Goal: Task Accomplishment & Management: Use online tool/utility

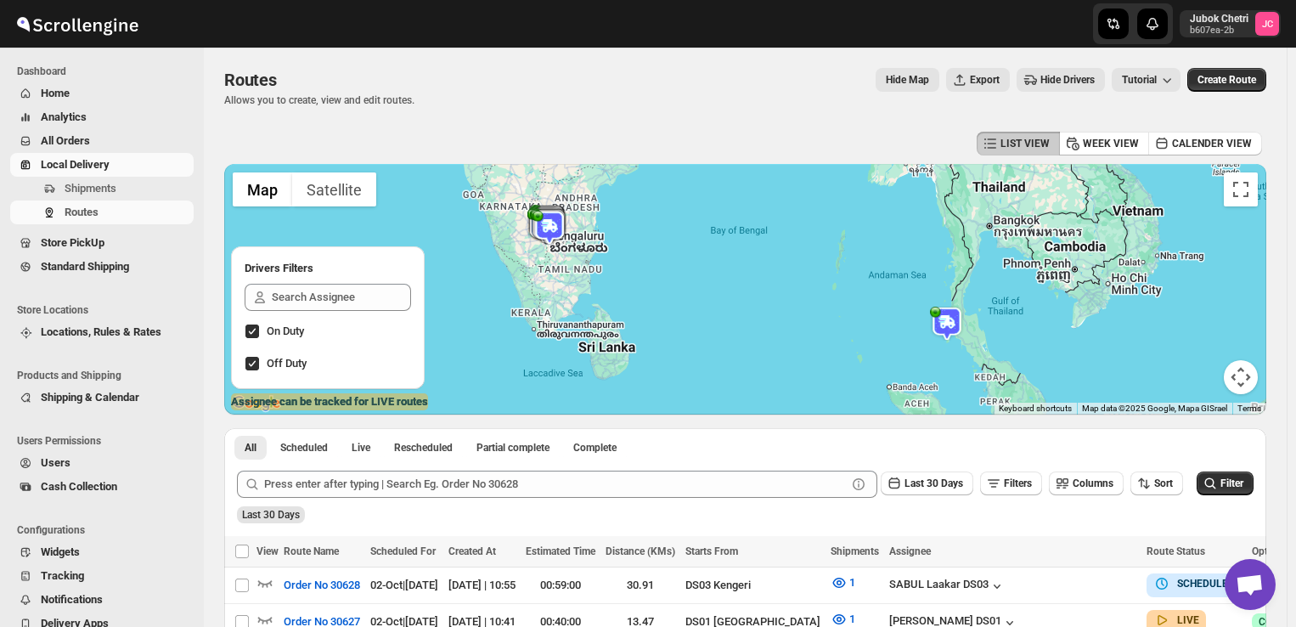
scroll to position [132, 0]
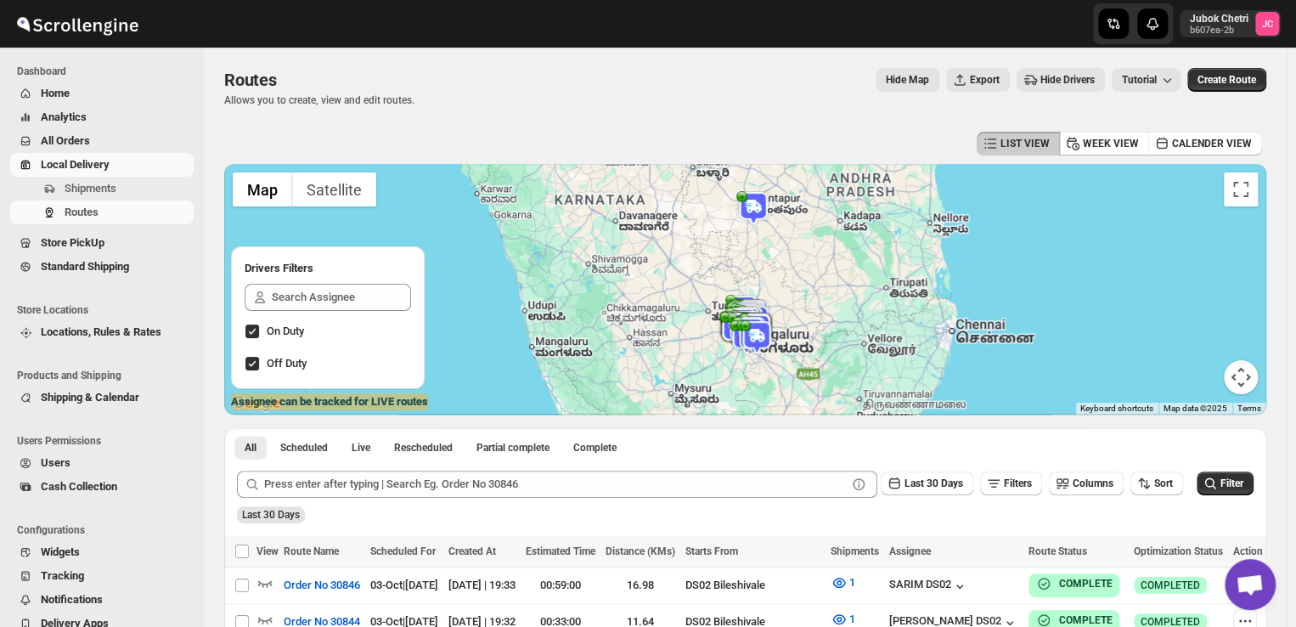
click at [95, 140] on span "All Orders" at bounding box center [115, 140] width 149 height 17
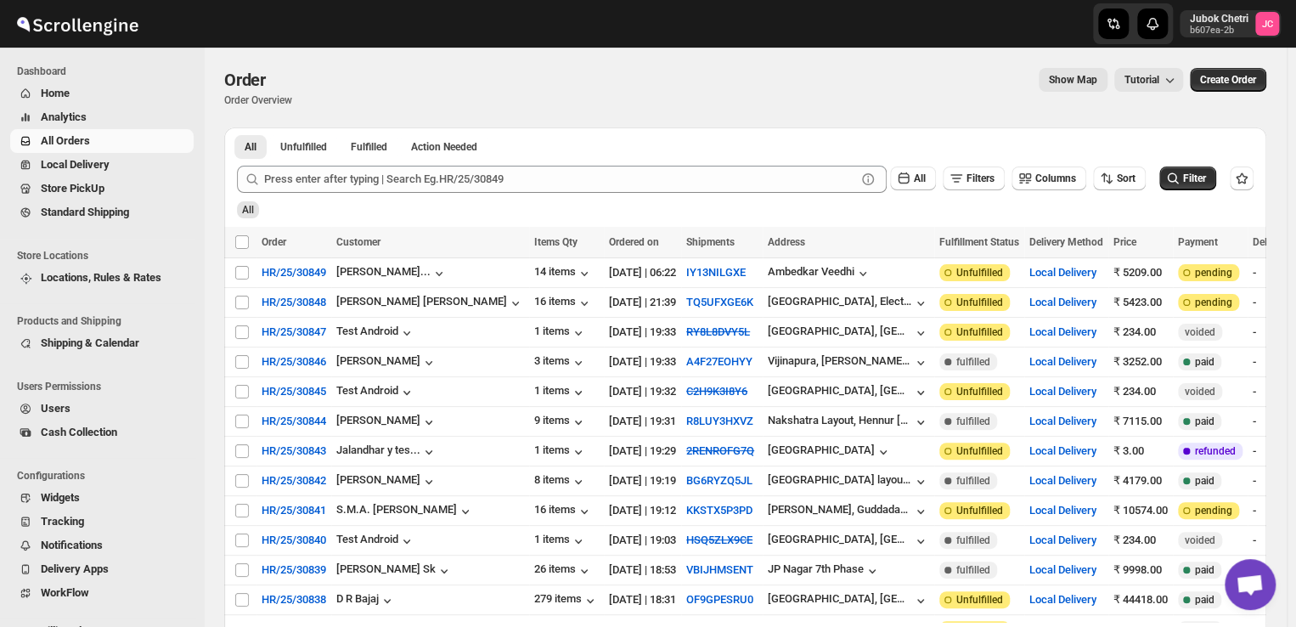
click at [132, 137] on span "All Orders" at bounding box center [115, 140] width 149 height 17
click at [251, 141] on span "All" at bounding box center [251, 147] width 12 height 14
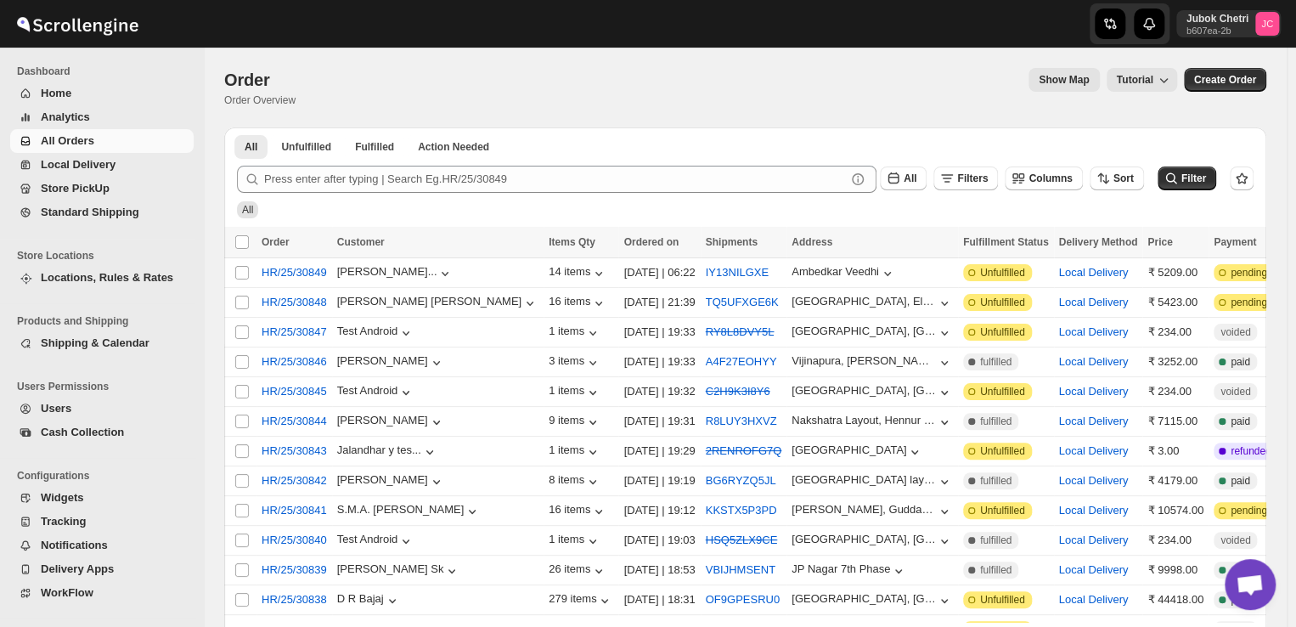
click at [133, 143] on span "All Orders" at bounding box center [115, 140] width 149 height 17
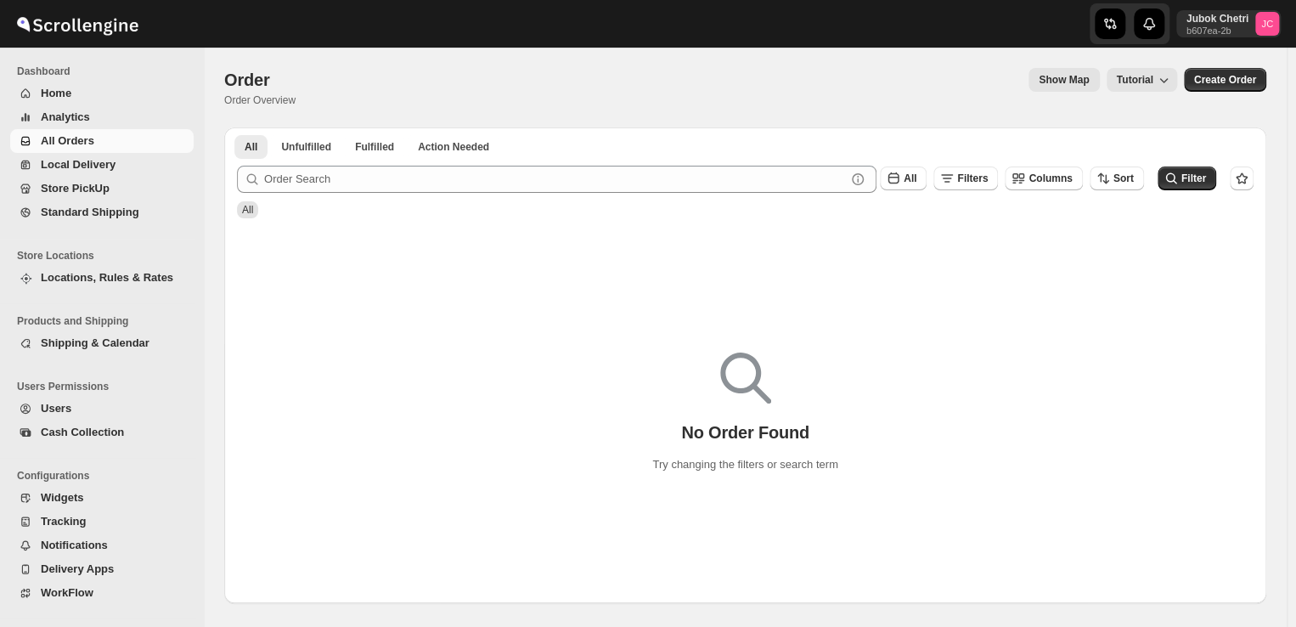
click at [132, 134] on span "All Orders" at bounding box center [115, 140] width 149 height 17
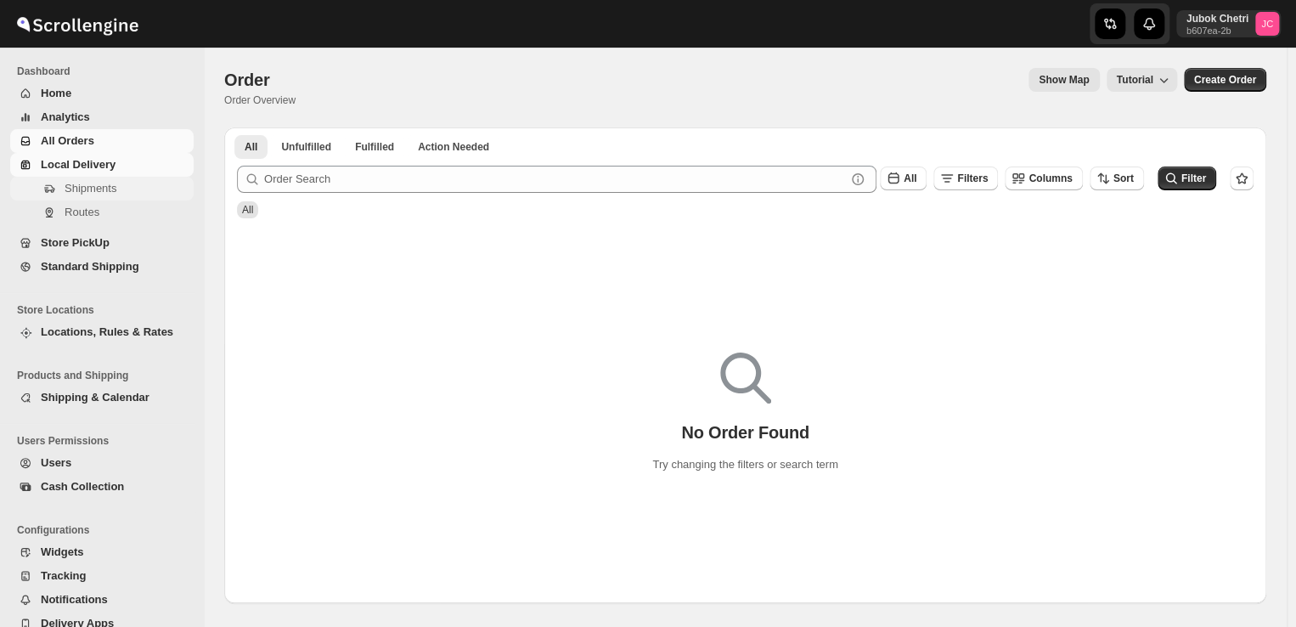
click at [115, 188] on span "Shipments" at bounding box center [91, 188] width 52 height 13
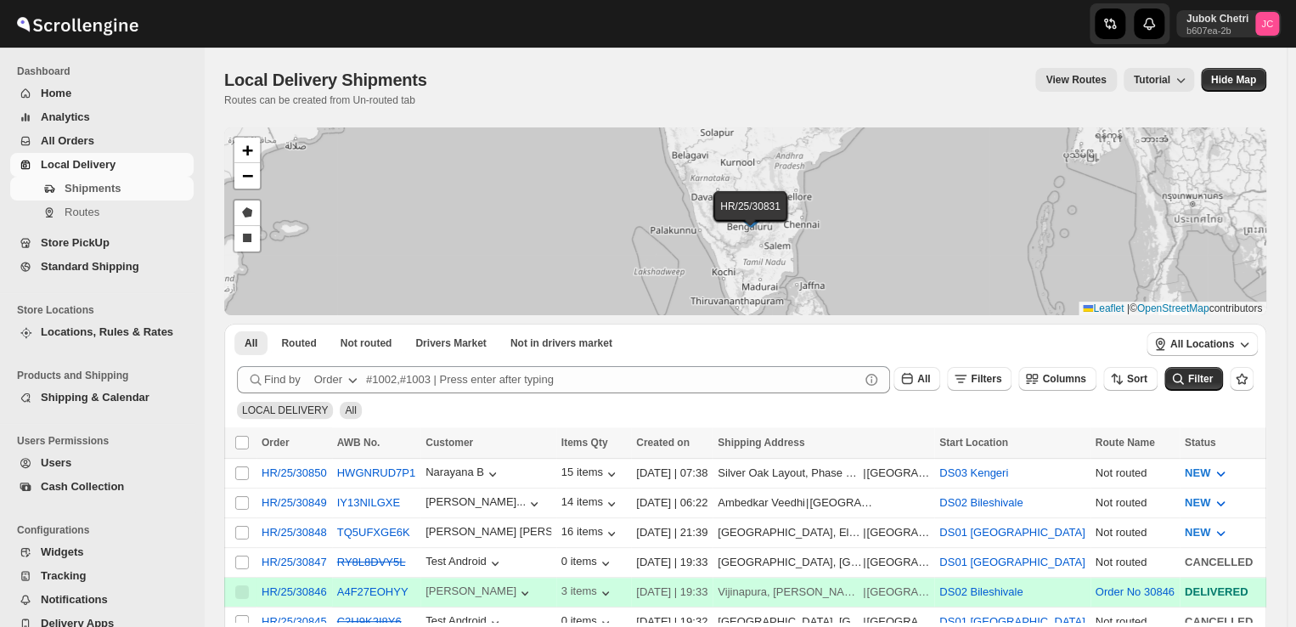
drag, startPoint x: 137, startPoint y: 116, endPoint x: 199, endPoint y: -74, distance: 200.0
click at [199, 0] on html "Skip to content Jubok Chetri b607ea-2b JC Dashboard Home Analytics All Orders L…" at bounding box center [648, 313] width 1296 height 627
click at [121, 186] on span "Shipments" at bounding box center [128, 188] width 126 height 17
click at [121, 183] on span "Shipments" at bounding box center [128, 188] width 126 height 17
click at [243, 470] on input "Select shipment" at bounding box center [242, 473] width 14 height 14
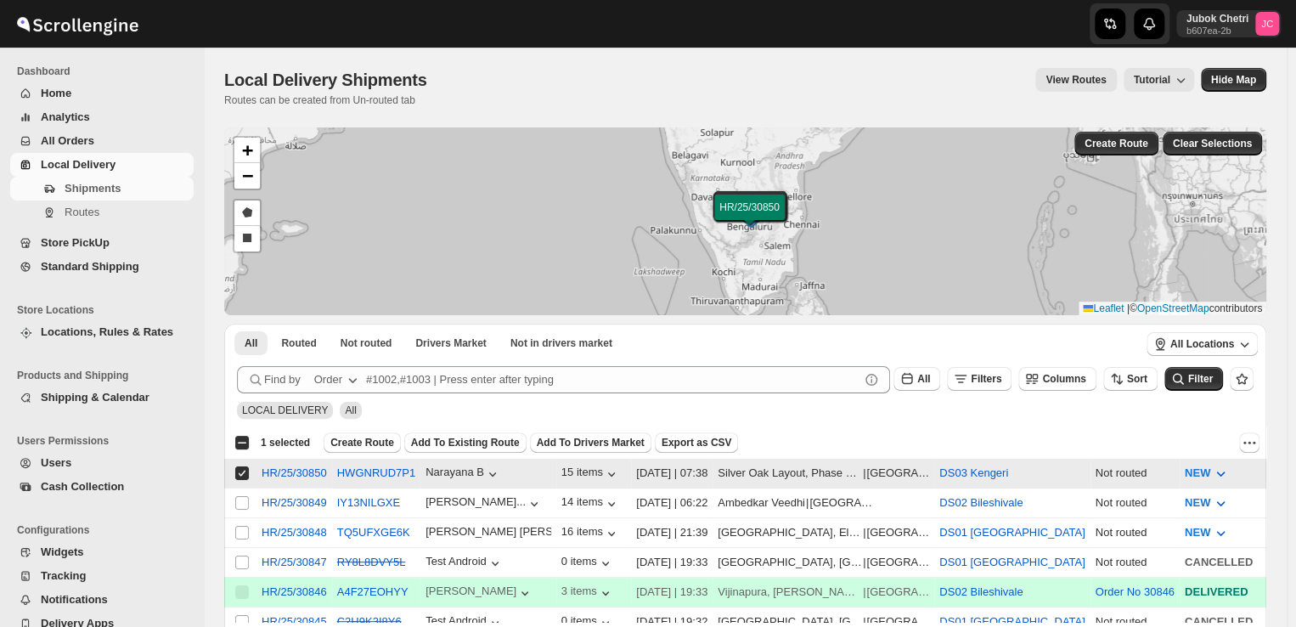
click at [241, 478] on input "Select shipment" at bounding box center [242, 473] width 14 height 14
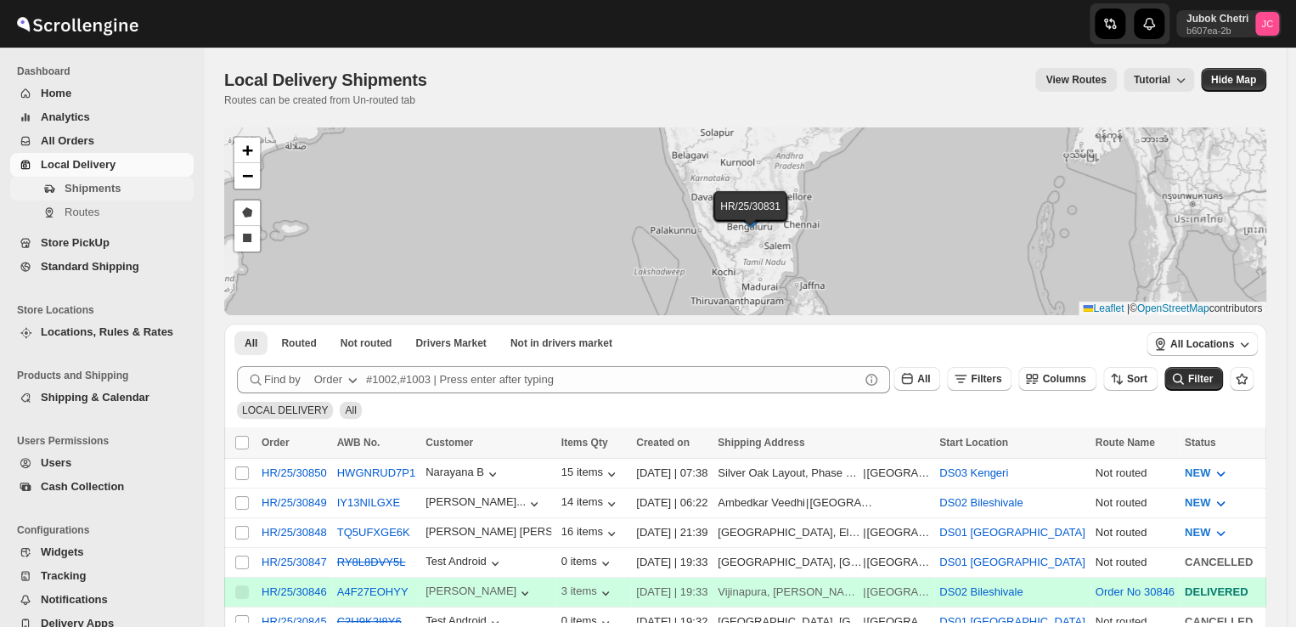
click at [139, 193] on span "Shipments" at bounding box center [128, 188] width 126 height 17
click at [241, 473] on input "Select shipment" at bounding box center [242, 473] width 14 height 14
checkbox input "true"
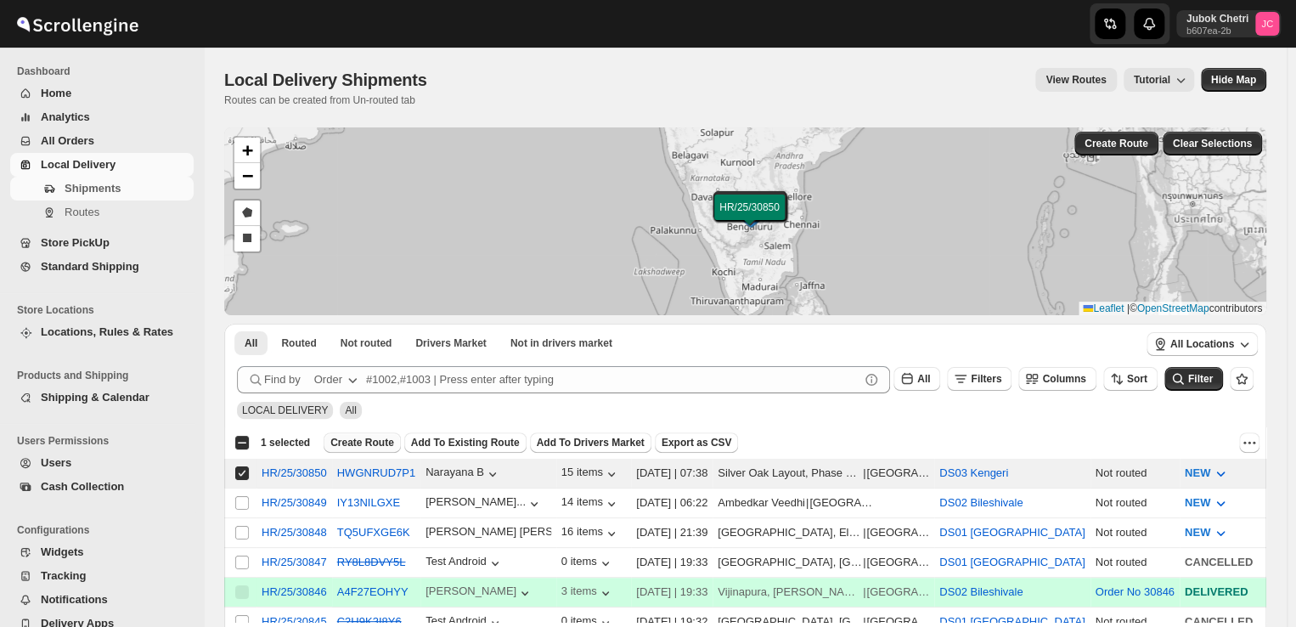
click at [346, 436] on span "Create Route" at bounding box center [362, 443] width 64 height 14
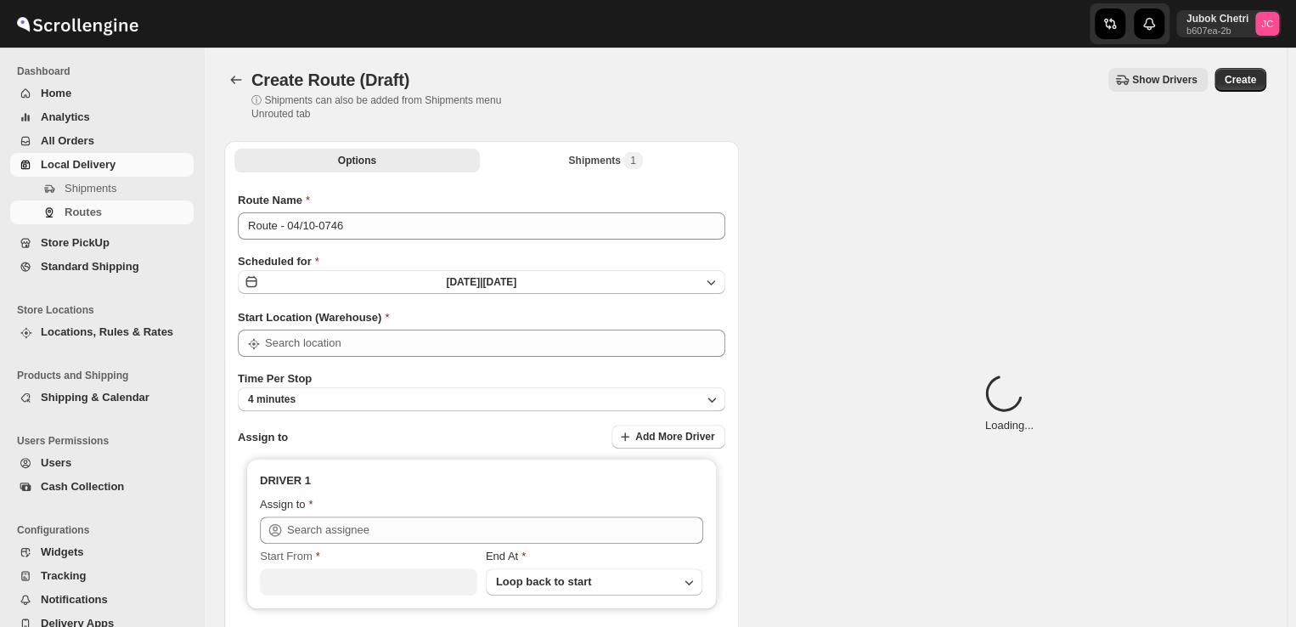
type input "DS03 Kengeri"
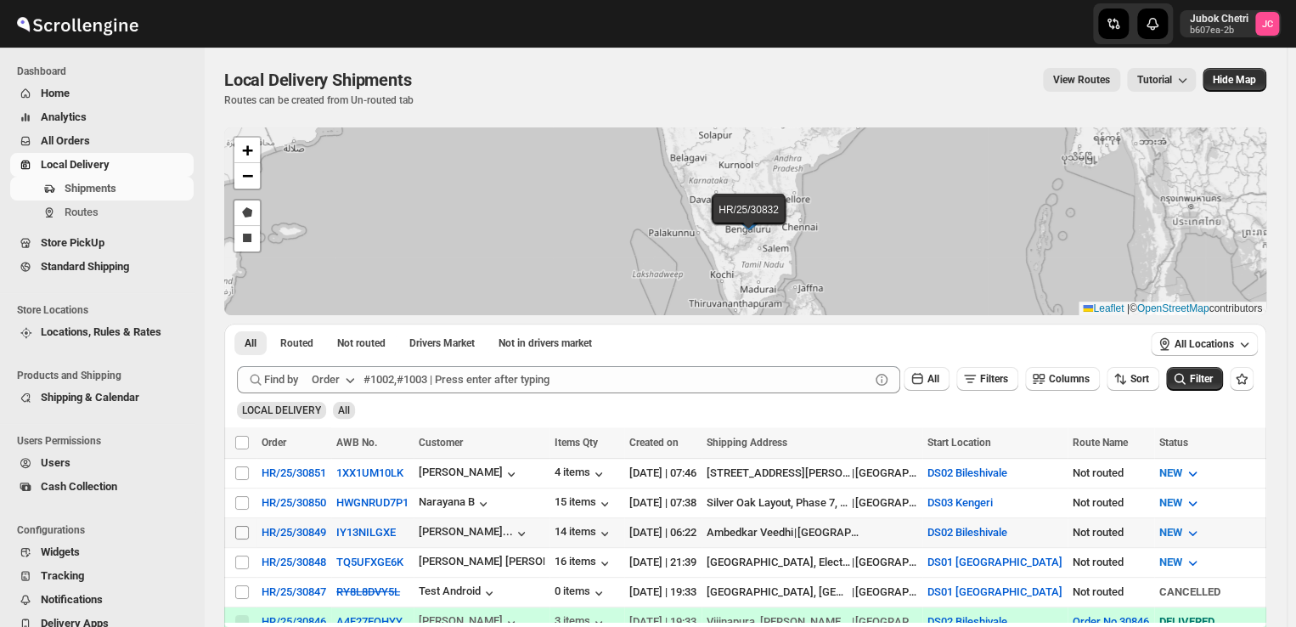
click at [243, 529] on input "Select shipment" at bounding box center [242, 533] width 14 height 14
checkbox input "true"
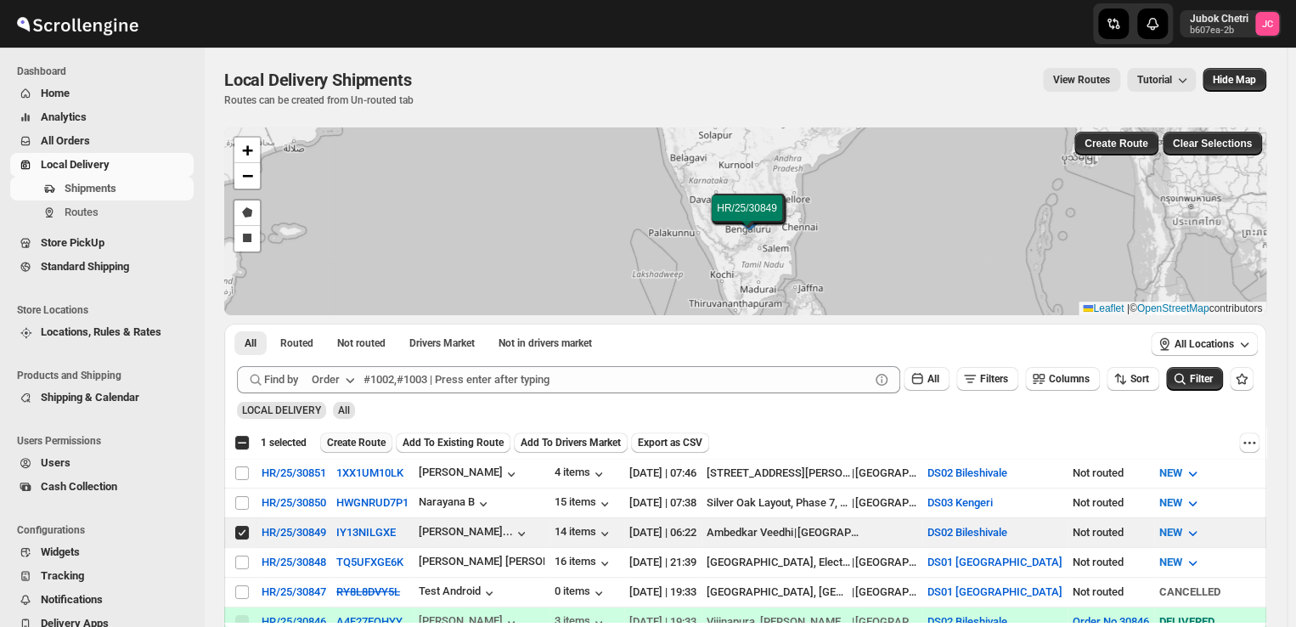
drag, startPoint x: 243, startPoint y: 529, endPoint x: 360, endPoint y: 440, distance: 147.2
click at [351, 441] on span "Create Route" at bounding box center [356, 443] width 59 height 14
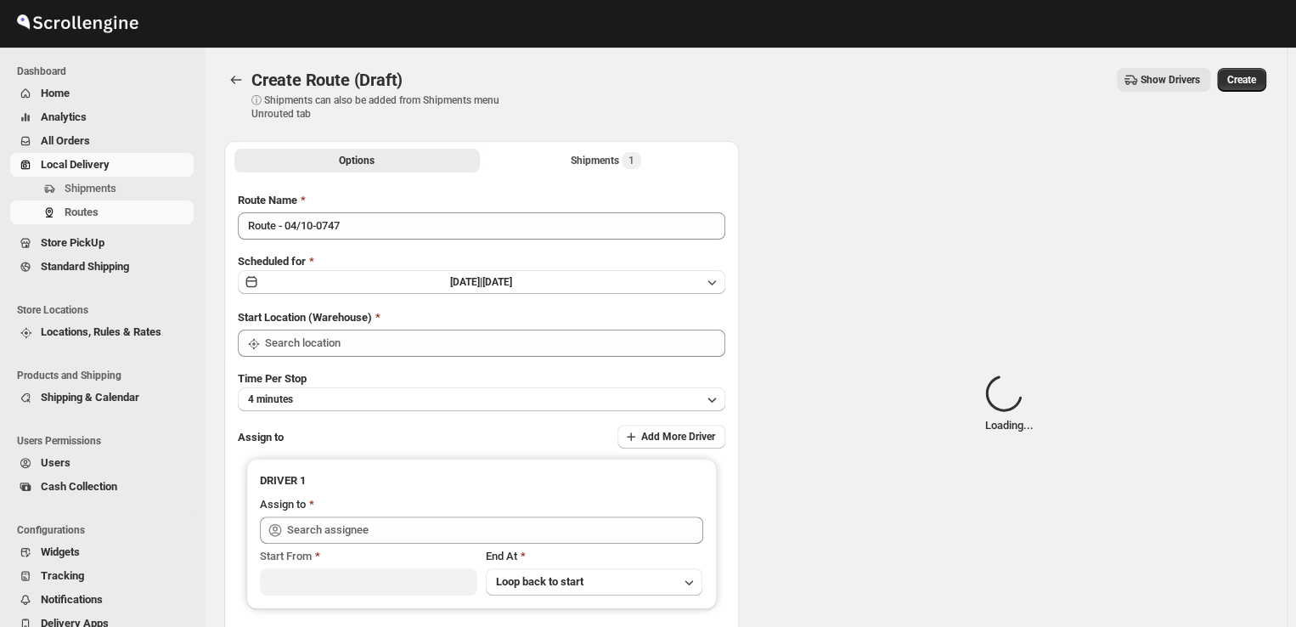
type input "DS02 Bileshivale"
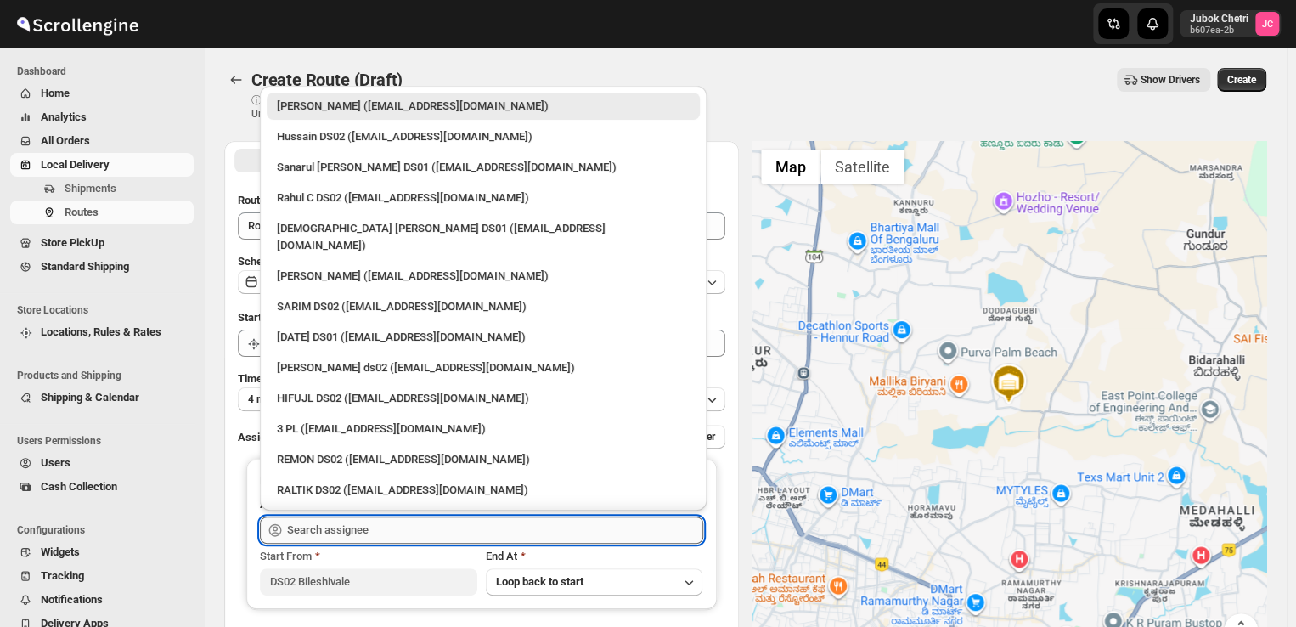
click at [449, 528] on input "text" at bounding box center [495, 529] width 416 height 27
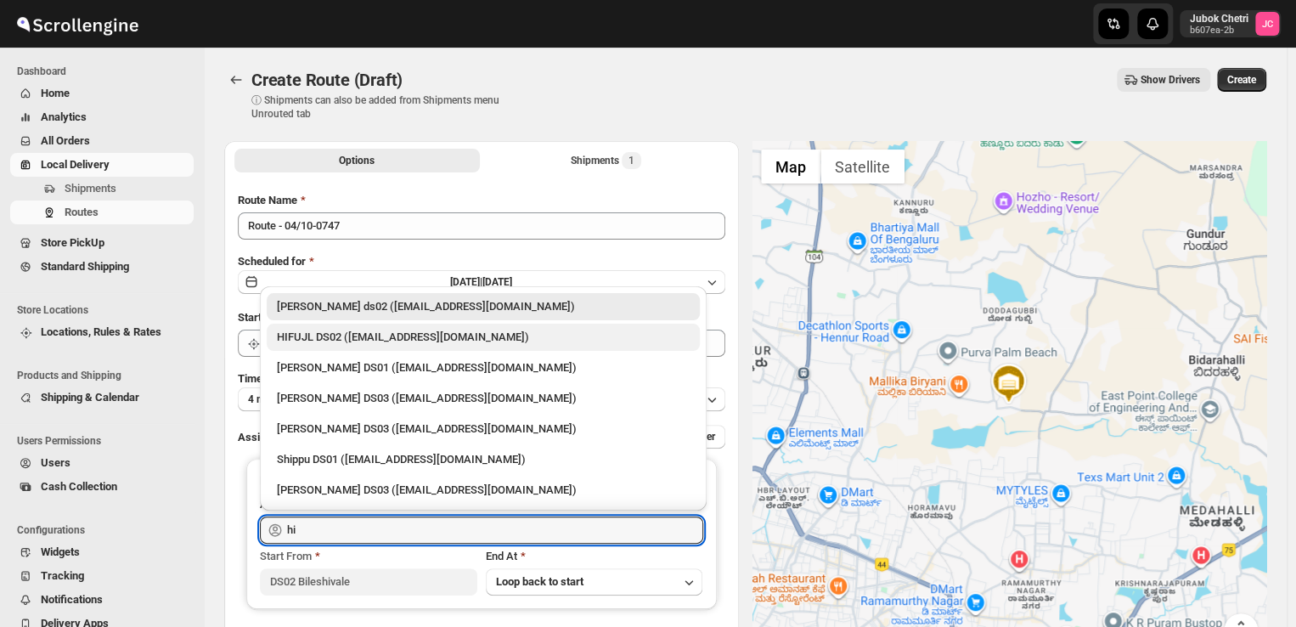
click at [418, 340] on div "HIFUJL DS02 (cepali9173@intady.com)" at bounding box center [483, 337] width 413 height 17
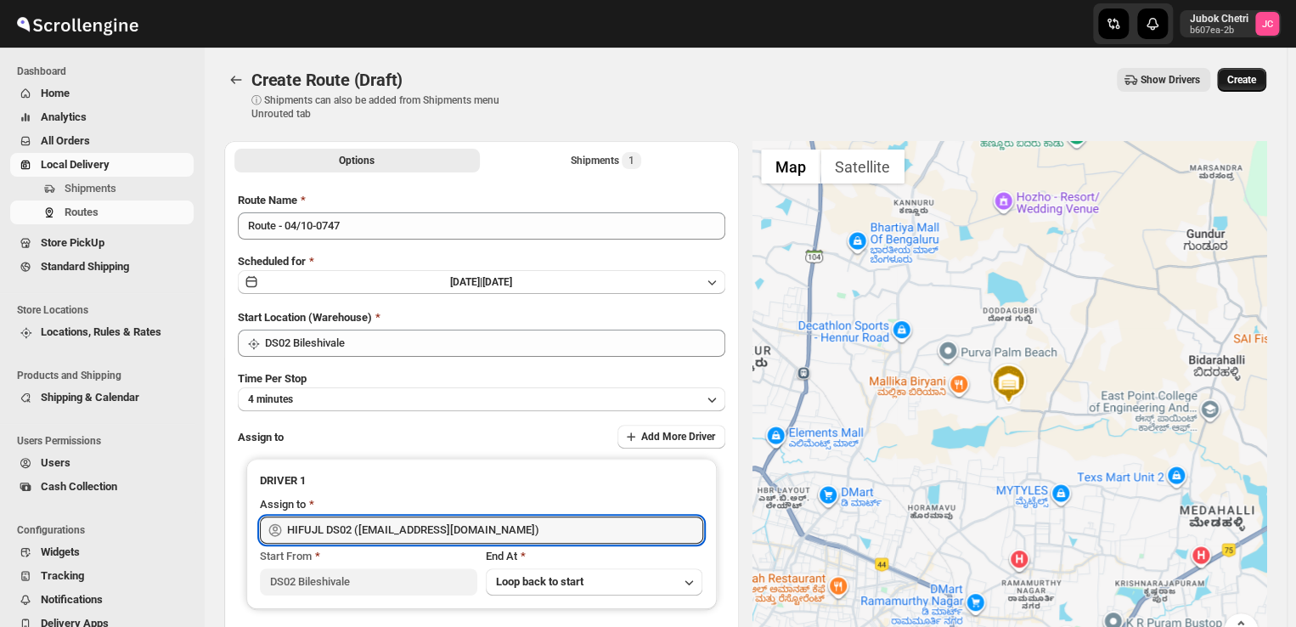
type input "HIFUJL DS02 (cepali9173@intady.com)"
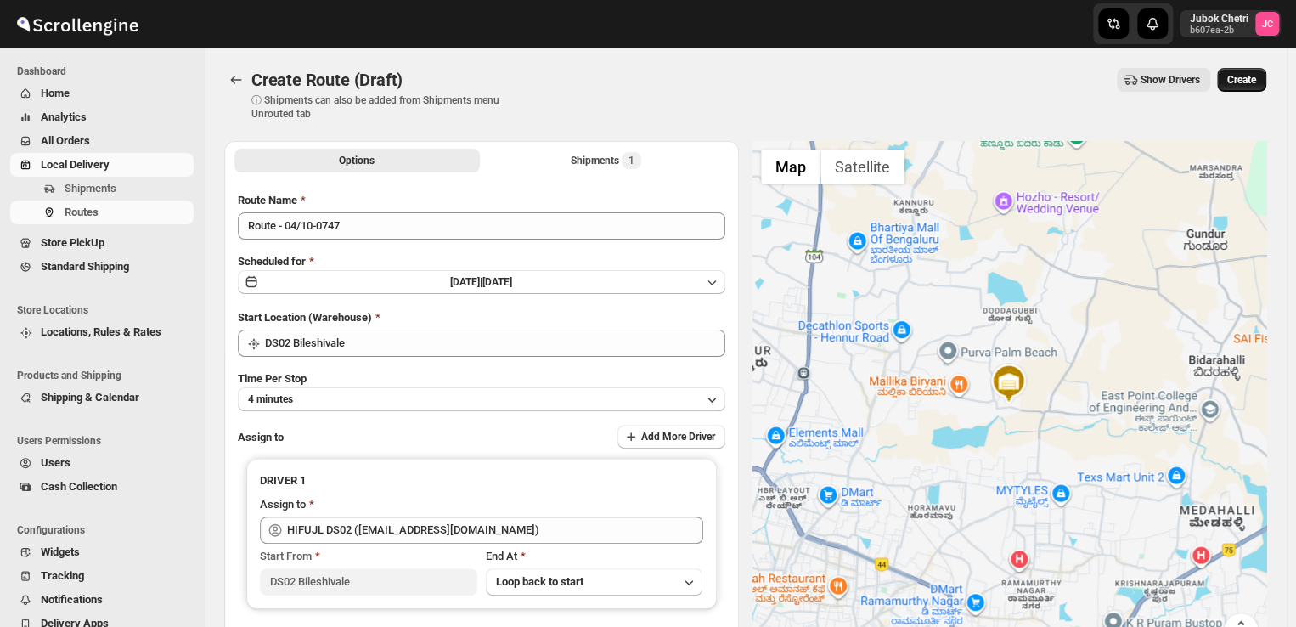
click at [1251, 74] on span "Create" at bounding box center [1241, 80] width 29 height 14
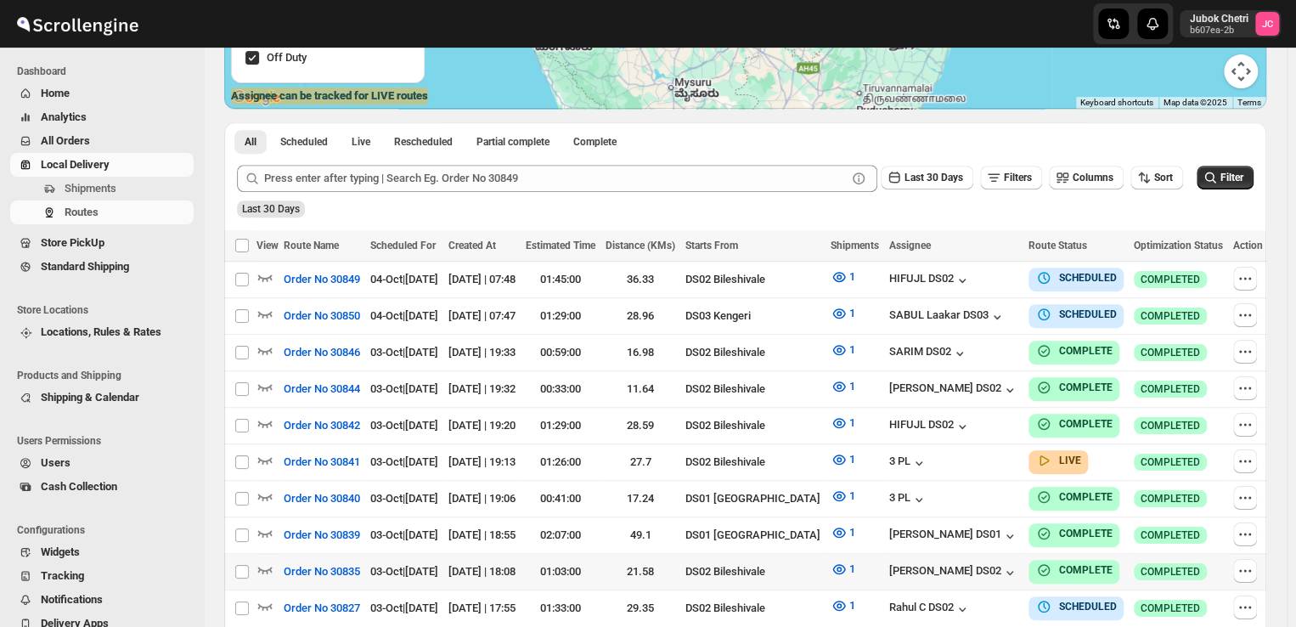
scroll to position [304, 0]
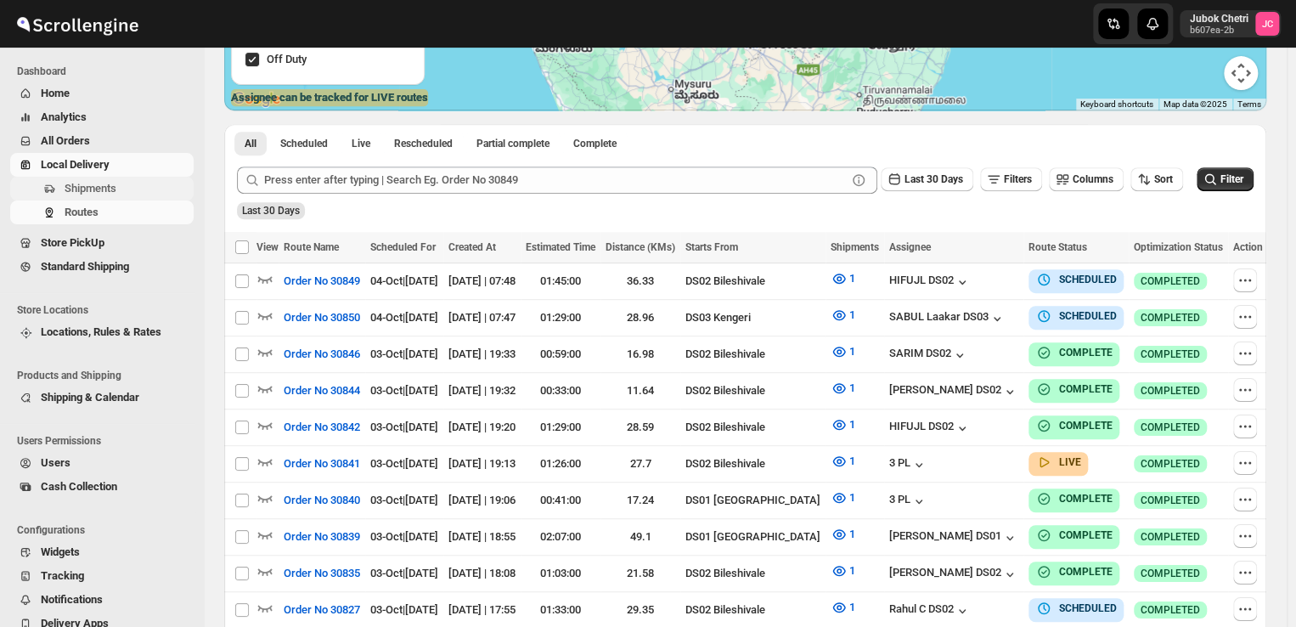
click at [107, 191] on span "Shipments" at bounding box center [91, 188] width 52 height 13
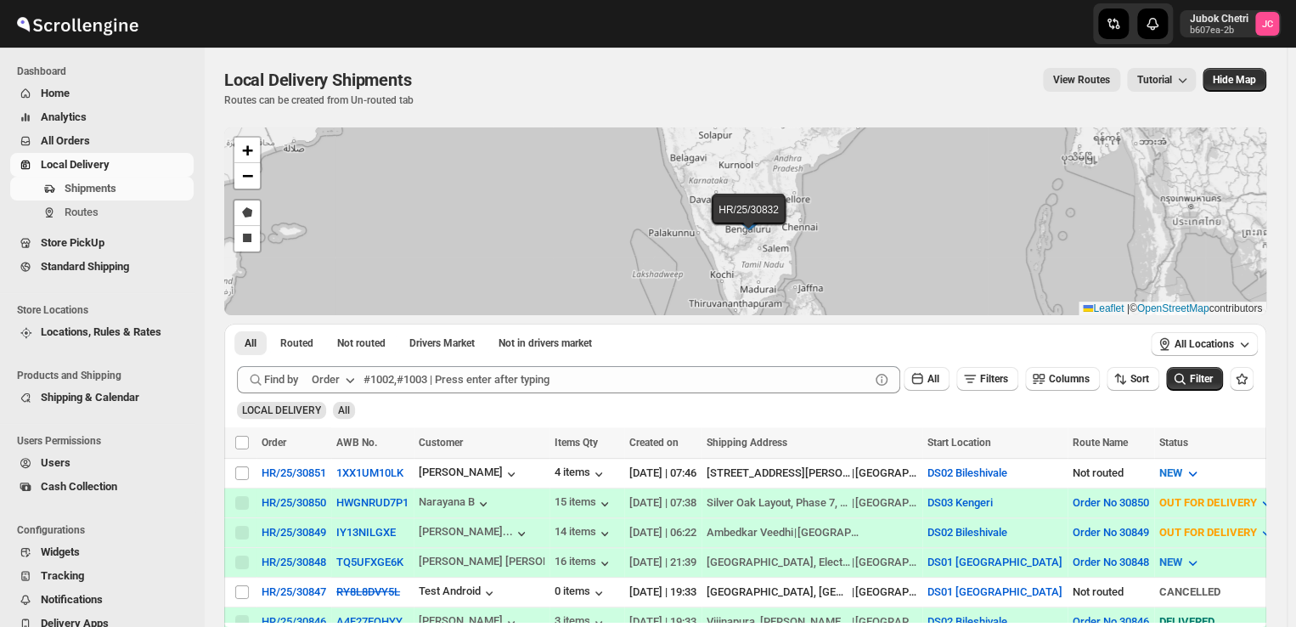
click at [107, 191] on span "Shipments" at bounding box center [91, 188] width 52 height 13
click at [238, 469] on input "Select shipment" at bounding box center [242, 473] width 14 height 14
checkbox input "true"
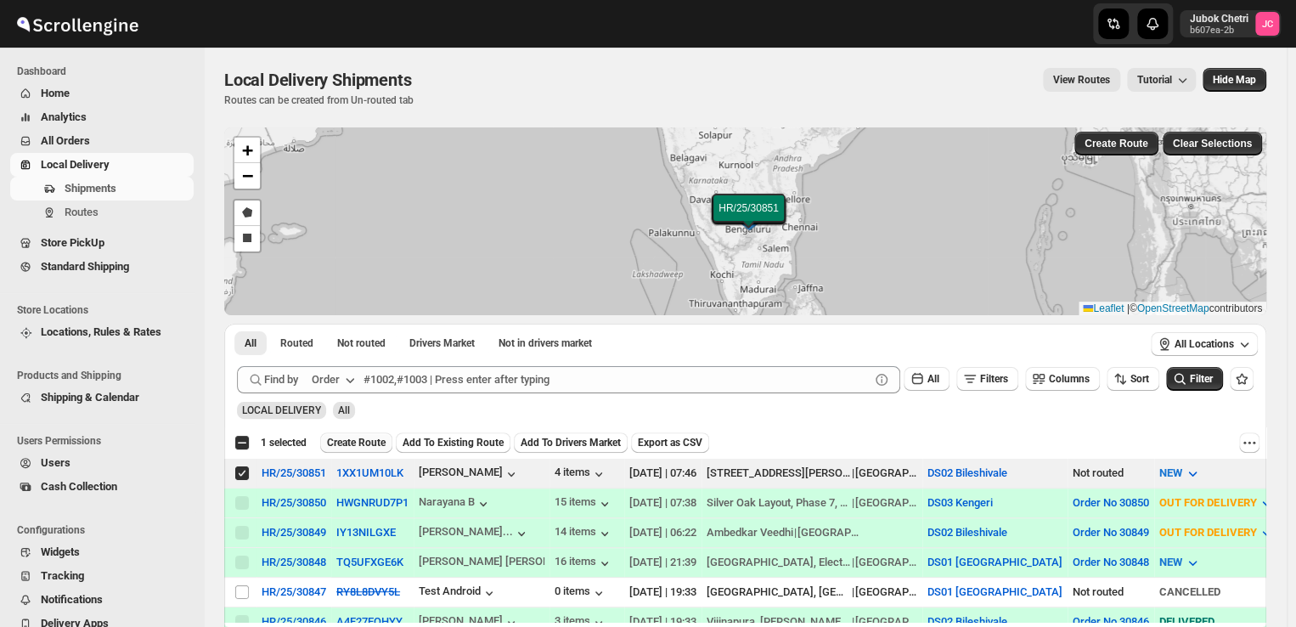
click at [370, 434] on button "Create Route" at bounding box center [356, 442] width 72 height 20
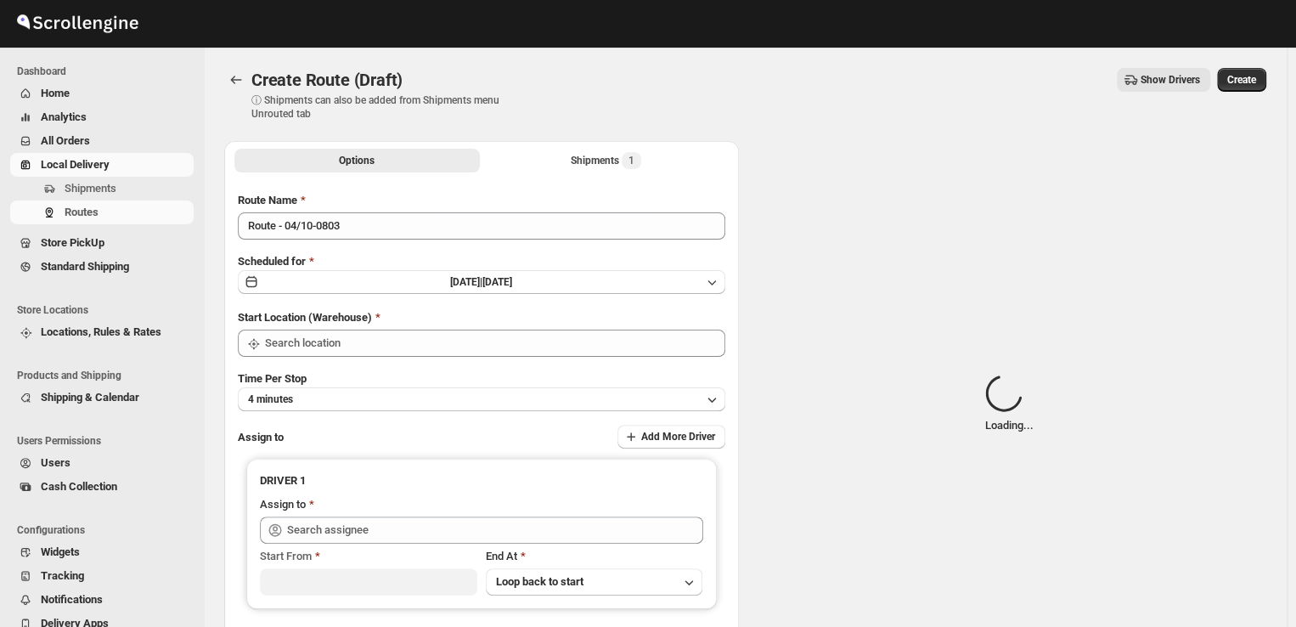
type input "DS02 Bileshivale"
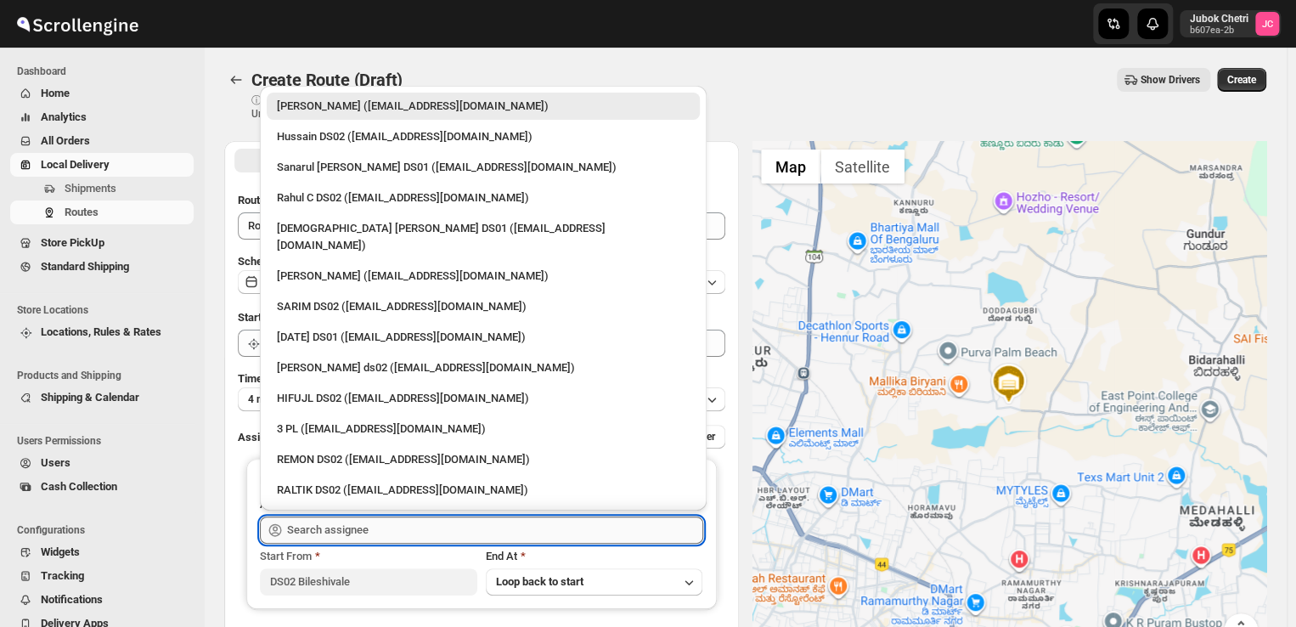
click at [404, 526] on input "text" at bounding box center [495, 529] width 416 height 27
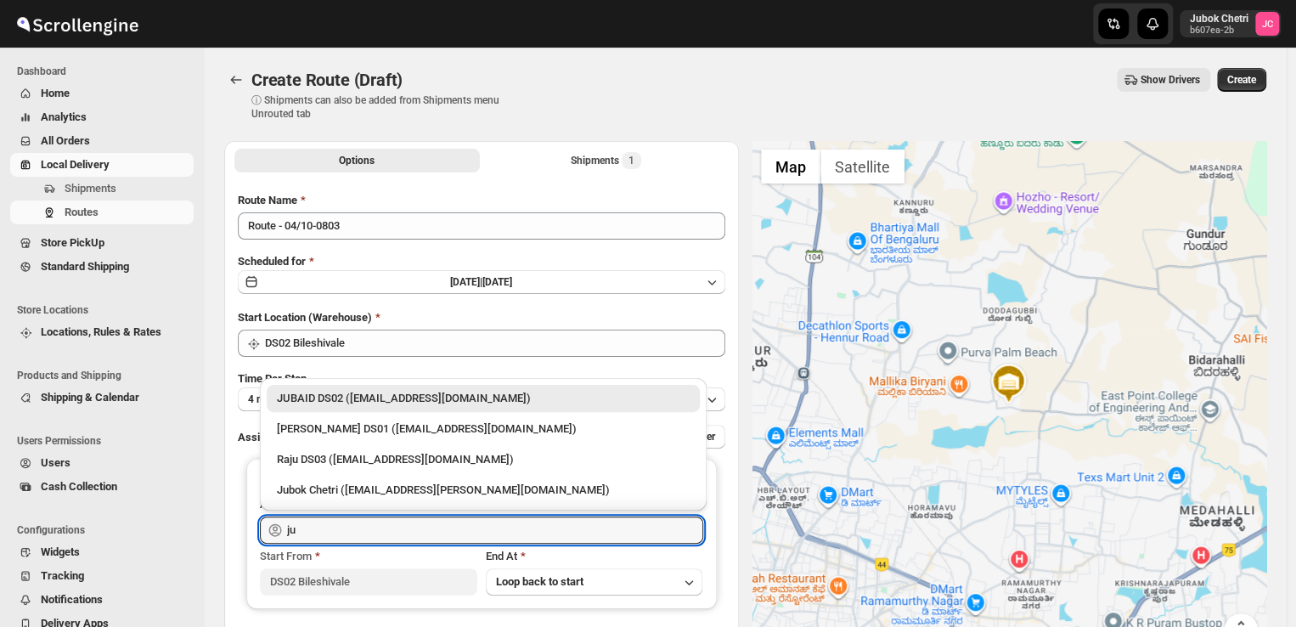
click at [367, 394] on div "JUBAID DS02 (vanafe7637@isorax.com)" at bounding box center [483, 398] width 413 height 17
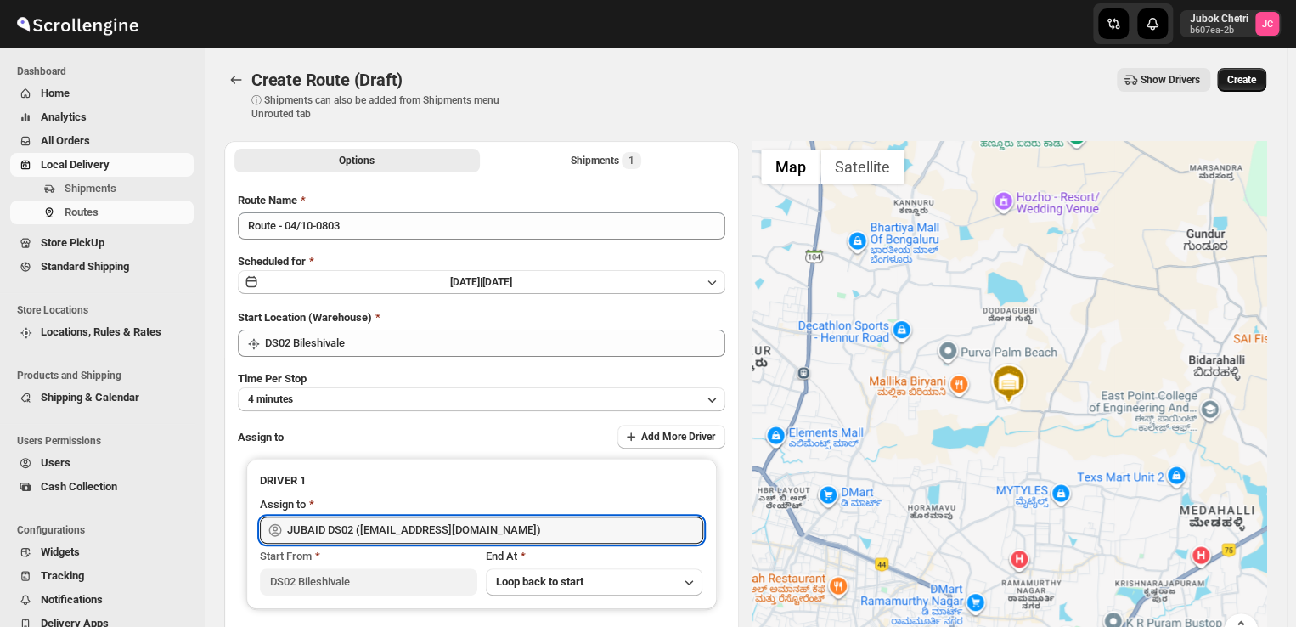
type input "JUBAID DS02 (vanafe7637@isorax.com)"
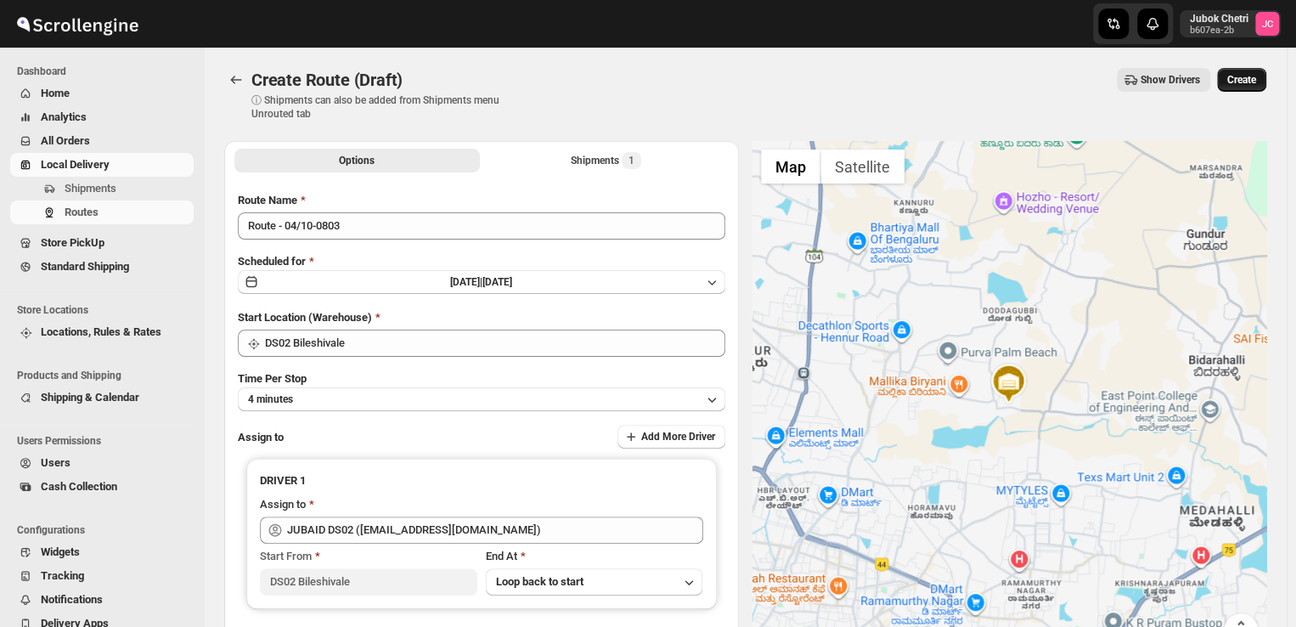
click at [1253, 82] on span "Create" at bounding box center [1241, 80] width 29 height 14
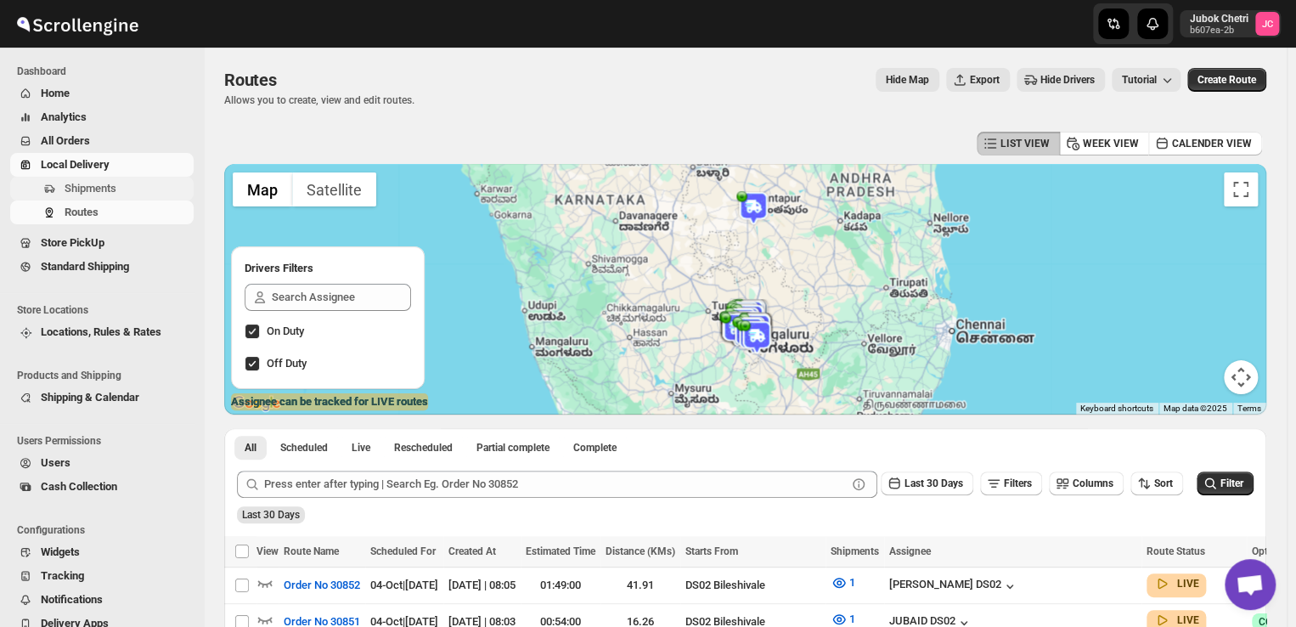
click at [108, 186] on span "Shipments" at bounding box center [91, 188] width 52 height 13
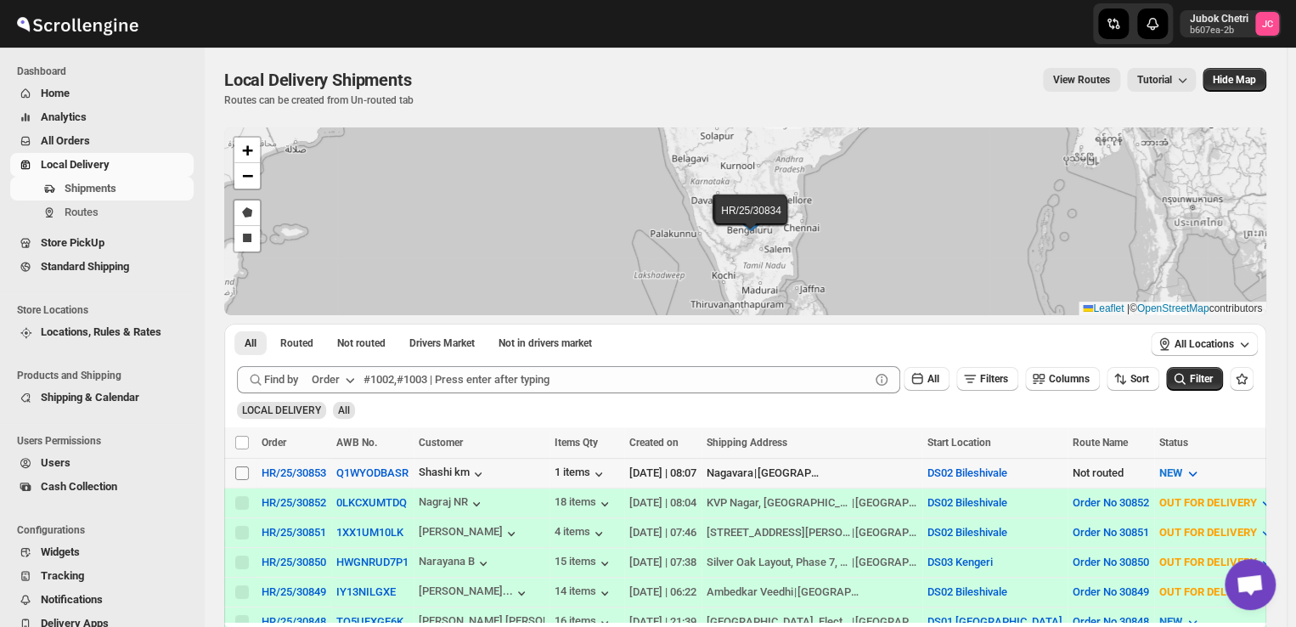
click at [238, 470] on input "Select shipment" at bounding box center [242, 473] width 14 height 14
checkbox input "true"
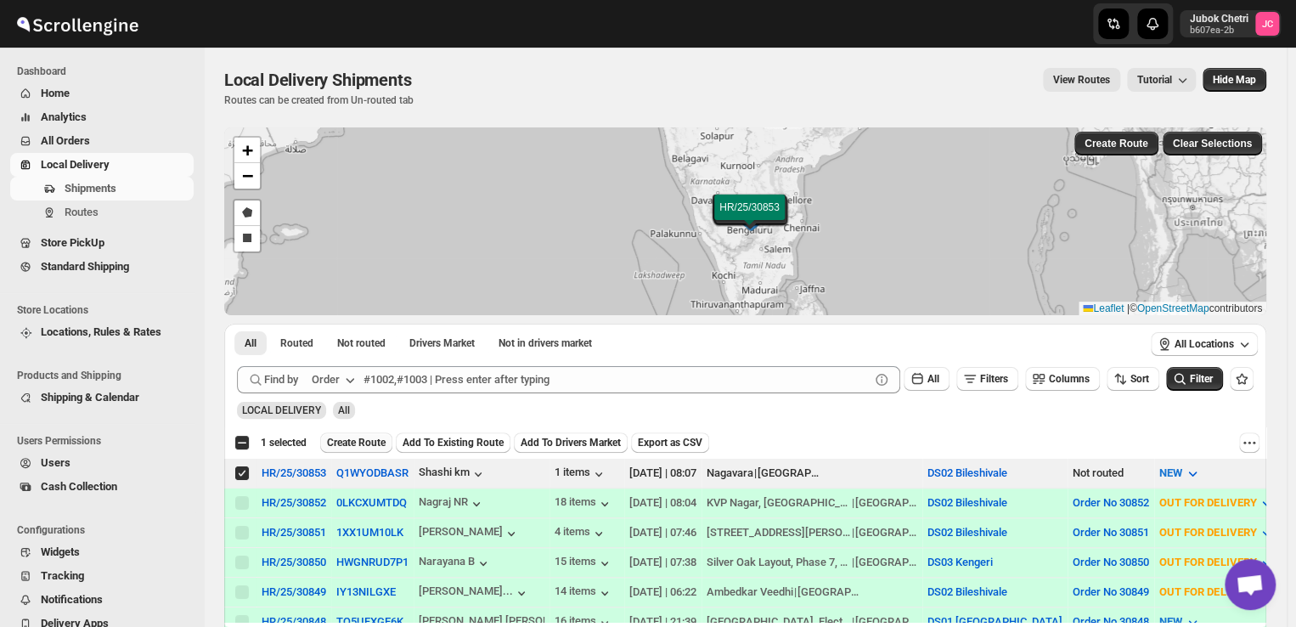
click at [365, 442] on span "Create Route" at bounding box center [356, 443] width 59 height 14
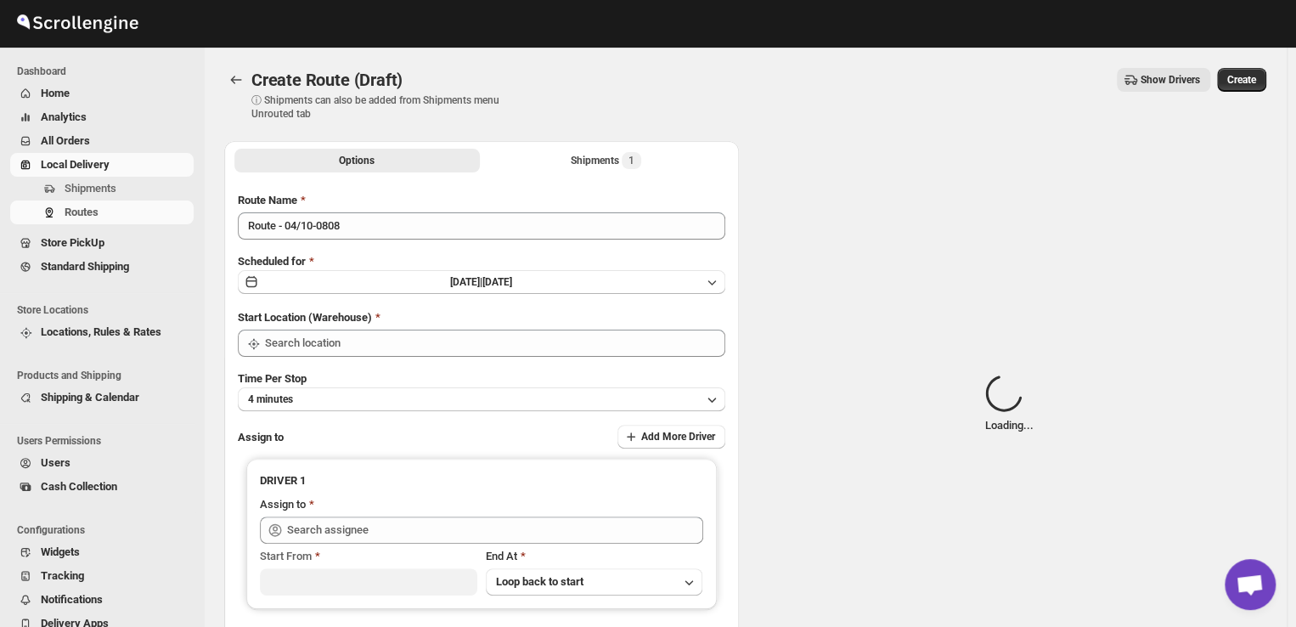
type input "DS02 Bileshivale"
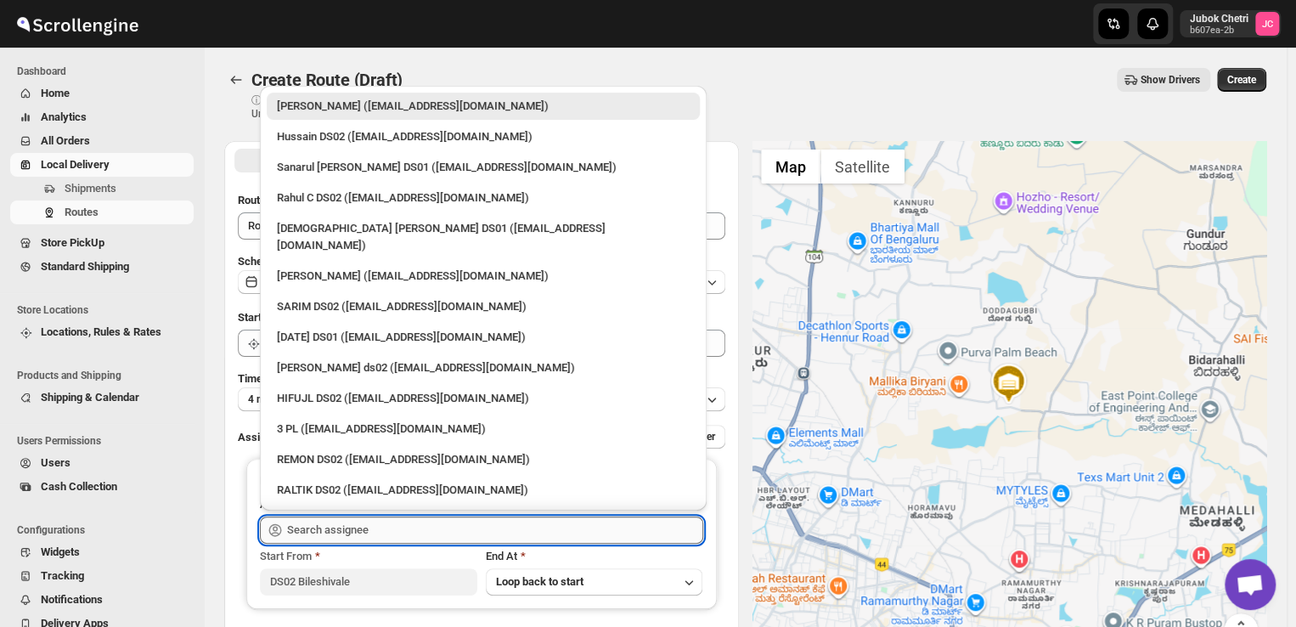
click at [438, 531] on input "text" at bounding box center [495, 529] width 416 height 27
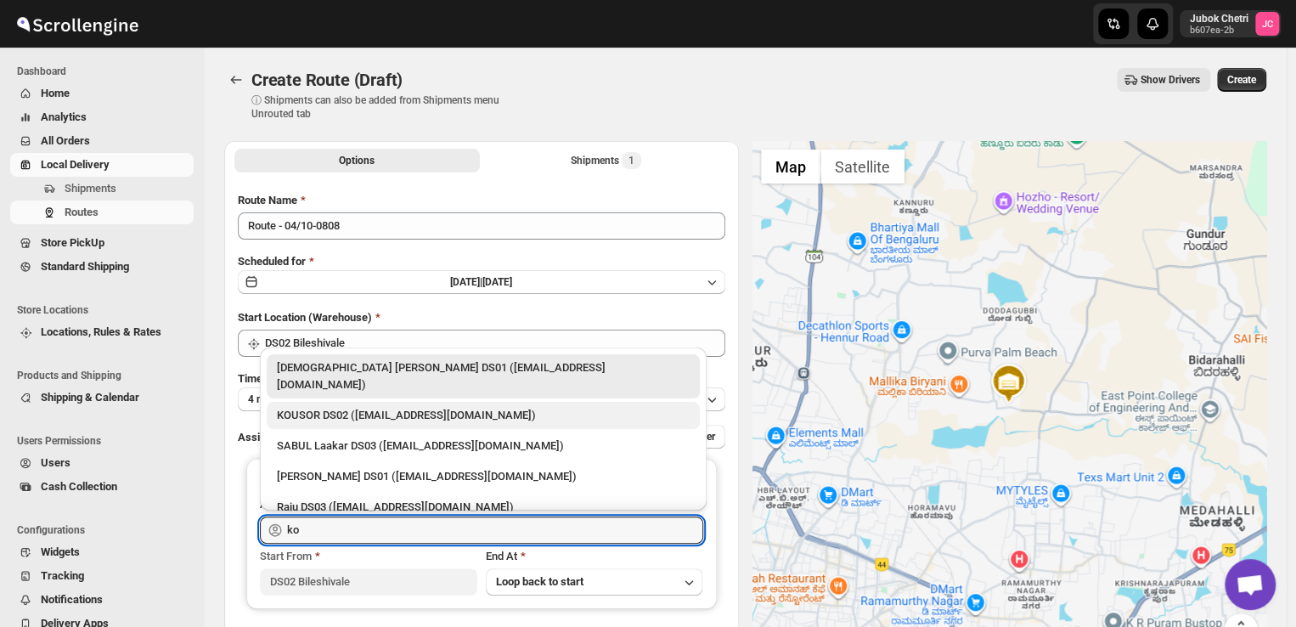
click at [377, 407] on div "KOUSOR DS02 ([EMAIL_ADDRESS][DOMAIN_NAME])" at bounding box center [483, 415] width 413 height 17
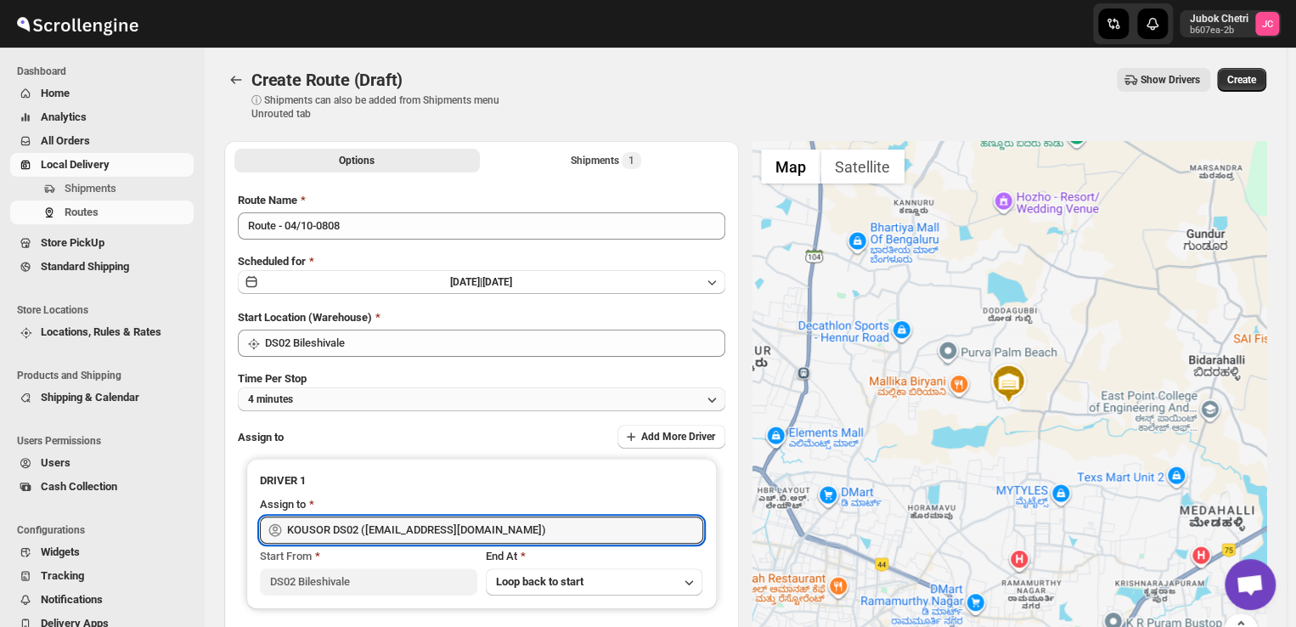
type input "KOUSOR DS02 ([EMAIL_ADDRESS][DOMAIN_NAME])"
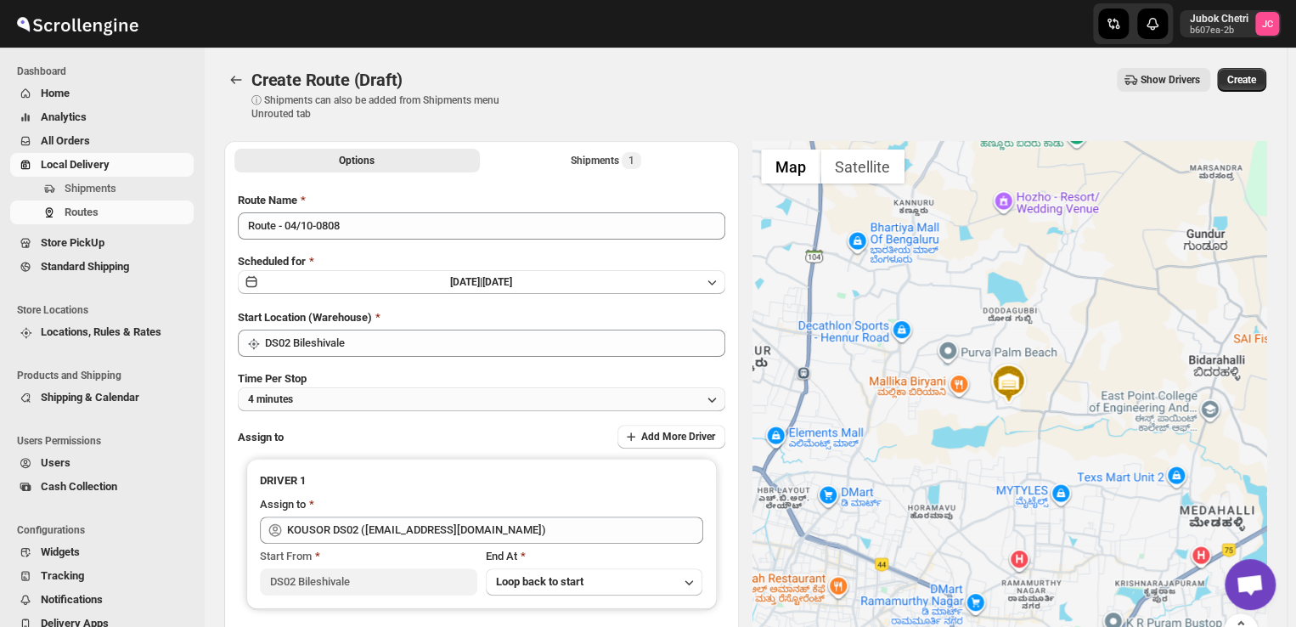
click at [717, 391] on icon "button" at bounding box center [711, 399] width 17 height 17
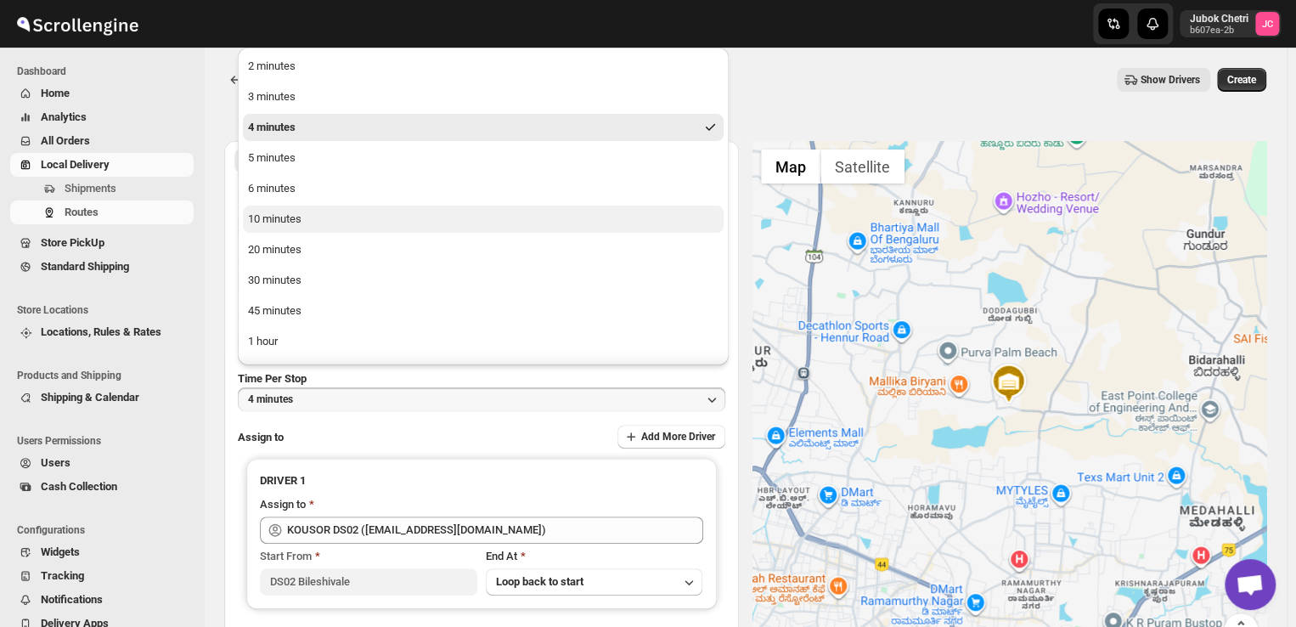
click at [307, 216] on button "10 minutes" at bounding box center [483, 218] width 481 height 27
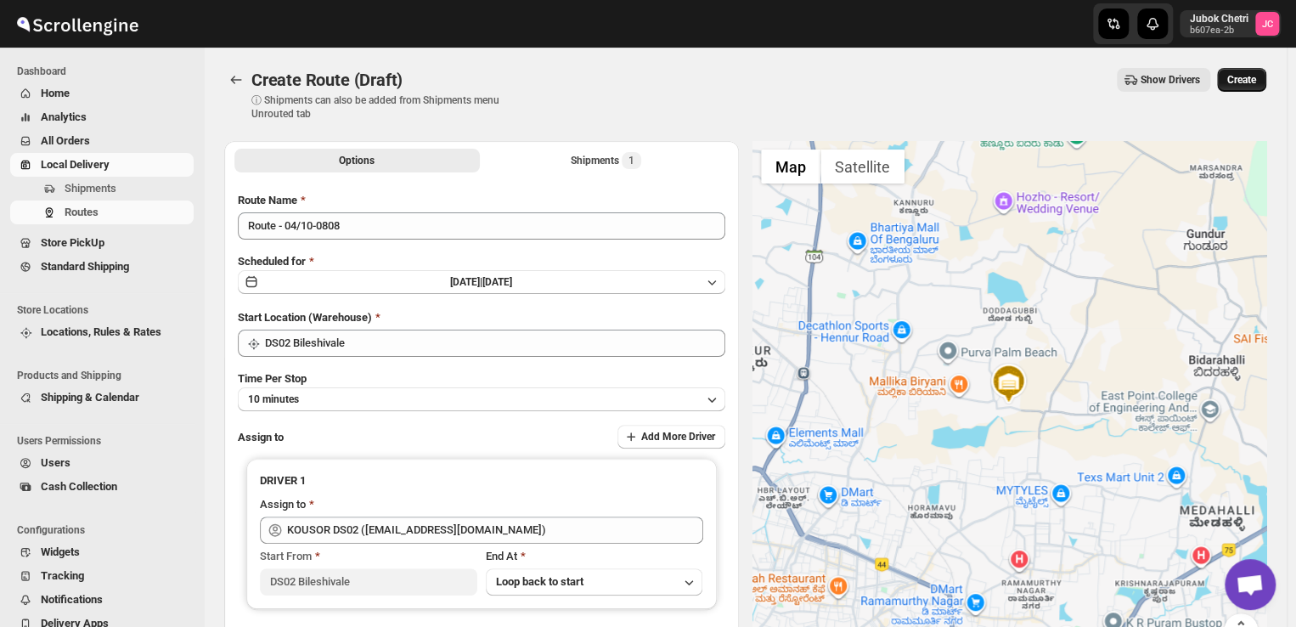
click at [1250, 79] on span "Create" at bounding box center [1241, 80] width 29 height 14
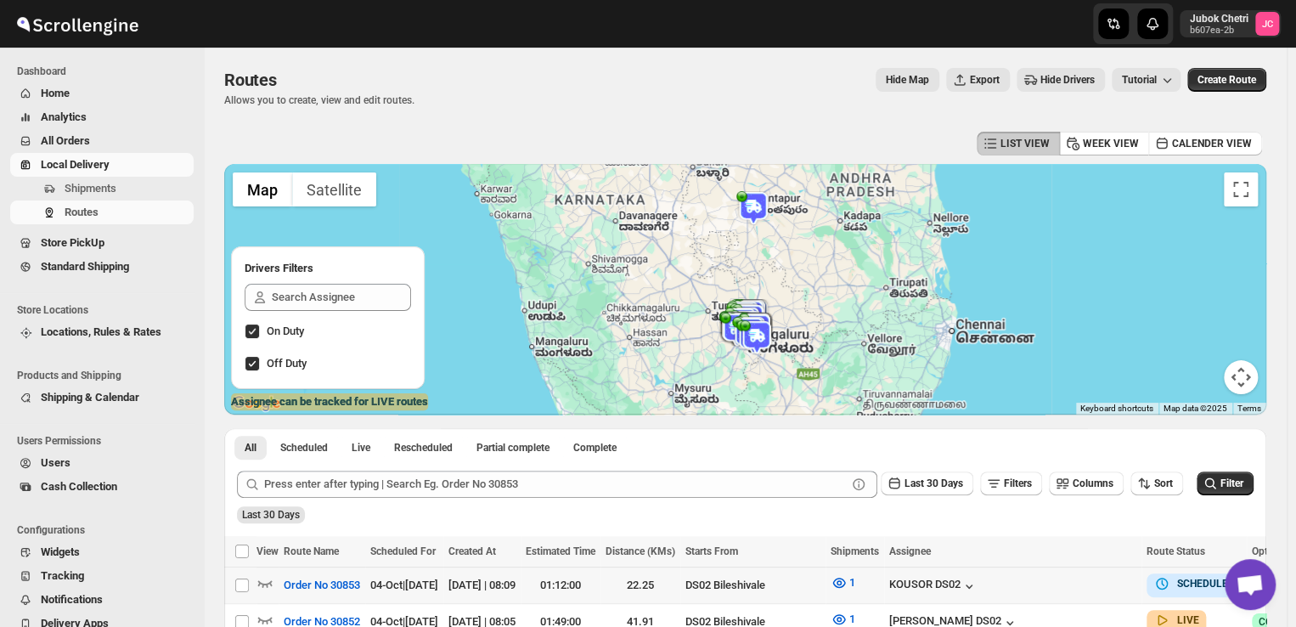
scroll to position [179, 0]
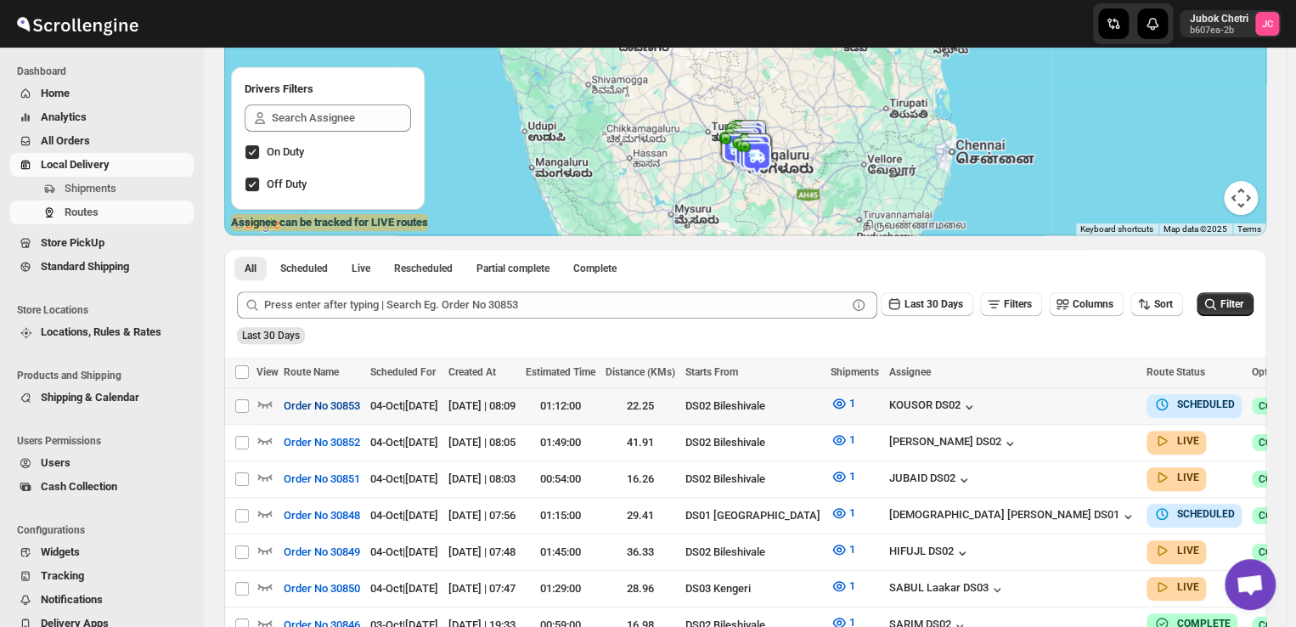
click at [311, 408] on span "Order No 30853" at bounding box center [322, 405] width 76 height 17
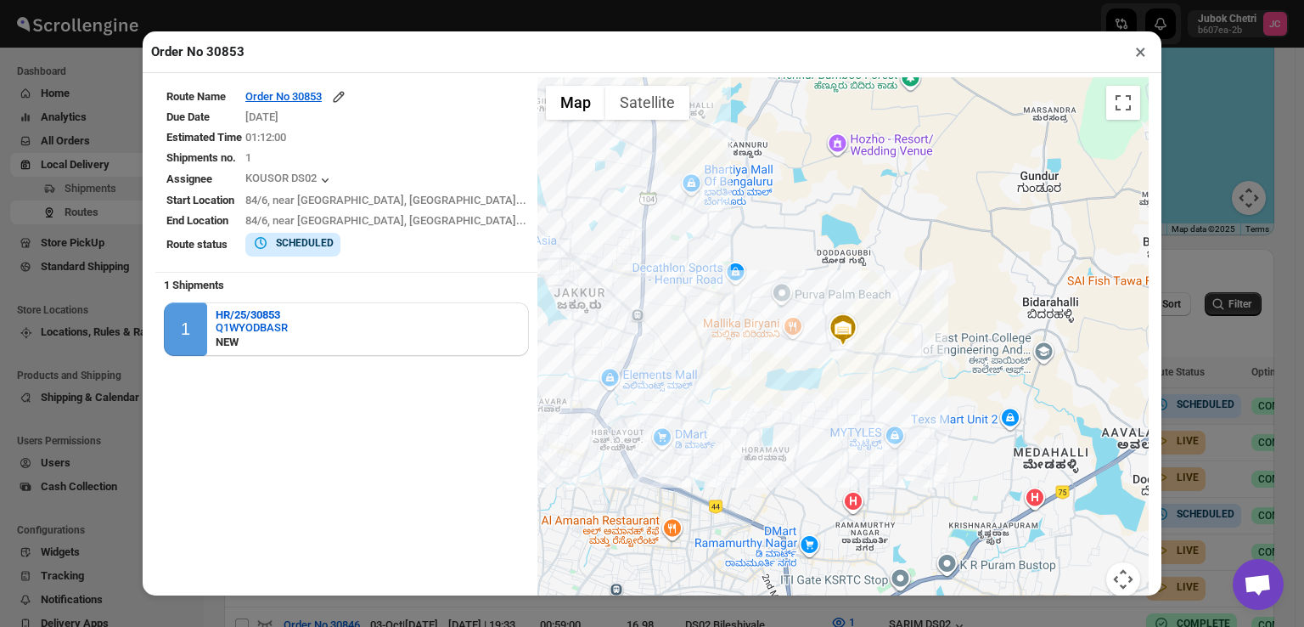
click at [1133, 48] on button "×" at bounding box center [1140, 52] width 25 height 24
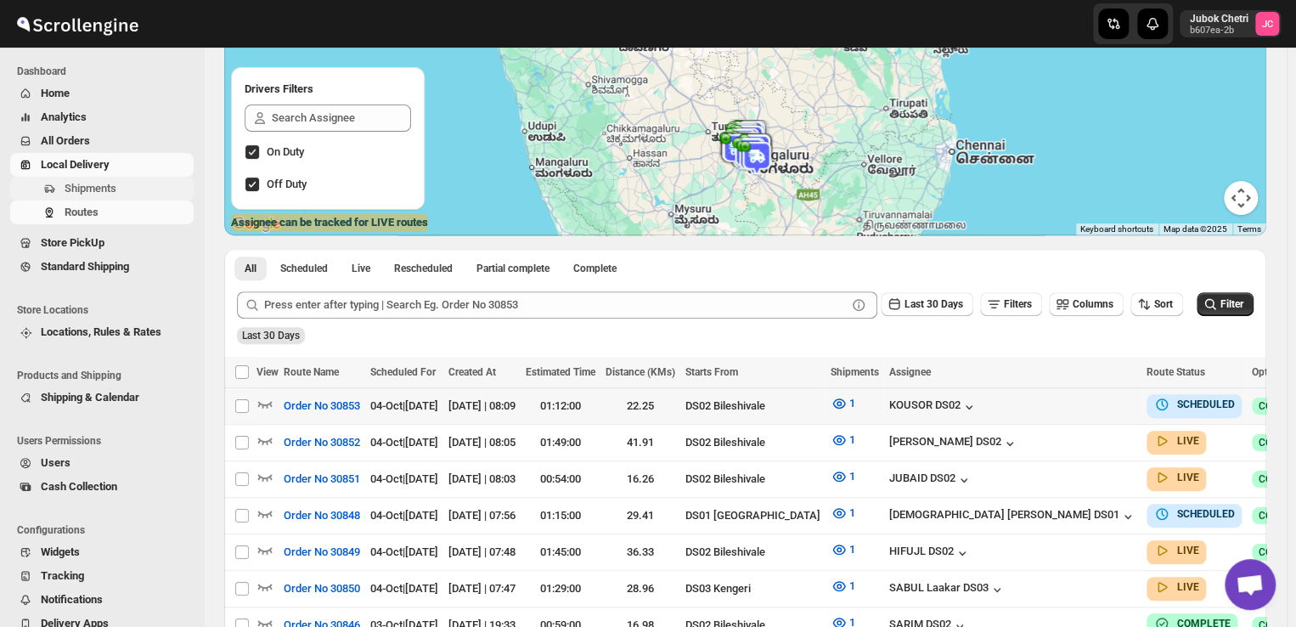
click at [121, 185] on span "Shipments" at bounding box center [128, 188] width 126 height 17
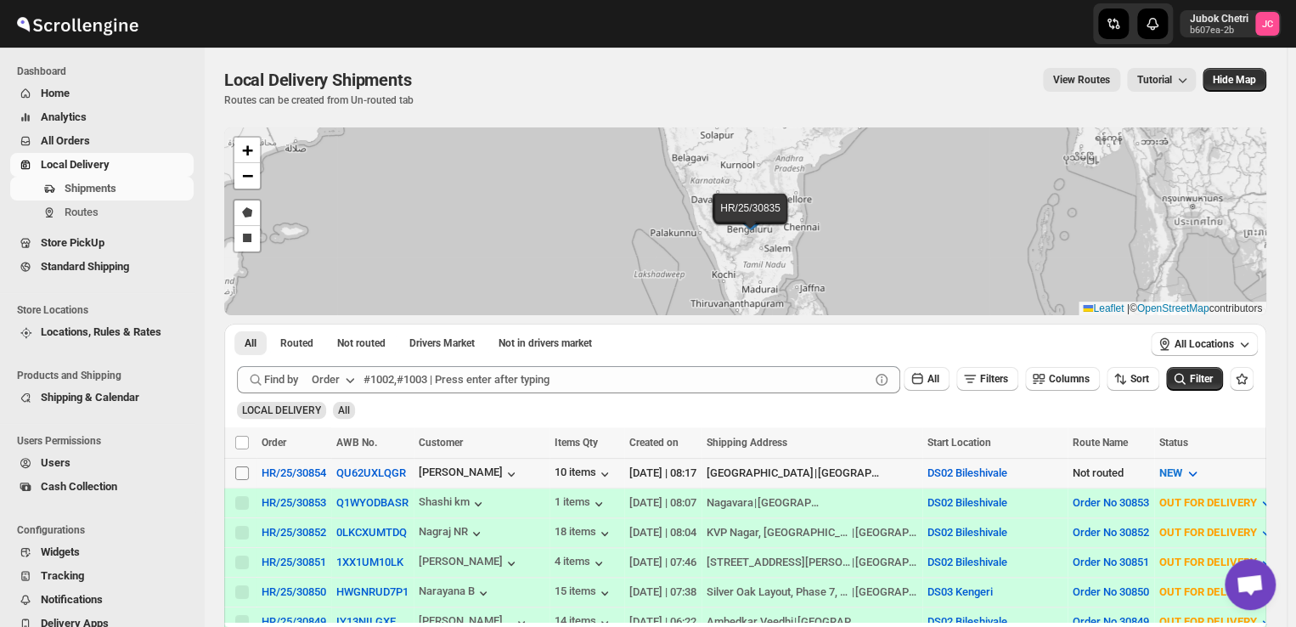
click at [238, 469] on input "Select shipment" at bounding box center [242, 473] width 14 height 14
checkbox input "true"
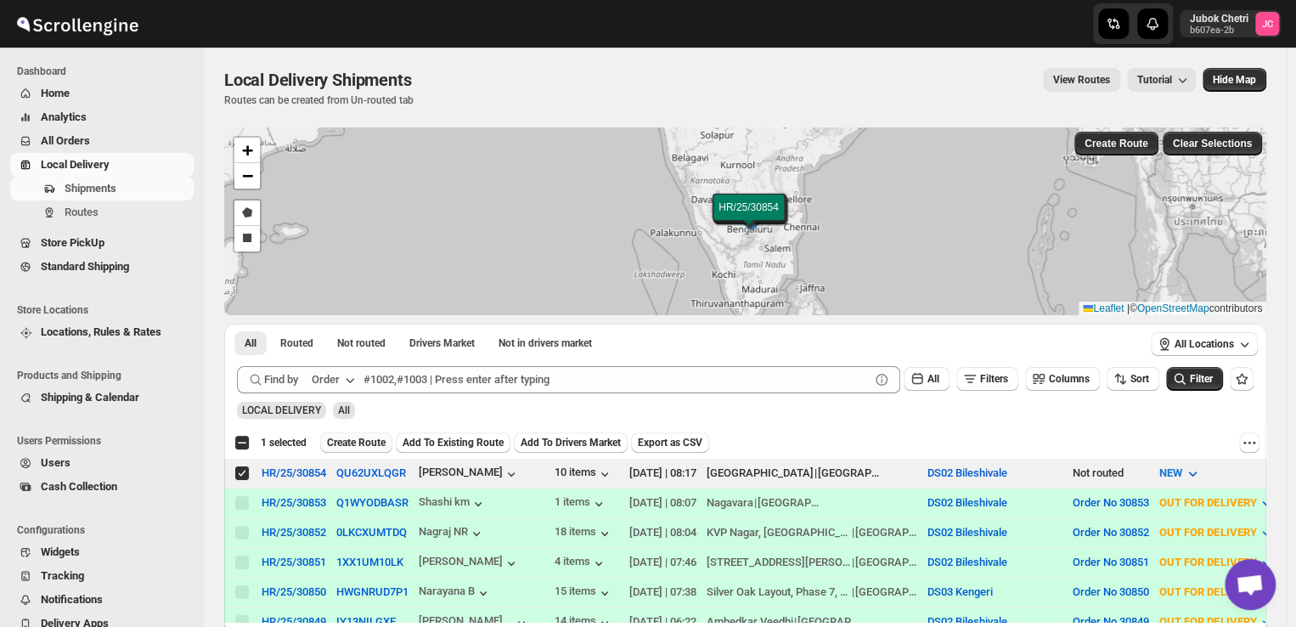
click at [363, 442] on span "Create Route" at bounding box center [356, 443] width 59 height 14
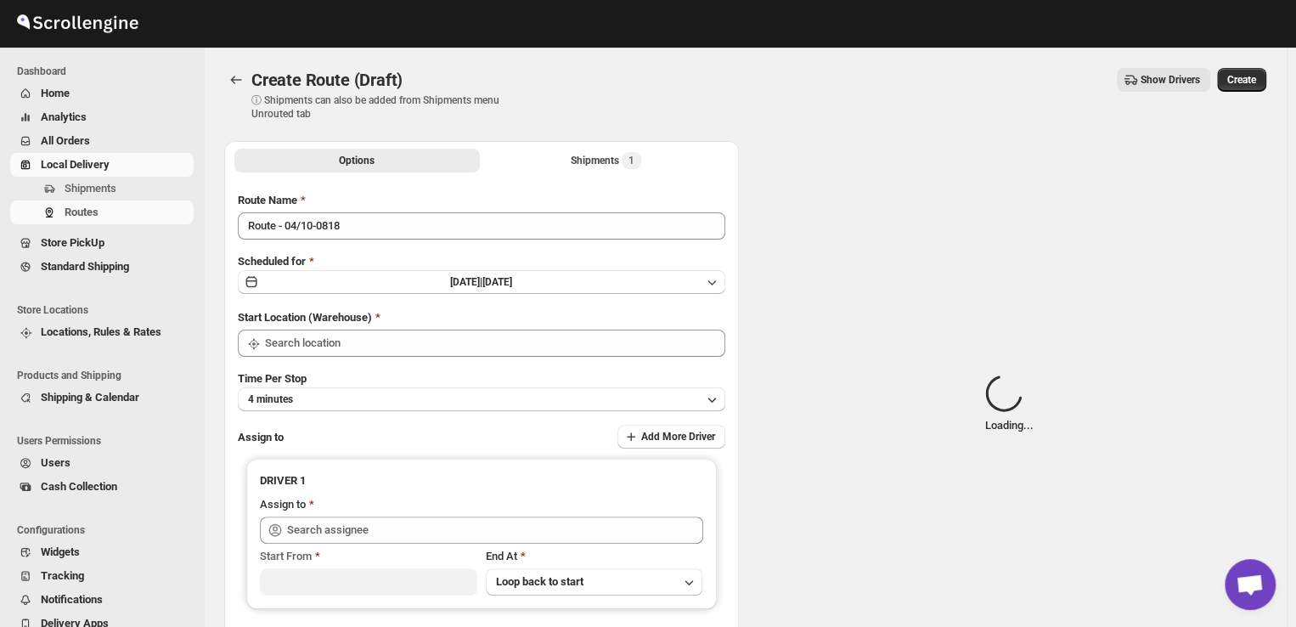
type input "DS02 Bileshivale"
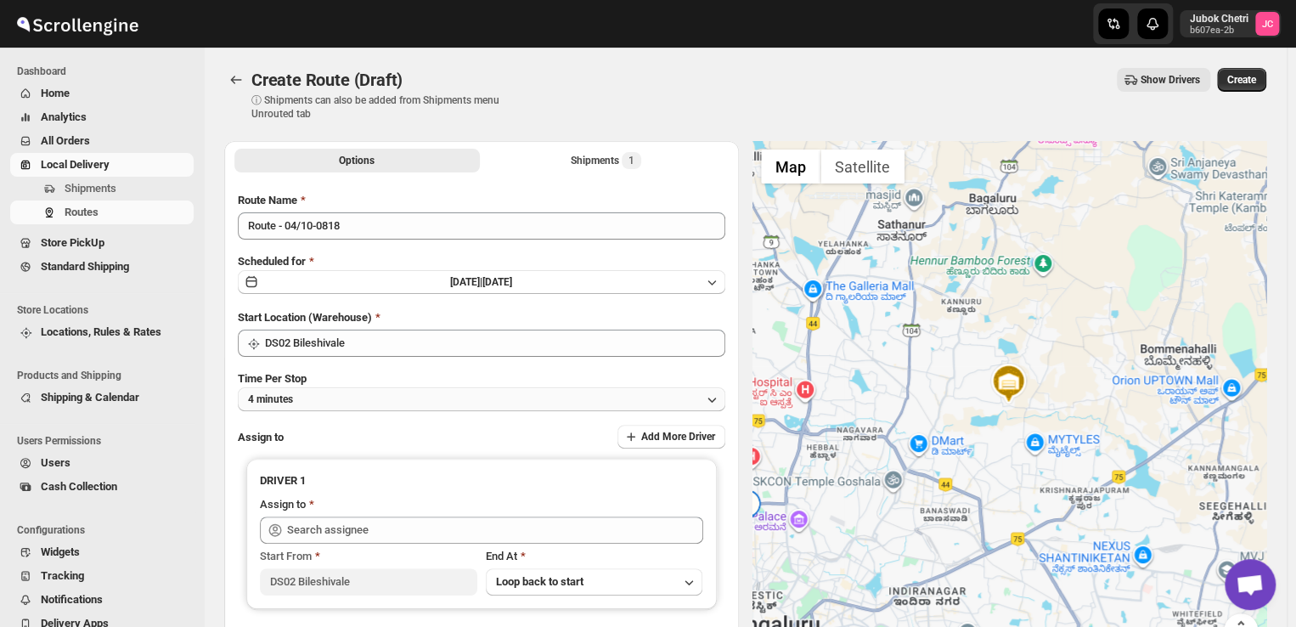
click at [397, 395] on button "4 minutes" at bounding box center [481, 399] width 487 height 24
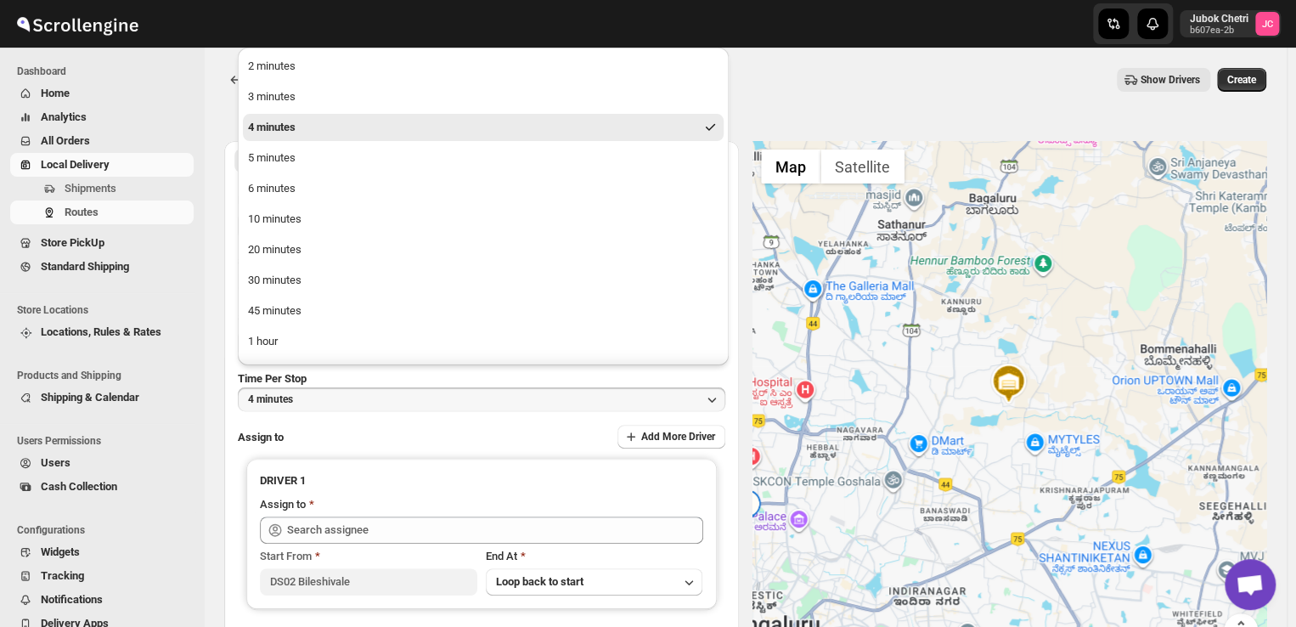
click at [363, 426] on div "Assign to Add More Driver" at bounding box center [481, 437] width 487 height 25
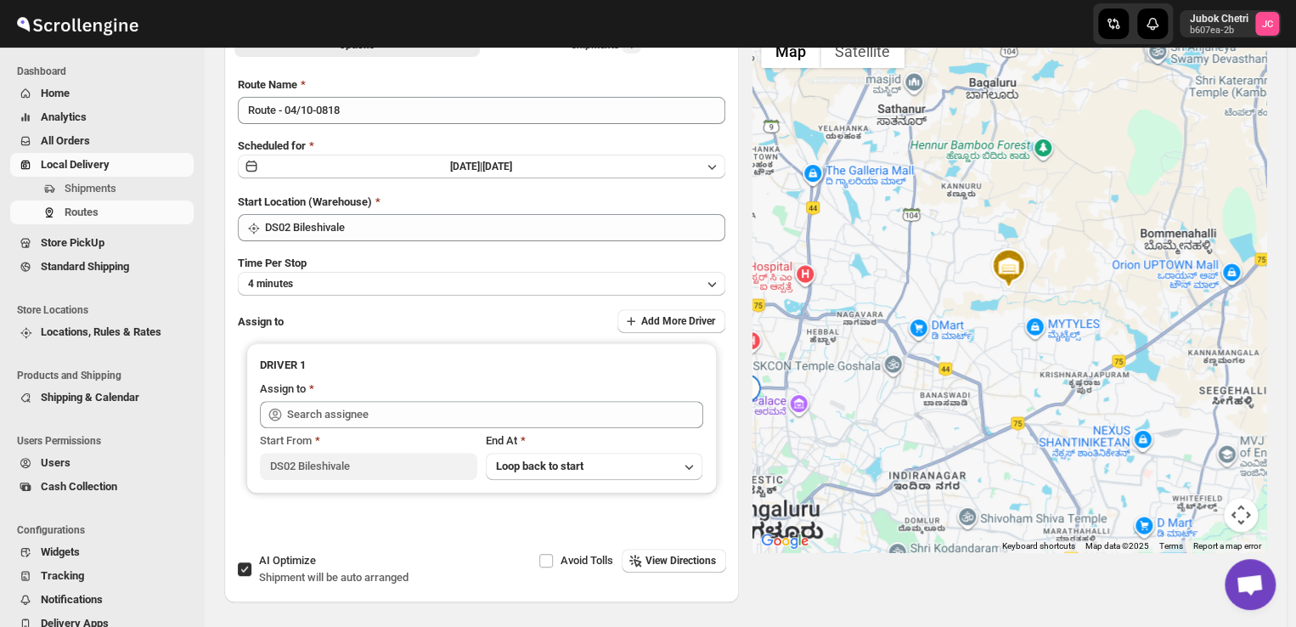
scroll to position [117, 0]
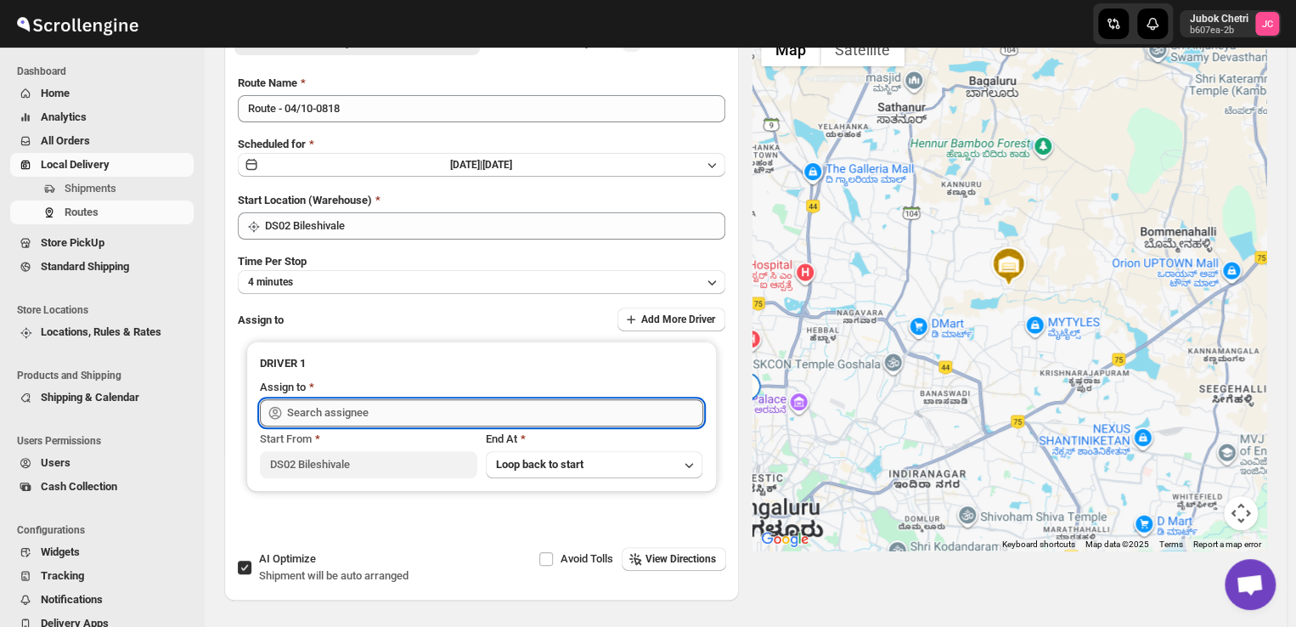
click at [360, 413] on input "text" at bounding box center [495, 412] width 416 height 27
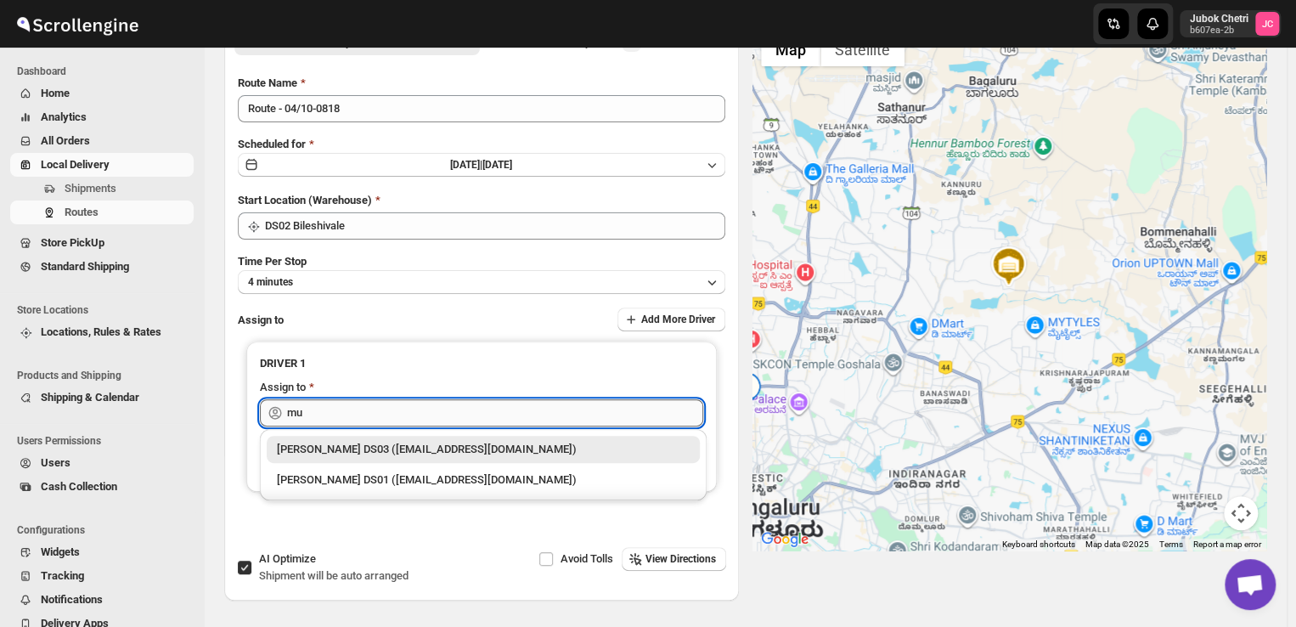
type input "m"
click at [360, 413] on input "hos" at bounding box center [495, 412] width 416 height 27
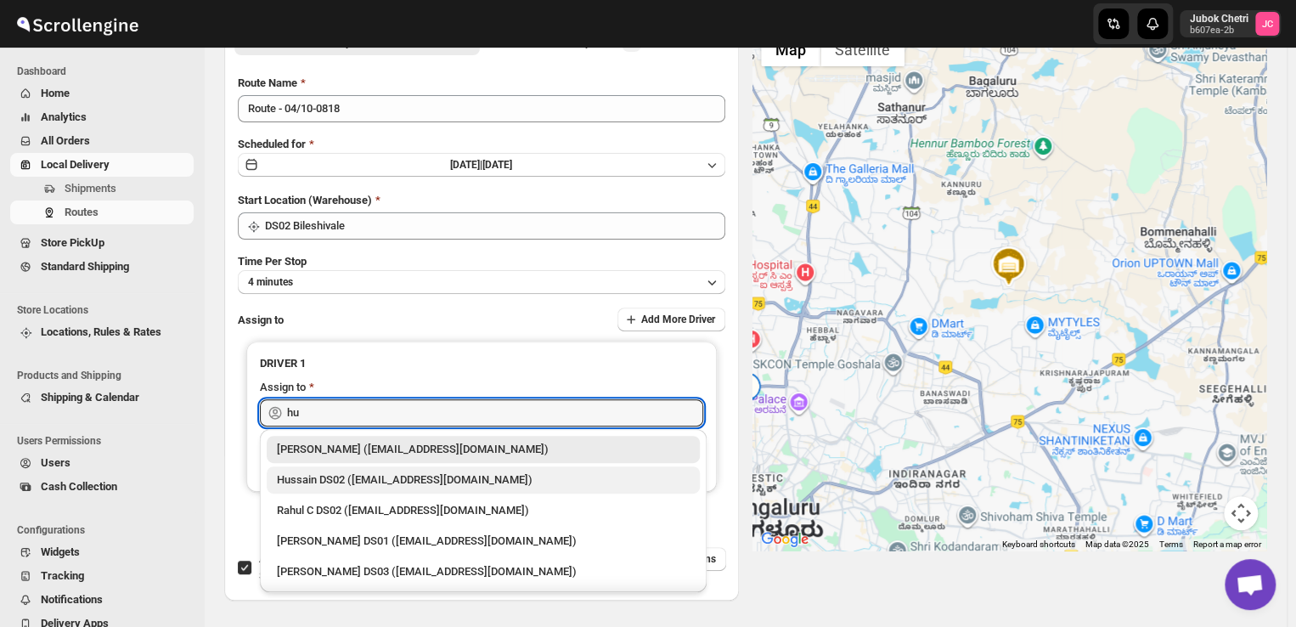
click at [325, 488] on div "Hussain DS02 ([EMAIL_ADDRESS][DOMAIN_NAME])" at bounding box center [483, 479] width 433 height 27
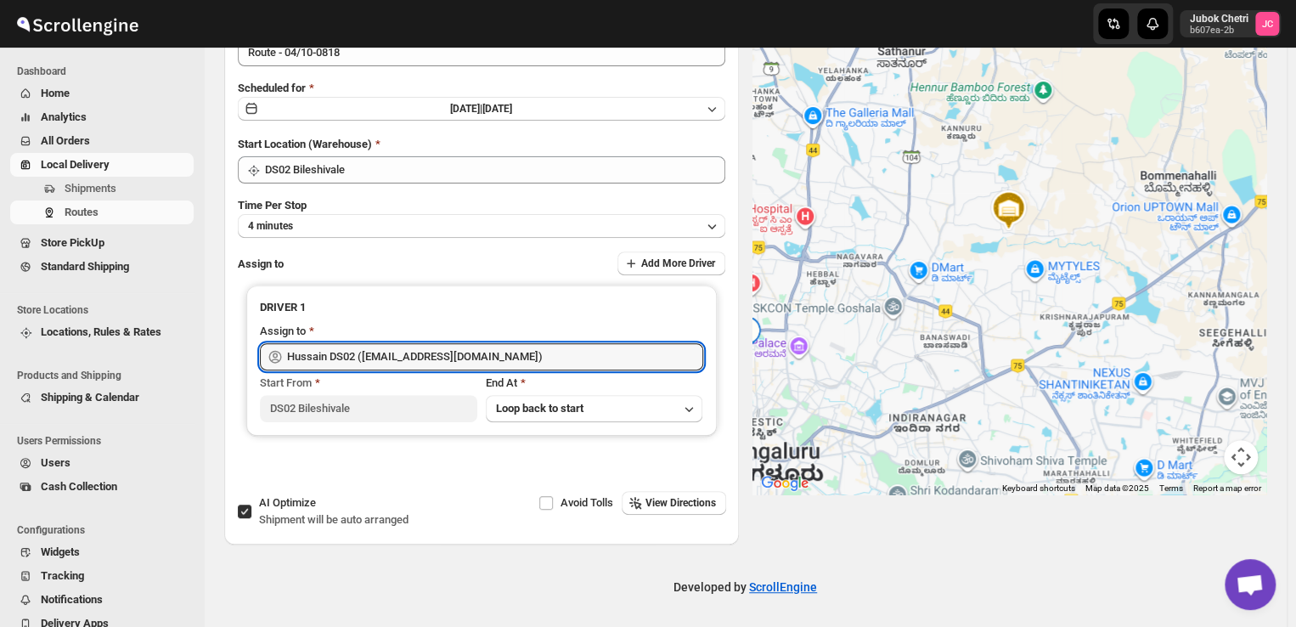
scroll to position [0, 0]
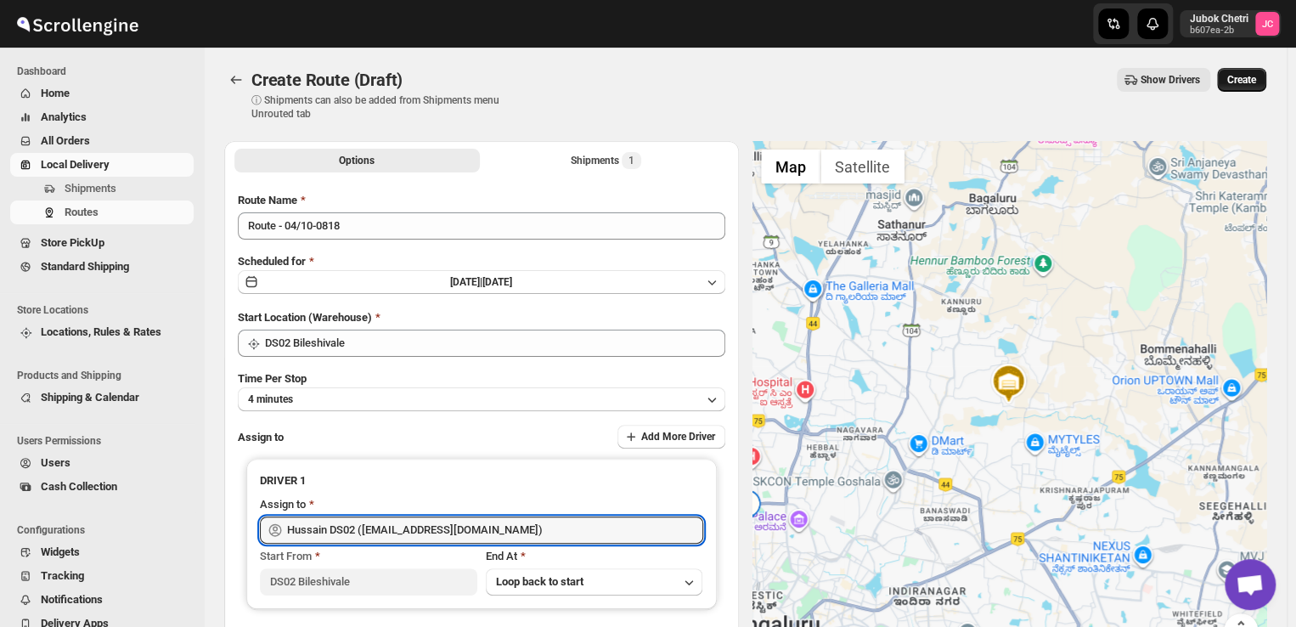
type input "Hussain DS02 ([EMAIL_ADDRESS][DOMAIN_NAME])"
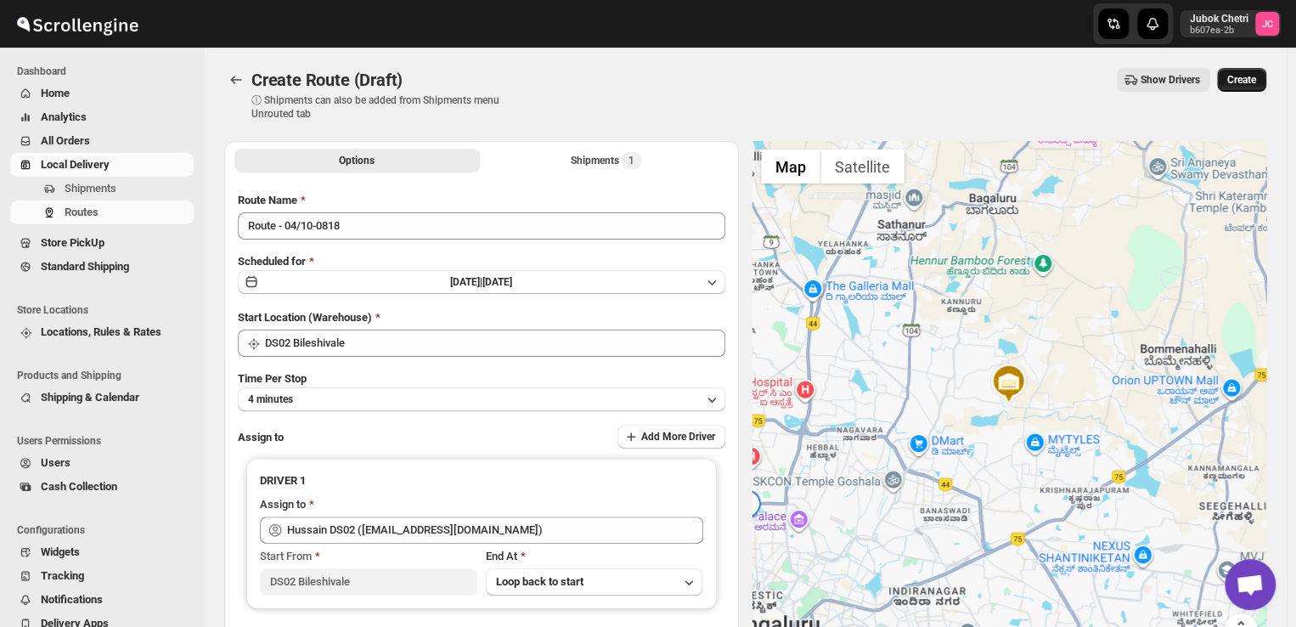
click at [1236, 78] on span "Create" at bounding box center [1241, 80] width 29 height 14
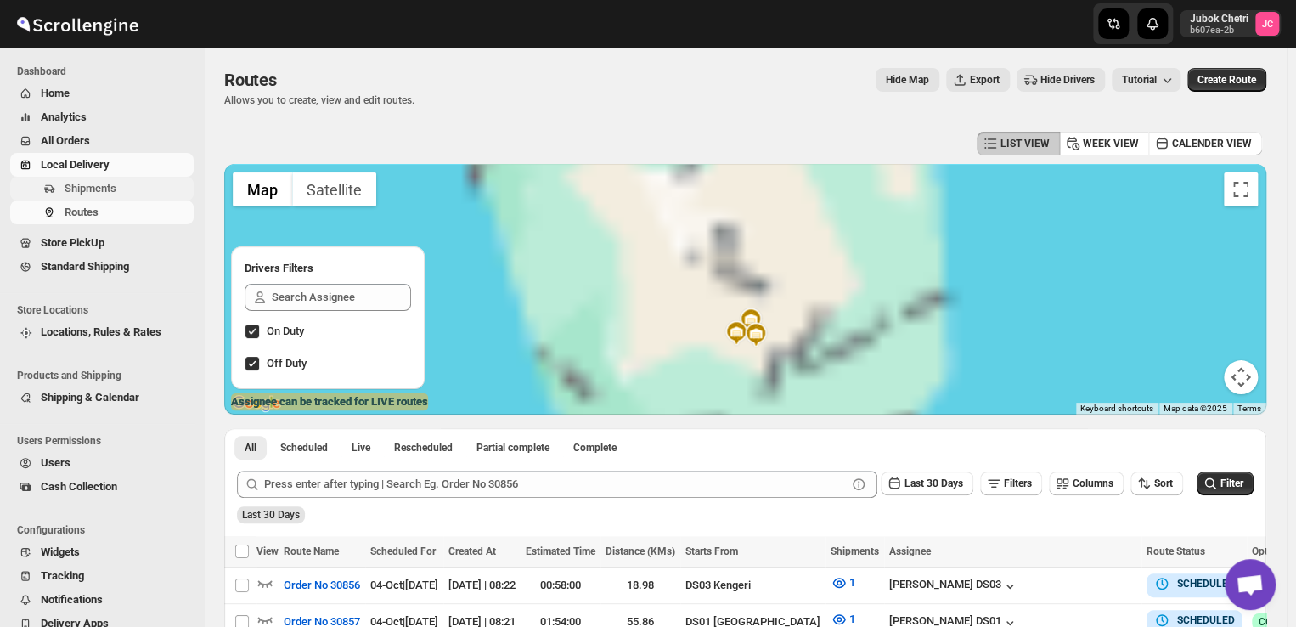
click at [102, 189] on span "Shipments" at bounding box center [91, 188] width 52 height 13
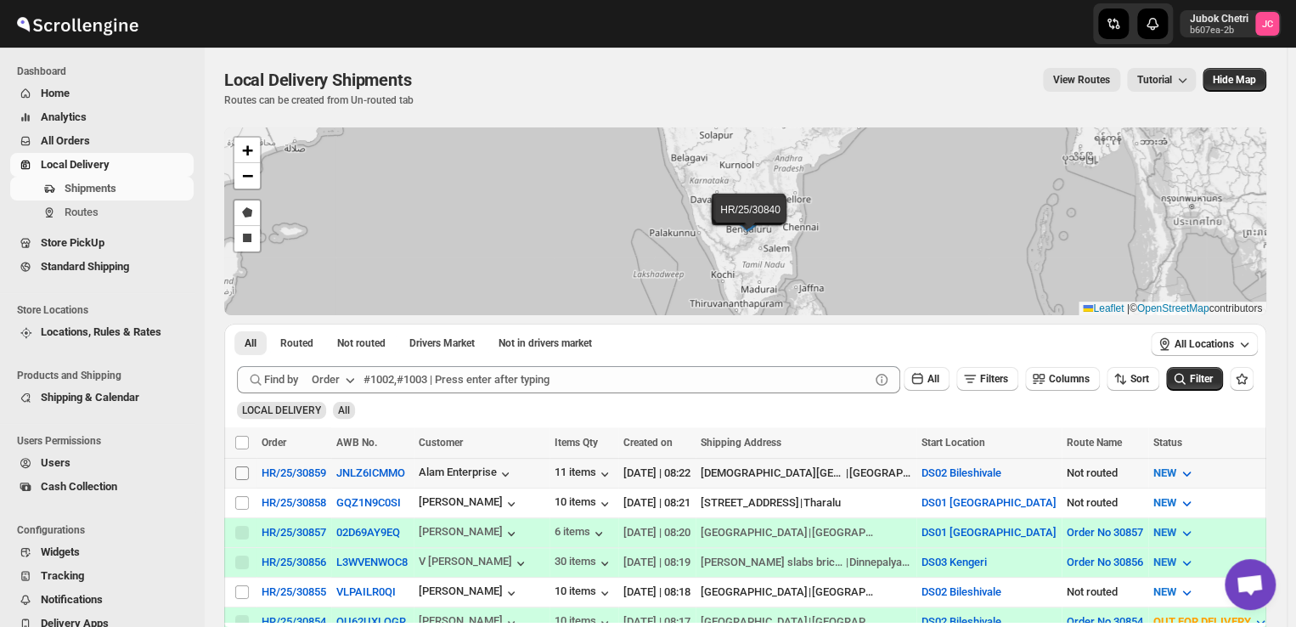
click at [241, 472] on input "Select shipment" at bounding box center [242, 473] width 14 height 14
checkbox input "true"
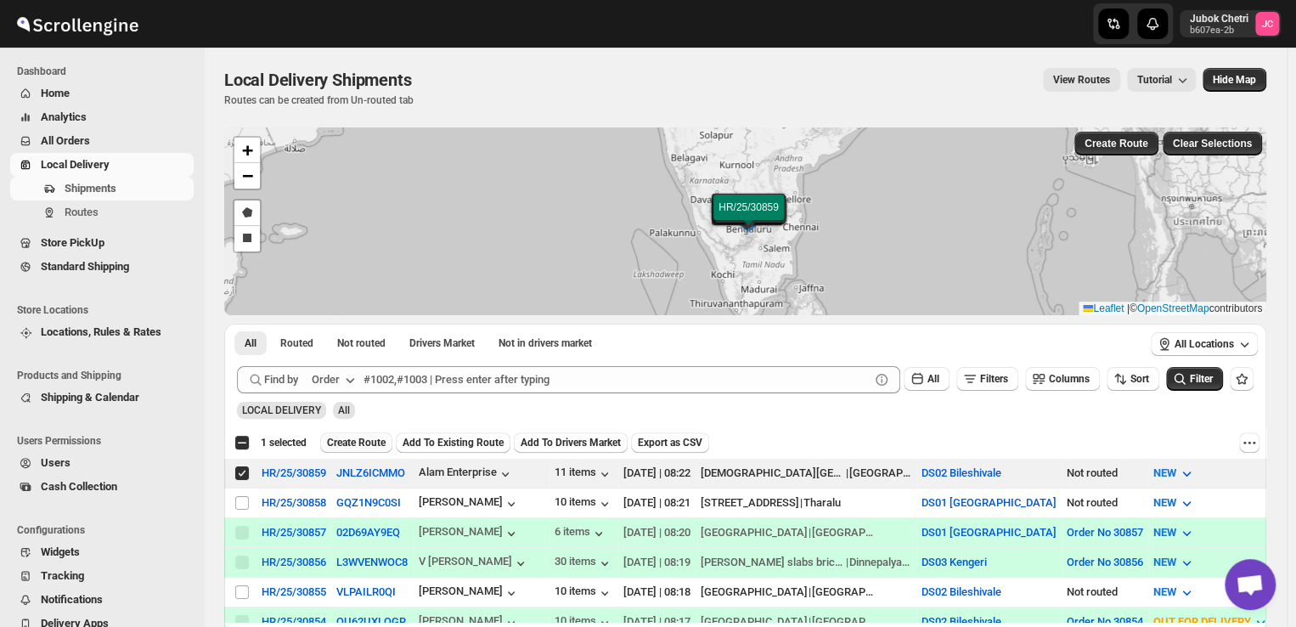
click at [363, 441] on span "Create Route" at bounding box center [356, 443] width 59 height 14
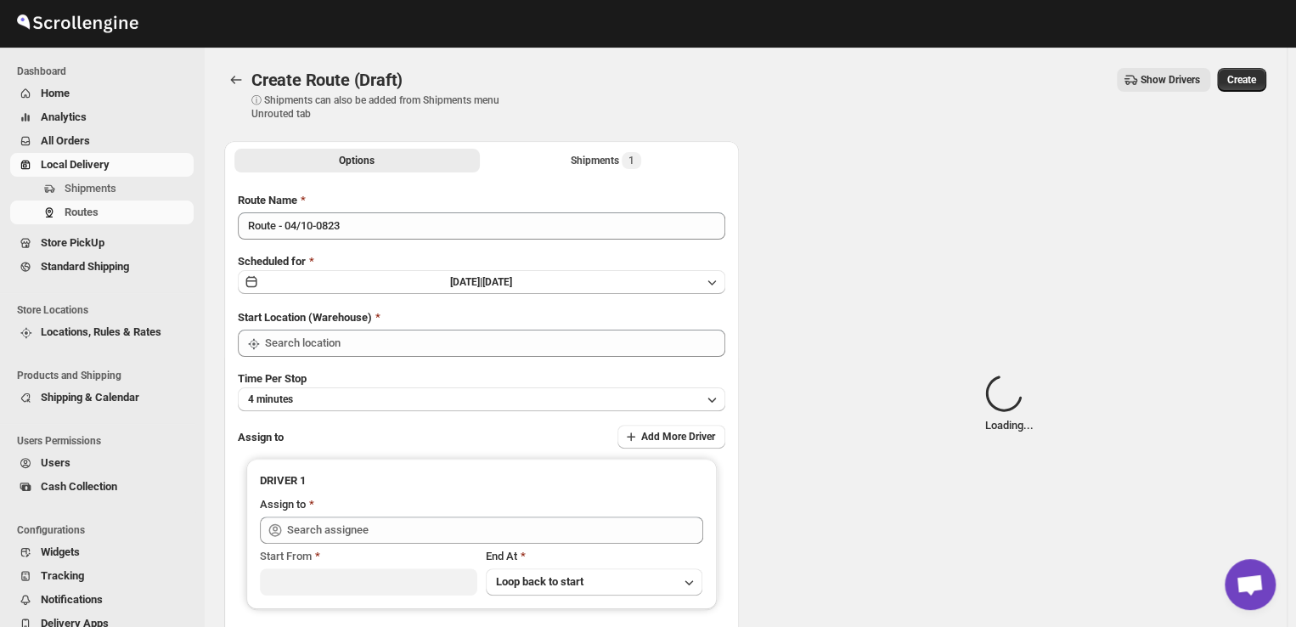
type input "DS02 Bileshivale"
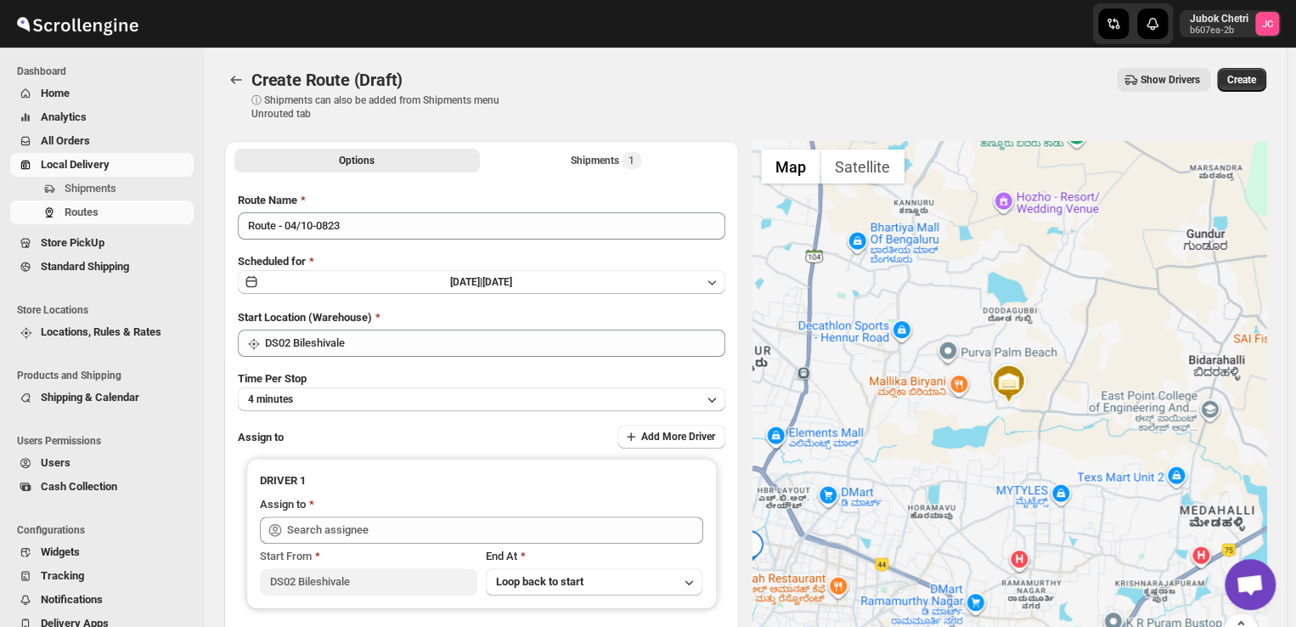
scroll to position [173, 0]
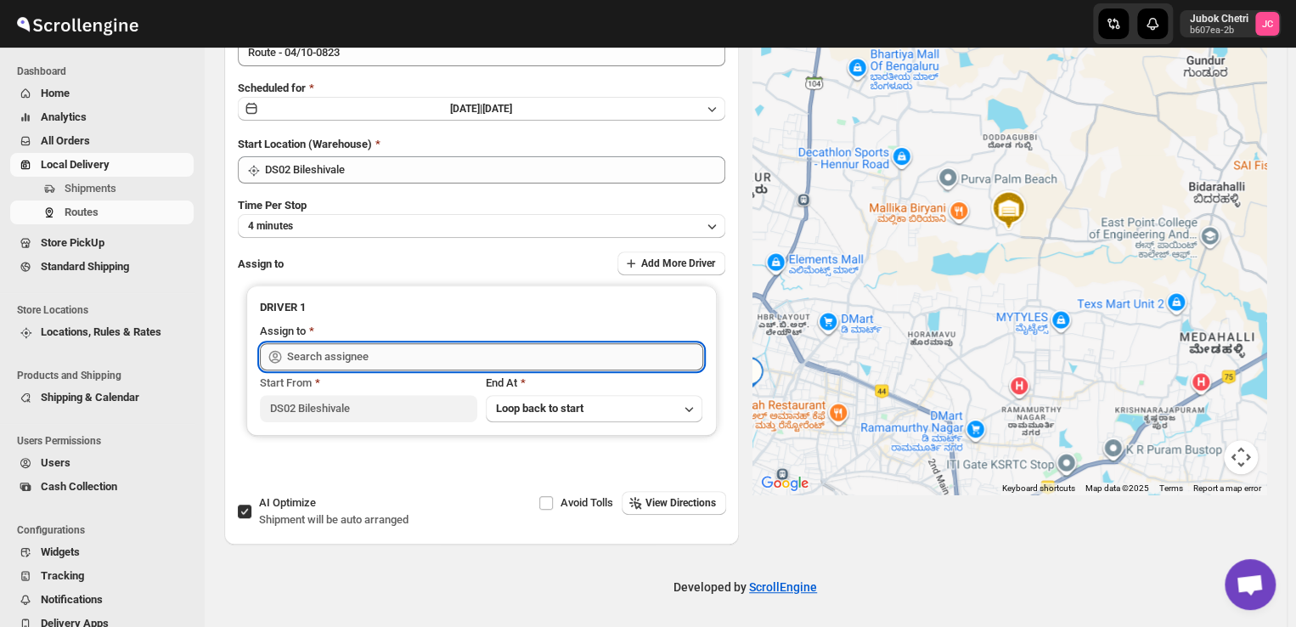
click at [389, 351] on input "text" at bounding box center [495, 356] width 416 height 27
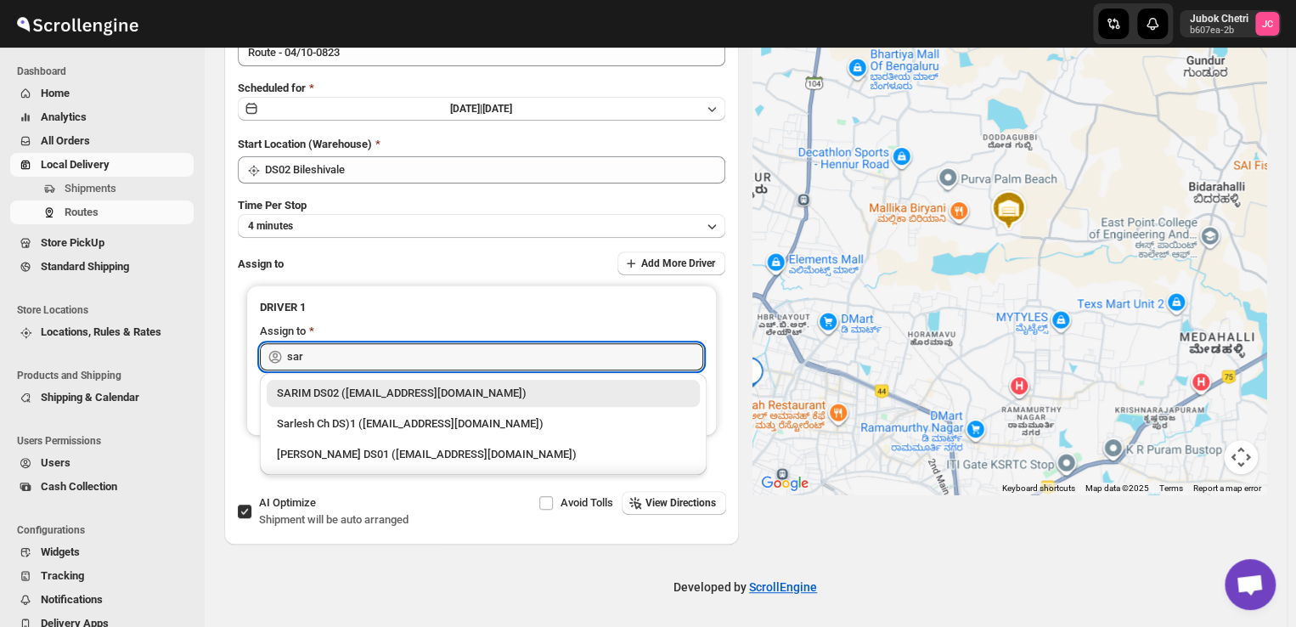
click at [383, 392] on div "SARIM DS02 ([EMAIL_ADDRESS][DOMAIN_NAME])" at bounding box center [483, 393] width 413 height 17
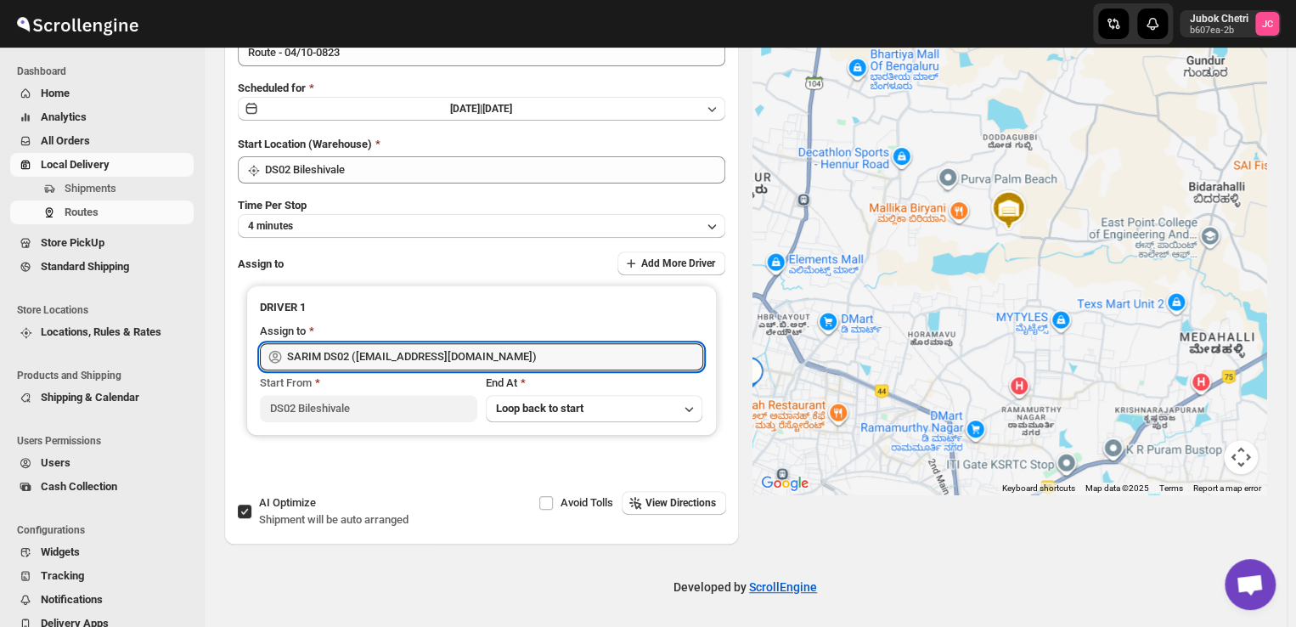
scroll to position [0, 0]
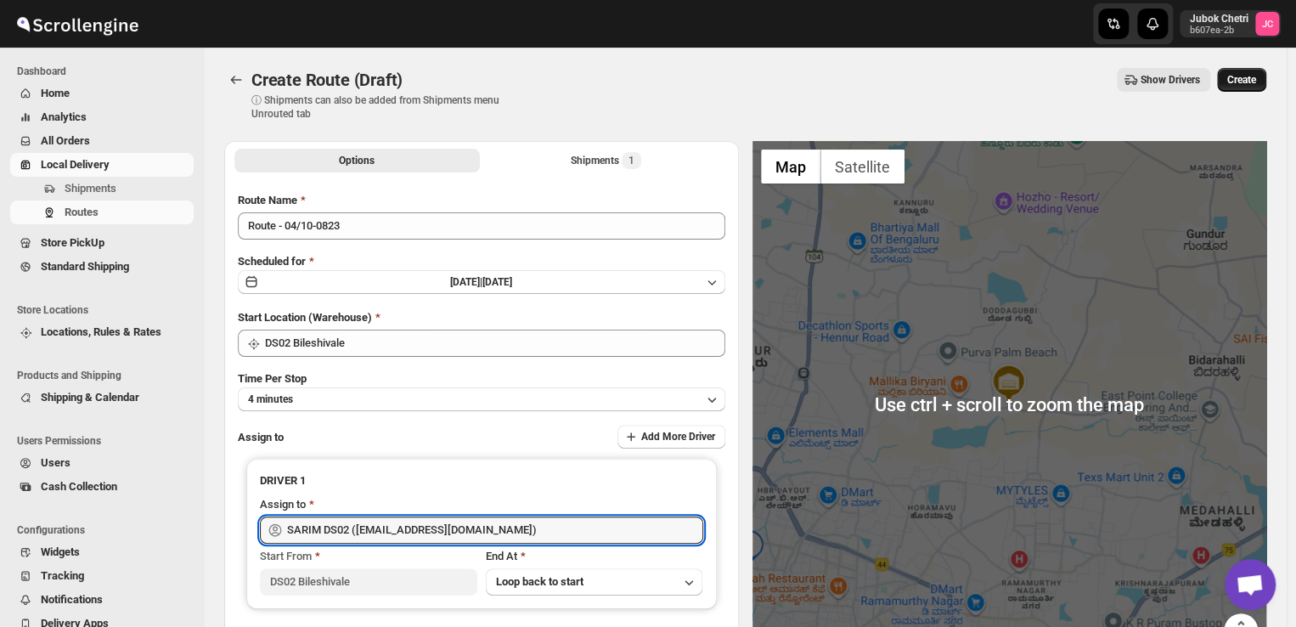
type input "SARIM DS02 ([EMAIL_ADDRESS][DOMAIN_NAME])"
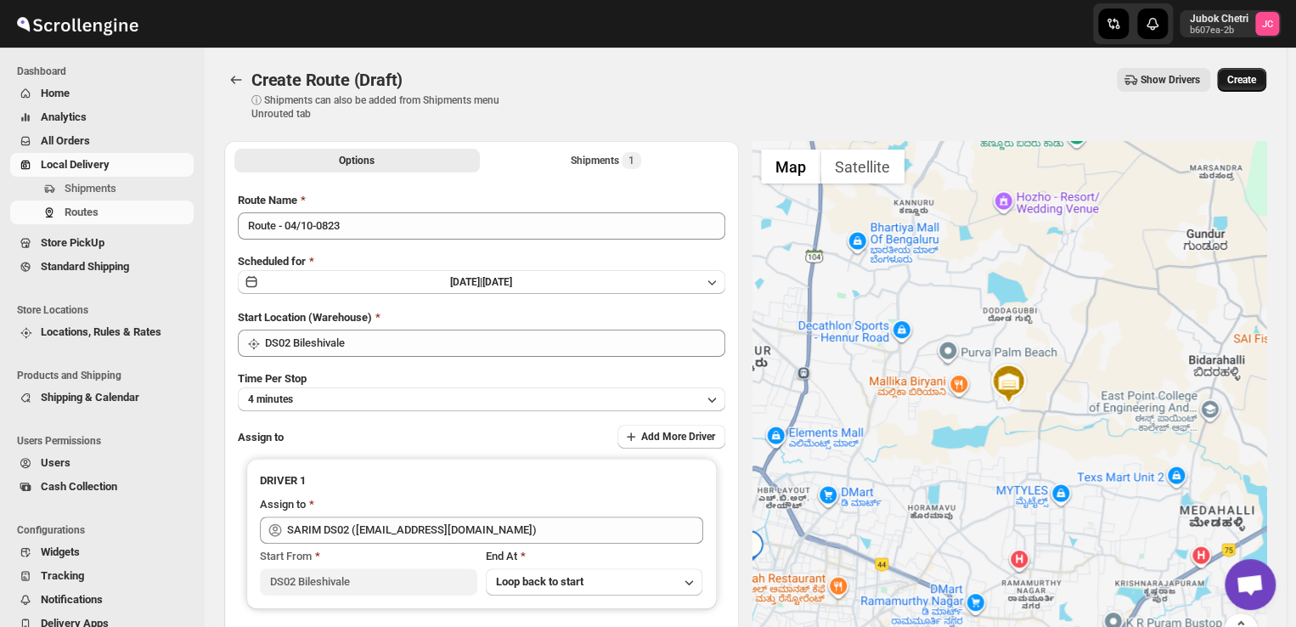
click at [1245, 85] on span "Create" at bounding box center [1241, 80] width 29 height 14
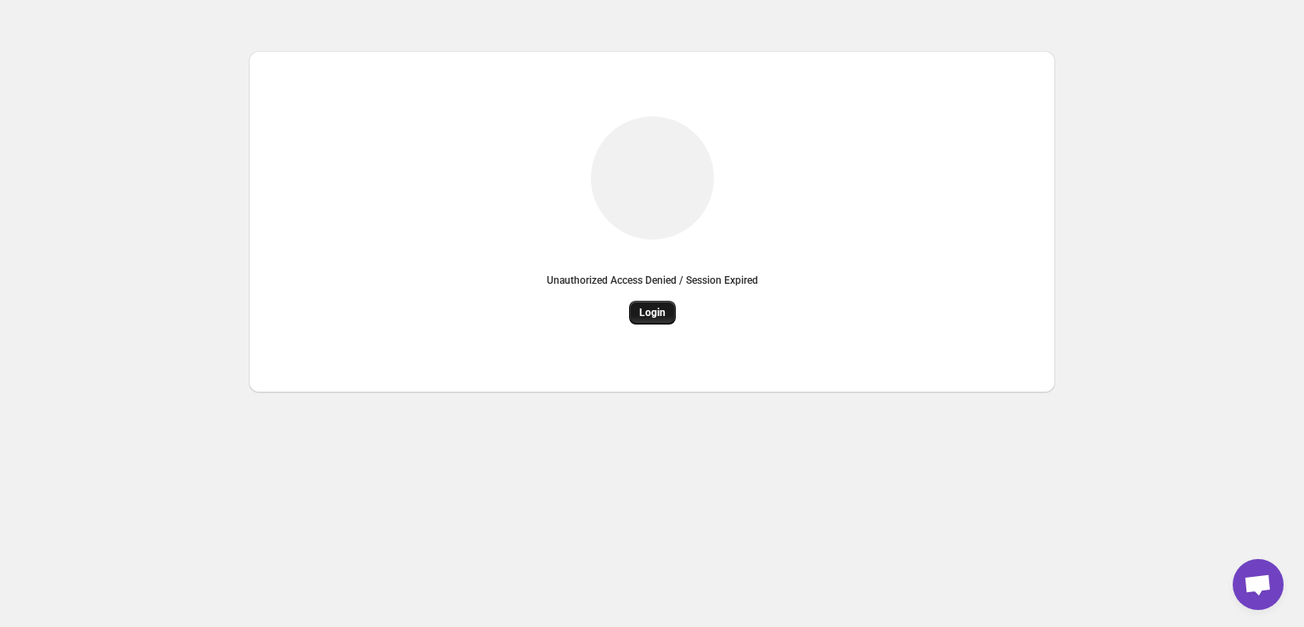
click at [645, 312] on span "Login" at bounding box center [652, 313] width 26 height 14
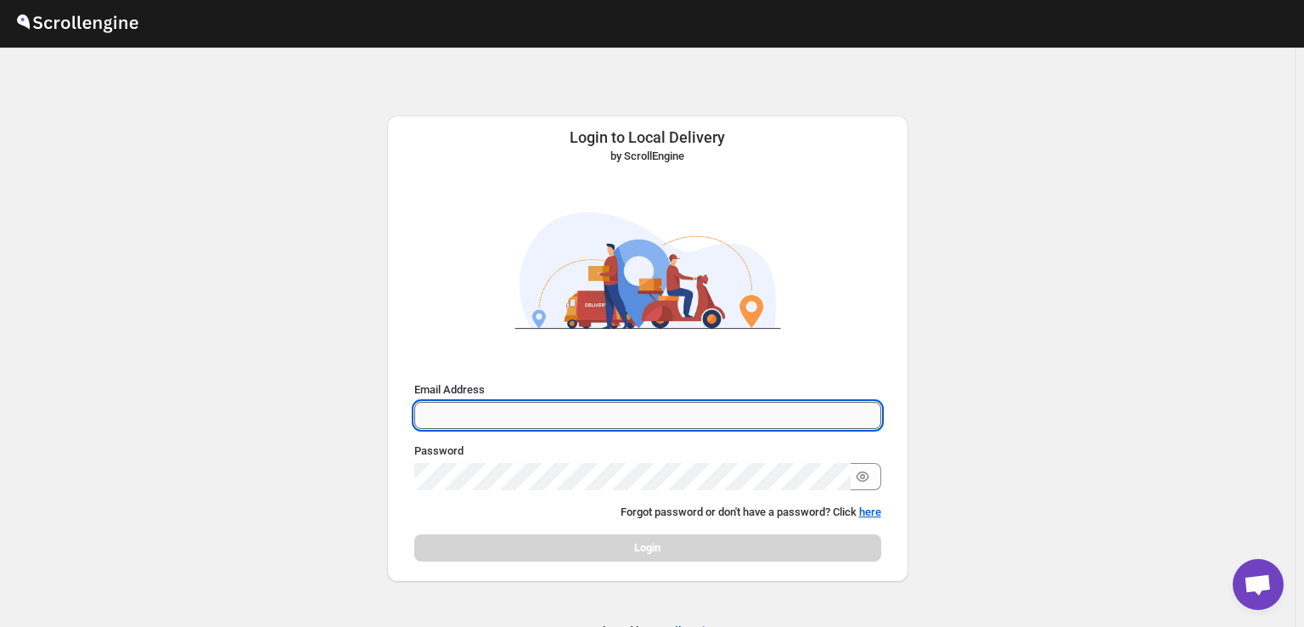
type input "[EMAIL_ADDRESS][PERSON_NAME][DOMAIN_NAME]"
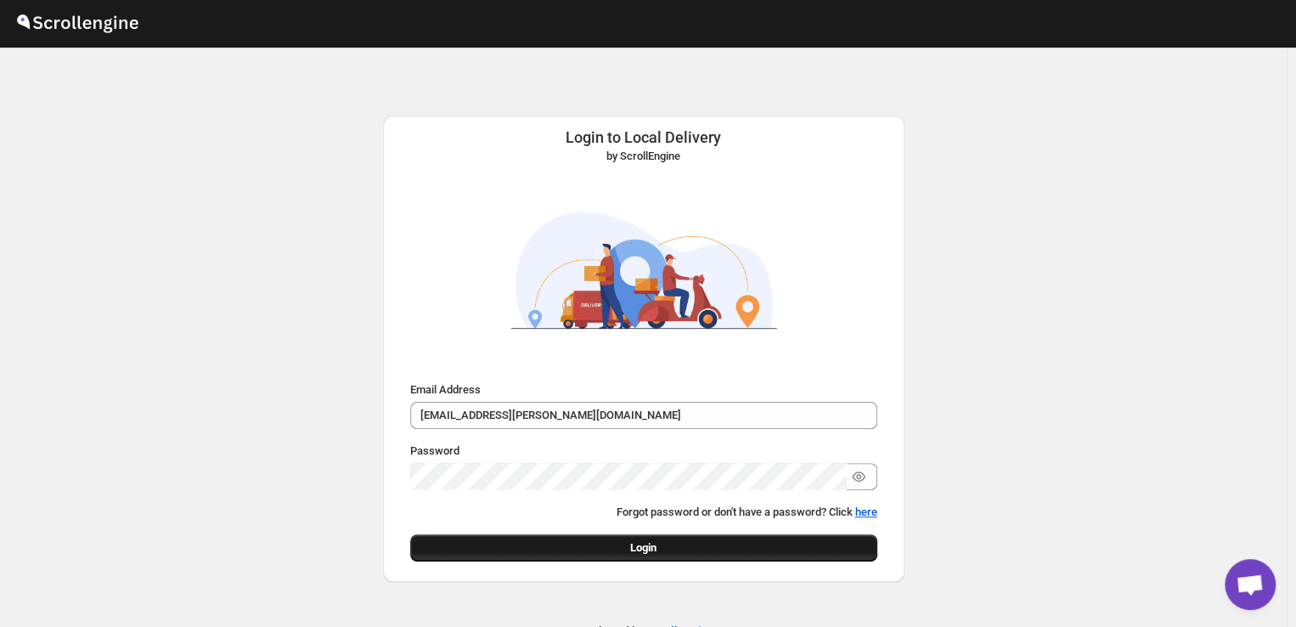
click at [644, 548] on span "Login" at bounding box center [643, 547] width 26 height 17
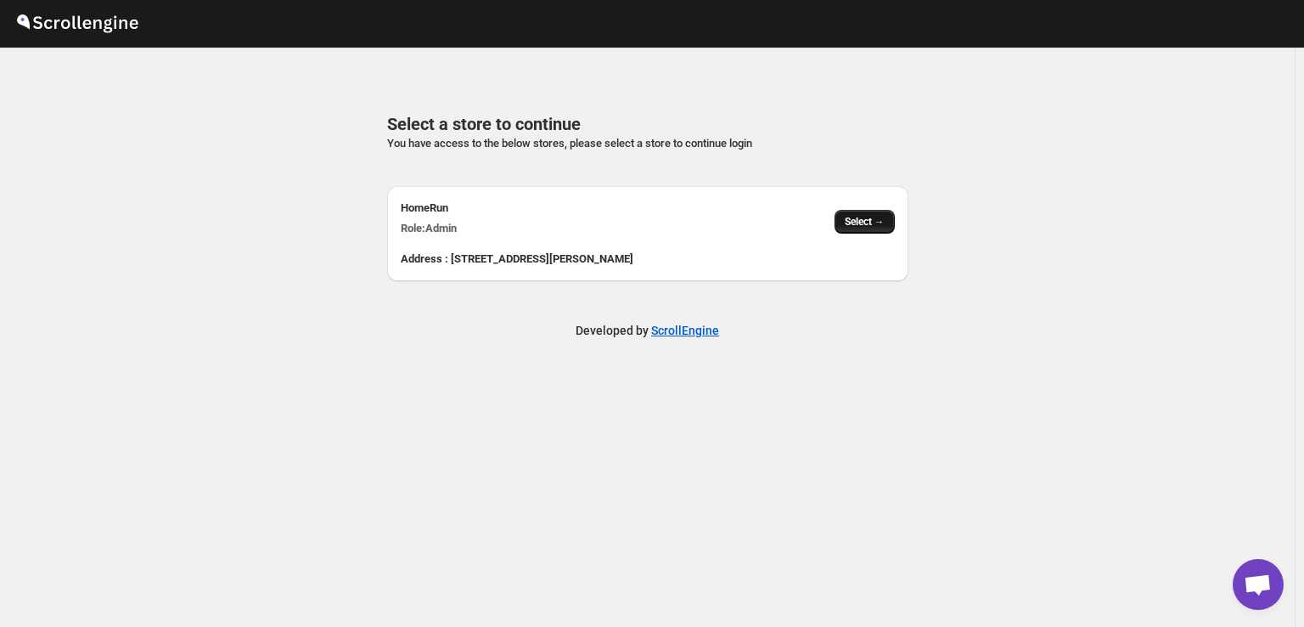
click at [869, 213] on div "HomeRun Role: Admin Select →" at bounding box center [641, 211] width 508 height 51
click at [869, 213] on button "Select →" at bounding box center [865, 222] width 60 height 24
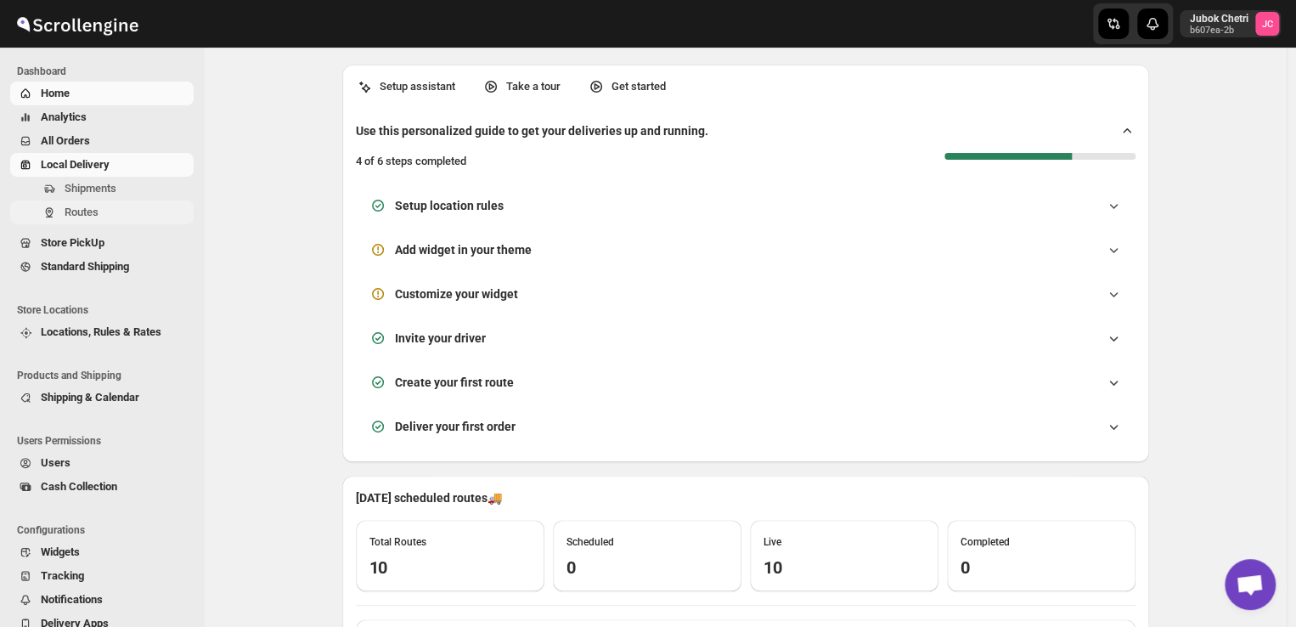
click at [93, 216] on span "Routes" at bounding box center [82, 211] width 34 height 13
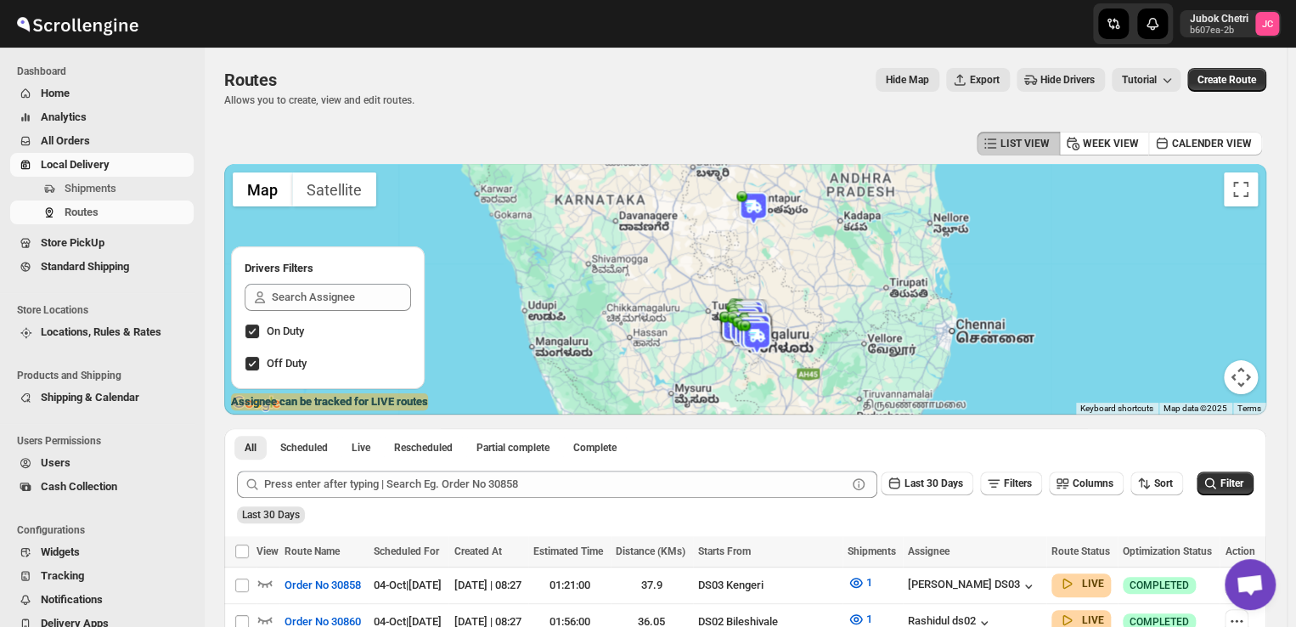
scroll to position [423, 0]
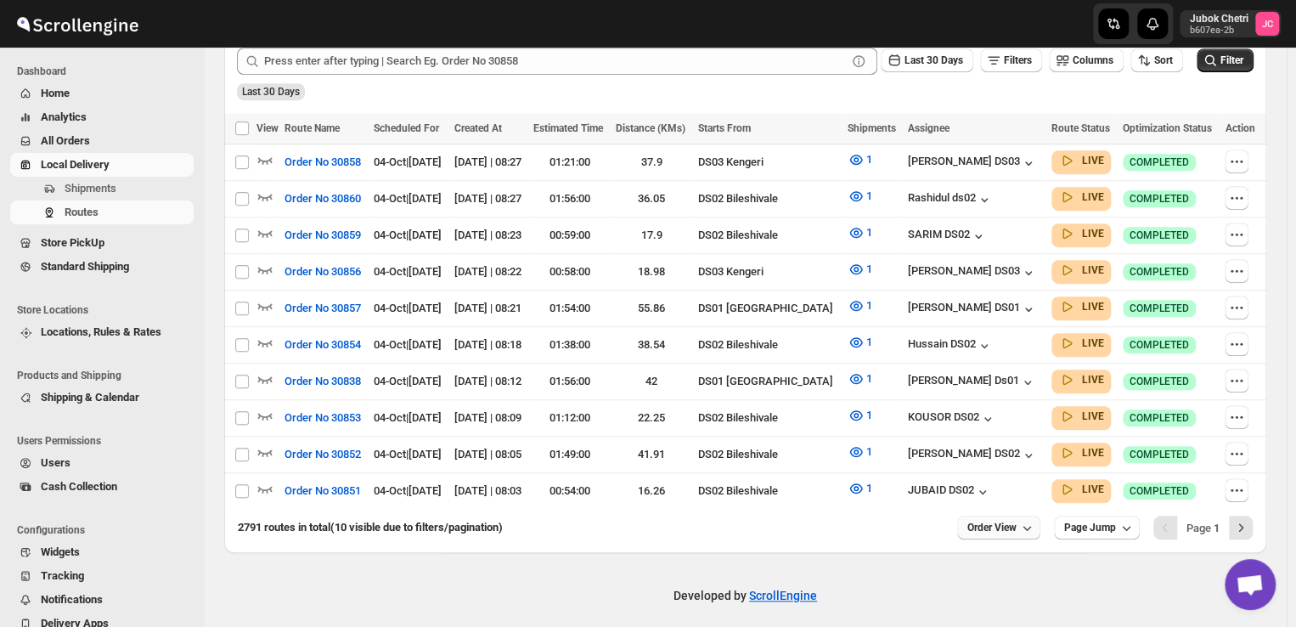
drag, startPoint x: 621, startPoint y: 498, endPoint x: 998, endPoint y: 514, distance: 376.5
click at [998, 520] on span "Order View" at bounding box center [991, 527] width 49 height 14
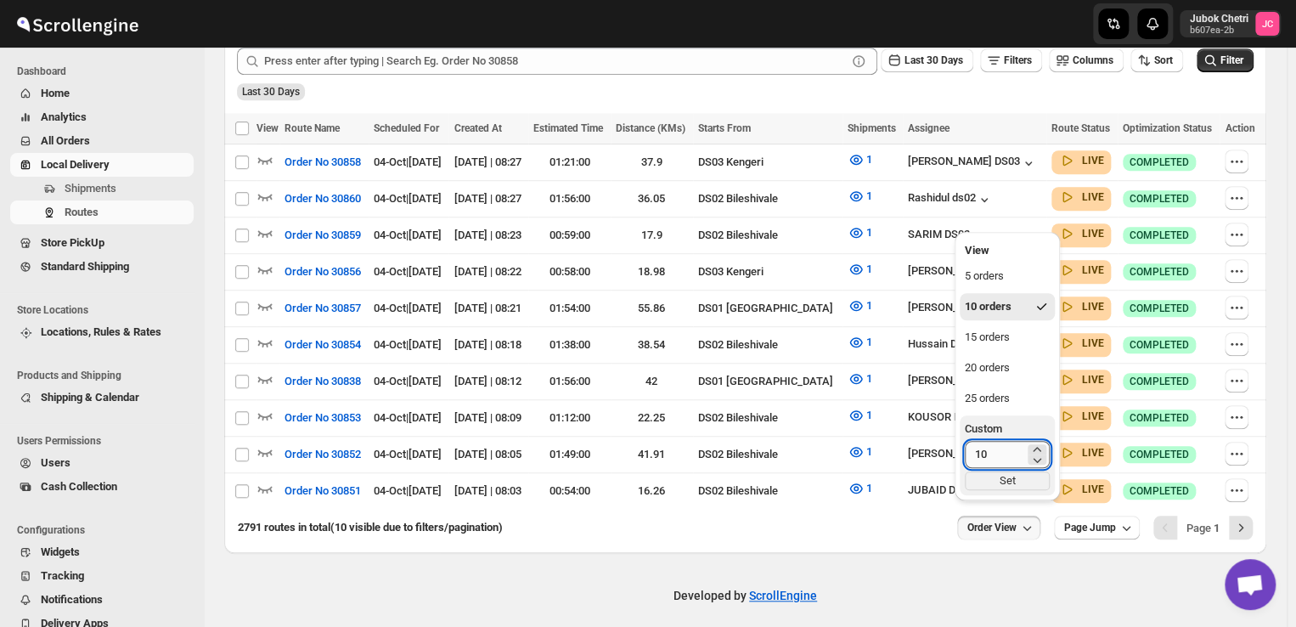
click at [992, 449] on input "10" at bounding box center [993, 454] width 59 height 27
type input "1"
type input "40"
click at [1008, 487] on div "Set" at bounding box center [1006, 480] width 85 height 19
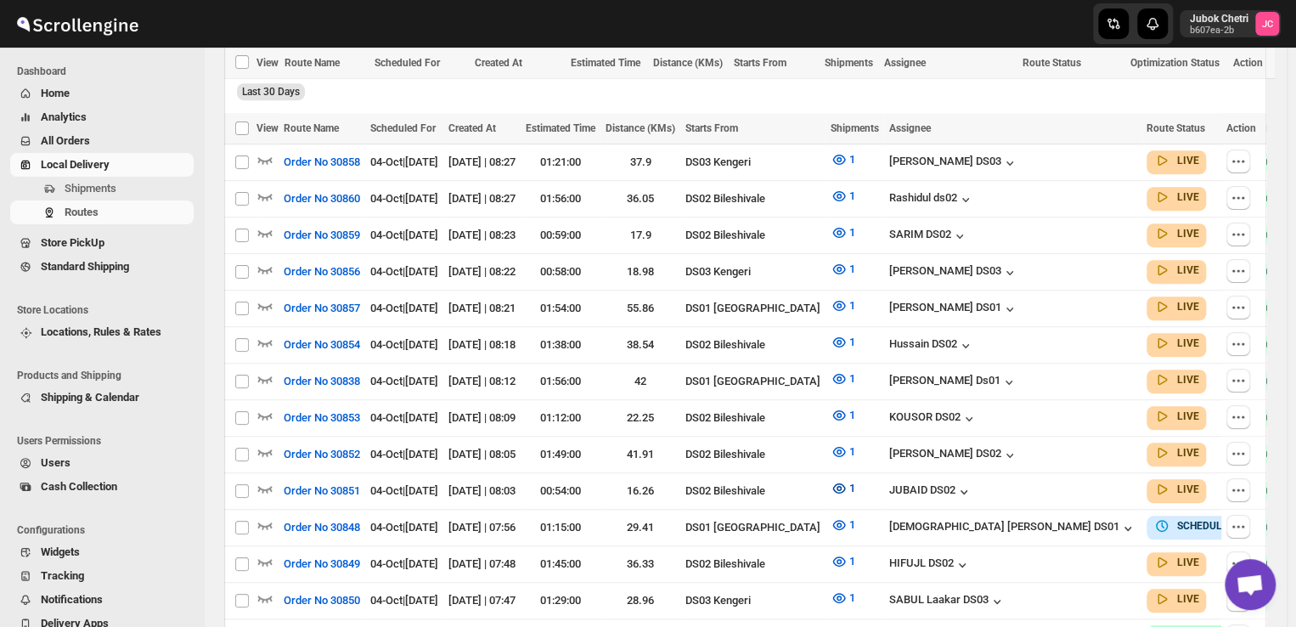
scroll to position [697, 0]
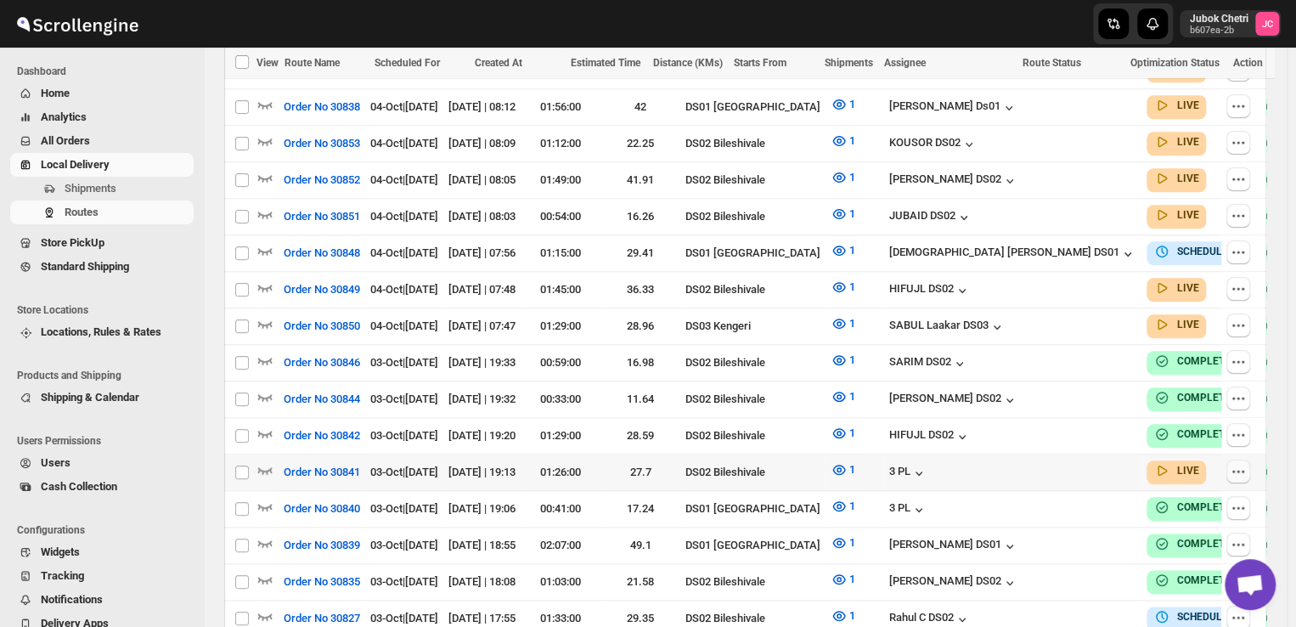
click at [1250, 459] on button "button" at bounding box center [1238, 471] width 24 height 24
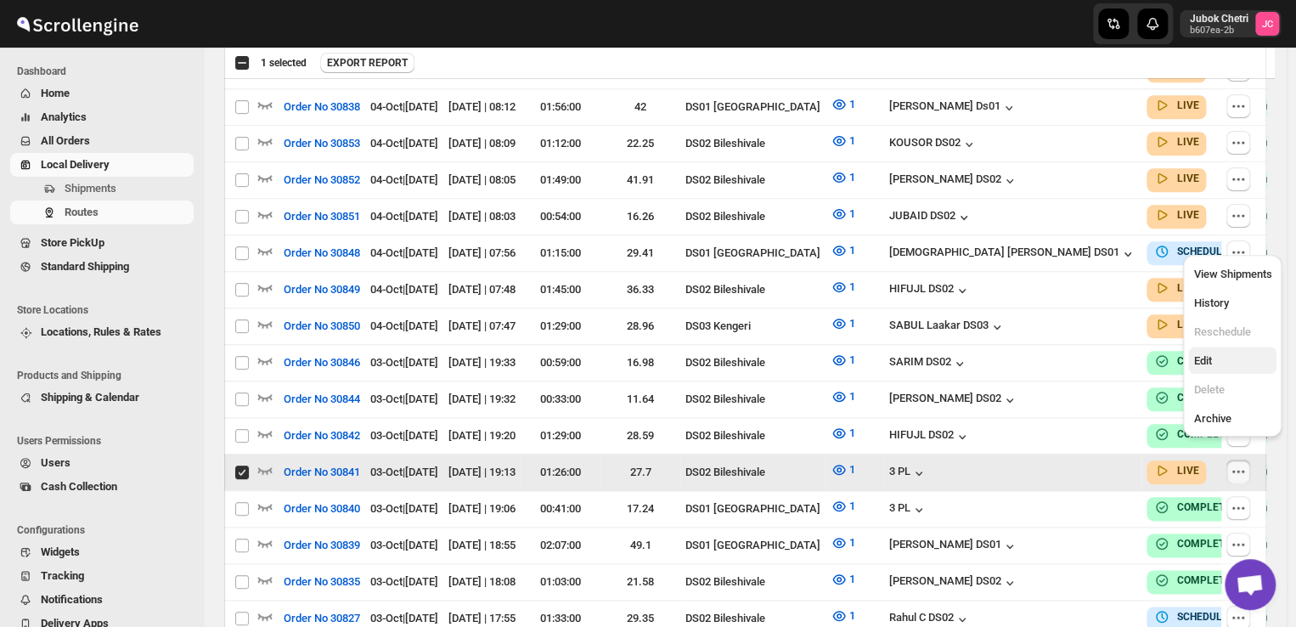
click at [1226, 350] on button "Edit" at bounding box center [1232, 359] width 88 height 27
checkbox input "false"
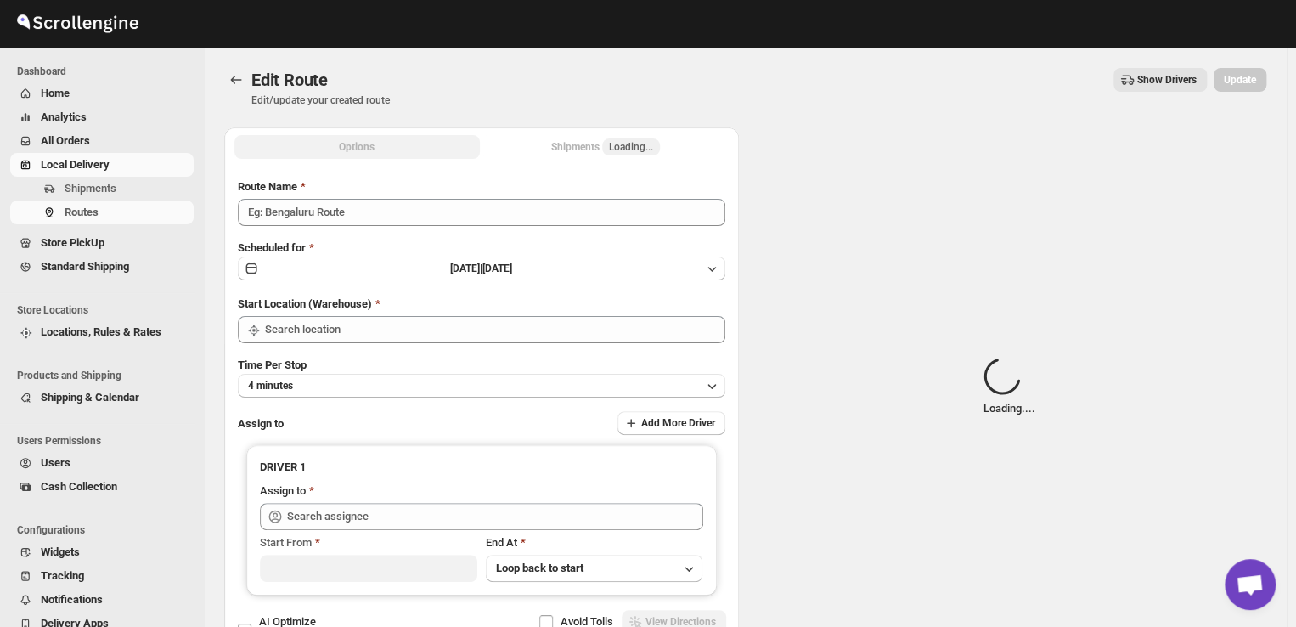
type input "Order No 30841"
type input "DS02 Bileshivale"
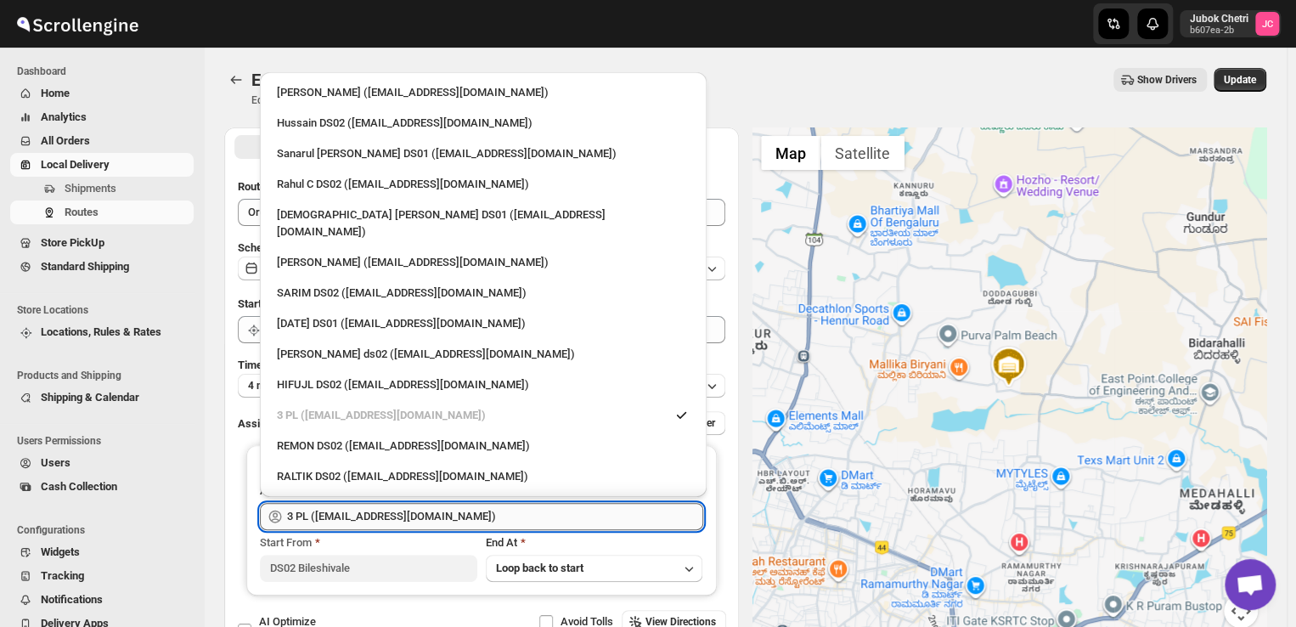
click at [595, 520] on input "3 PL ([EMAIL_ADDRESS][DOMAIN_NAME])" at bounding box center [495, 516] width 416 height 27
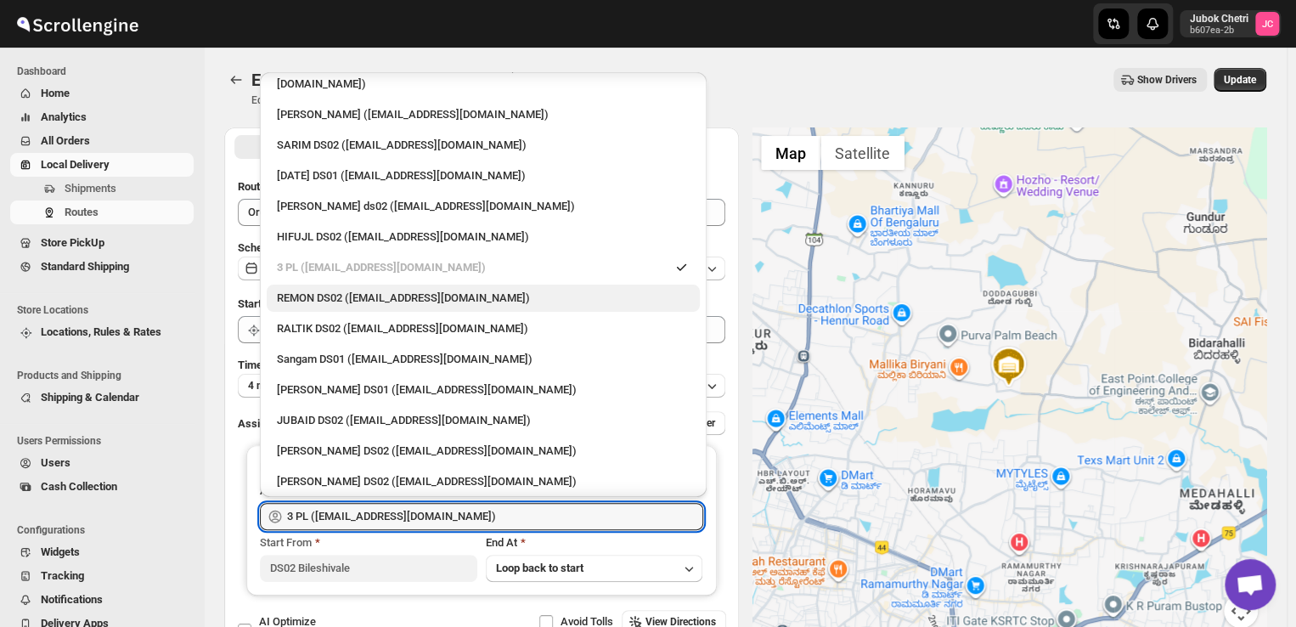
scroll to position [146, 0]
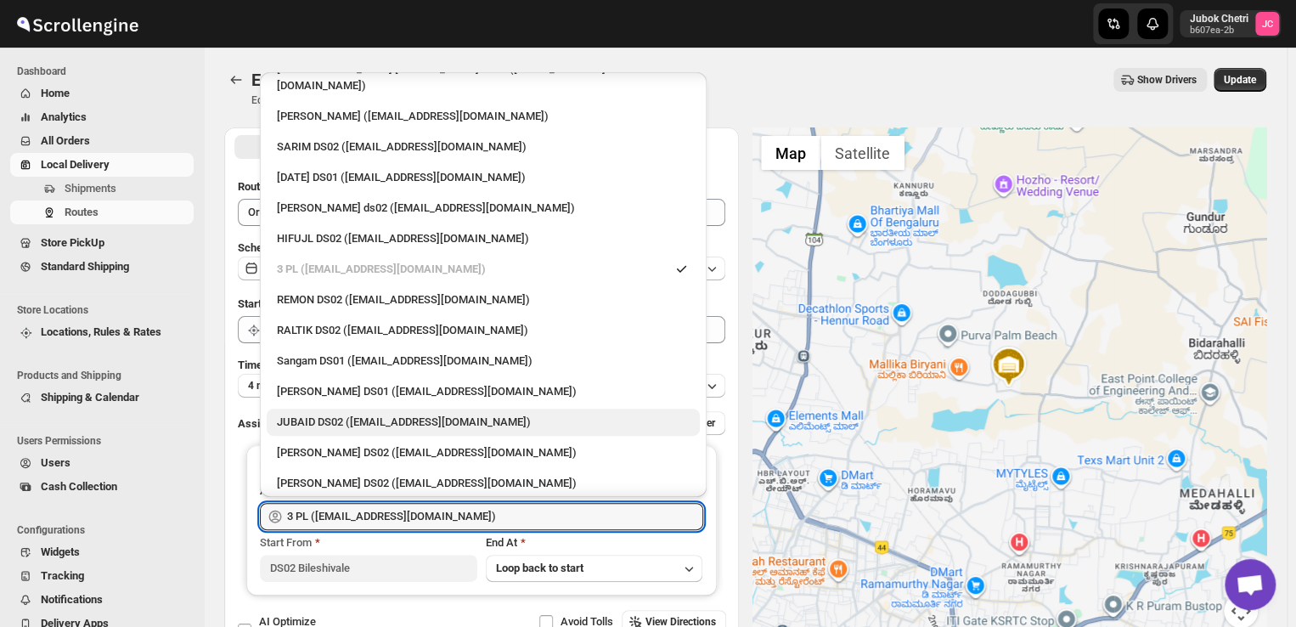
click at [443, 413] on div "JUBAID DS02 ([EMAIL_ADDRESS][DOMAIN_NAME])" at bounding box center [483, 421] width 413 height 17
type input "JUBAID DS02 ([EMAIL_ADDRESS][DOMAIN_NAME])"
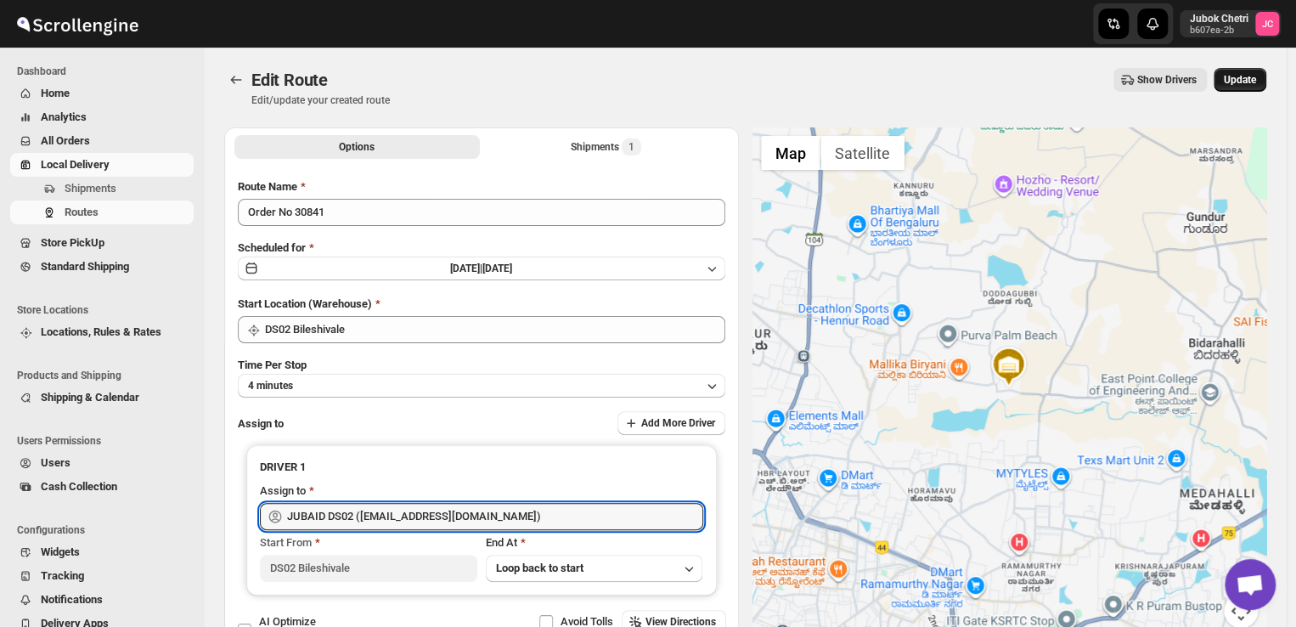
click at [1266, 71] on button "Update" at bounding box center [1239, 80] width 53 height 24
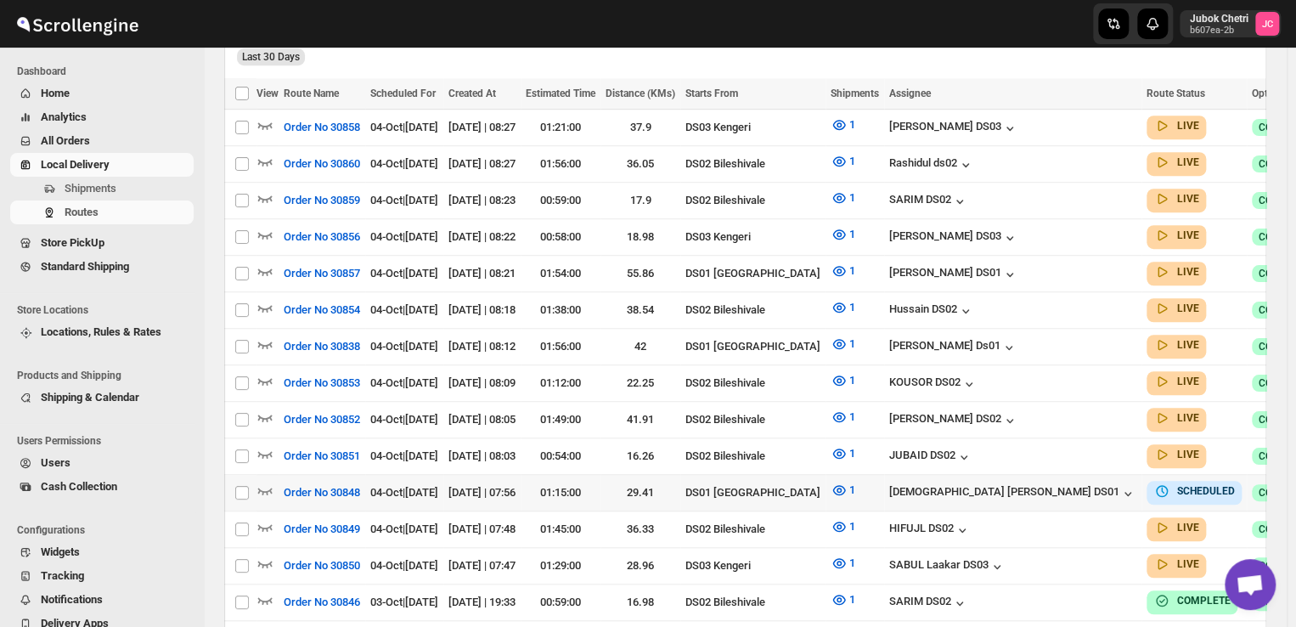
scroll to position [462, 0]
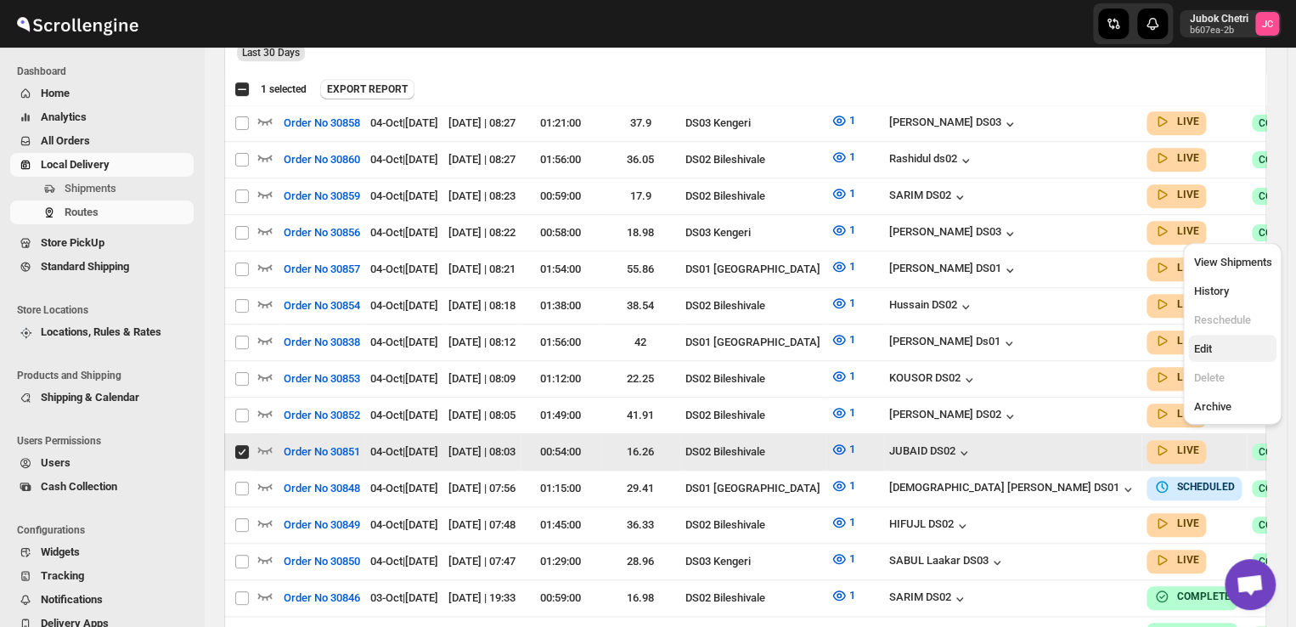
click at [1218, 356] on span "Edit" at bounding box center [1232, 348] width 78 height 17
checkbox input "false"
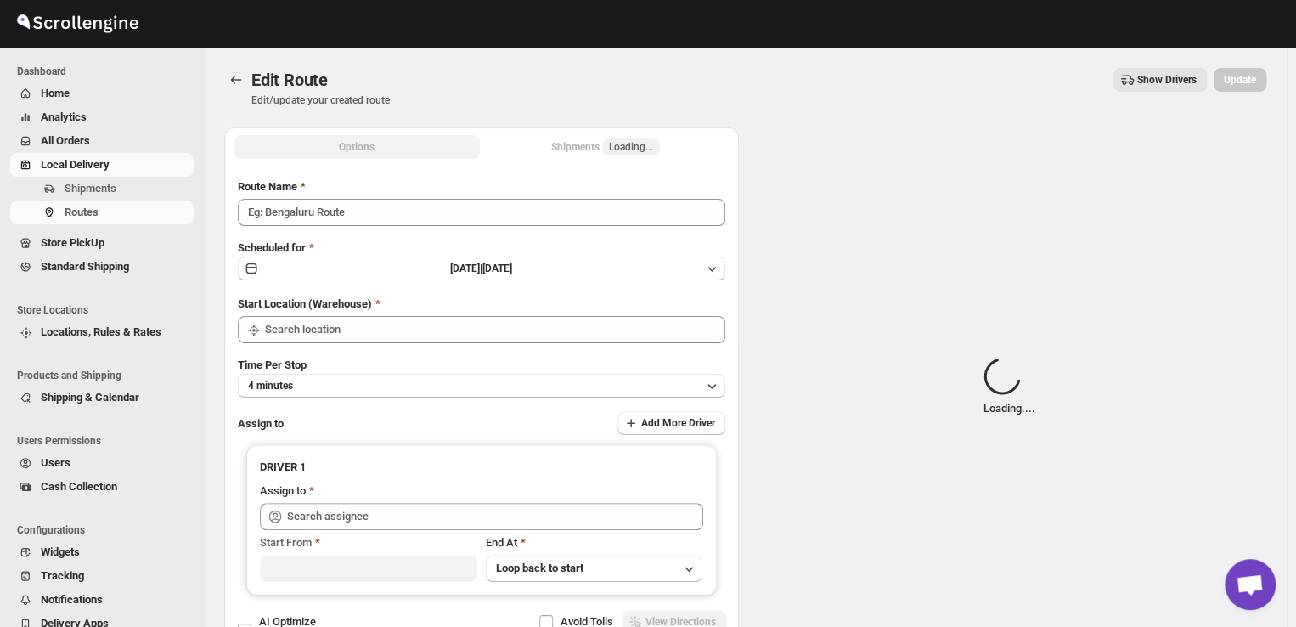
type input "Order No 30851"
type input "DS02 Bileshivale"
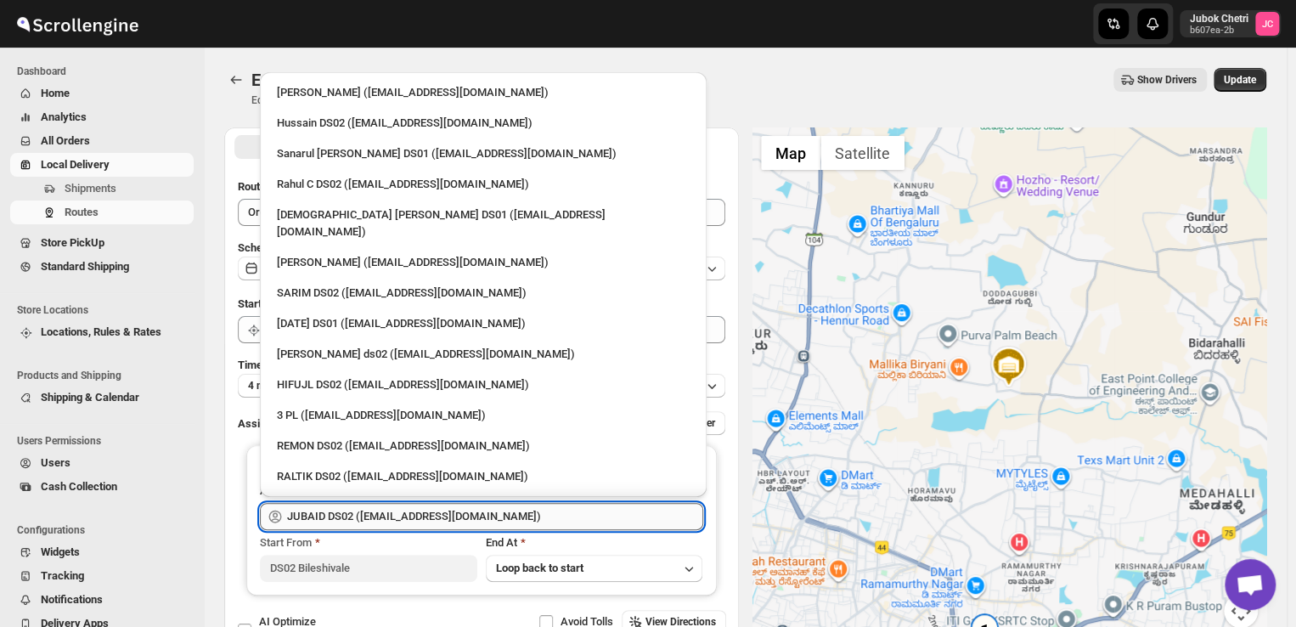
click at [500, 519] on input "JUBAID DS02 ([EMAIL_ADDRESS][DOMAIN_NAME])" at bounding box center [495, 516] width 416 height 27
click at [349, 407] on div "3 PL ([EMAIL_ADDRESS][DOMAIN_NAME])" at bounding box center [483, 415] width 413 height 17
type input "3 PL ([EMAIL_ADDRESS][DOMAIN_NAME])"
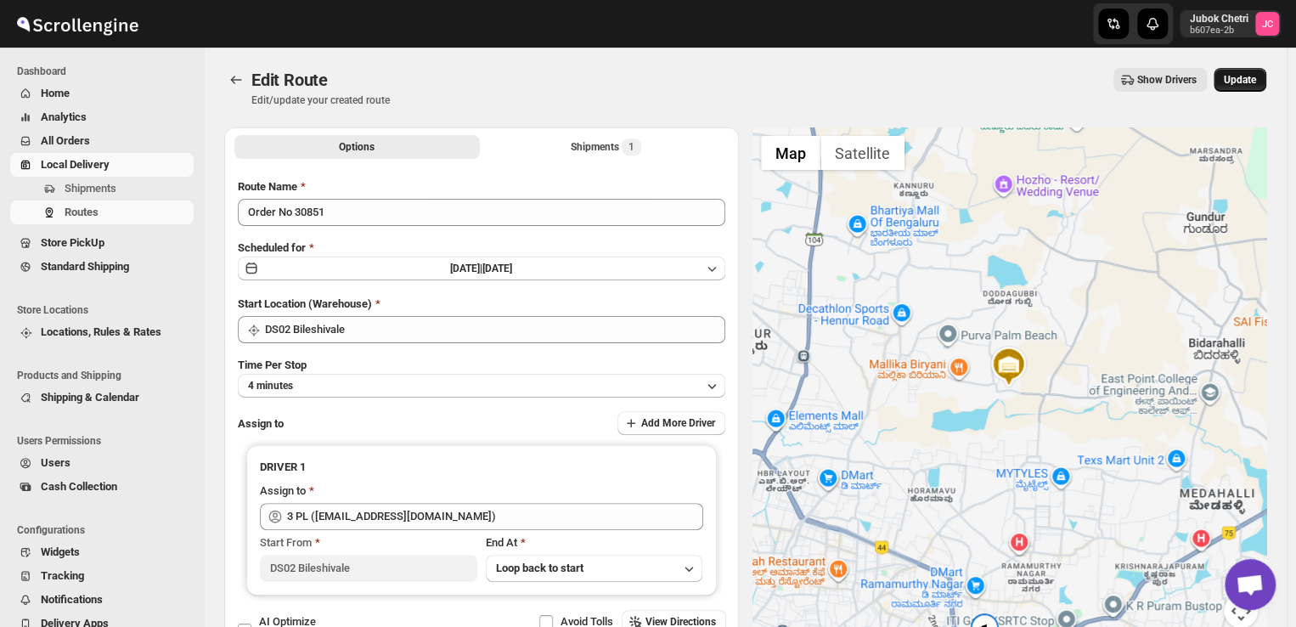
click at [1250, 82] on span "Update" at bounding box center [1239, 80] width 32 height 14
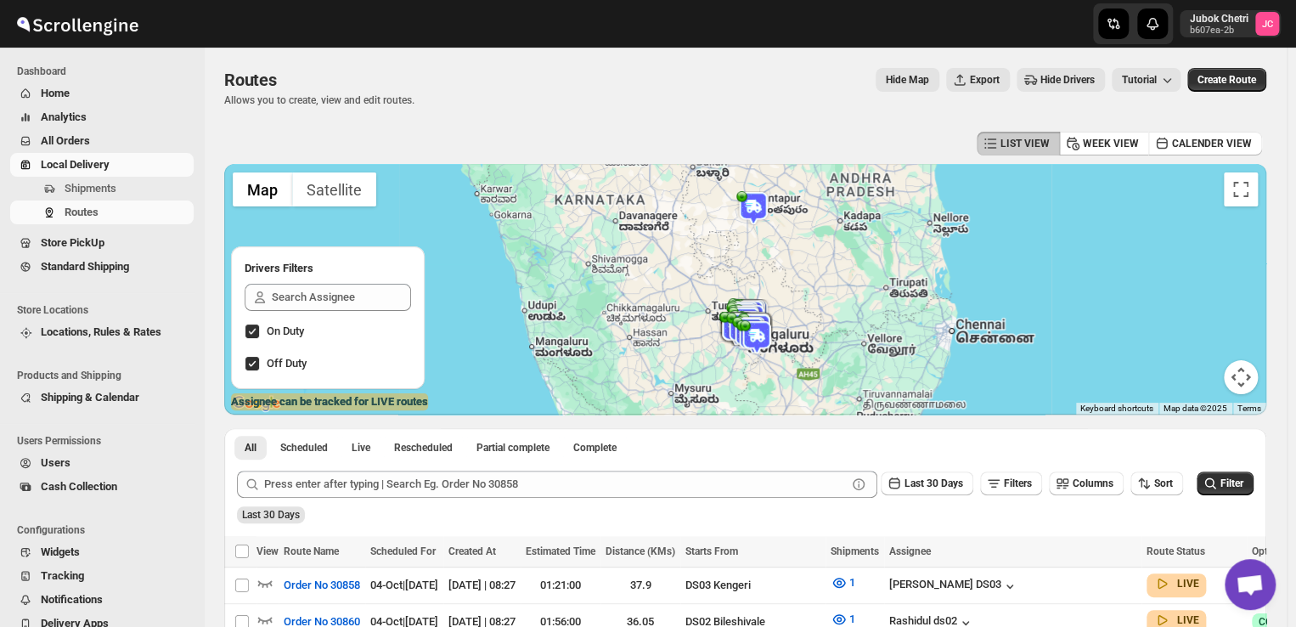
scroll to position [127, 0]
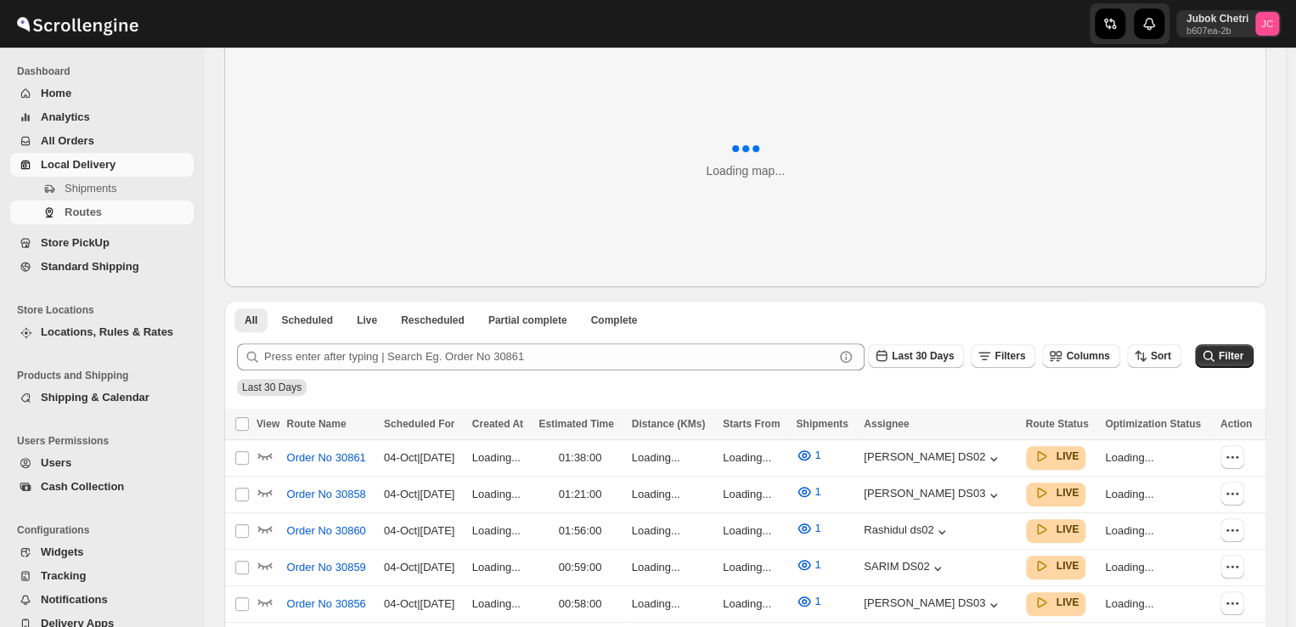
scroll to position [106, 0]
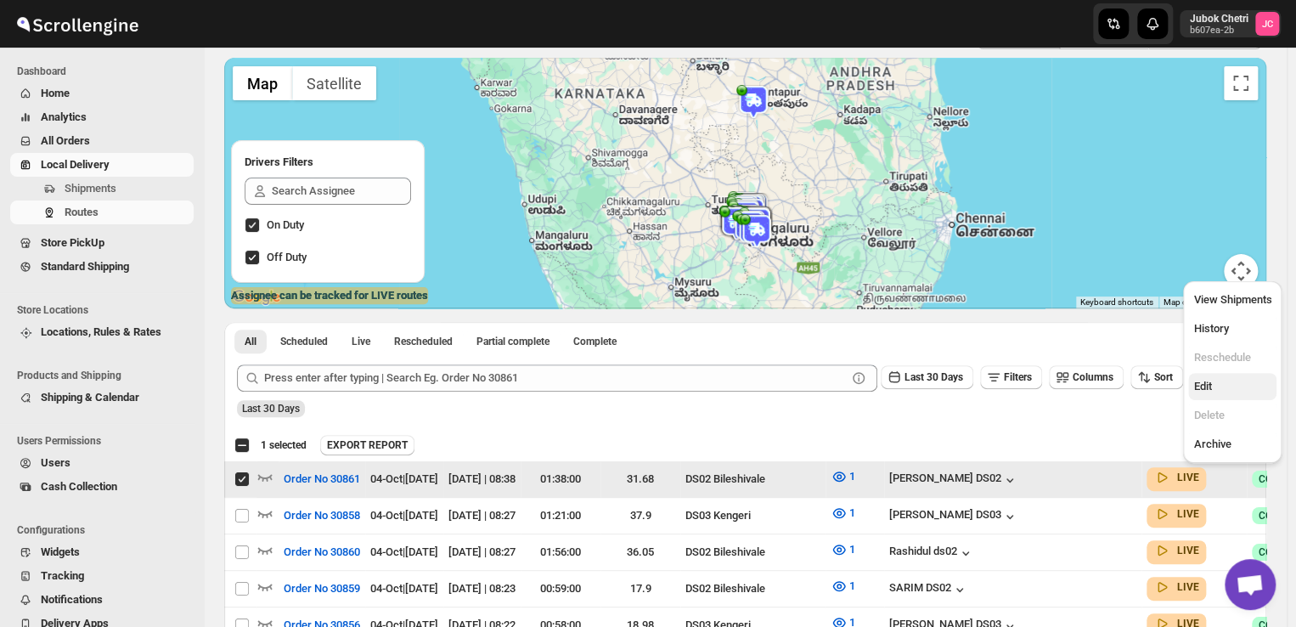
click at [1227, 374] on button "Edit" at bounding box center [1232, 386] width 88 height 27
checkbox input "false"
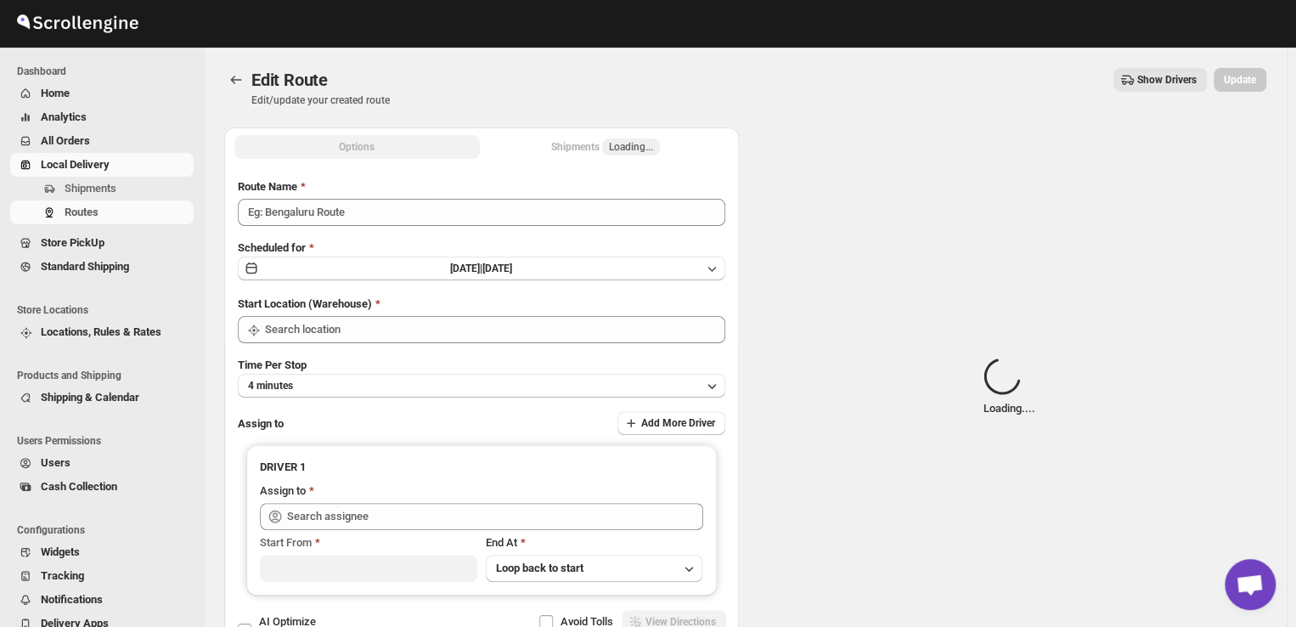
type input "Order No 30861"
type input "DS02 Bileshivale"
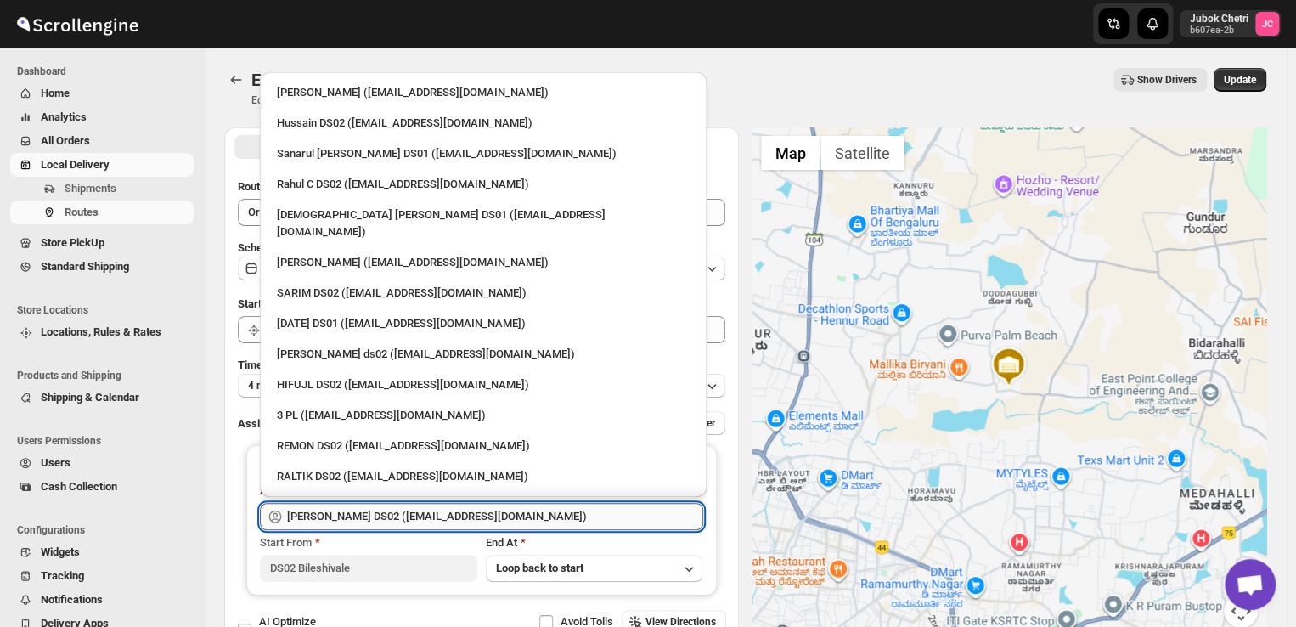
click at [433, 519] on input "[PERSON_NAME] DS02 ([EMAIL_ADDRESS][DOMAIN_NAME])" at bounding box center [495, 516] width 416 height 27
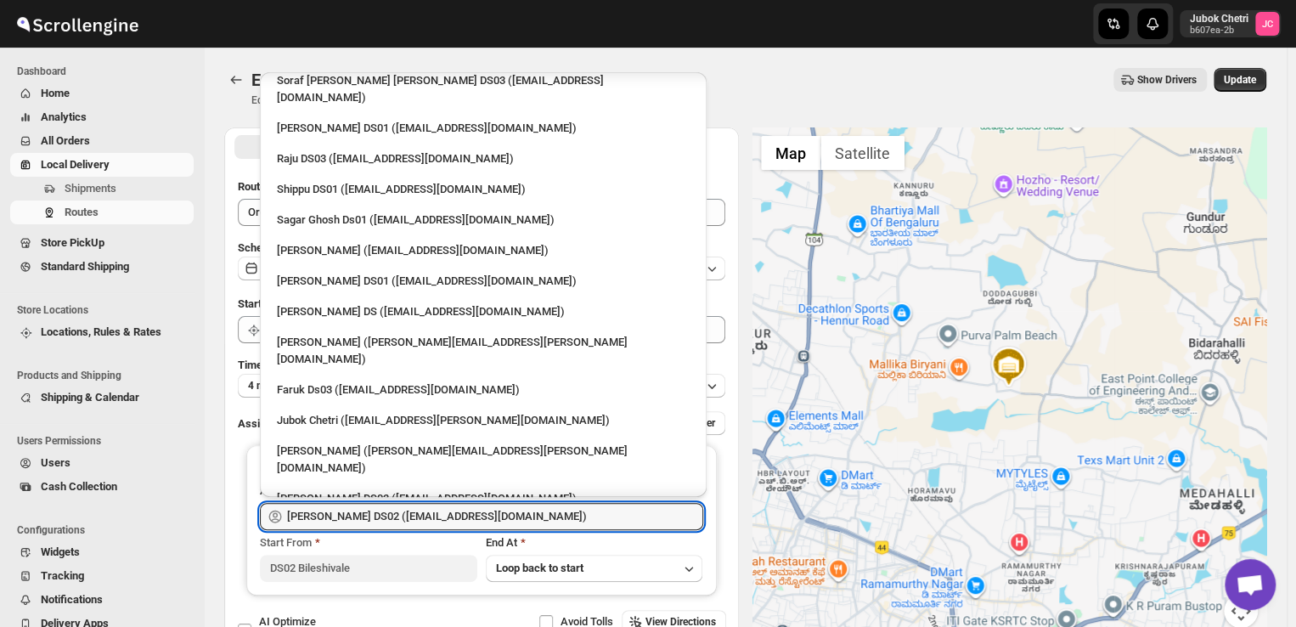
scroll to position [1389, 0]
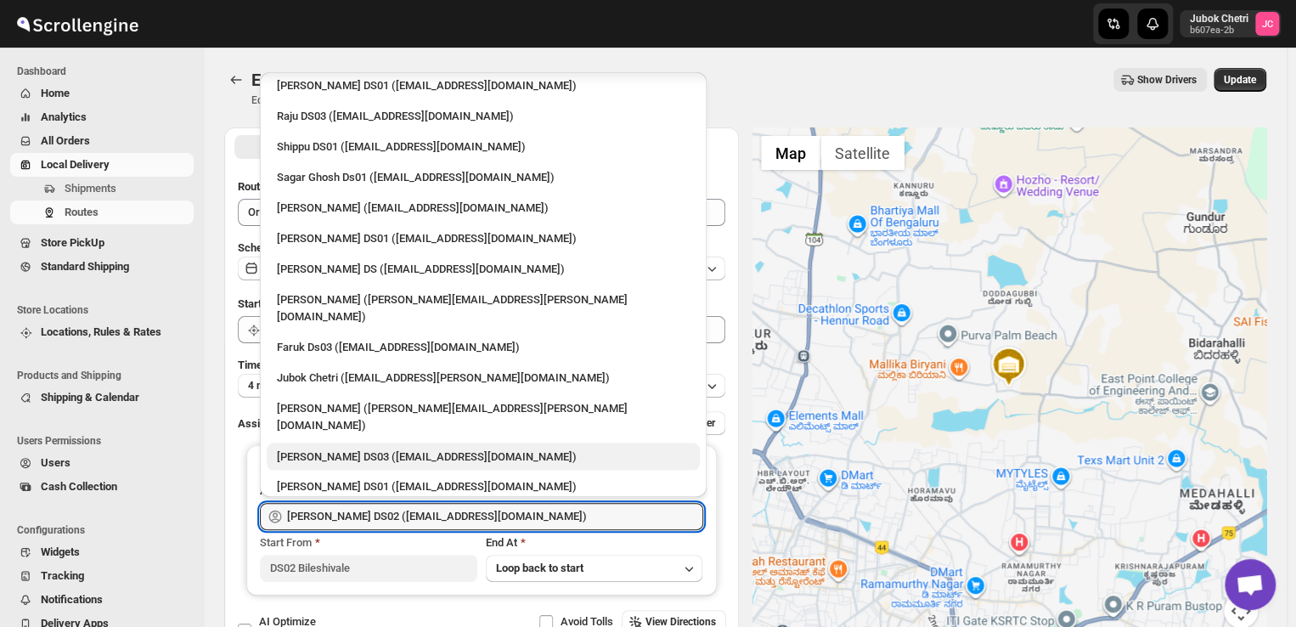
click at [346, 442] on div "[PERSON_NAME] DS03 ([EMAIL_ADDRESS][DOMAIN_NAME])" at bounding box center [483, 455] width 433 height 27
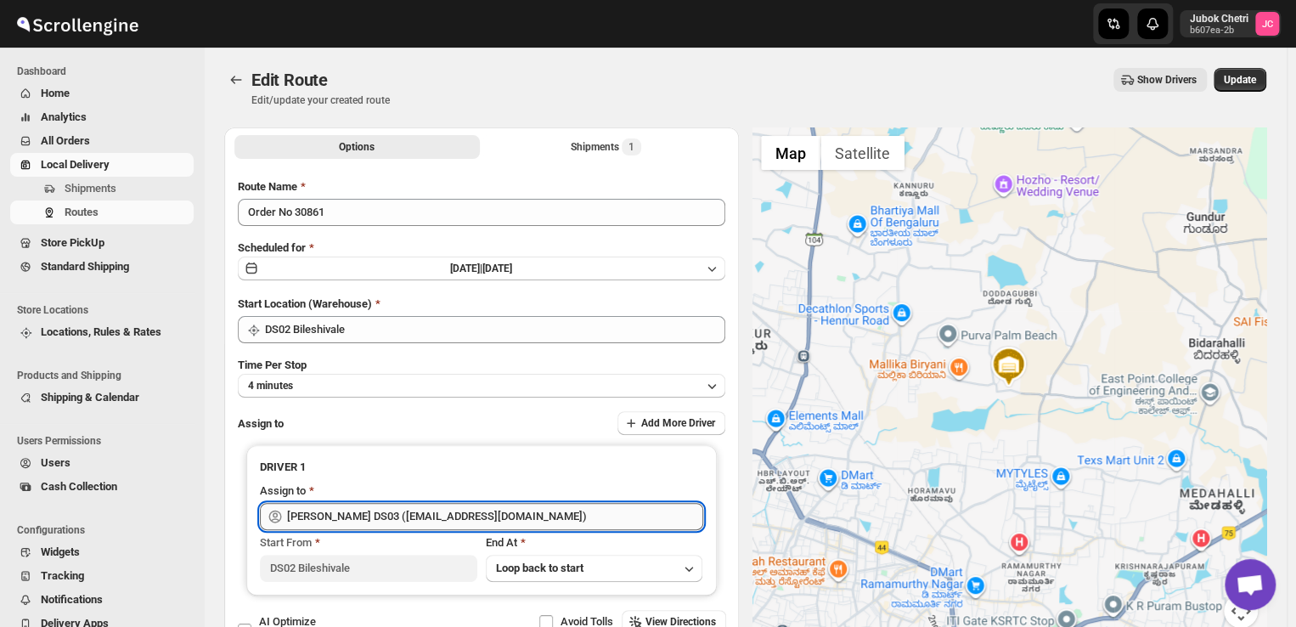
click at [533, 510] on input "[PERSON_NAME] DS03 ([EMAIL_ADDRESS][DOMAIN_NAME])" at bounding box center [495, 516] width 416 height 27
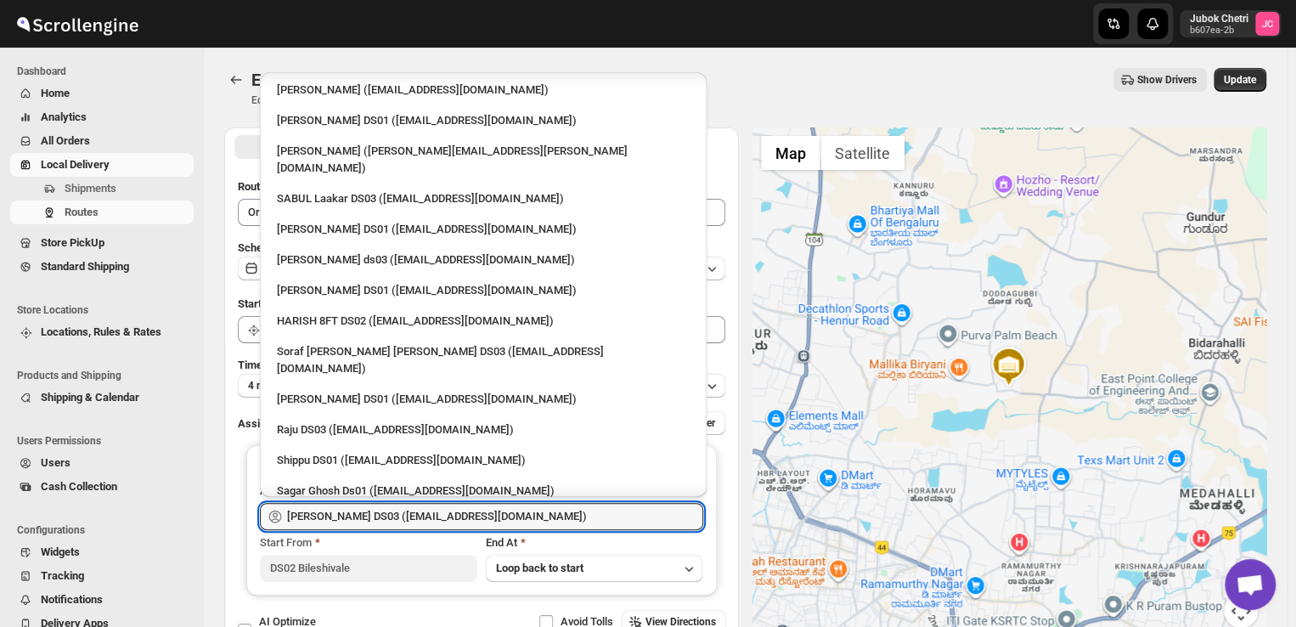
scroll to position [1060, 0]
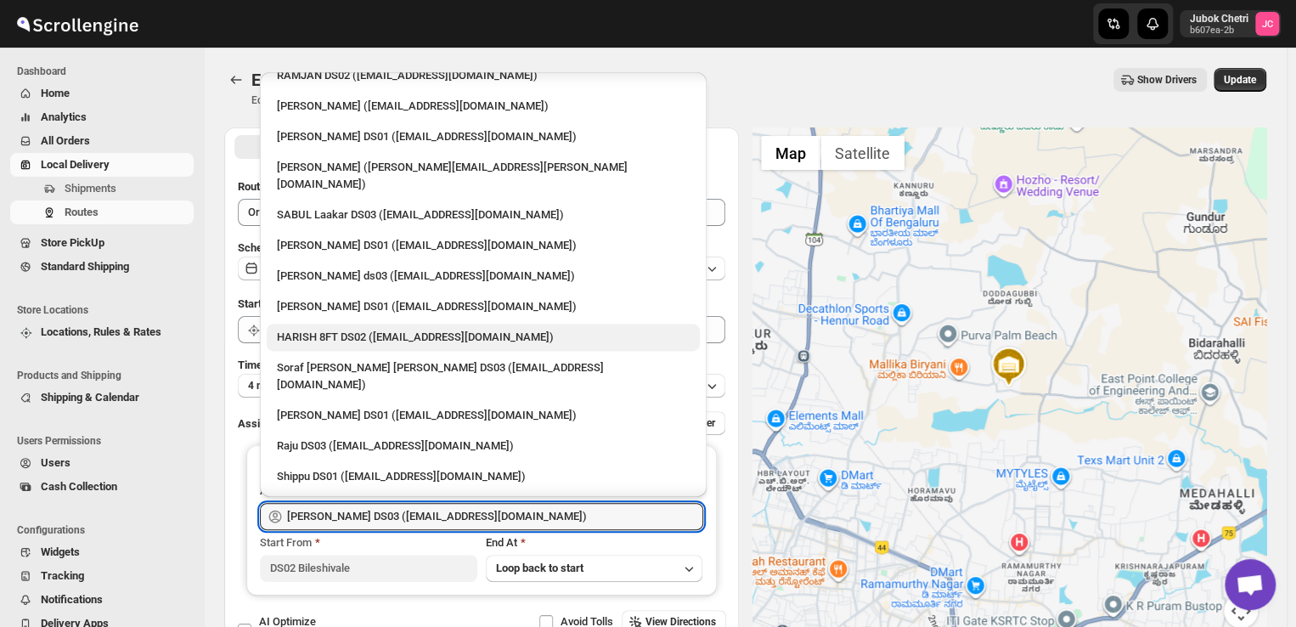
click at [376, 329] on div "HARISH 8FT DS02 ([EMAIL_ADDRESS][DOMAIN_NAME])" at bounding box center [483, 337] width 413 height 17
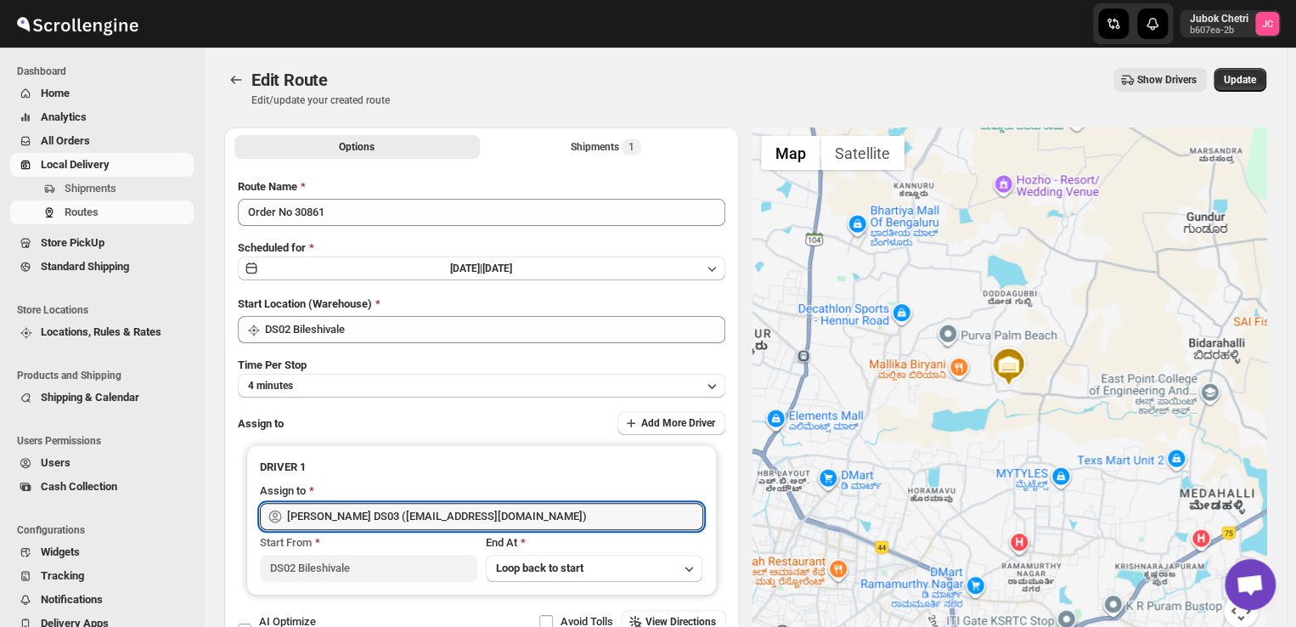
type input "HARISH 8FT DS02 ([EMAIL_ADDRESS][DOMAIN_NAME])"
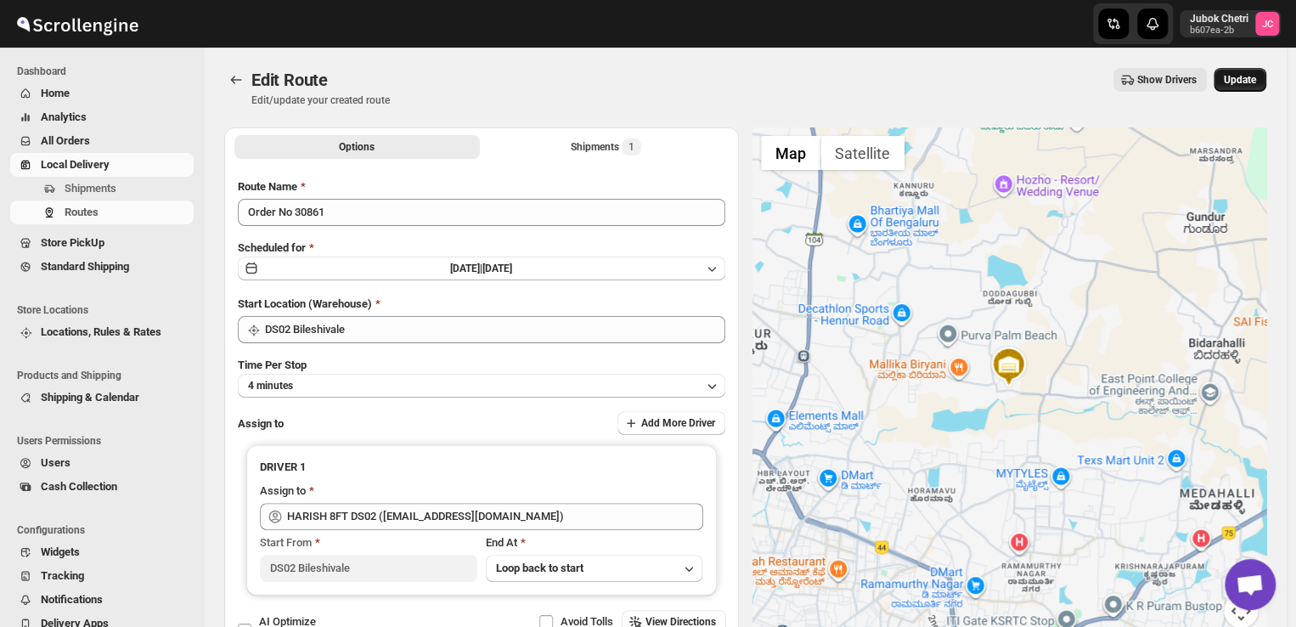
click at [1245, 73] on span "Update" at bounding box center [1239, 80] width 32 height 14
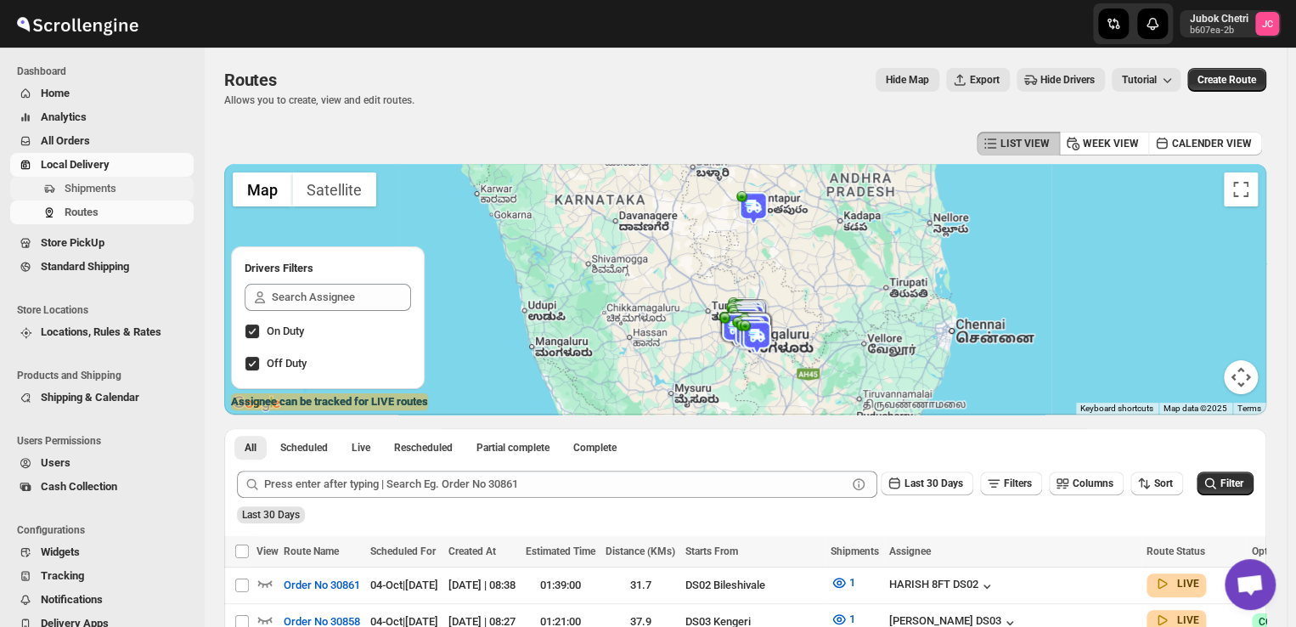
drag, startPoint x: 1273, startPoint y: 1, endPoint x: 81, endPoint y: 195, distance: 1207.8
click at [81, 195] on span "Shipments" at bounding box center [128, 188] width 126 height 17
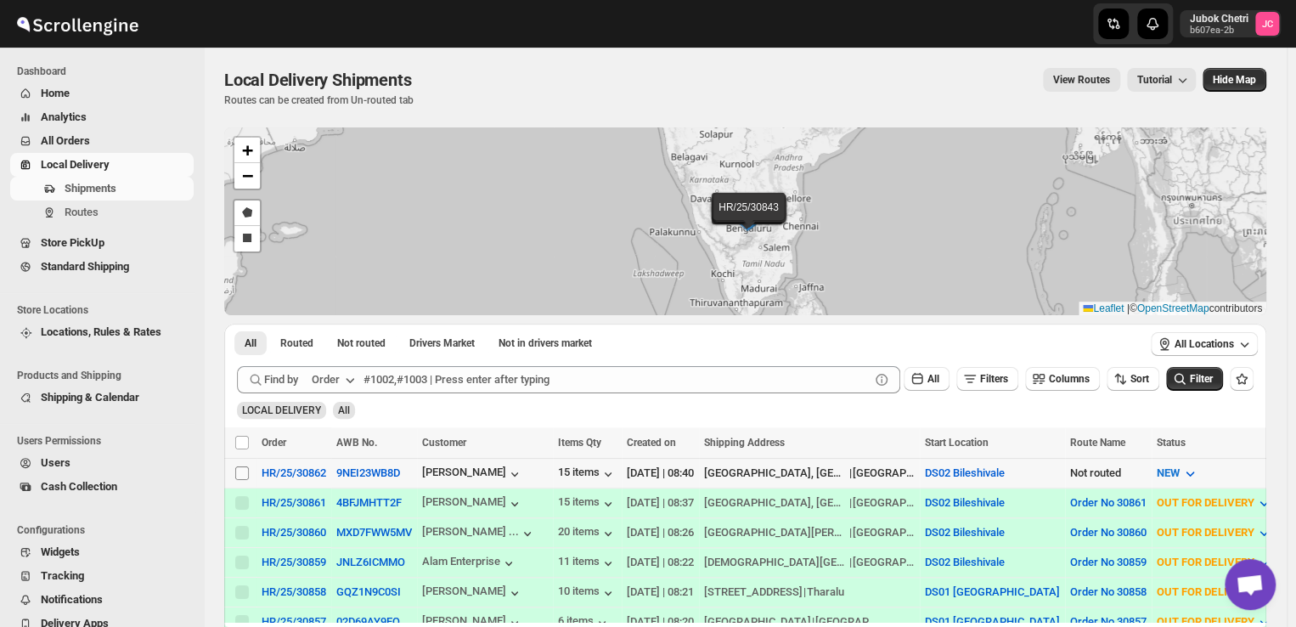
click at [241, 475] on input "Select shipment" at bounding box center [242, 473] width 14 height 14
checkbox input "true"
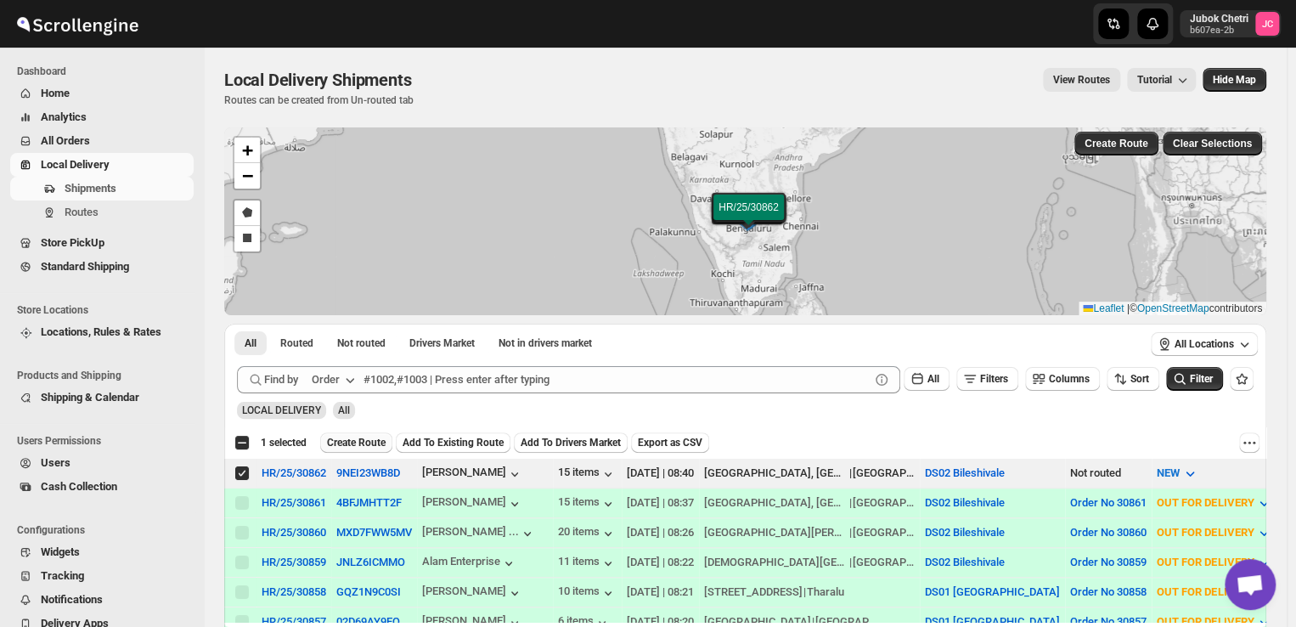
click at [363, 449] on button "Create Route" at bounding box center [356, 442] width 72 height 20
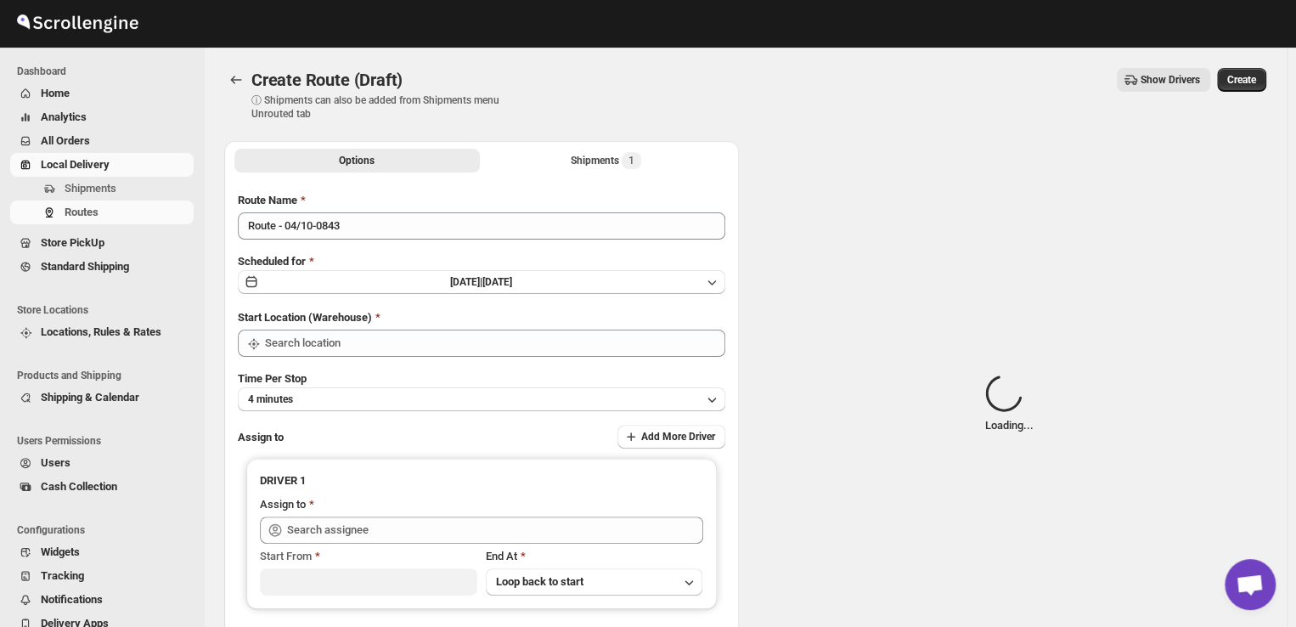
type input "DS02 Bileshivale"
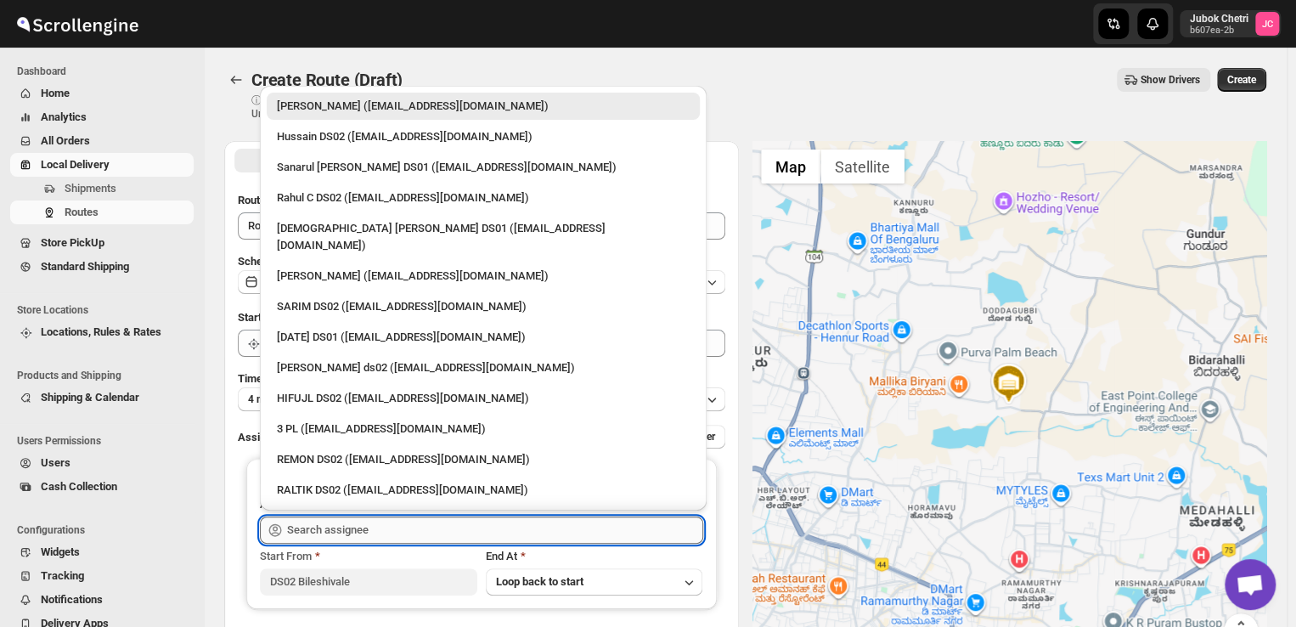
click at [369, 530] on input "text" at bounding box center [495, 529] width 416 height 27
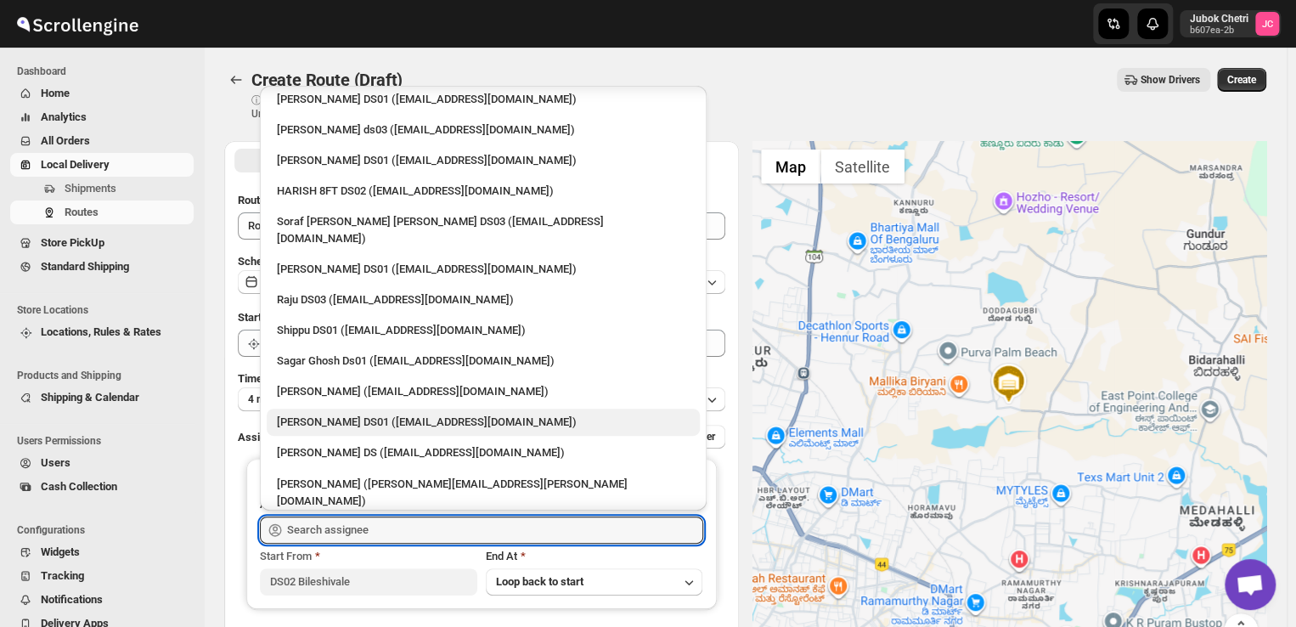
scroll to position [1218, 0]
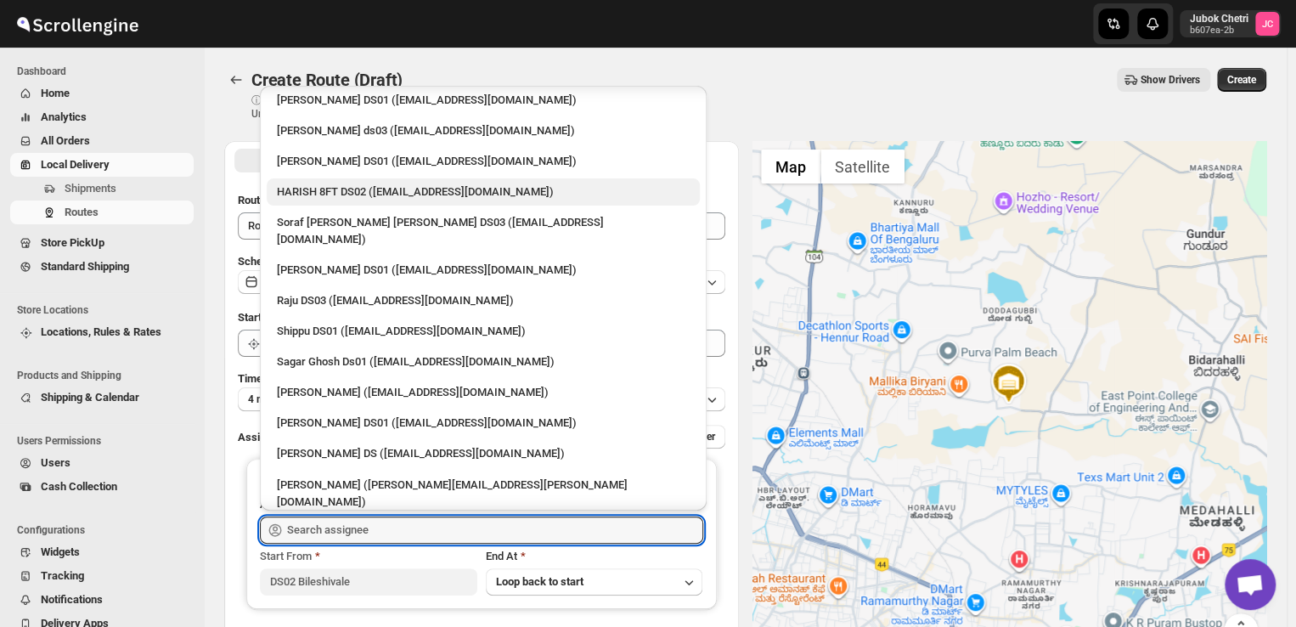
click at [326, 183] on div "HARISH 8FT DS02 ([EMAIL_ADDRESS][DOMAIN_NAME])" at bounding box center [483, 191] width 413 height 17
type input "HARISH 8FT DS02 ([EMAIL_ADDRESS][DOMAIN_NAME])"
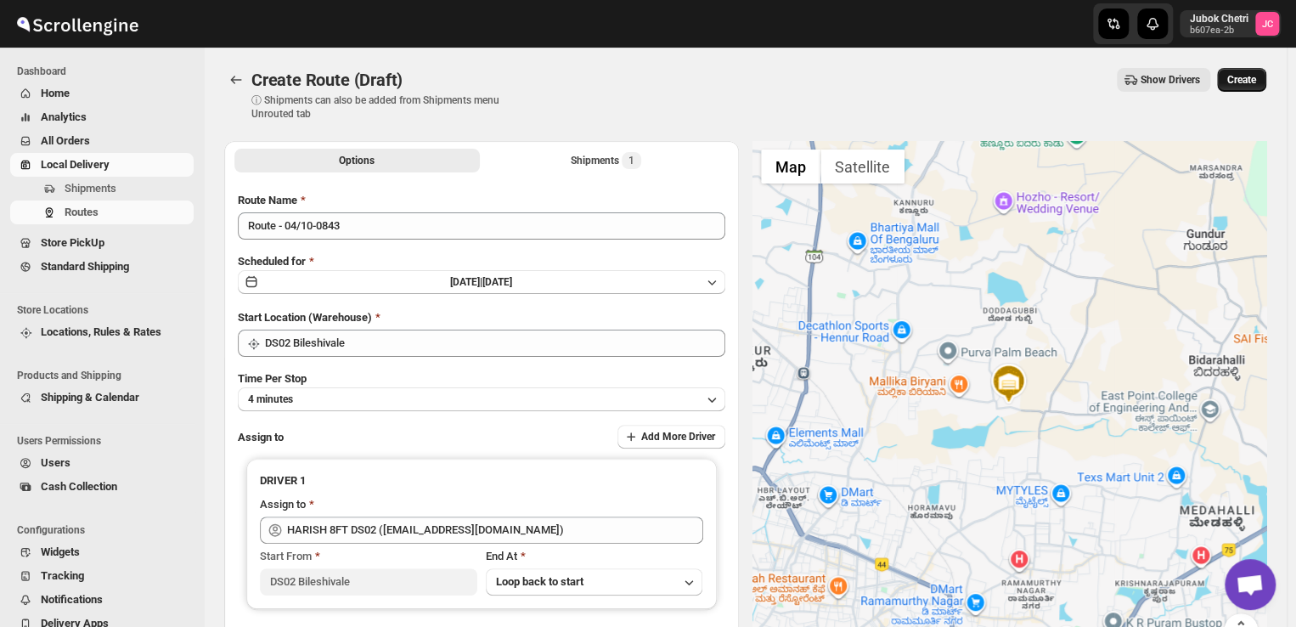
click at [1258, 72] on button "Create" at bounding box center [1241, 80] width 49 height 24
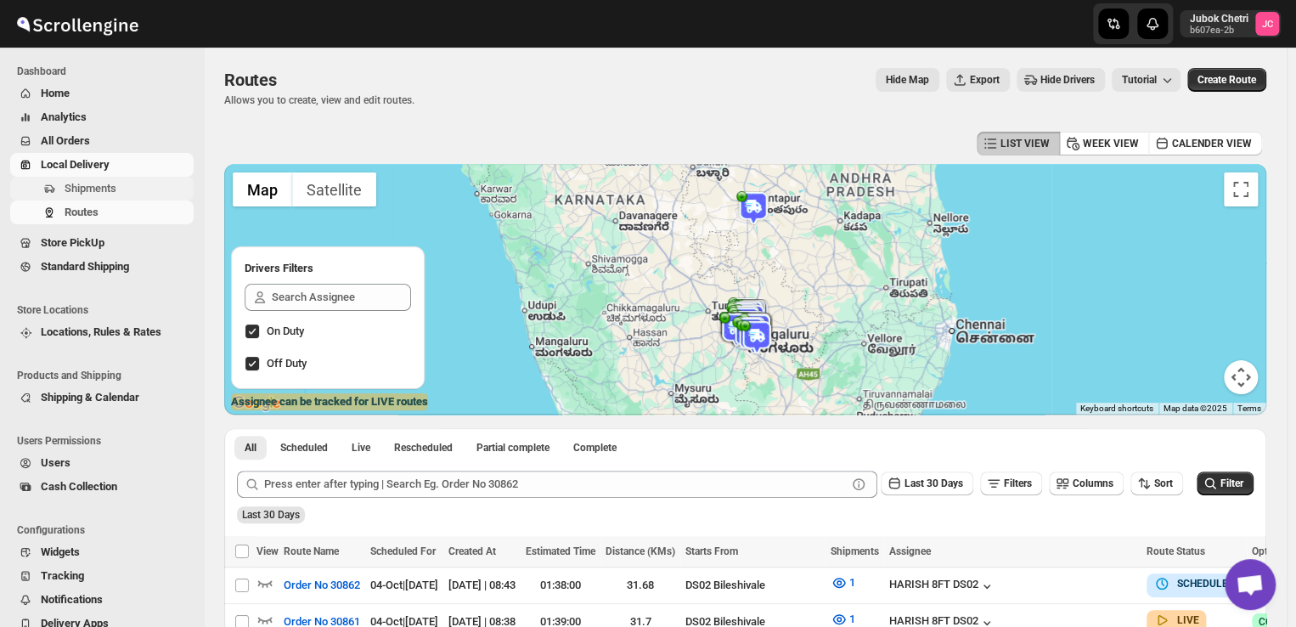
click at [93, 187] on span "Shipments" at bounding box center [91, 188] width 52 height 13
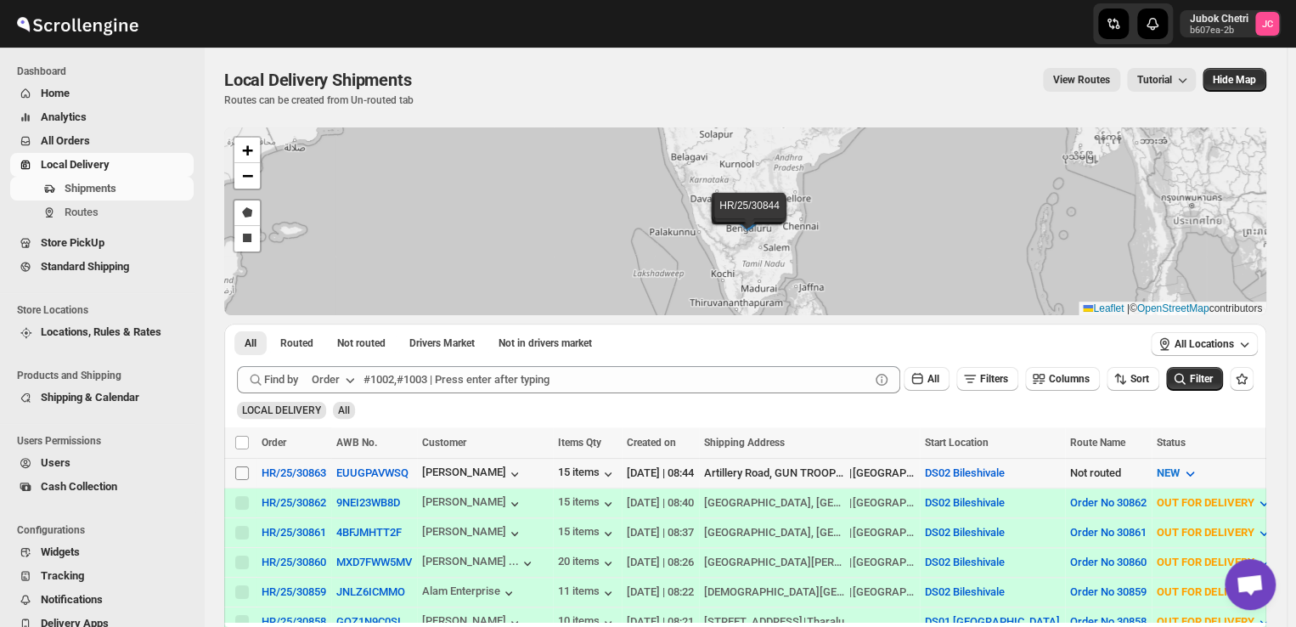
click at [238, 469] on input "Select shipment" at bounding box center [242, 473] width 14 height 14
checkbox input "true"
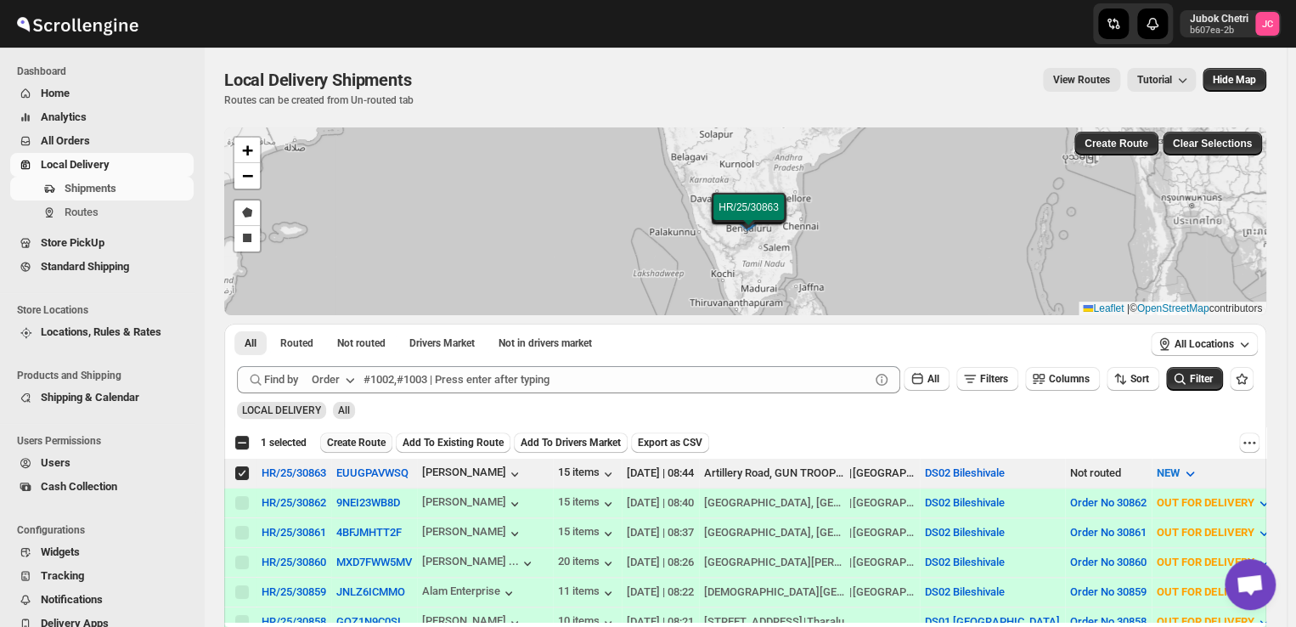
click at [346, 436] on span "Create Route" at bounding box center [356, 443] width 59 height 14
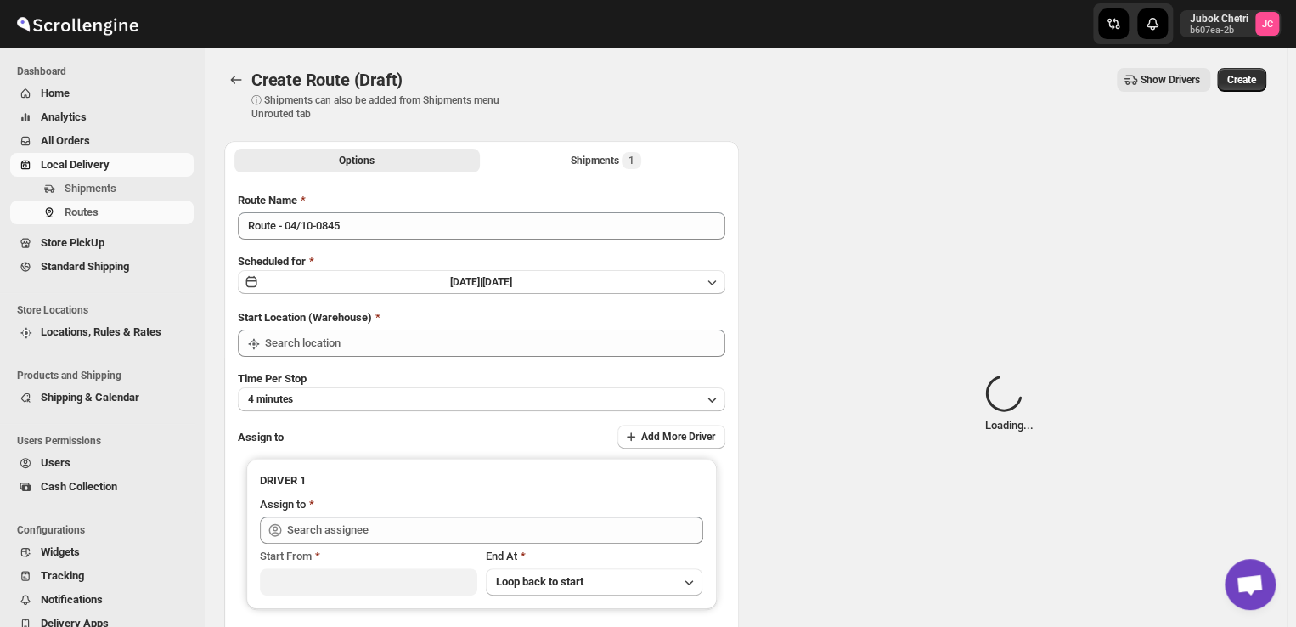
type input "DS02 Bileshivale"
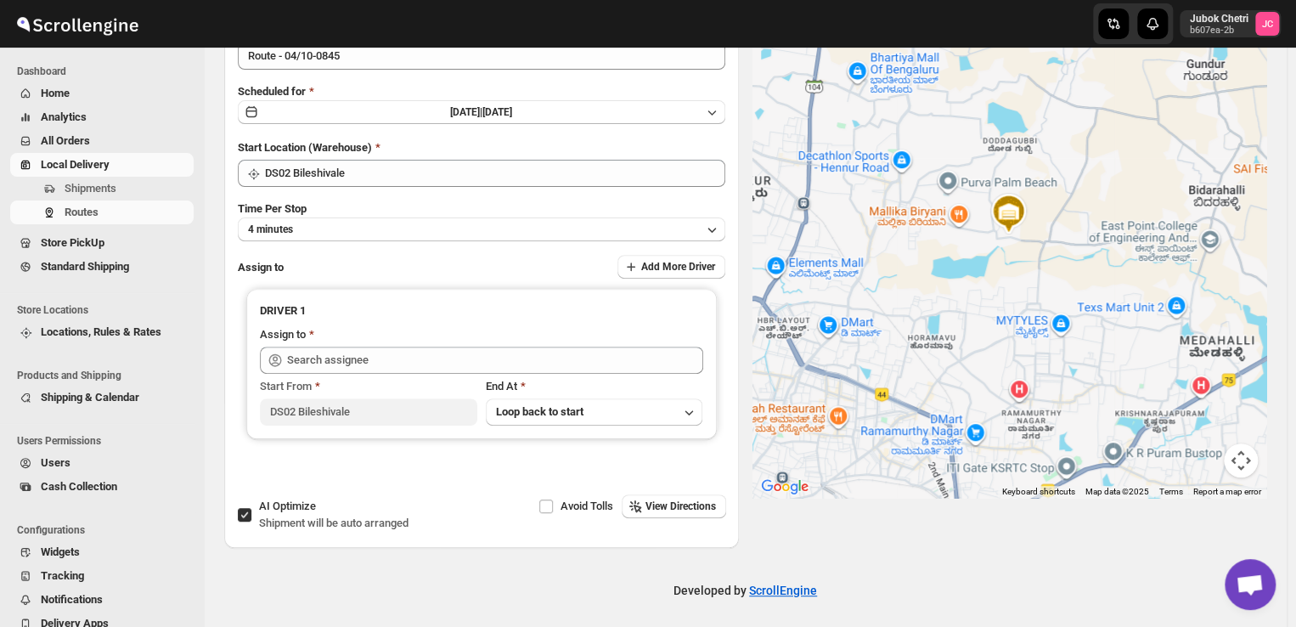
scroll to position [173, 0]
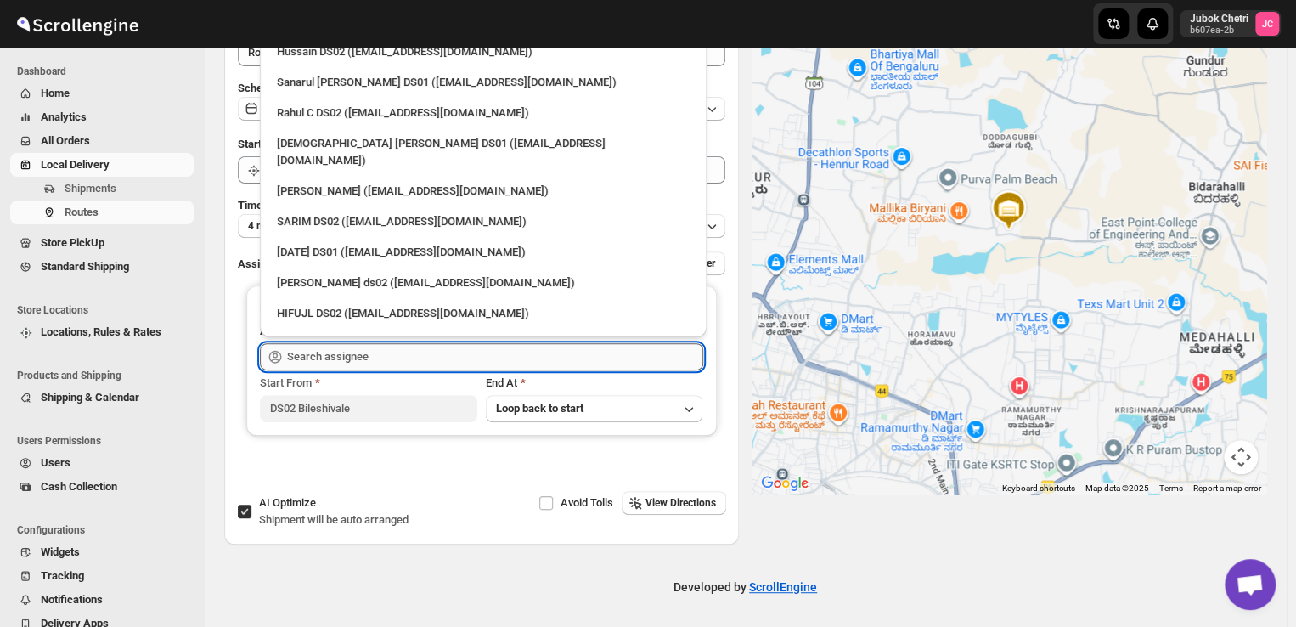
click at [373, 351] on input "text" at bounding box center [495, 356] width 416 height 27
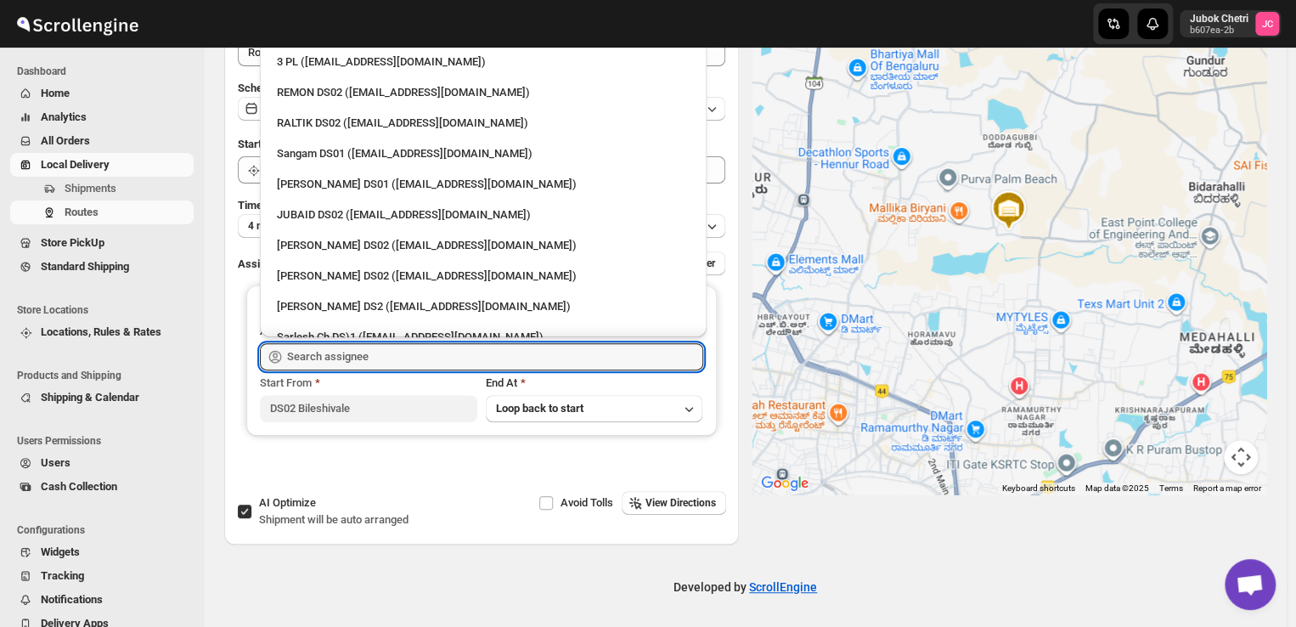
scroll to position [285, 0]
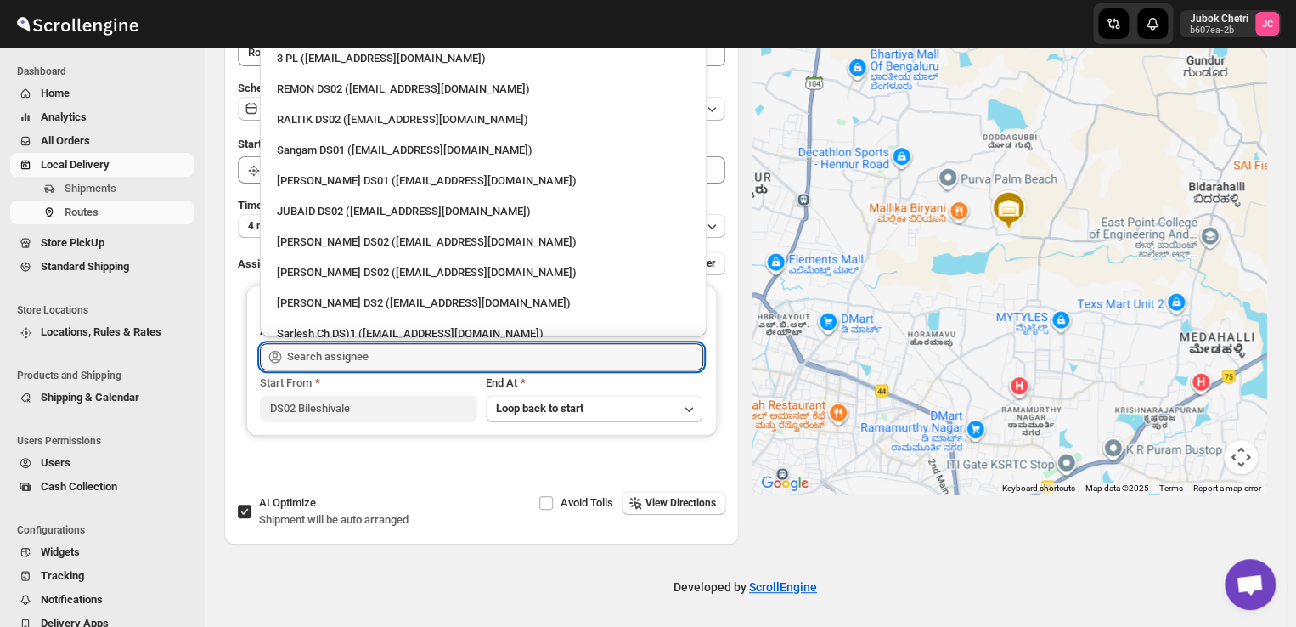
click at [323, 264] on div "[PERSON_NAME] DS02 ([EMAIL_ADDRESS][DOMAIN_NAME])" at bounding box center [483, 272] width 413 height 17
type input "[PERSON_NAME] DS02 ([EMAIL_ADDRESS][DOMAIN_NAME])"
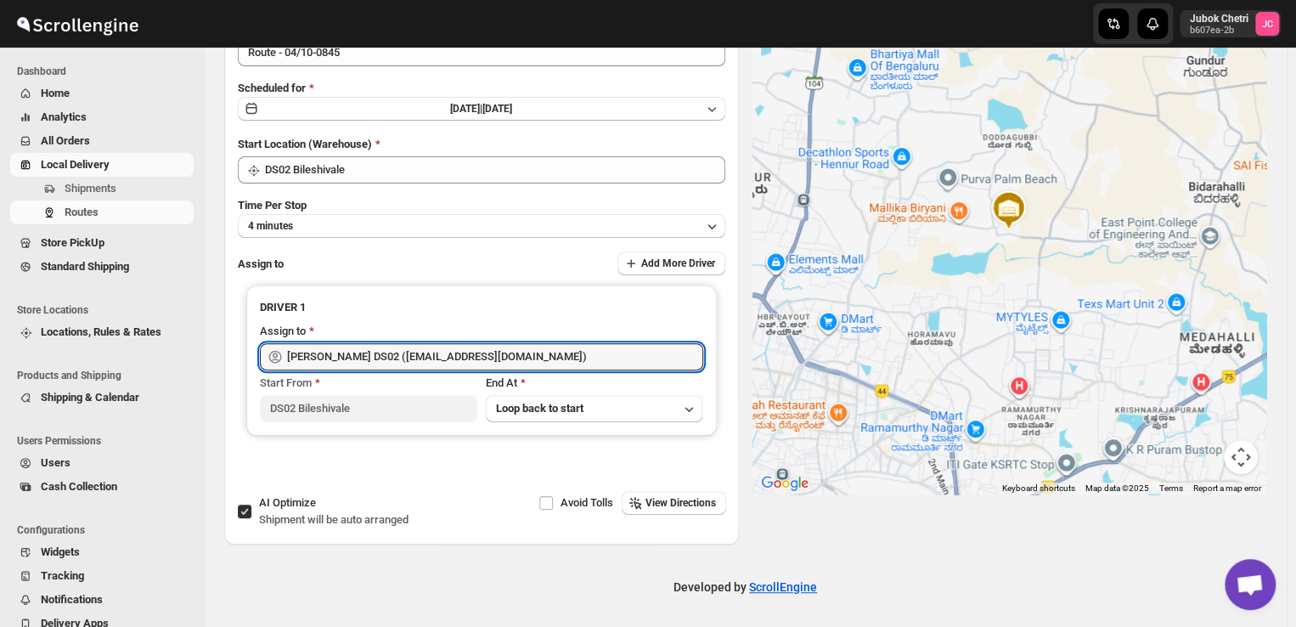
scroll to position [0, 0]
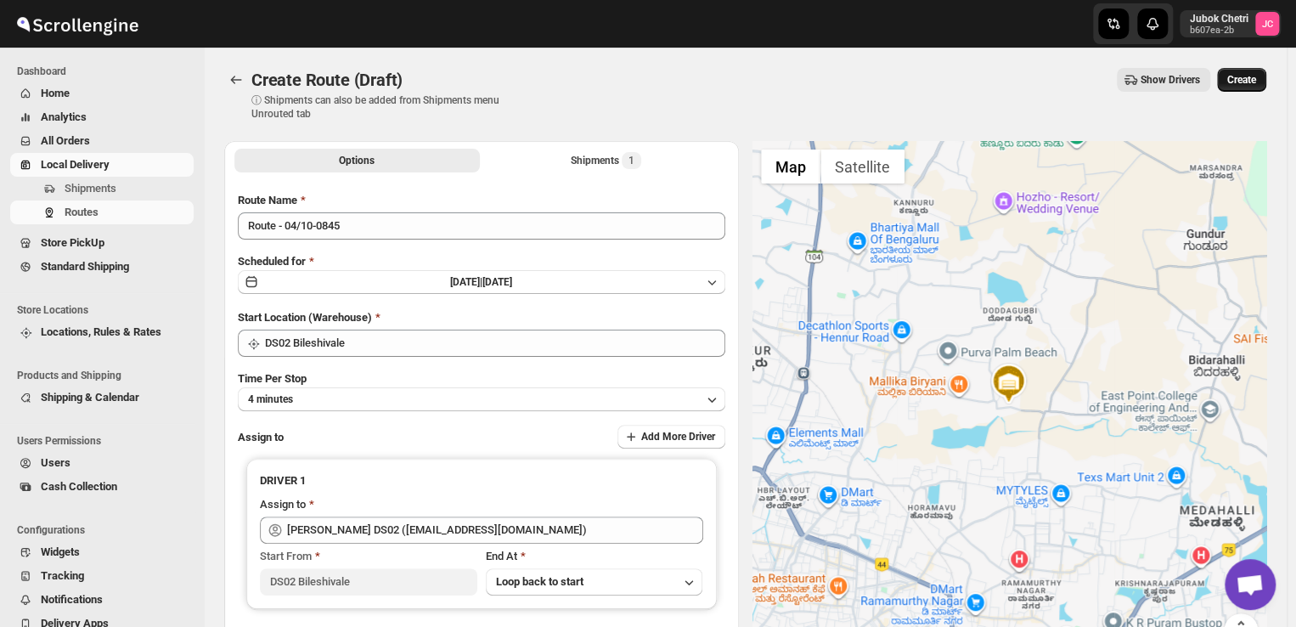
click at [1243, 82] on span "Create" at bounding box center [1241, 80] width 29 height 14
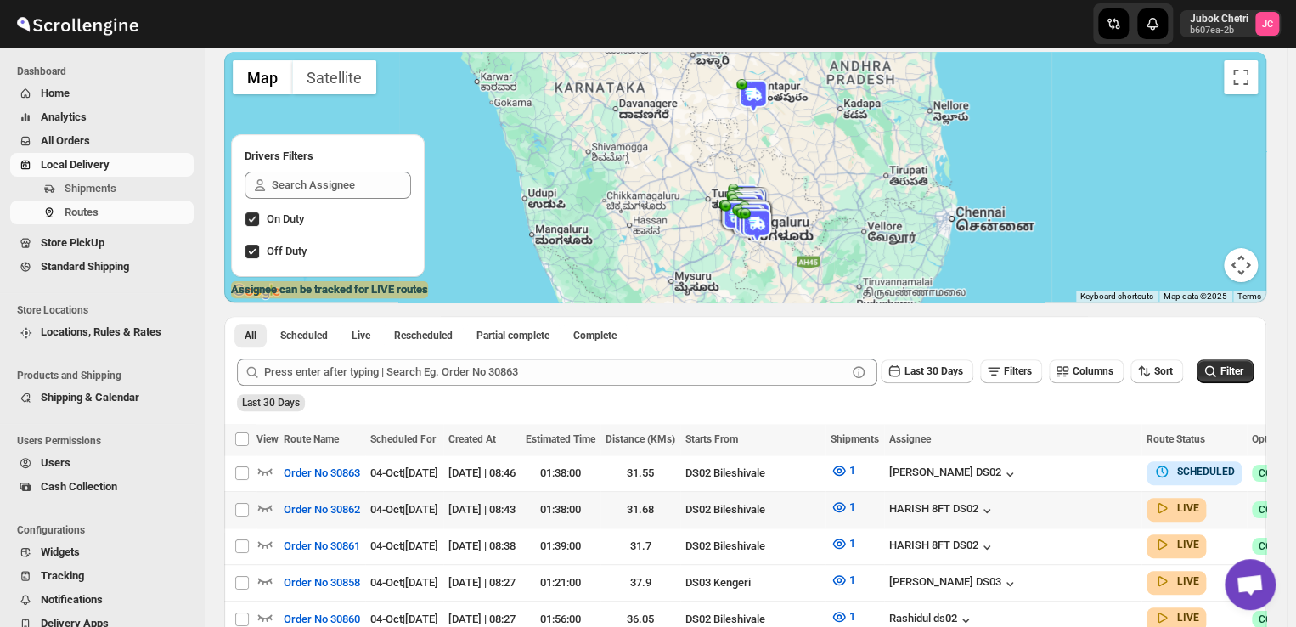
scroll to position [148, 0]
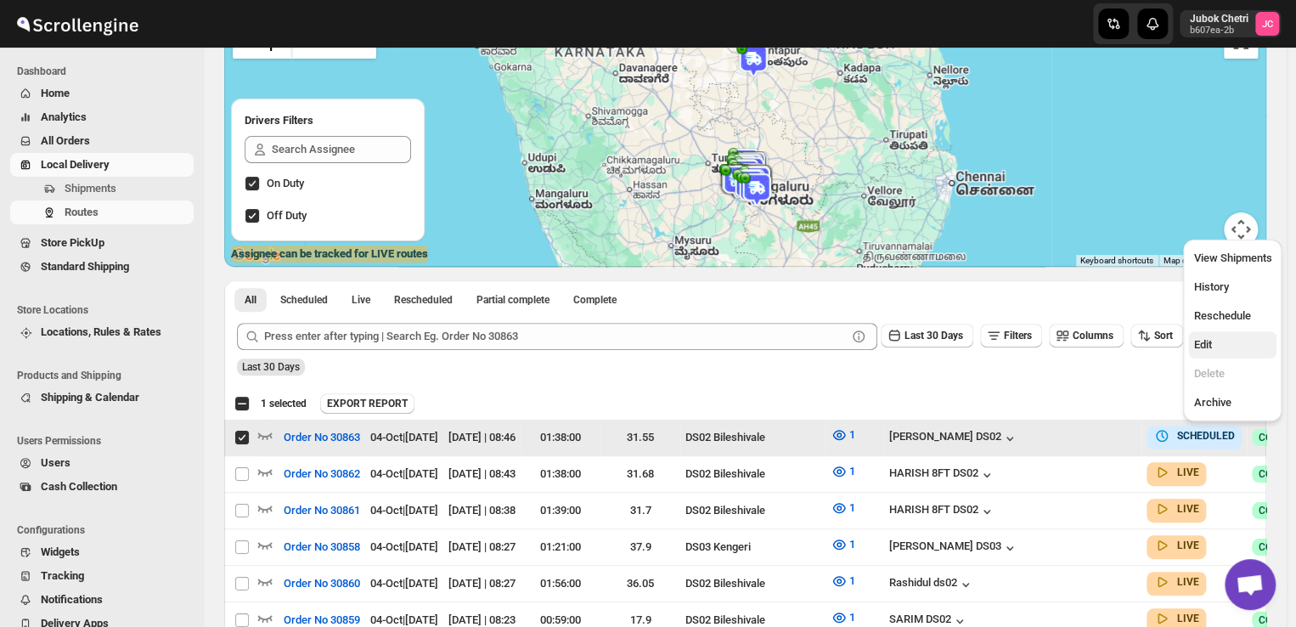
click at [1223, 334] on button "Edit" at bounding box center [1232, 344] width 88 height 27
checkbox input "false"
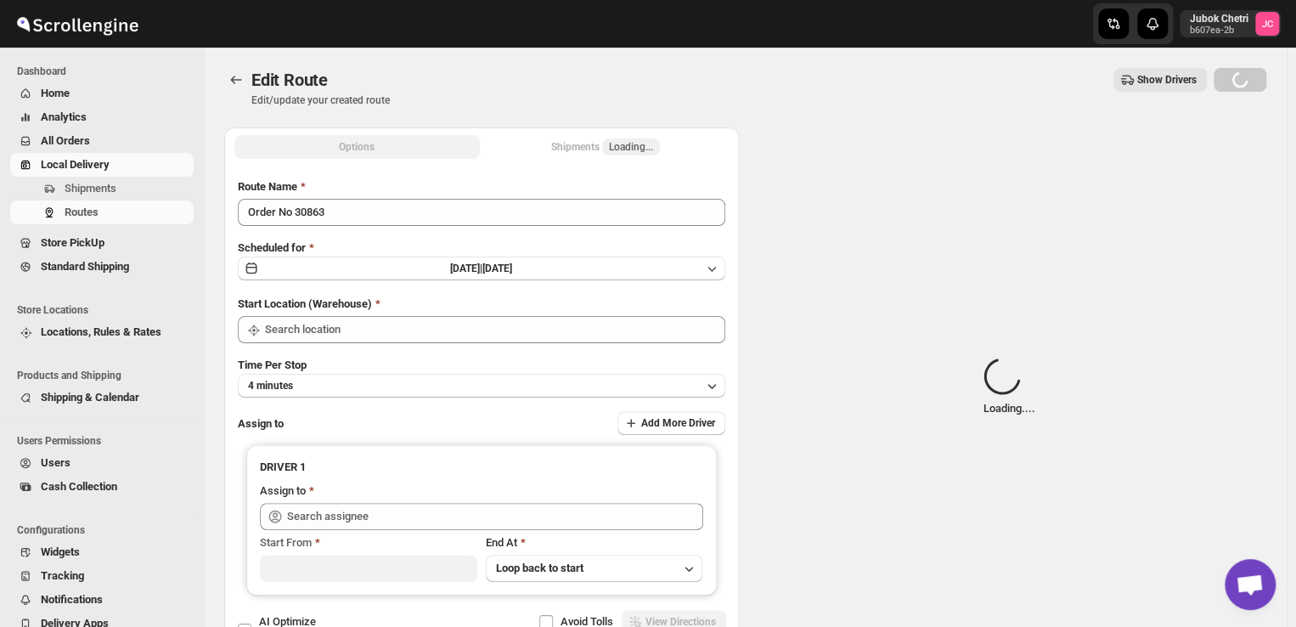
type input "Order No 30863"
type input "DS02 Bileshivale"
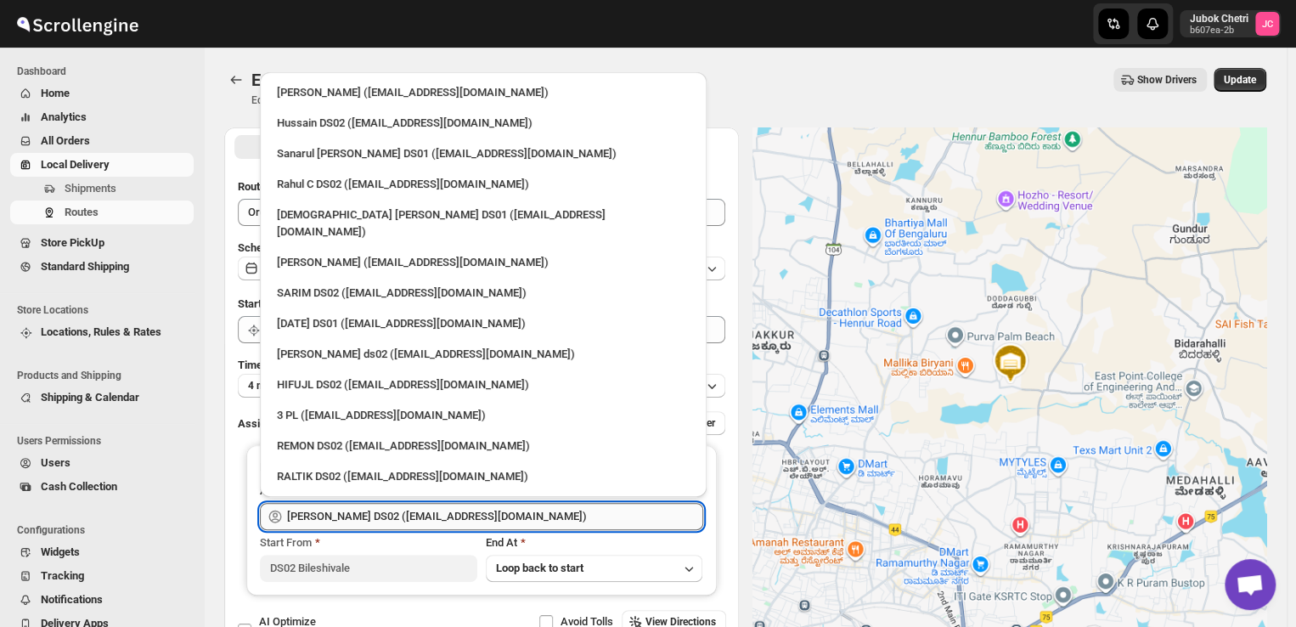
click at [517, 513] on input "ELION DAIMAIRI DS02 (cirecaw311@nutrv.com)" at bounding box center [495, 516] width 416 height 27
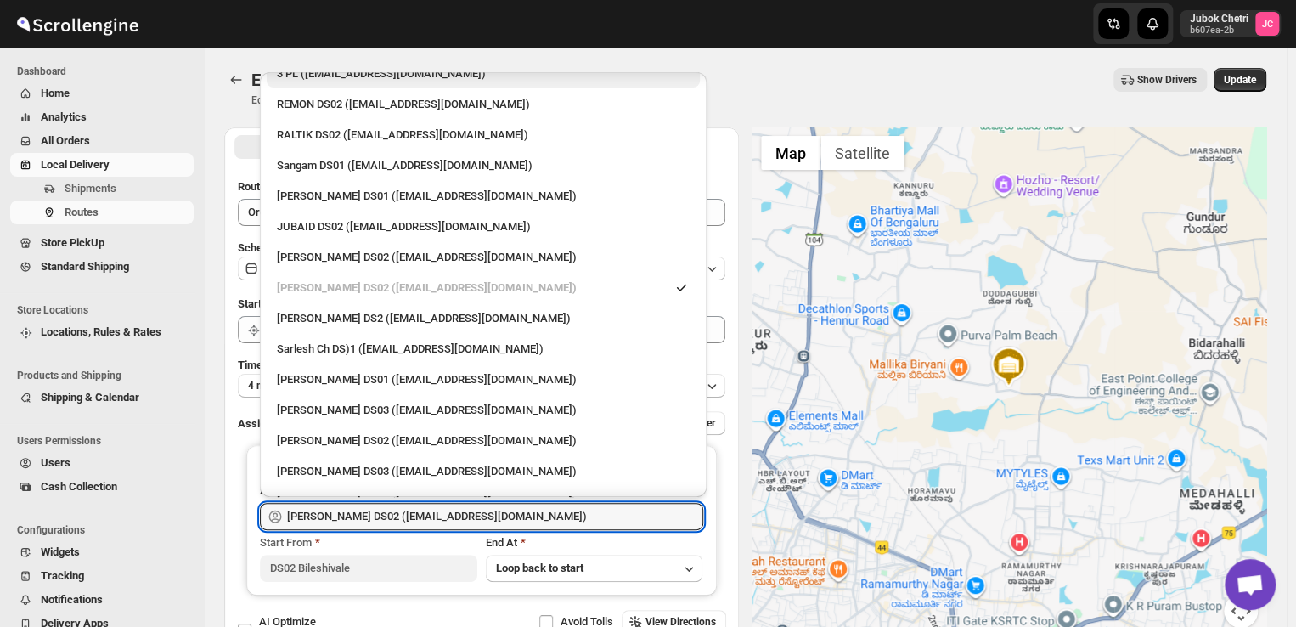
scroll to position [343, 0]
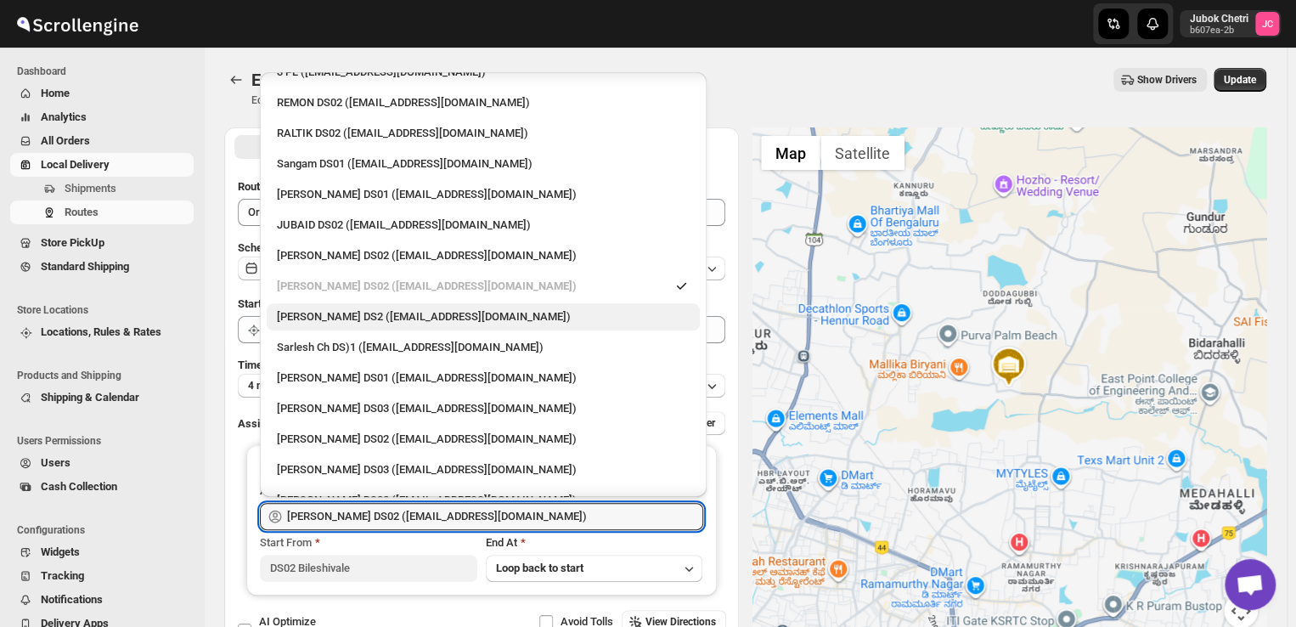
click at [386, 308] on div "CHANDRA BORO DS2 (vefabox262@javbing.com)" at bounding box center [483, 316] width 413 height 17
type input "CHANDRA BORO DS2 (vefabox262@javbing.com)"
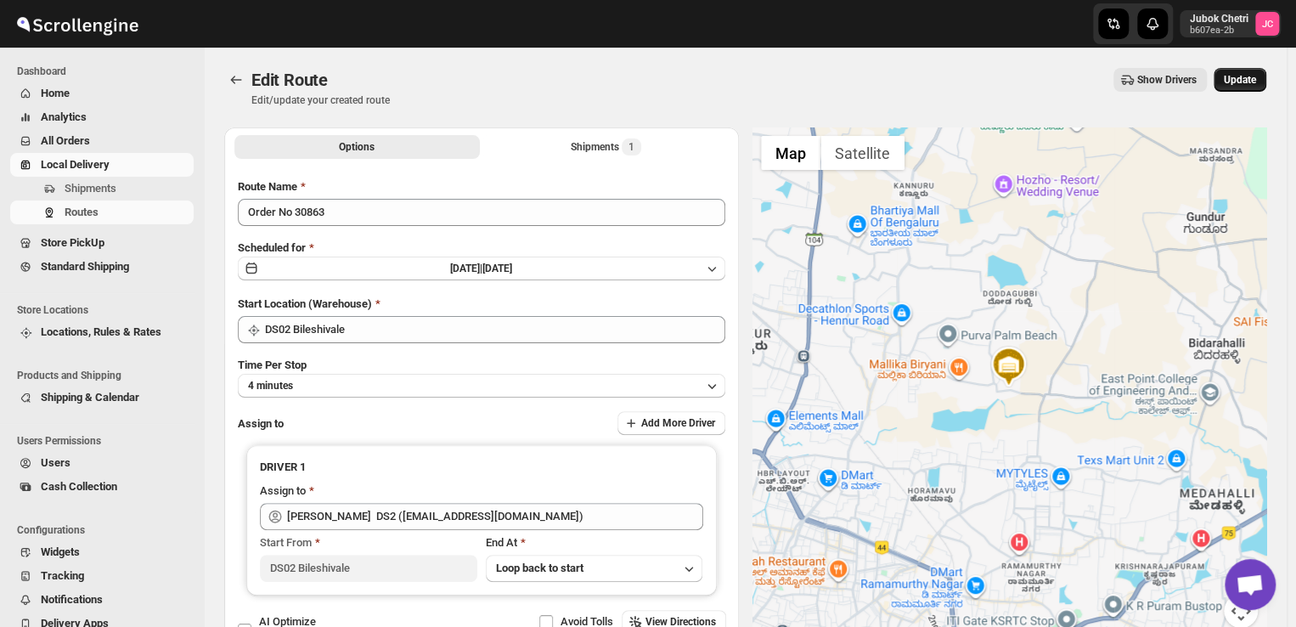
click at [1240, 76] on span "Update" at bounding box center [1239, 80] width 32 height 14
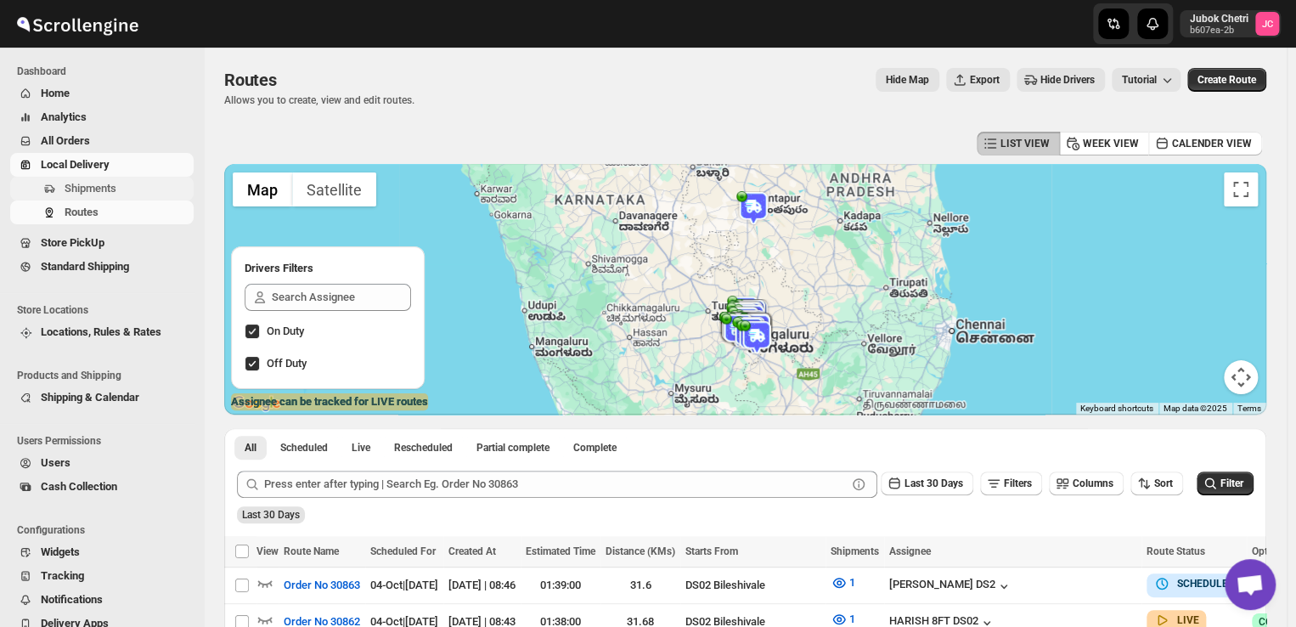
click at [115, 193] on span "Shipments" at bounding box center [91, 188] width 52 height 13
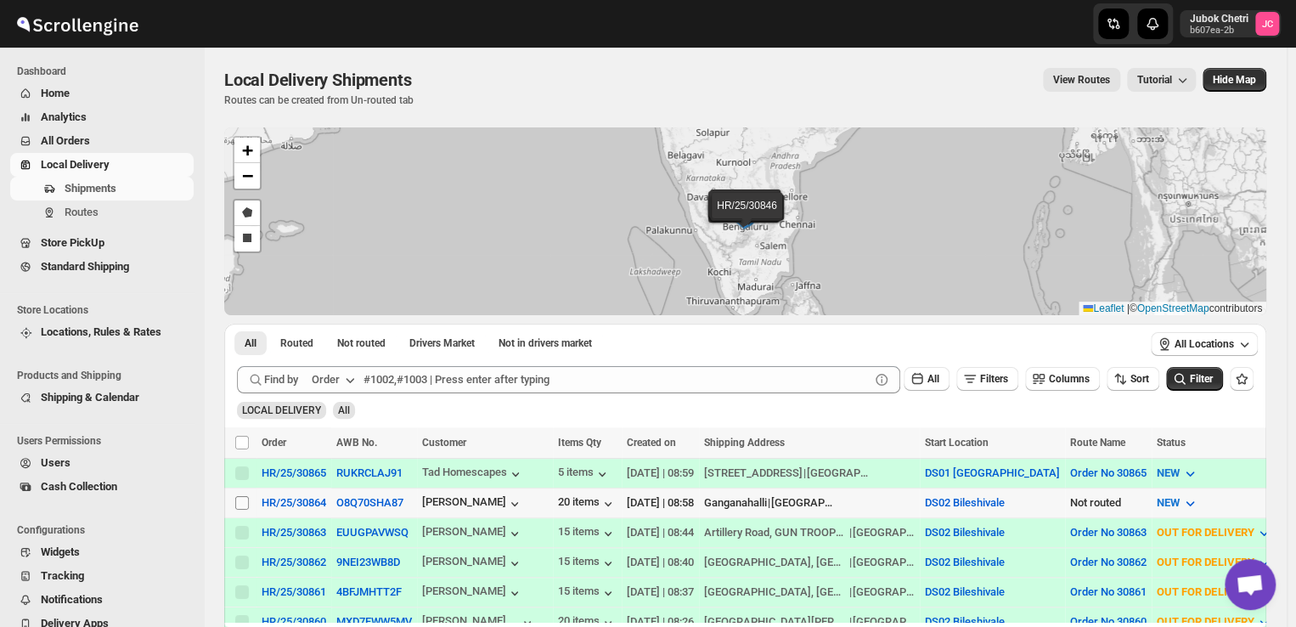
click at [239, 504] on input "Select shipment" at bounding box center [242, 503] width 14 height 14
checkbox input "true"
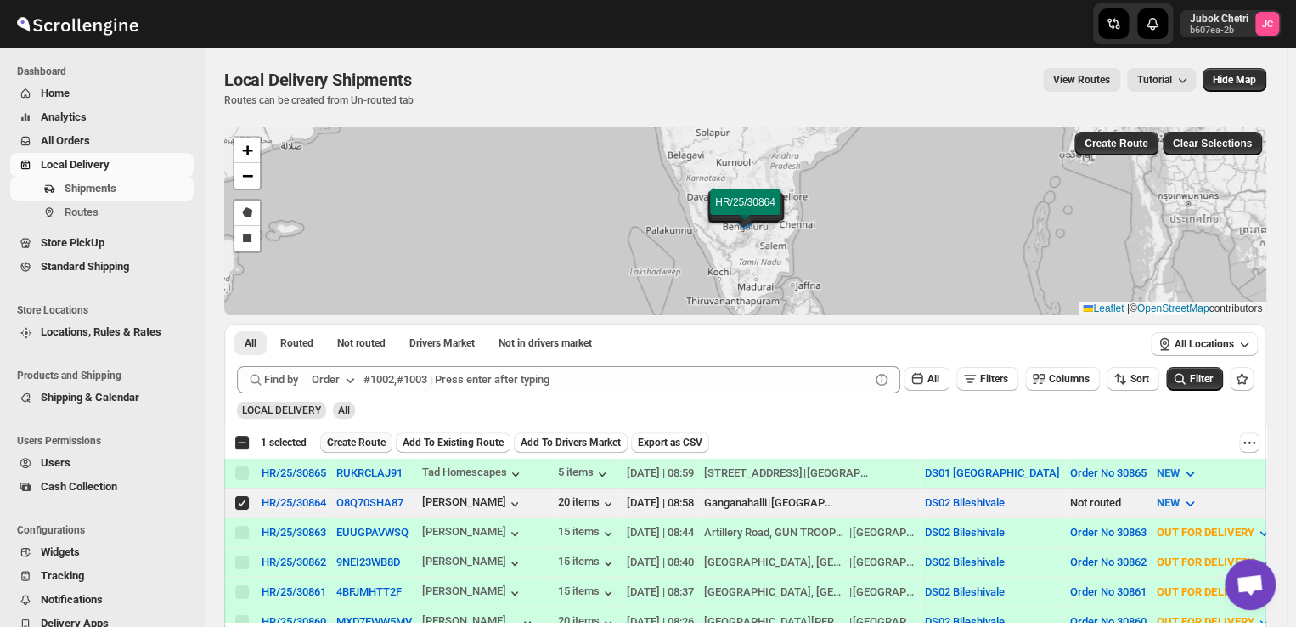
click at [357, 447] on span "Create Route" at bounding box center [356, 443] width 59 height 14
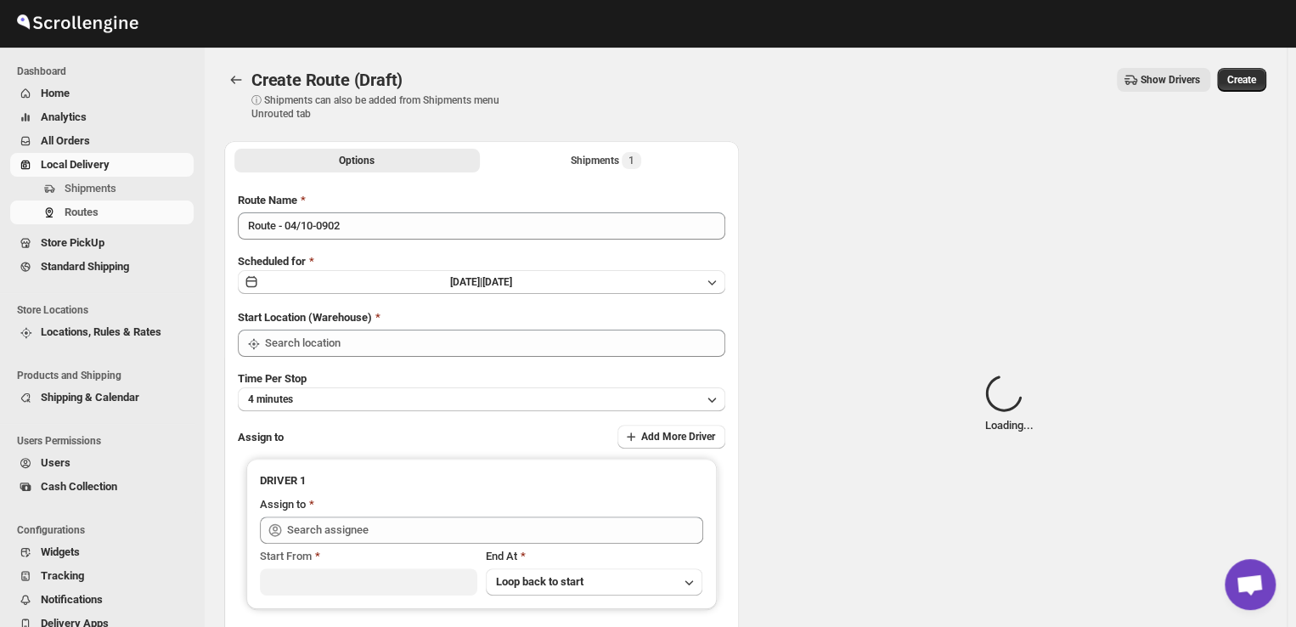
type input "DS02 Bileshivale"
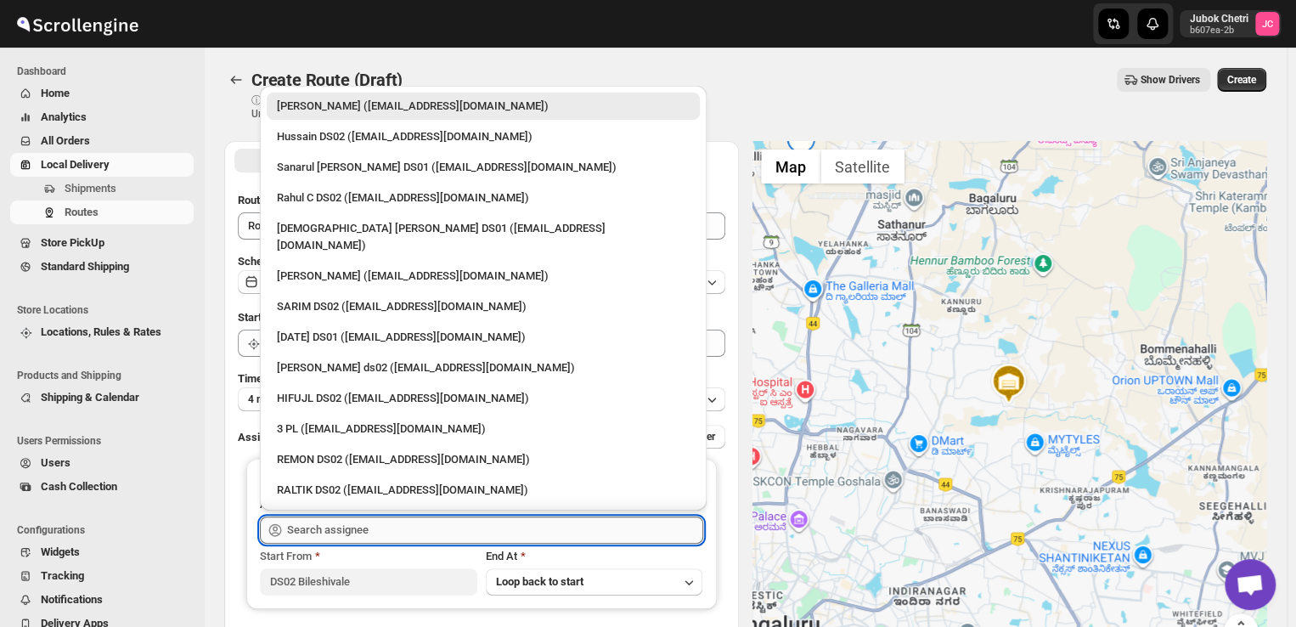
click at [354, 526] on input "text" at bounding box center [495, 529] width 416 height 27
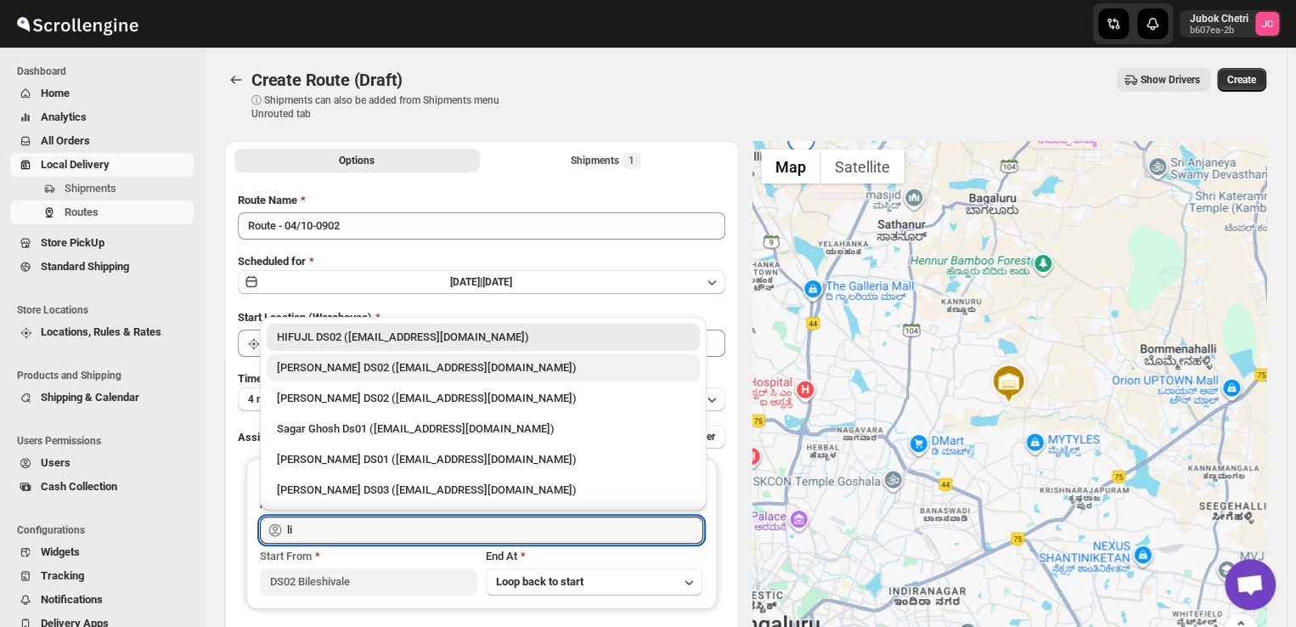
click at [407, 368] on div "ELION DAIMAIRI DS02 (cirecaw311@nutrv.com)" at bounding box center [483, 367] width 413 height 17
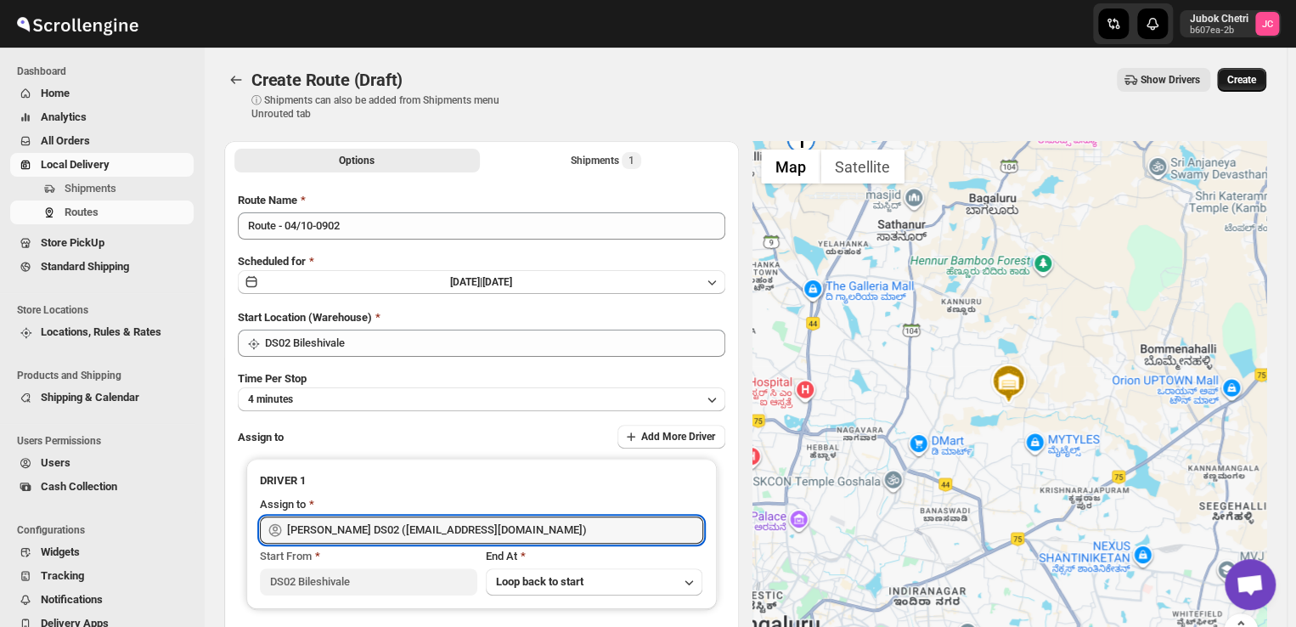
type input "ELION DAIMAIRI DS02 (cirecaw311@nutrv.com)"
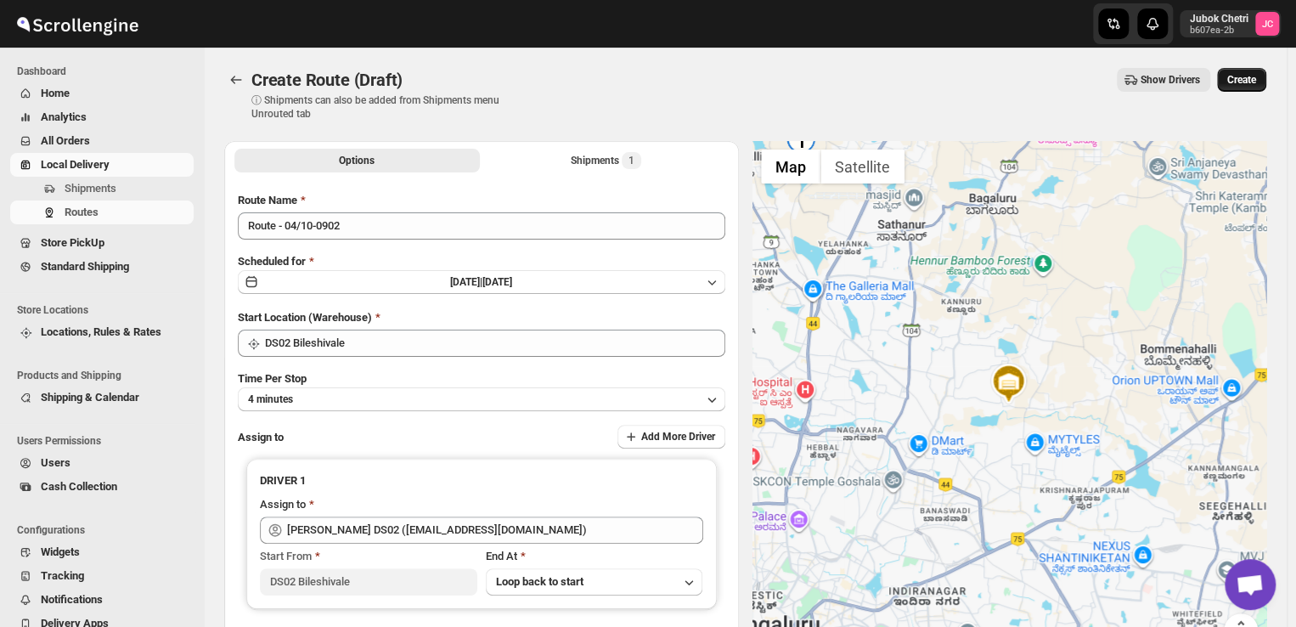
click at [1245, 81] on span "Create" at bounding box center [1241, 80] width 29 height 14
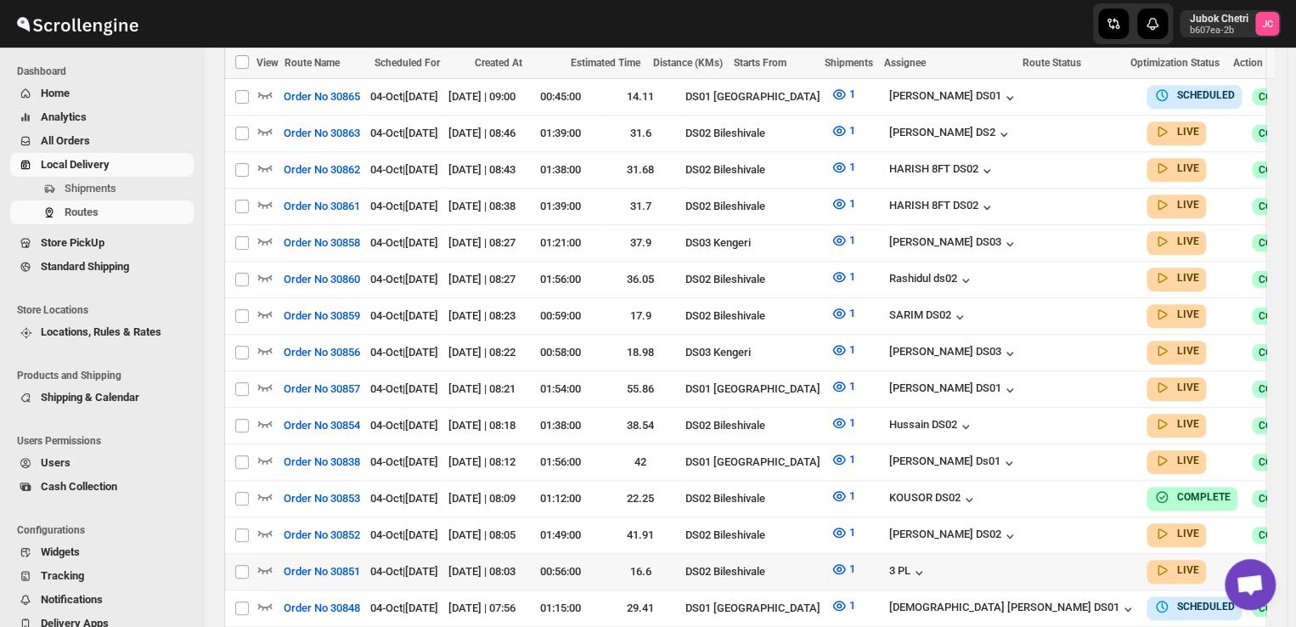
scroll to position [554, 0]
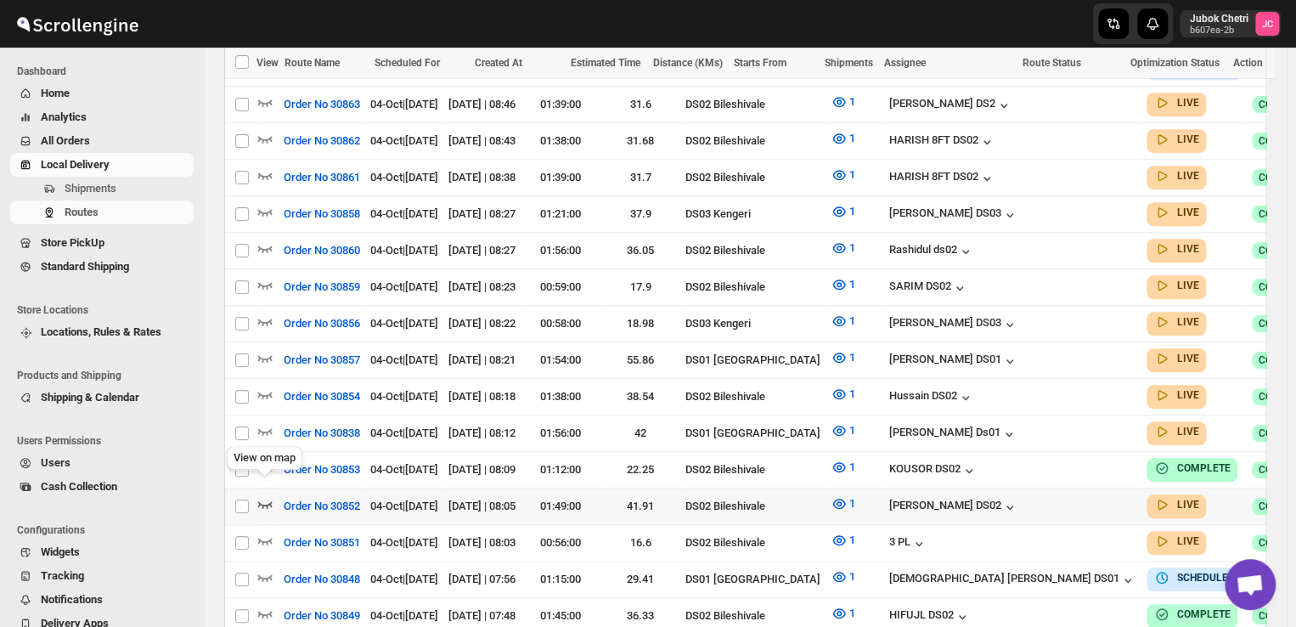
click at [262, 495] on icon "button" at bounding box center [264, 503] width 17 height 17
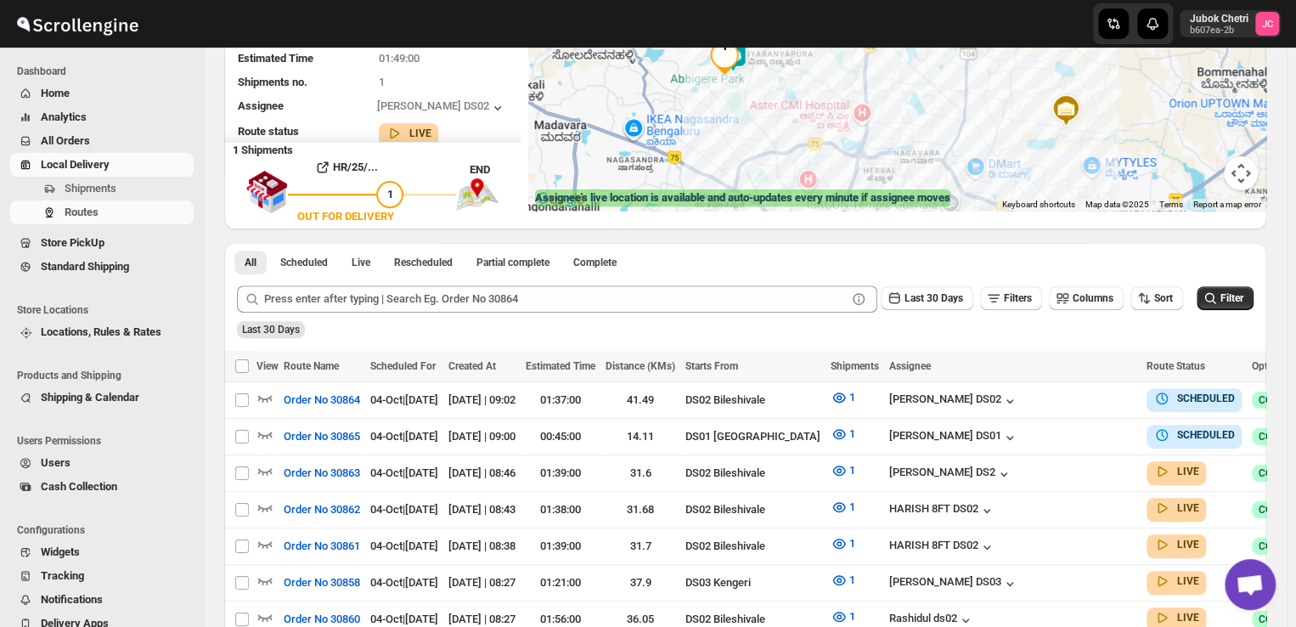
scroll to position [331, 0]
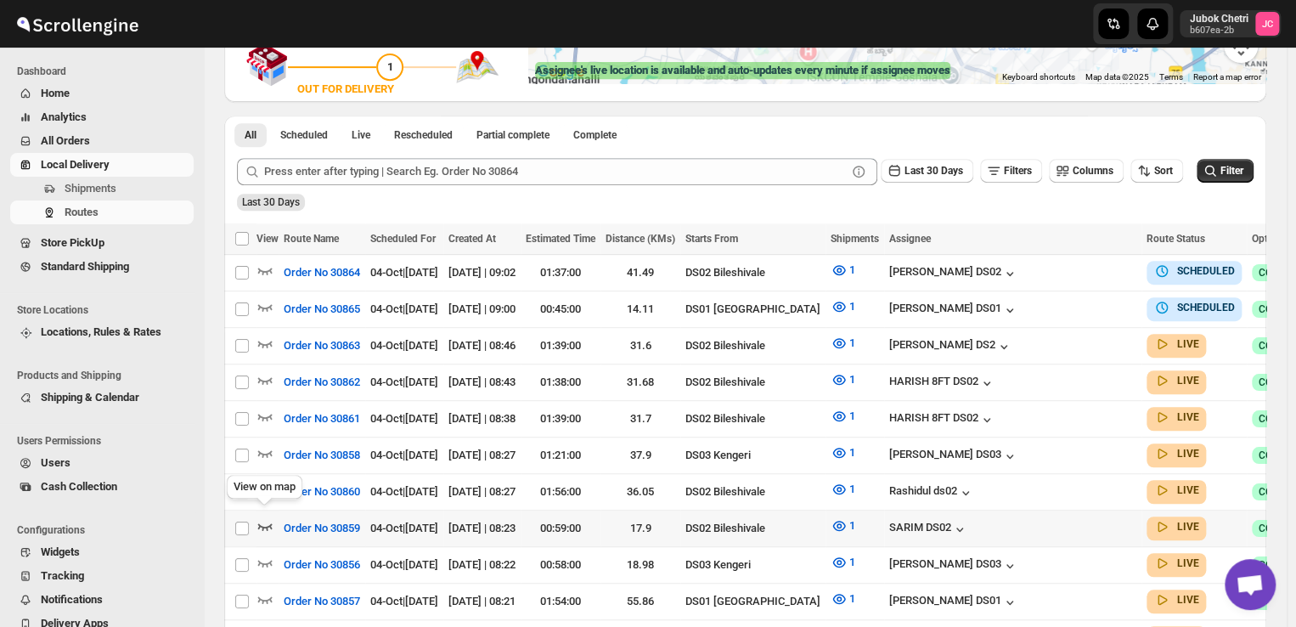
click at [261, 517] on icon "button" at bounding box center [264, 525] width 17 height 17
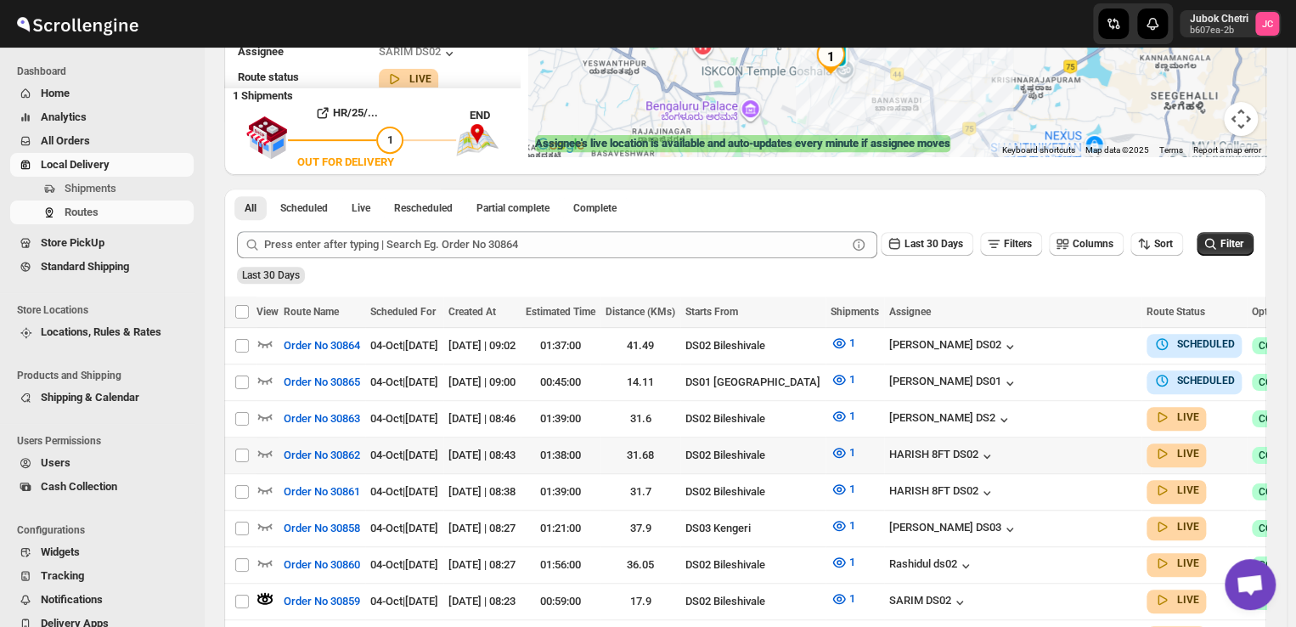
scroll to position [282, 0]
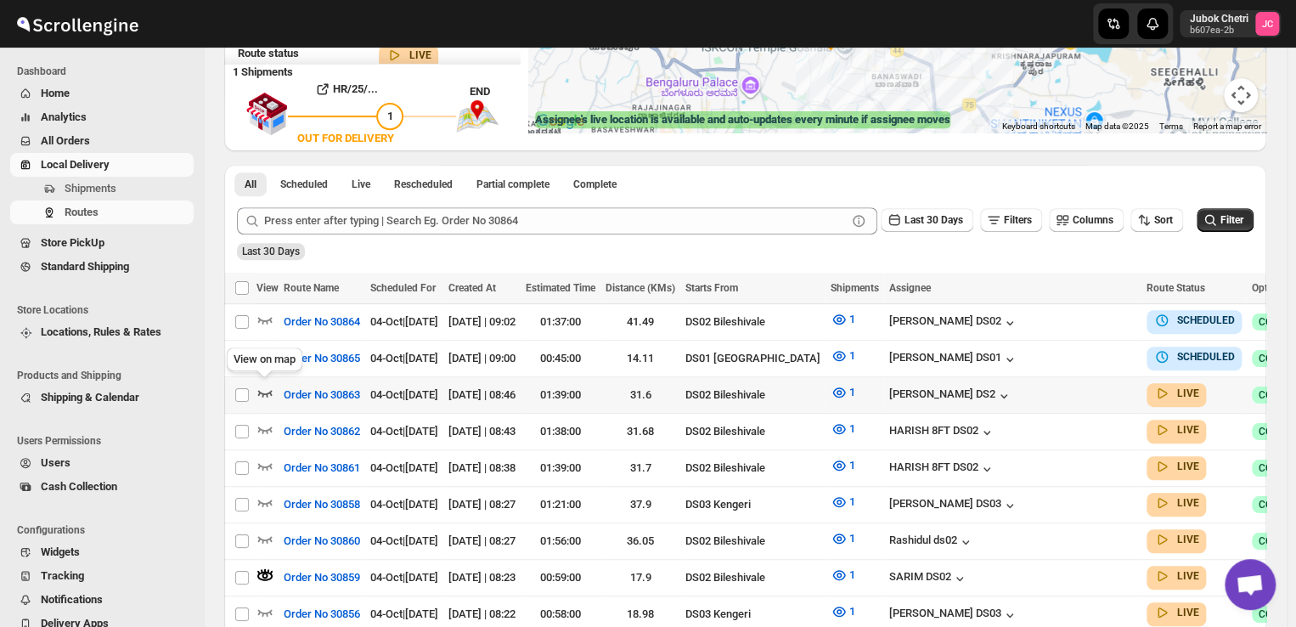
click at [261, 388] on icon "button" at bounding box center [264, 392] width 17 height 17
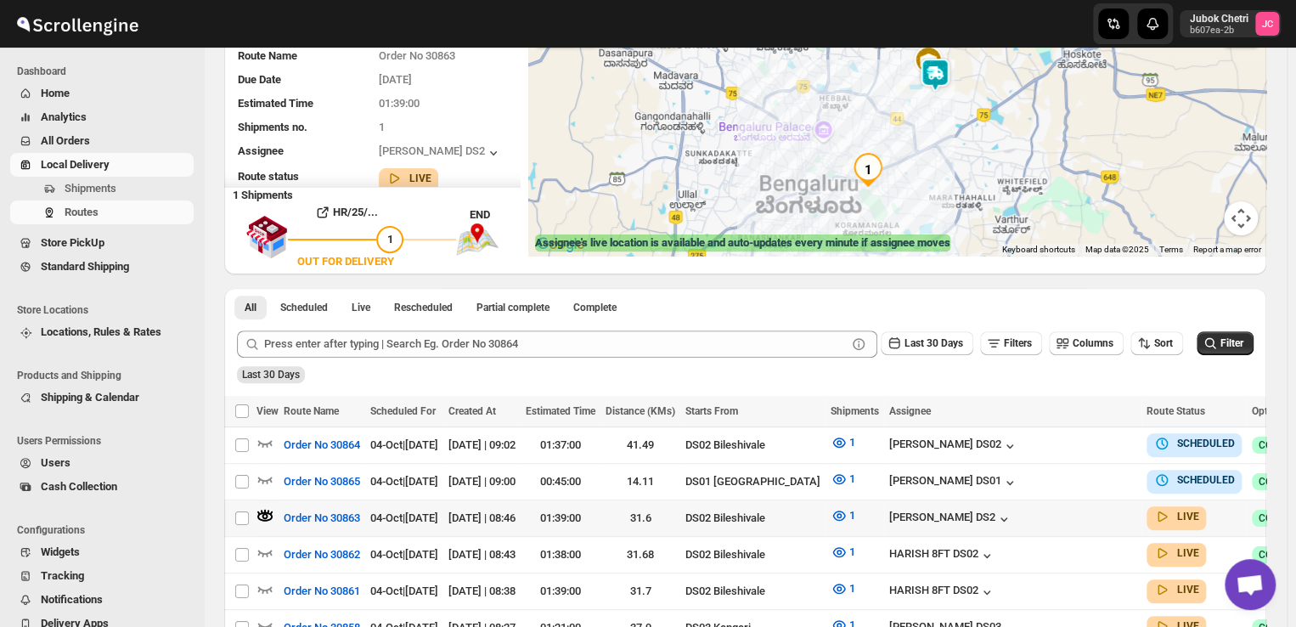
scroll to position [194, 0]
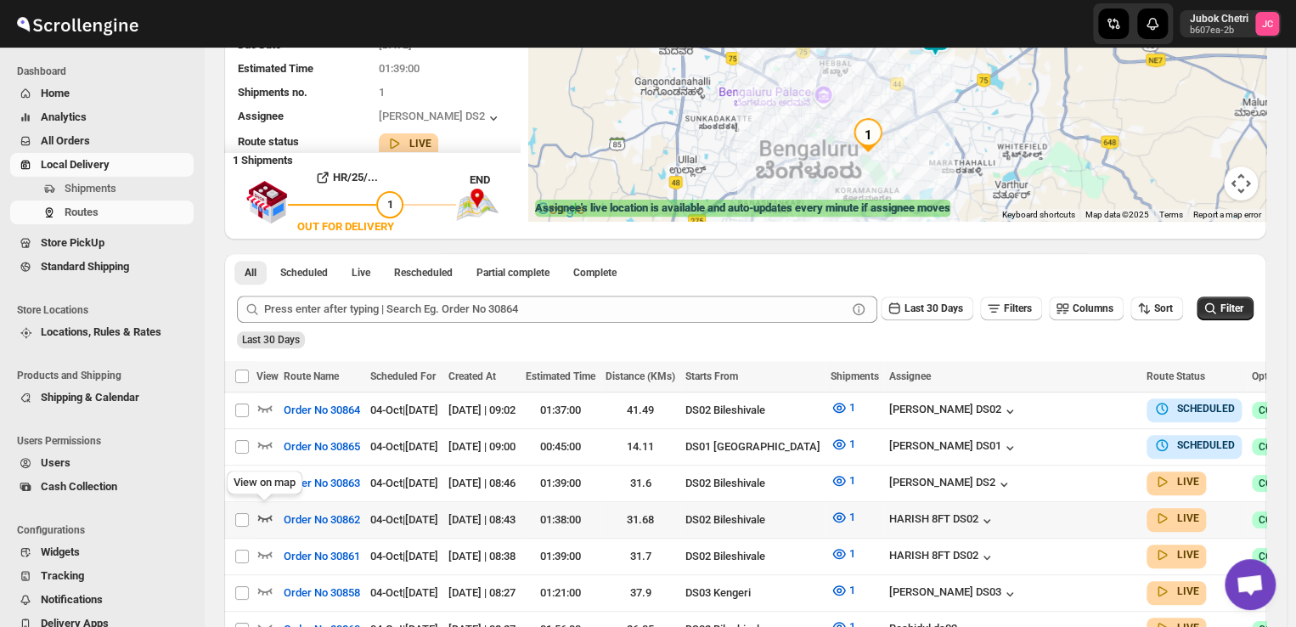
click at [263, 516] on icon "button" at bounding box center [264, 517] width 17 height 17
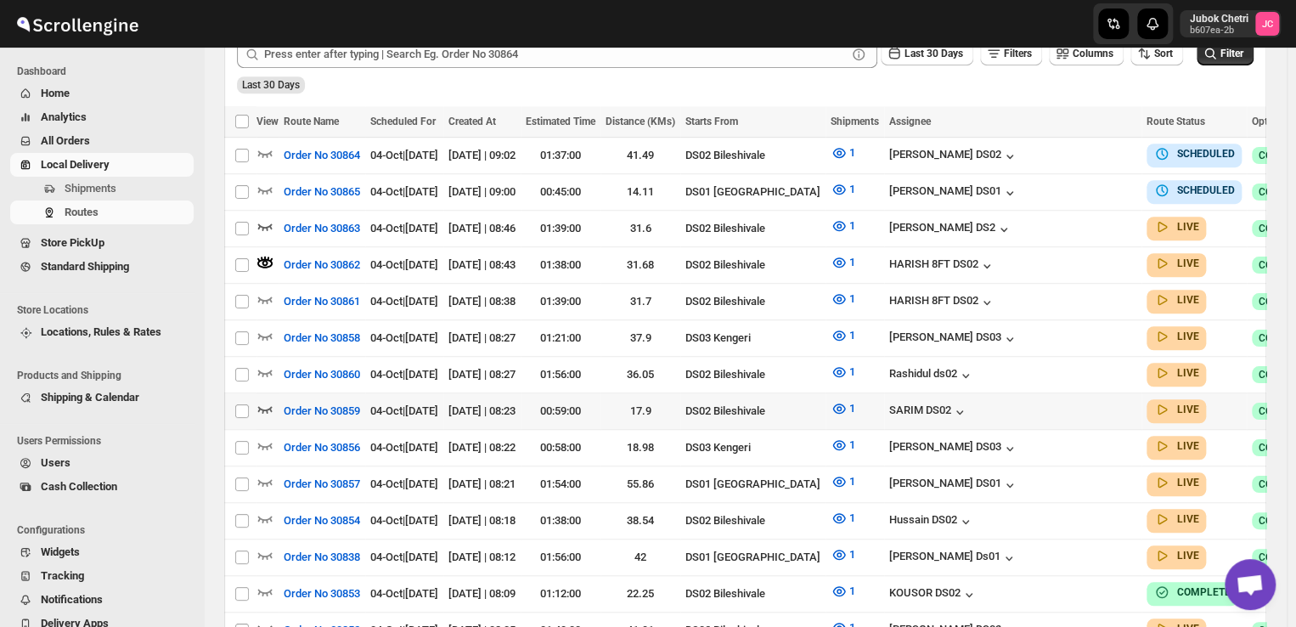
scroll to position [452, 0]
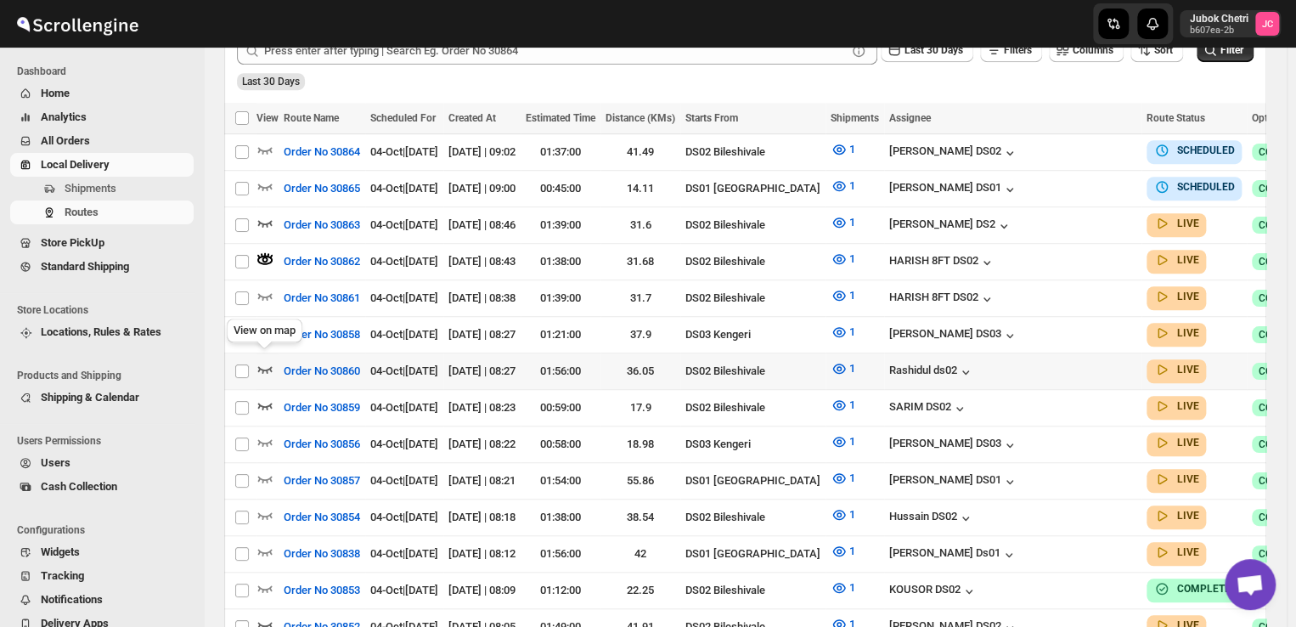
click at [261, 366] on icon "button" at bounding box center [265, 369] width 14 height 7
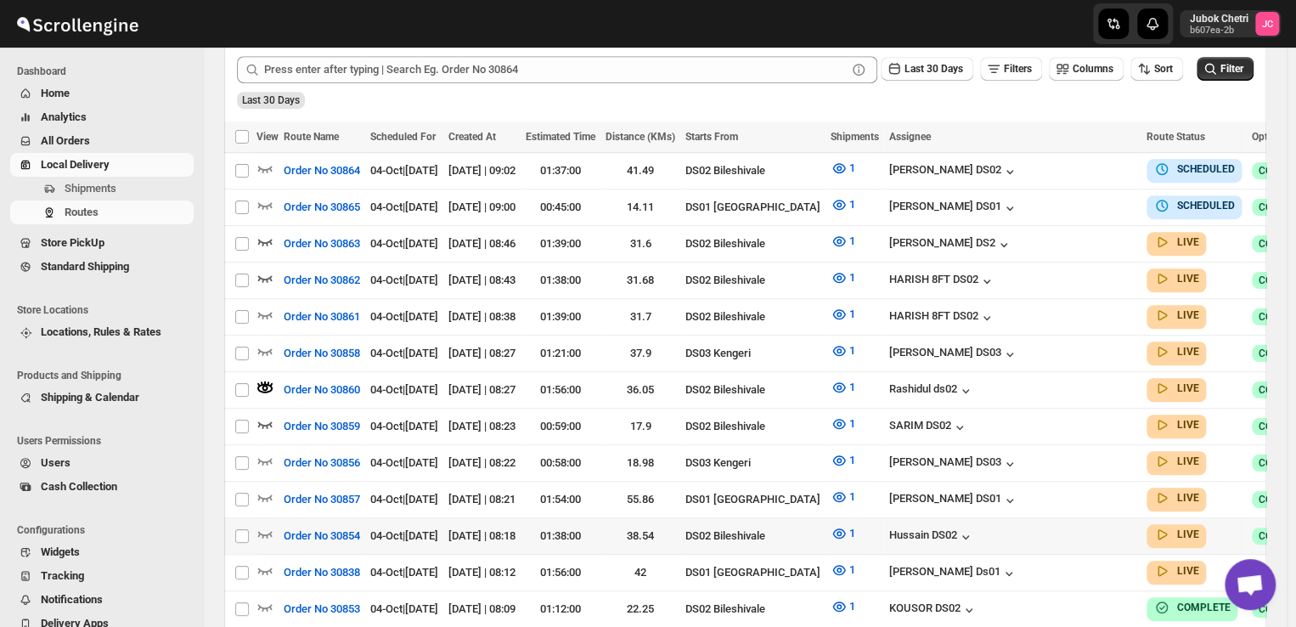
scroll to position [492, 0]
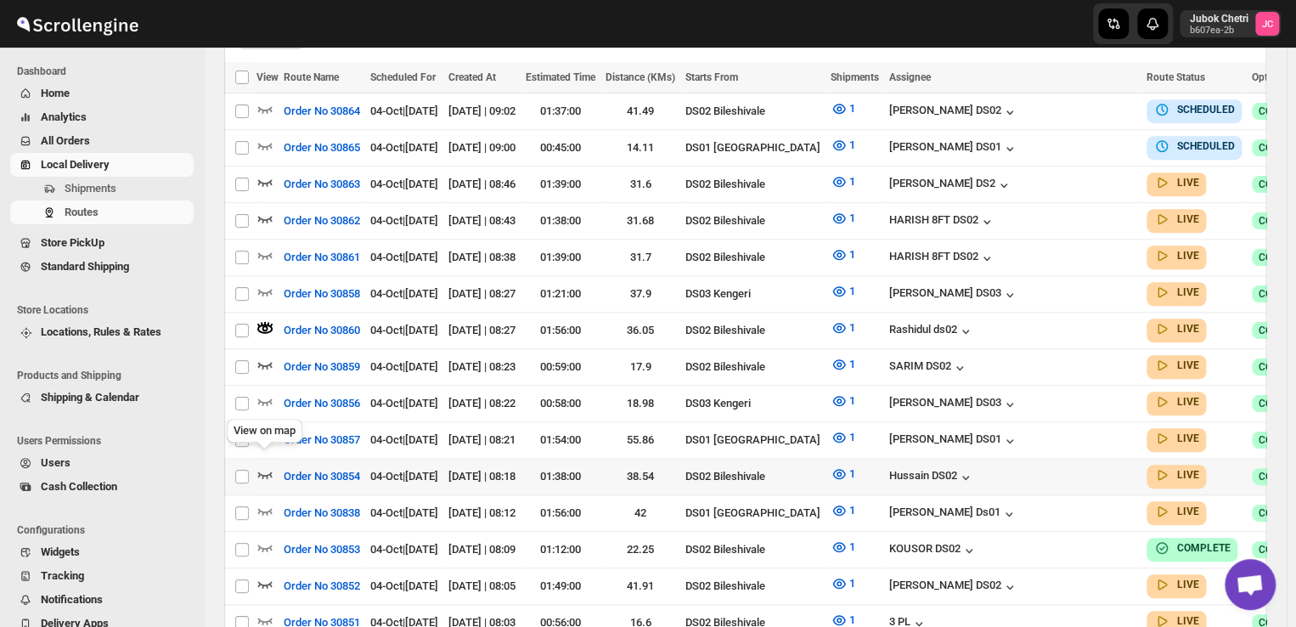
click at [262, 465] on icon "button" at bounding box center [264, 473] width 17 height 17
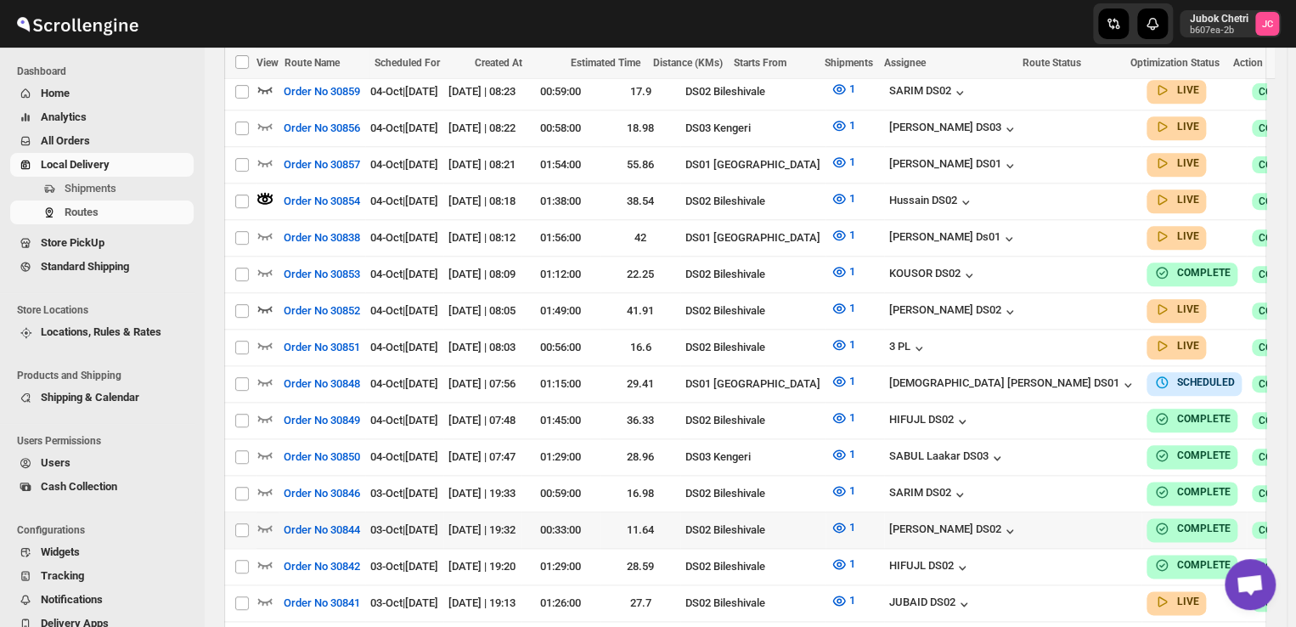
scroll to position [773, 0]
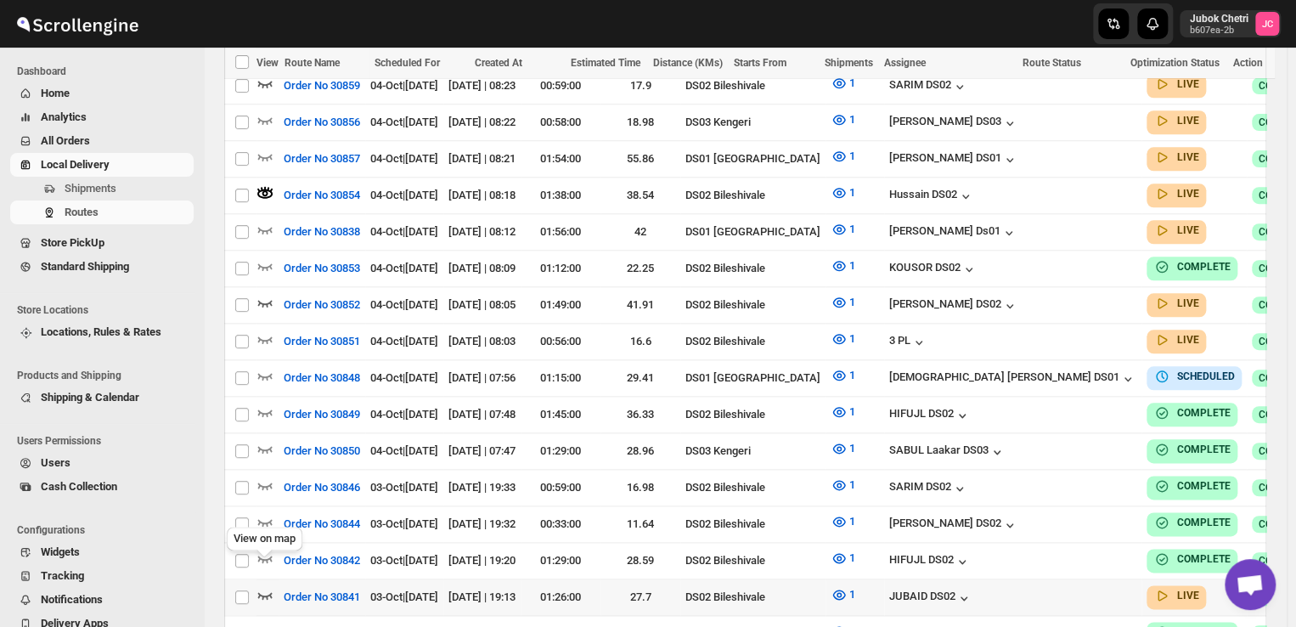
click at [261, 586] on icon "button" at bounding box center [264, 594] width 17 height 17
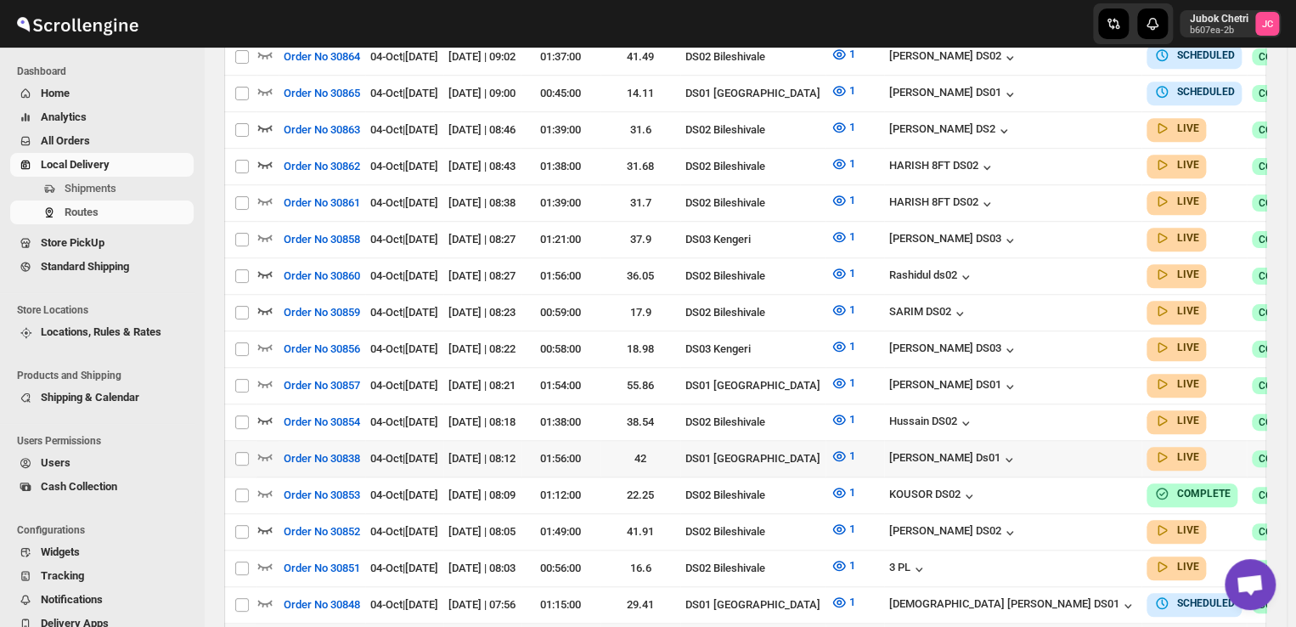
scroll to position [425, 0]
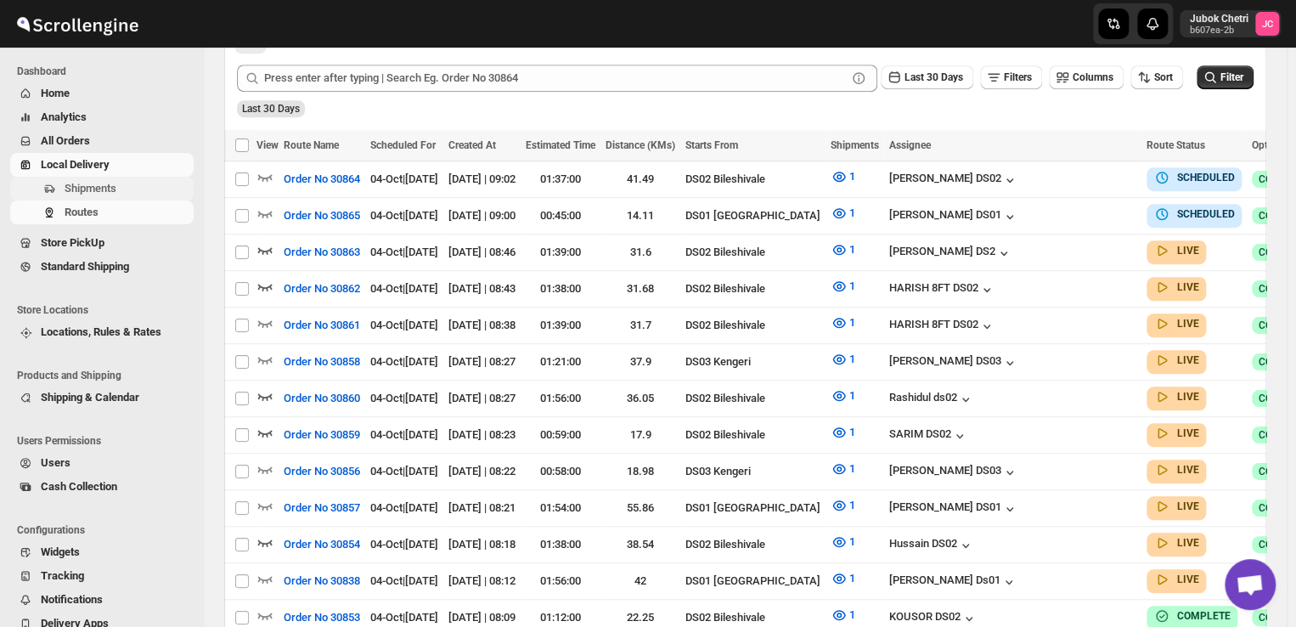
click at [115, 188] on span "Shipments" at bounding box center [128, 188] width 126 height 17
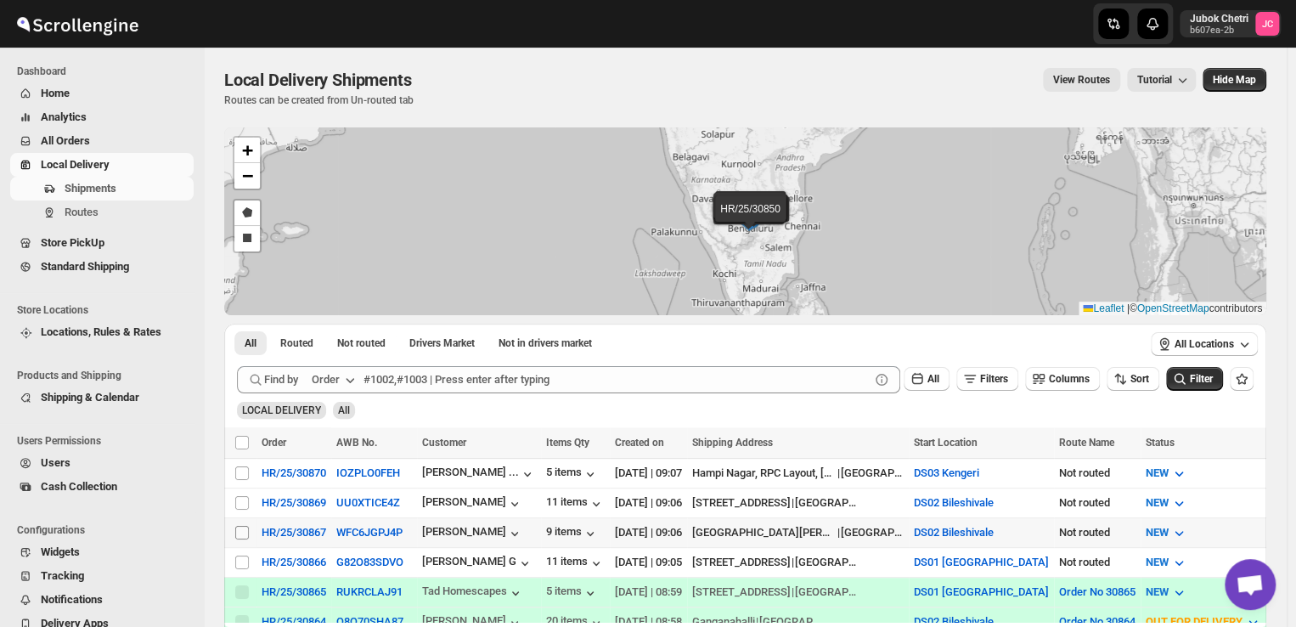
click at [245, 527] on input "Select shipment" at bounding box center [242, 533] width 14 height 14
checkbox input "true"
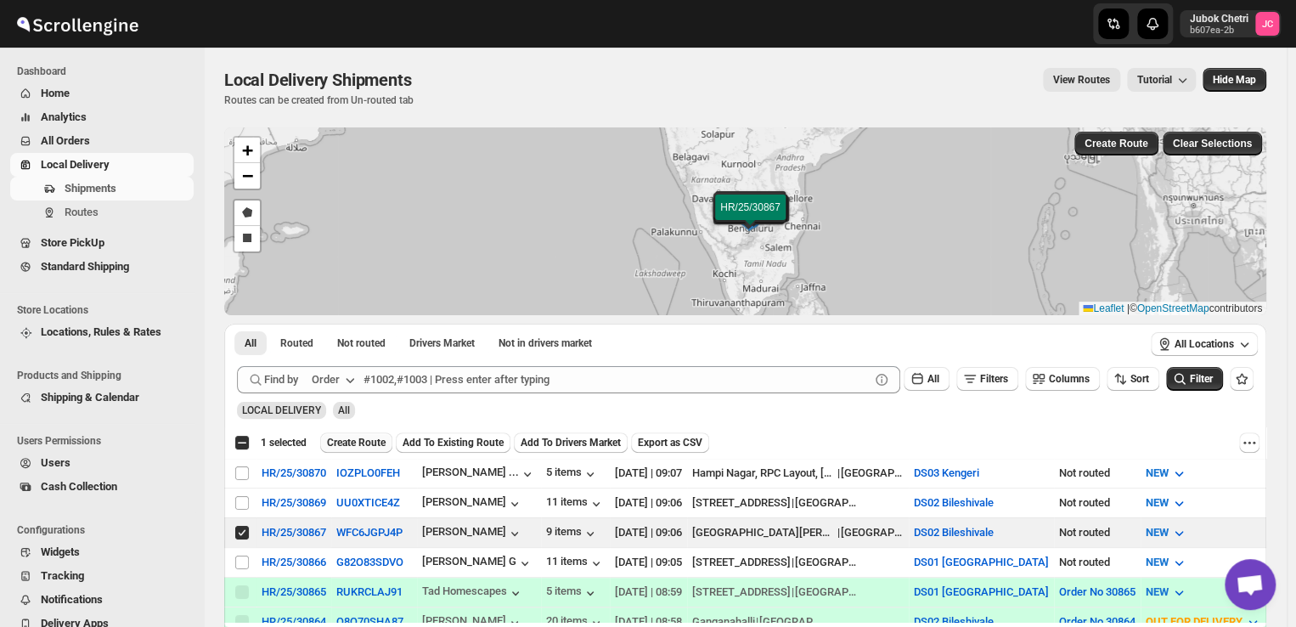
click at [363, 434] on button "Create Route" at bounding box center [356, 442] width 72 height 20
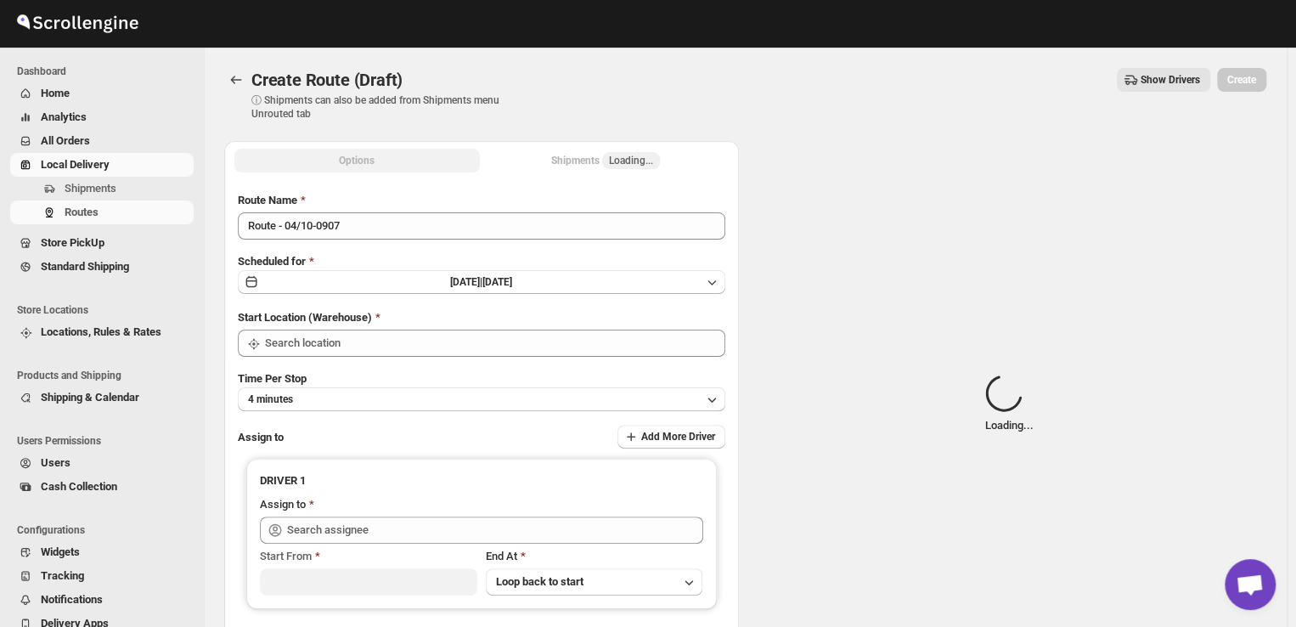
type input "DS02 Bileshivale"
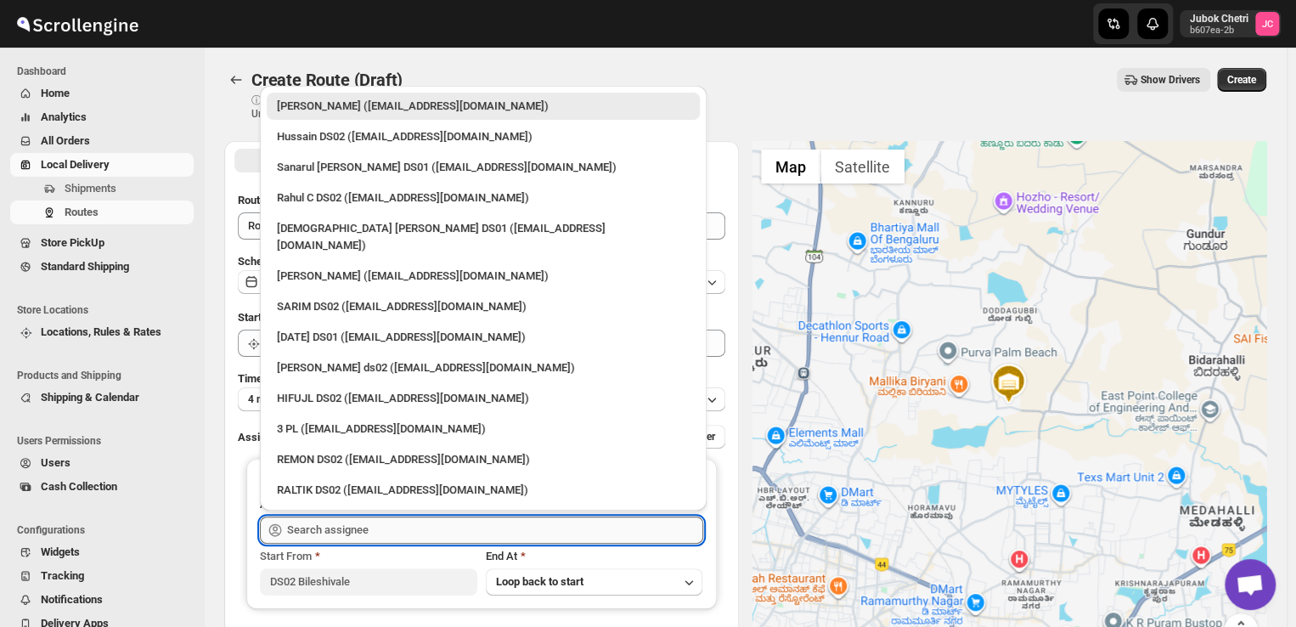
click at [386, 528] on input "text" at bounding box center [495, 529] width 416 height 27
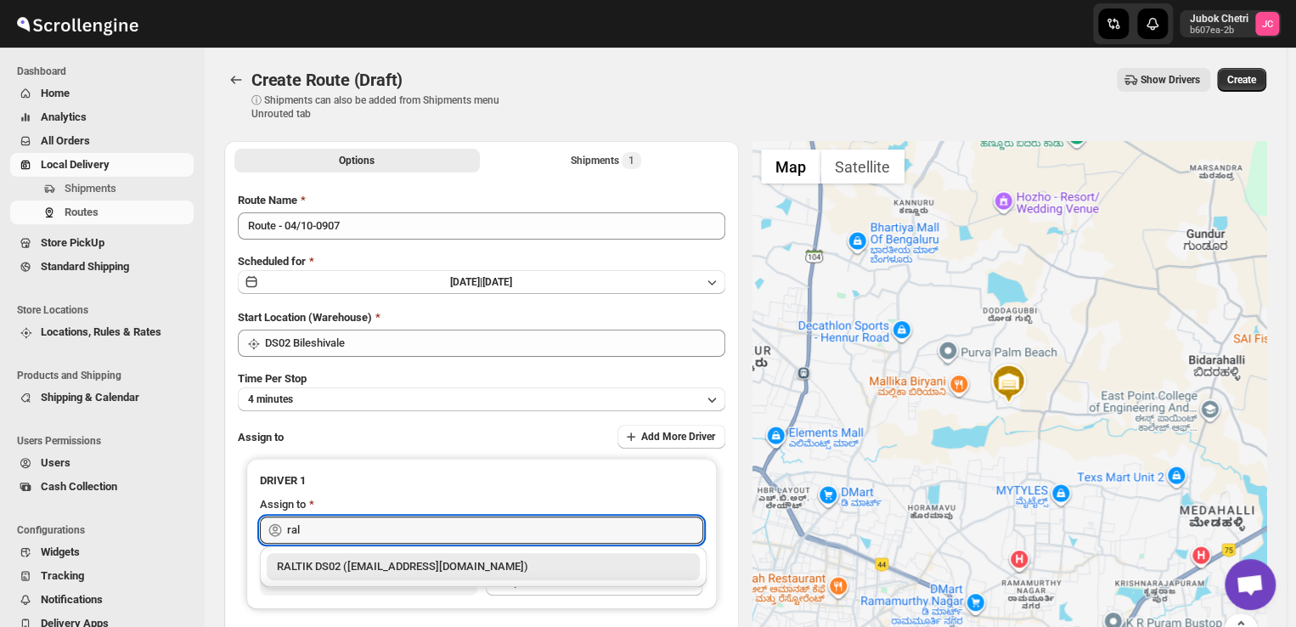
click at [441, 559] on div "RALTIK DS02 (cecih54531@btcours.com)" at bounding box center [483, 566] width 413 height 17
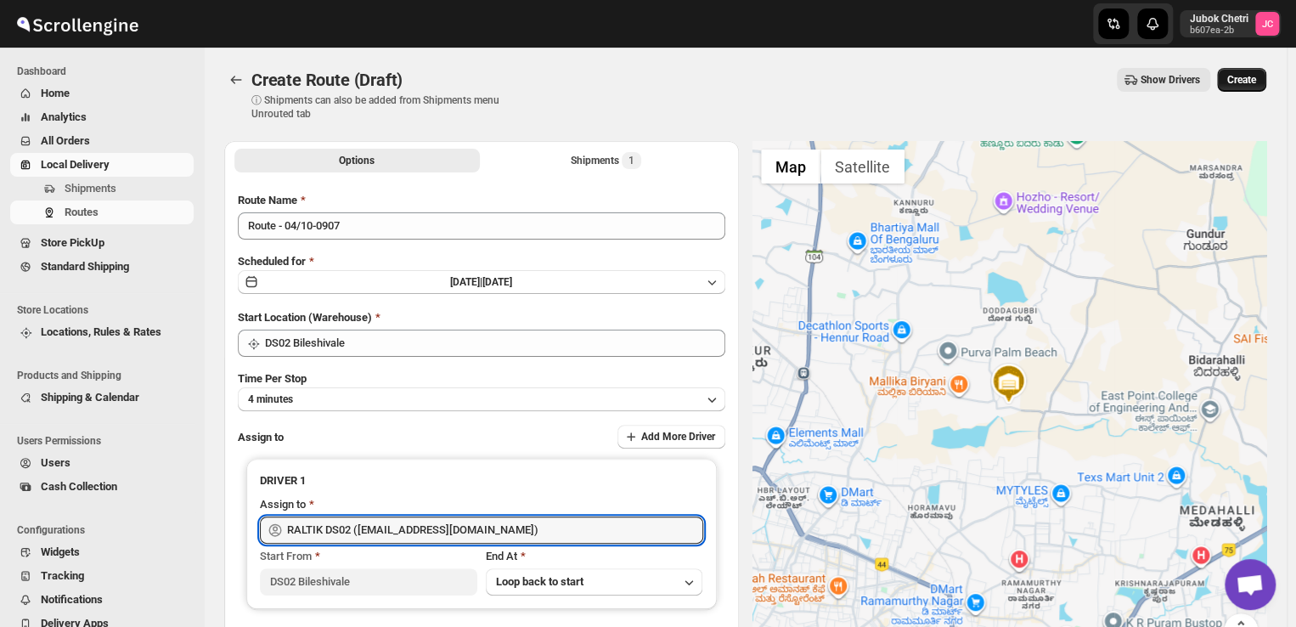
type input "RALTIK DS02 (cecih54531@btcours.com)"
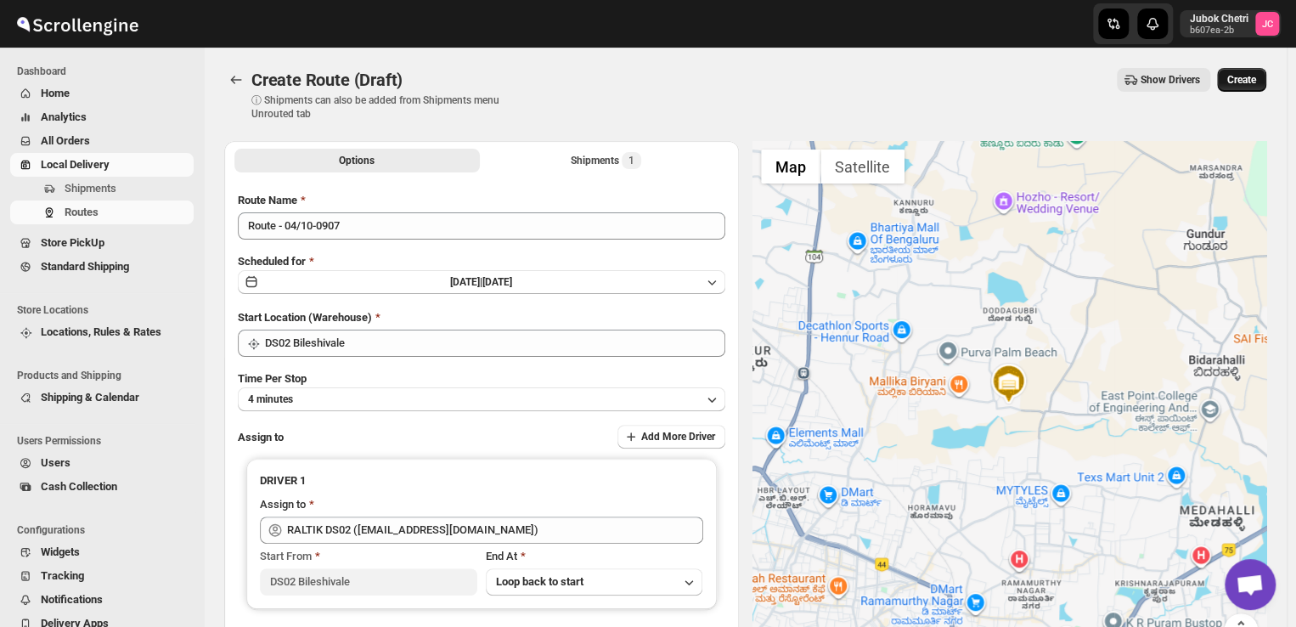
click at [1253, 70] on button "Create" at bounding box center [1241, 80] width 49 height 24
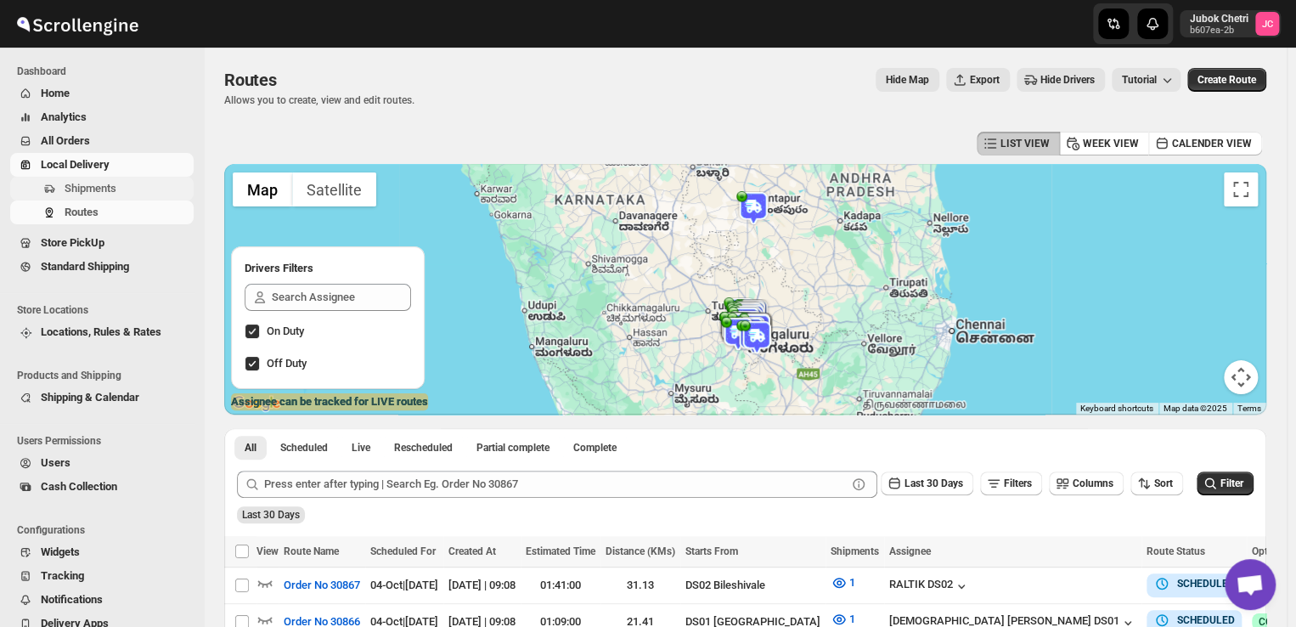
click at [112, 183] on span "Shipments" at bounding box center [91, 188] width 52 height 13
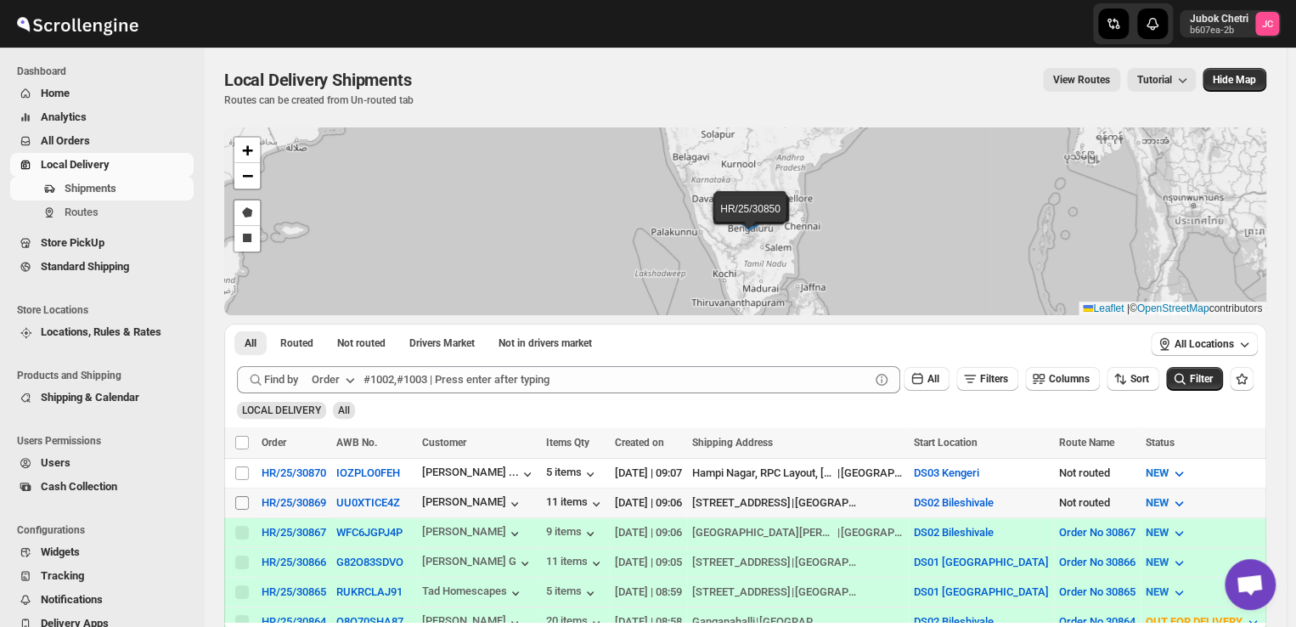
click at [234, 500] on span at bounding box center [241, 502] width 15 height 15
click at [235, 500] on input "Select shipment" at bounding box center [242, 503] width 14 height 14
click at [251, 499] on td "Select shipment" at bounding box center [240, 503] width 32 height 30
checkbox input "true"
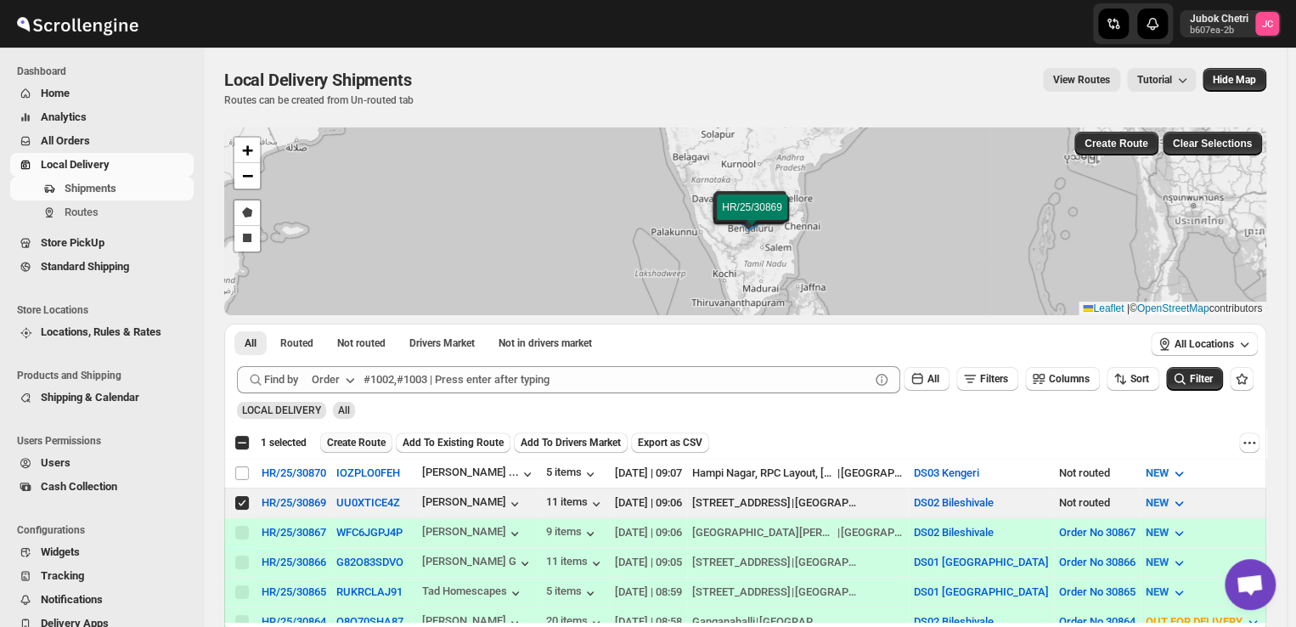
click at [380, 444] on span "Create Route" at bounding box center [356, 443] width 59 height 14
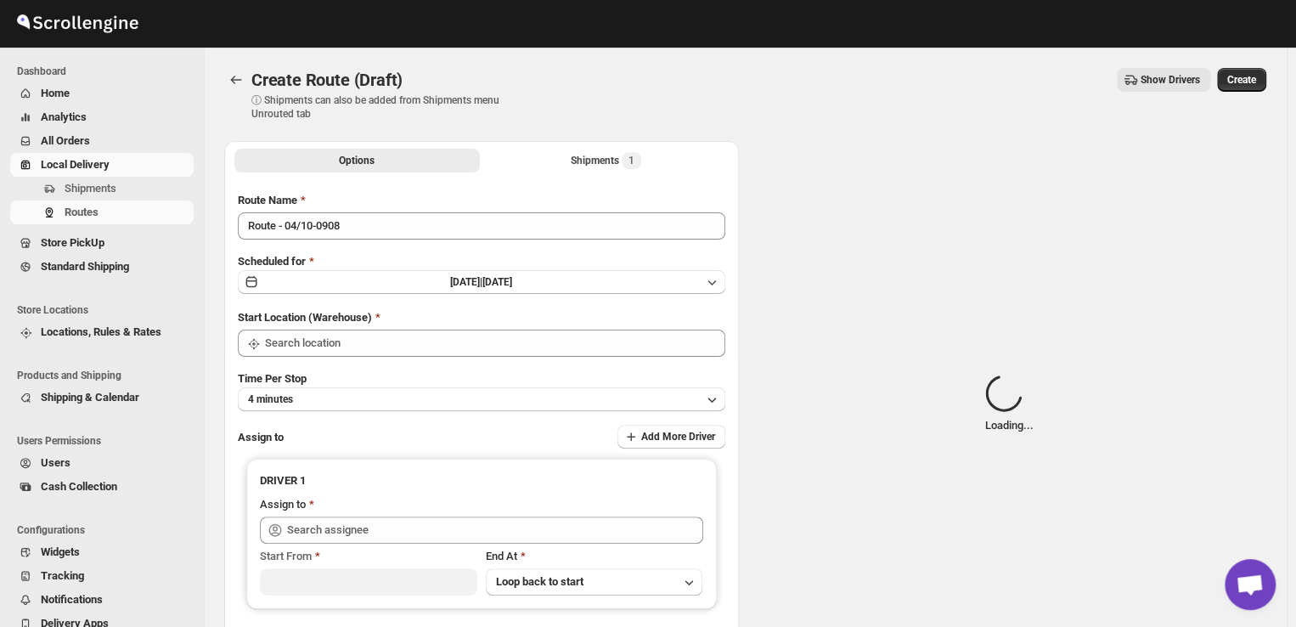
type input "DS02 Bileshivale"
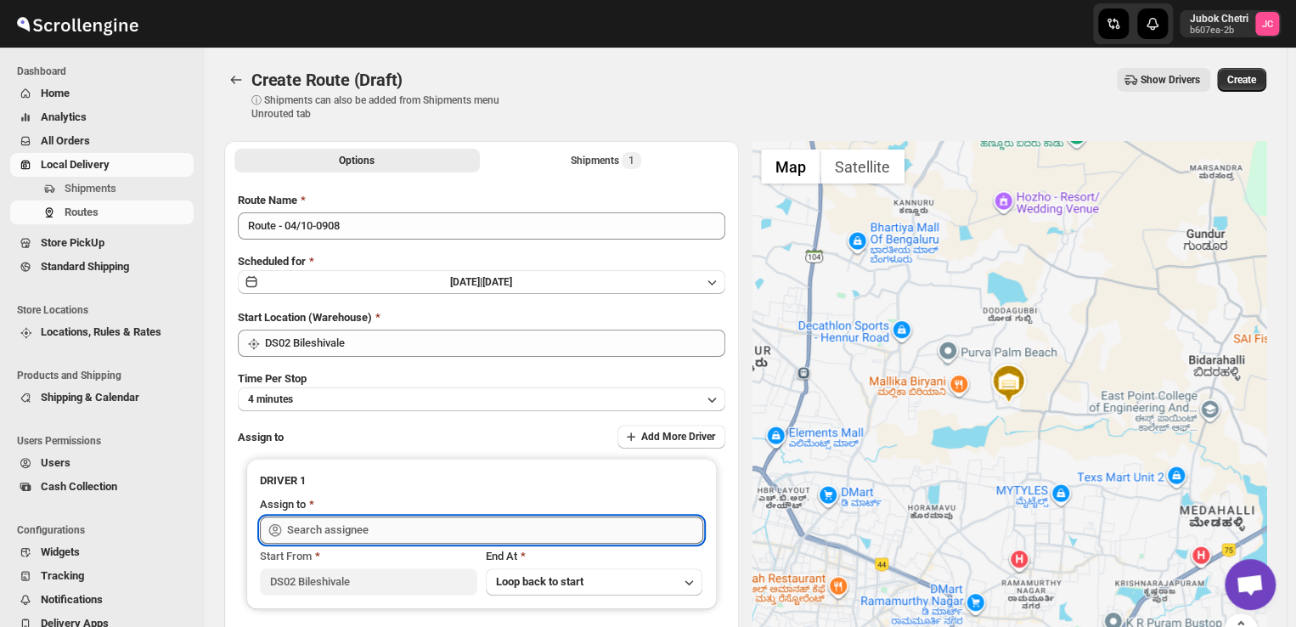
click at [407, 520] on input "text" at bounding box center [495, 529] width 416 height 27
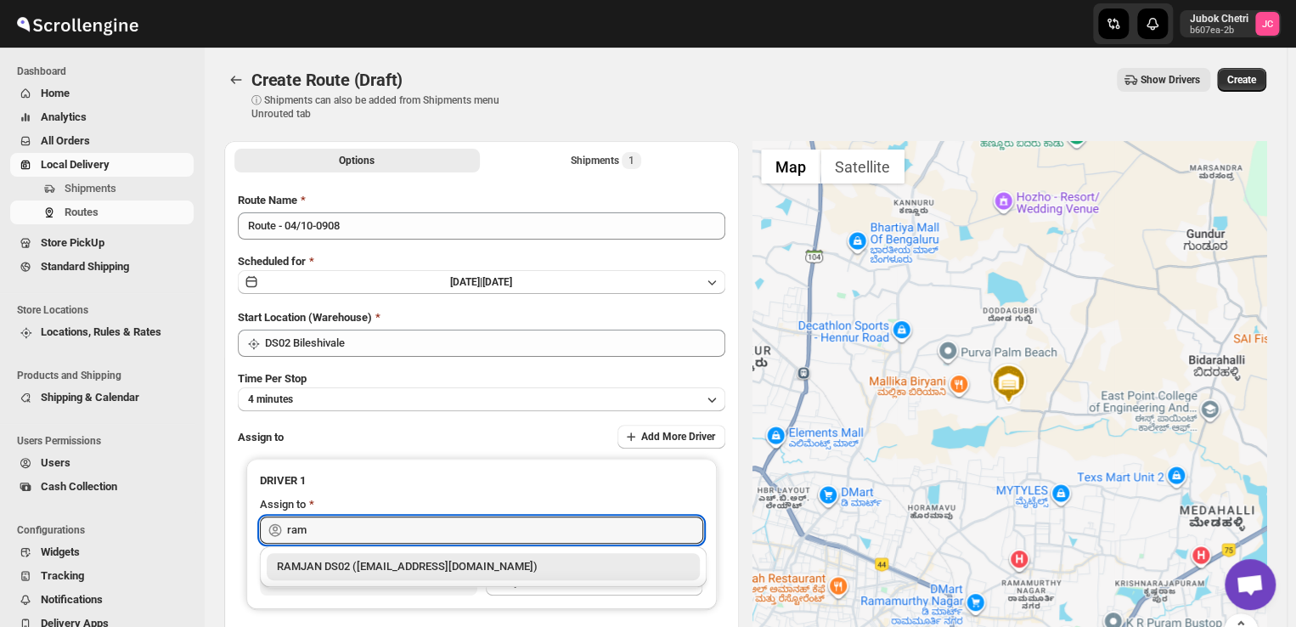
click at [420, 558] on div "RAMJAN DS02 (rixatoc168@evoxury.com)" at bounding box center [483, 566] width 413 height 17
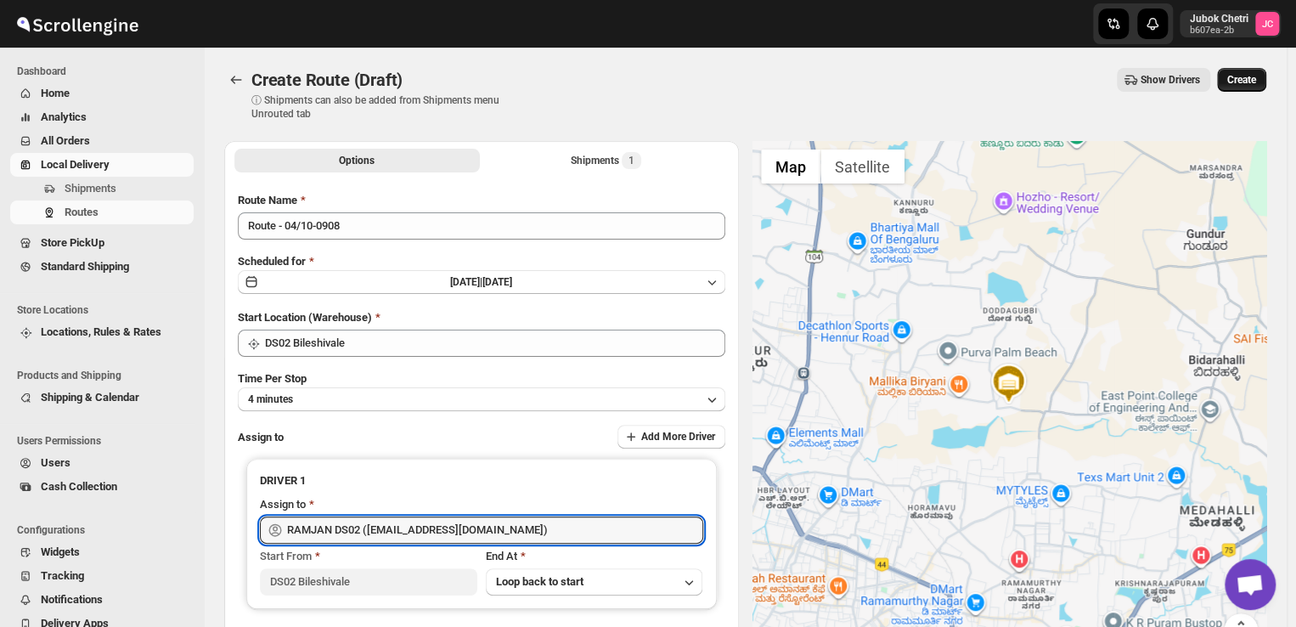
type input "RAMJAN DS02 (rixatoc168@evoxury.com)"
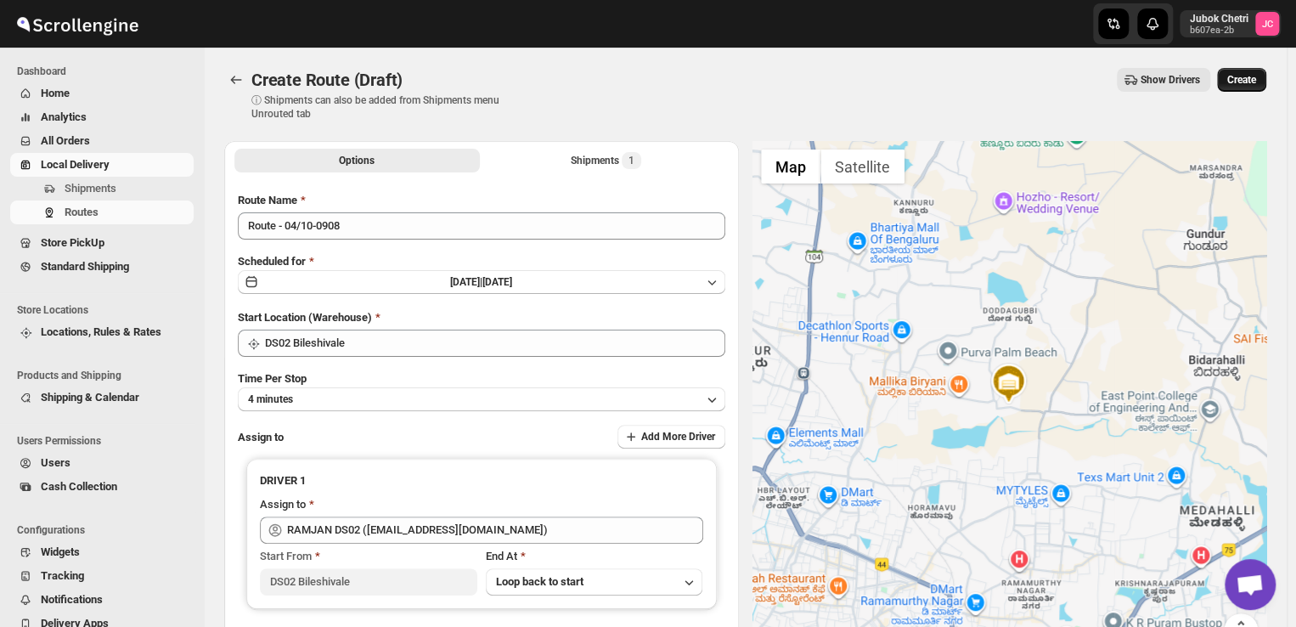
click at [1256, 76] on span "Create" at bounding box center [1241, 80] width 29 height 14
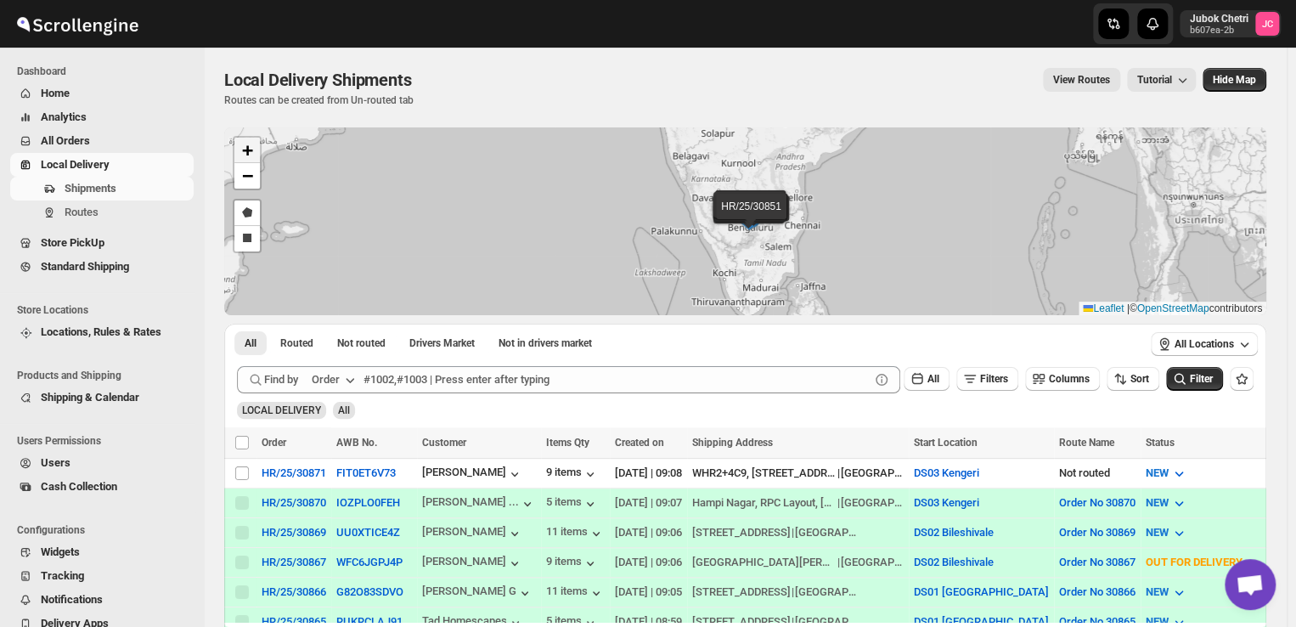
click at [245, 150] on span "+" at bounding box center [247, 149] width 11 height 21
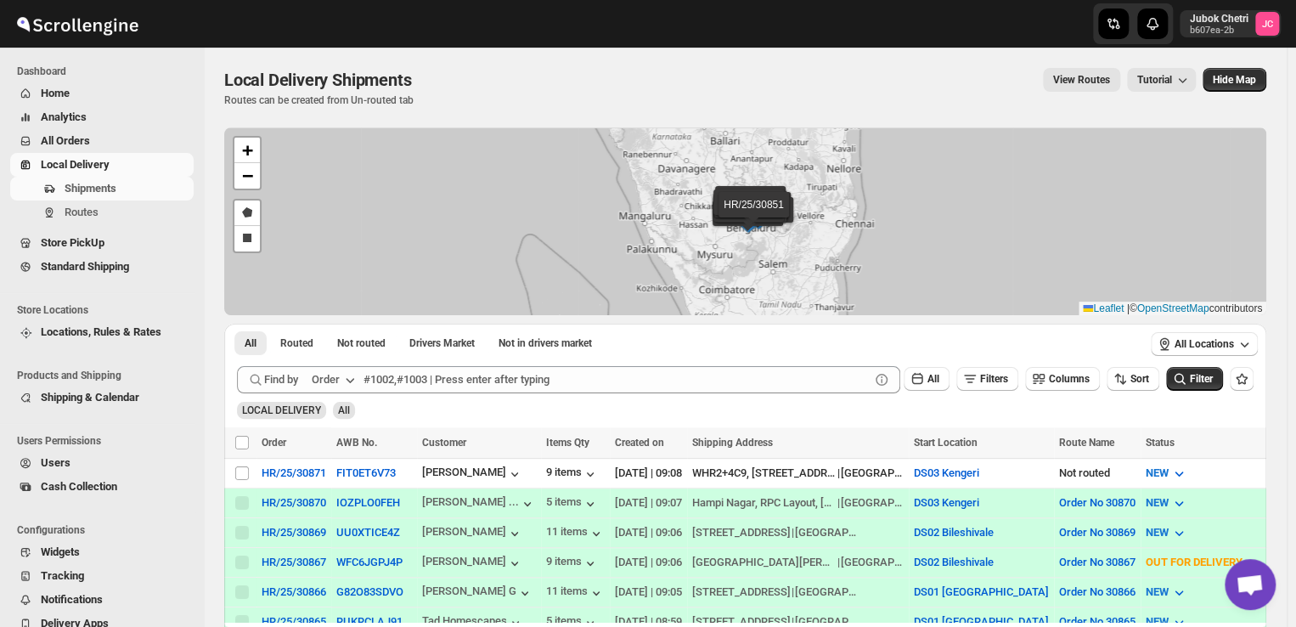
drag, startPoint x: 1275, startPoint y: 1, endPoint x: 696, endPoint y: 58, distance: 581.8
click at [696, 58] on div "Local Delivery Shipments. This page is ready Local Delivery Shipments Routes ca…" at bounding box center [745, 88] width 1042 height 80
click at [574, 109] on div "Local Delivery Shipments. This page is ready Local Delivery Shipments Routes ca…" at bounding box center [745, 88] width 1042 height 80
click at [78, 208] on span "Routes" at bounding box center [82, 211] width 34 height 13
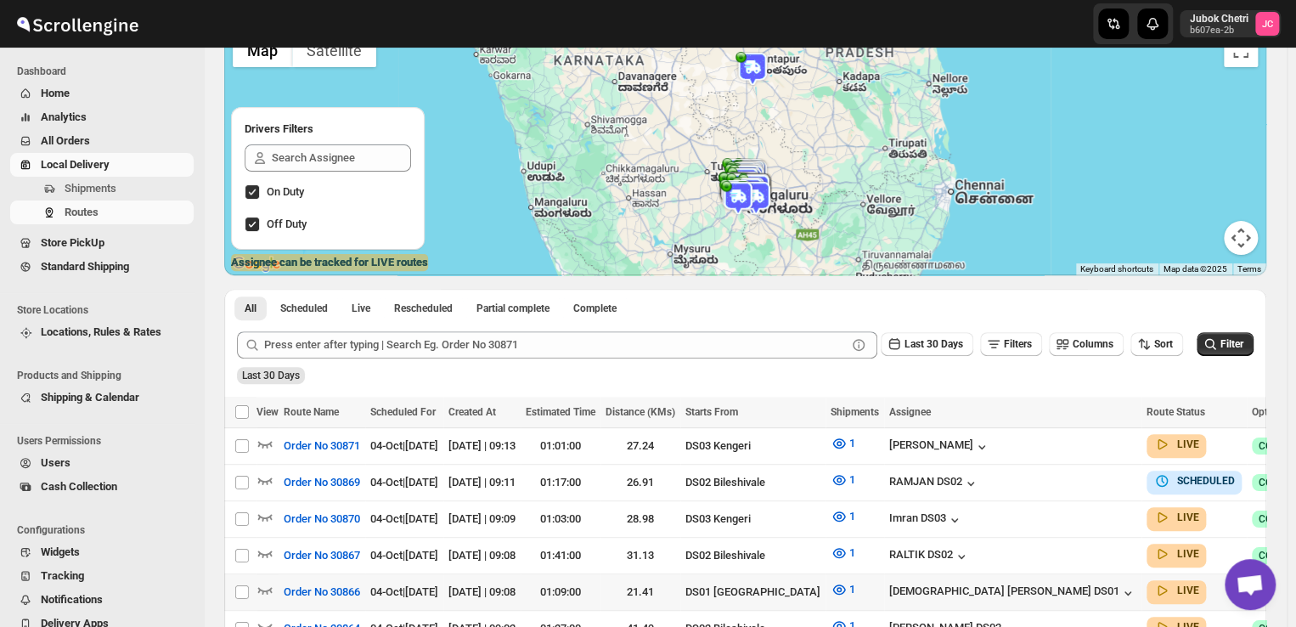
scroll to position [199, 0]
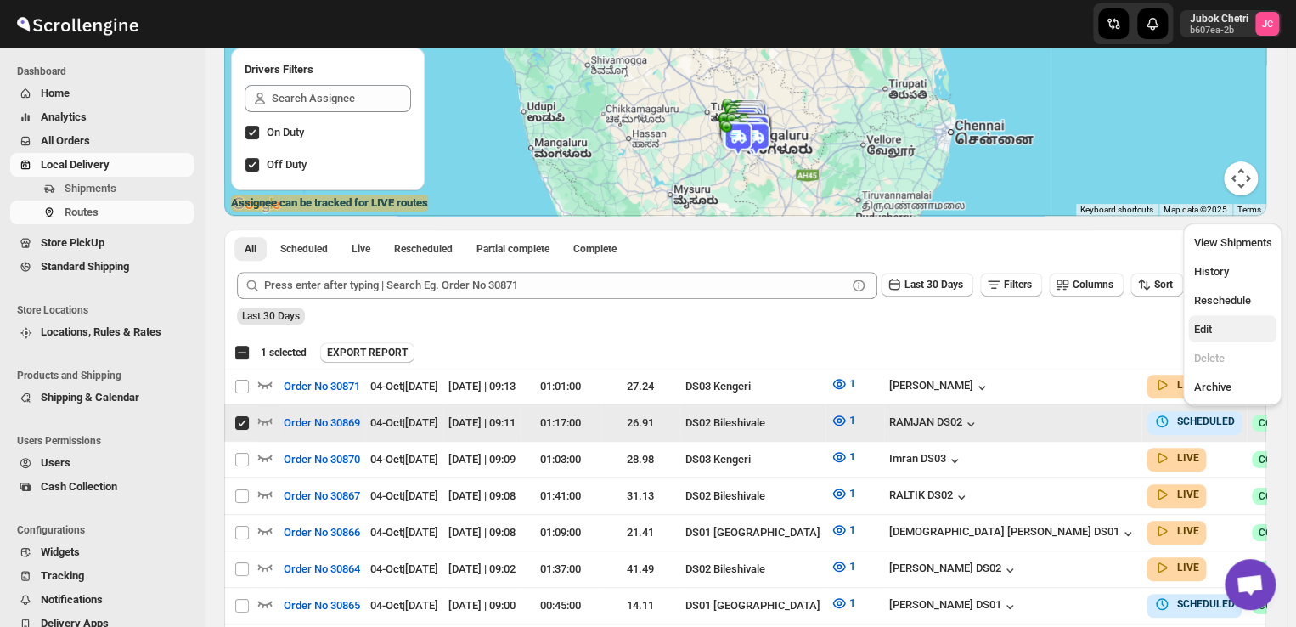
click at [1229, 331] on span "Edit" at bounding box center [1232, 329] width 78 height 17
checkbox input "false"
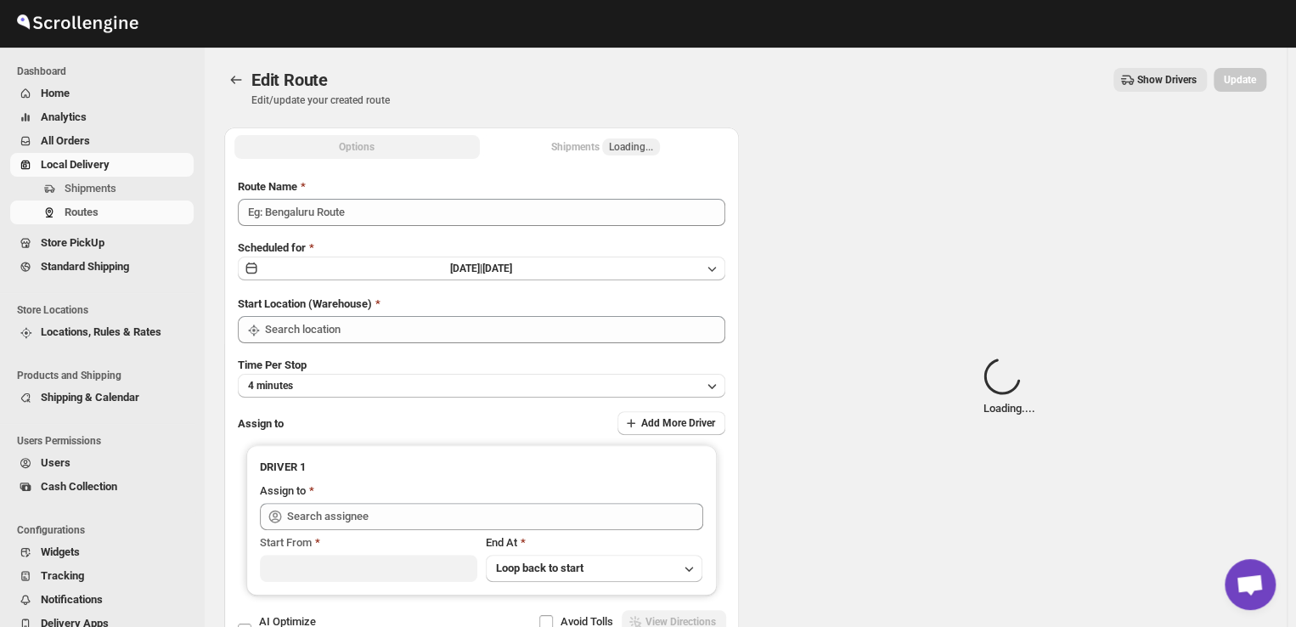
type input "Order No 30869"
type input "DS02 Bileshivale"
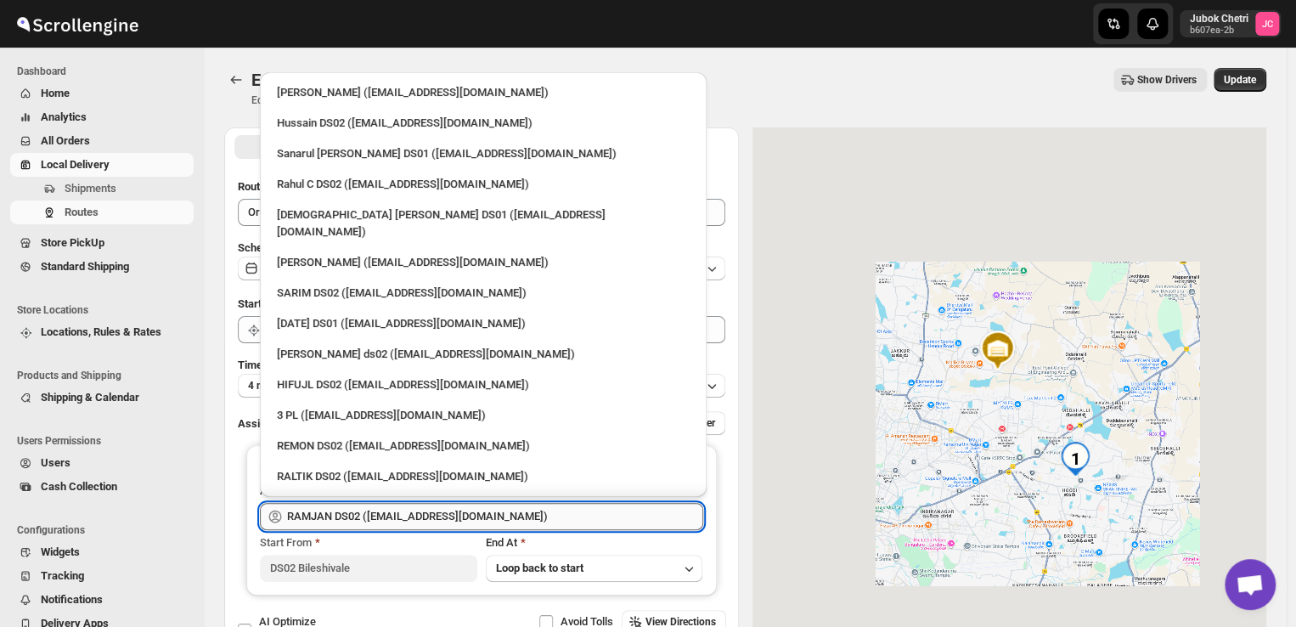
click at [449, 512] on input "RAMJAN DS02 (rixatoc168@evoxury.com)" at bounding box center [495, 516] width 416 height 27
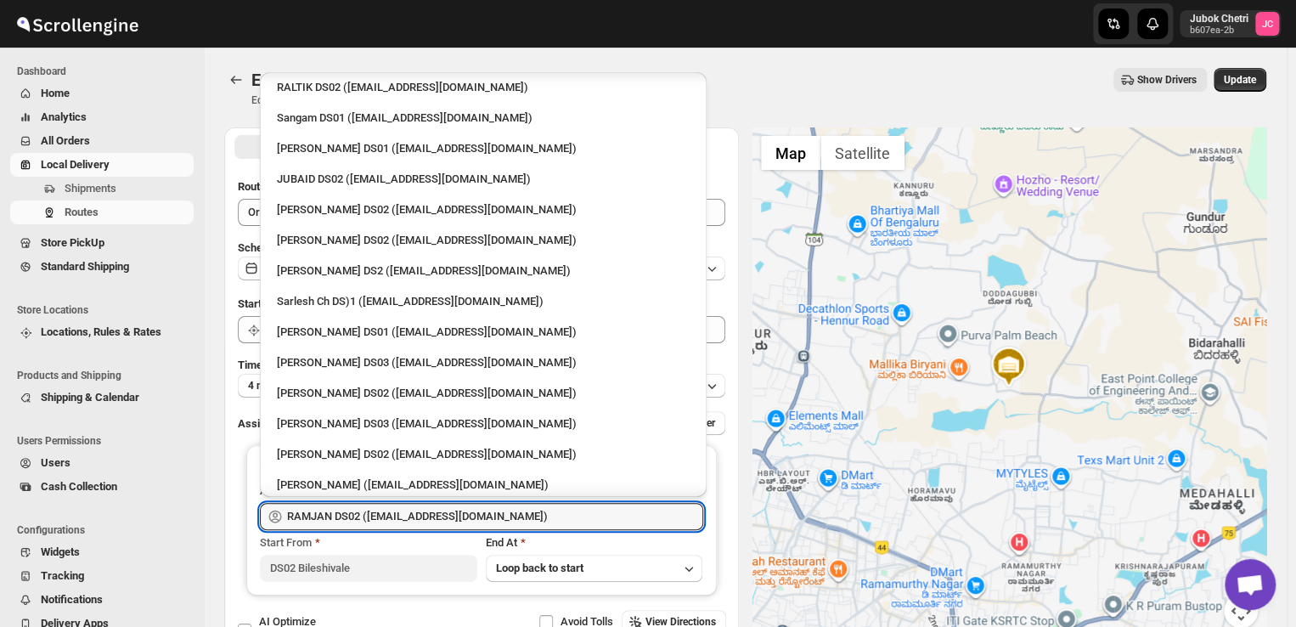
scroll to position [391, 0]
click at [334, 444] on div "BOLEN DS02 (wihof21751@coasah.com)" at bounding box center [483, 452] width 413 height 17
type input "BOLEN DS02 (wihof21751@coasah.com)"
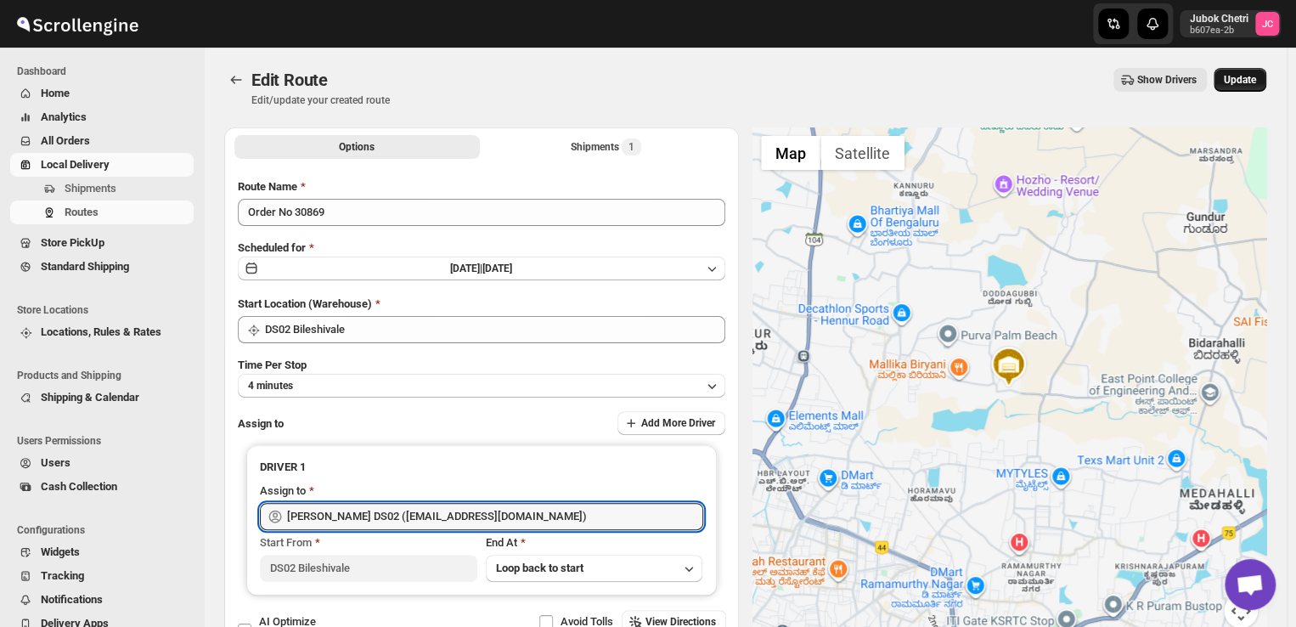
click at [1249, 88] on button "Update" at bounding box center [1239, 80] width 53 height 24
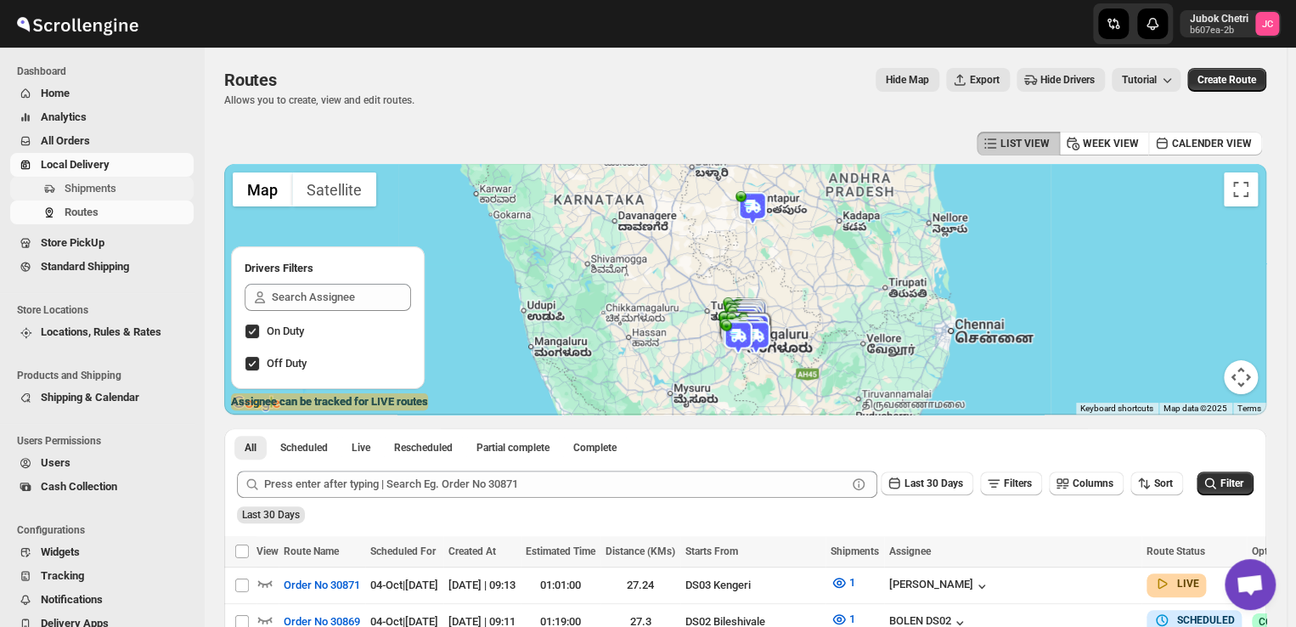
click at [116, 183] on span "Shipments" at bounding box center [128, 188] width 126 height 17
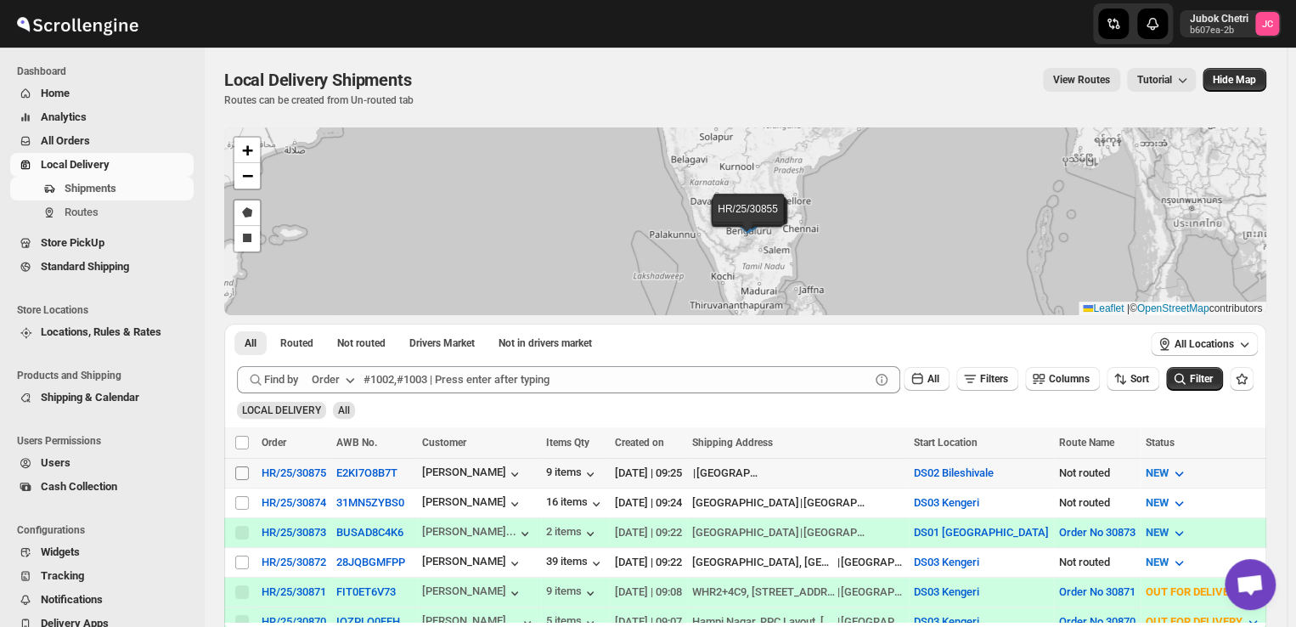
click at [238, 470] on input "Select shipment" at bounding box center [242, 473] width 14 height 14
checkbox input "true"
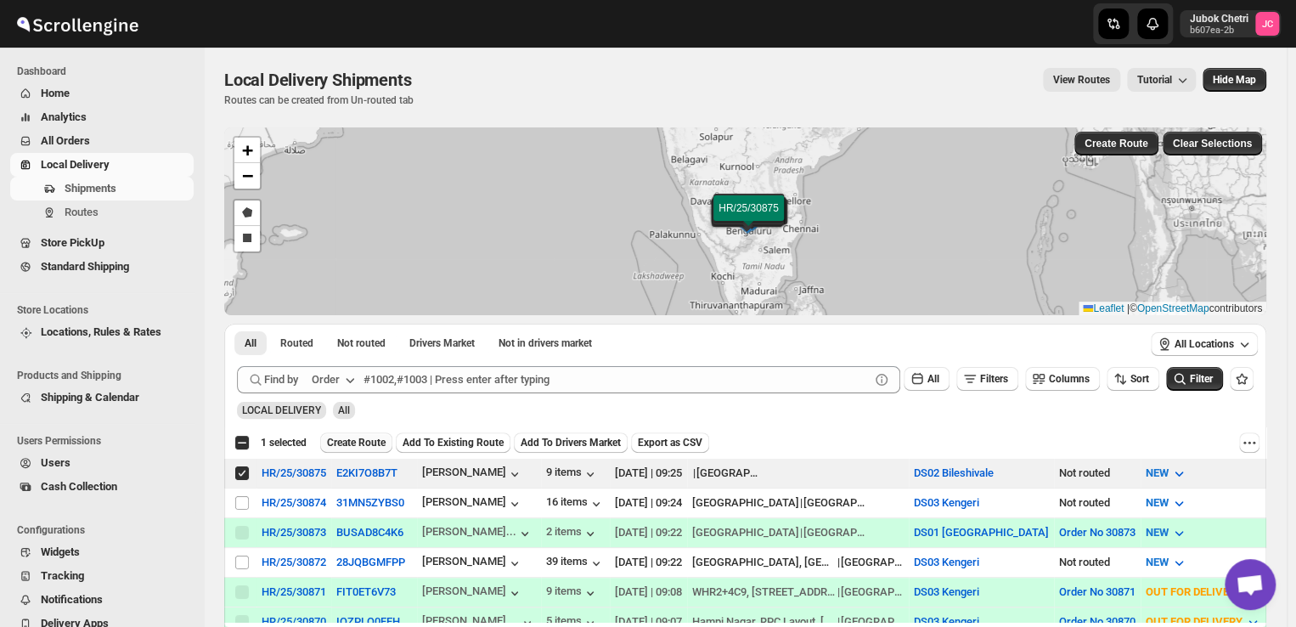
click at [358, 439] on span "Create Route" at bounding box center [356, 443] width 59 height 14
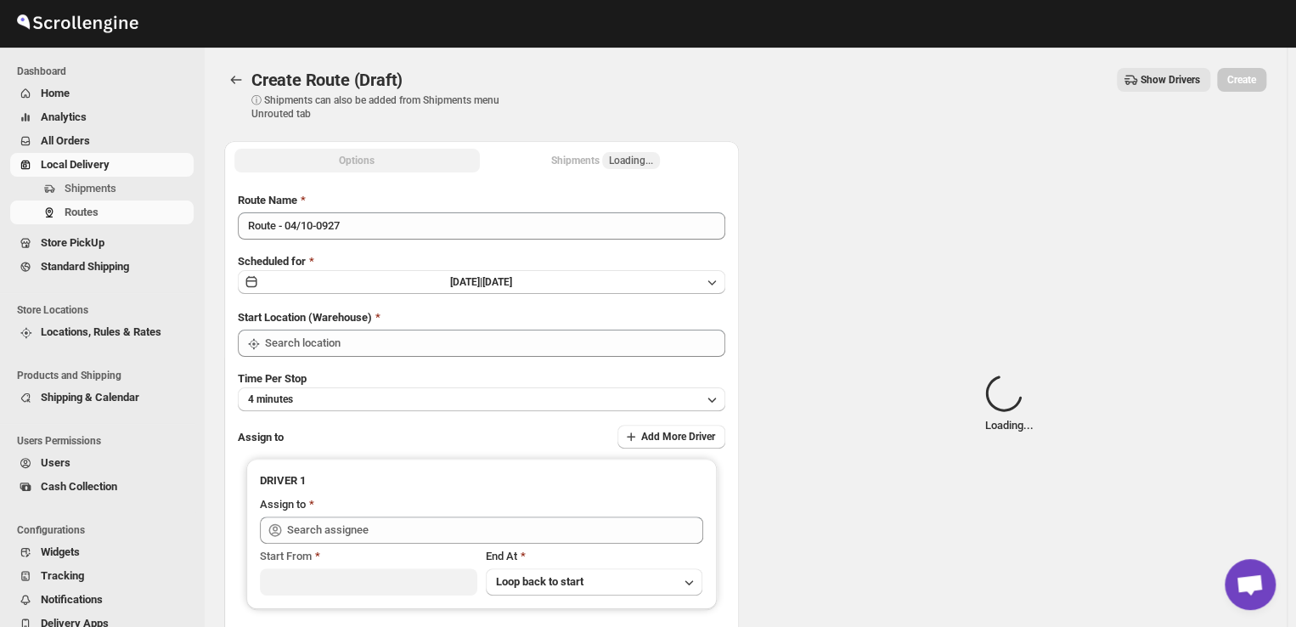
type input "DS02 Bileshivale"
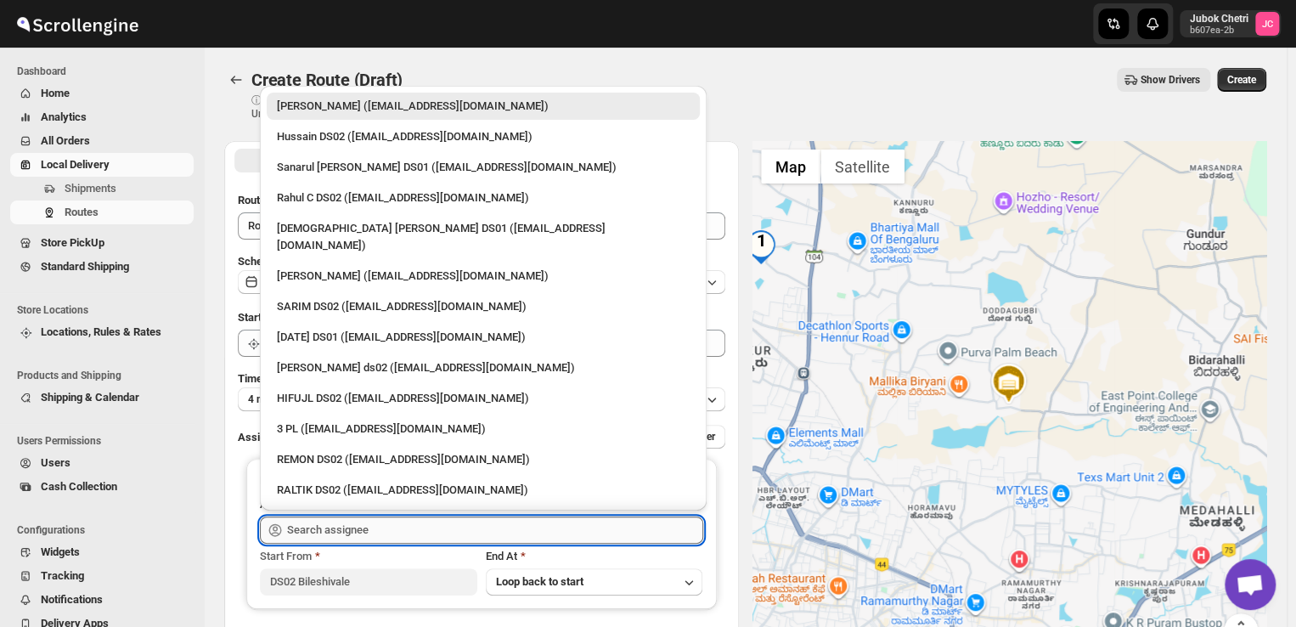
click at [336, 529] on input "text" at bounding box center [495, 529] width 416 height 27
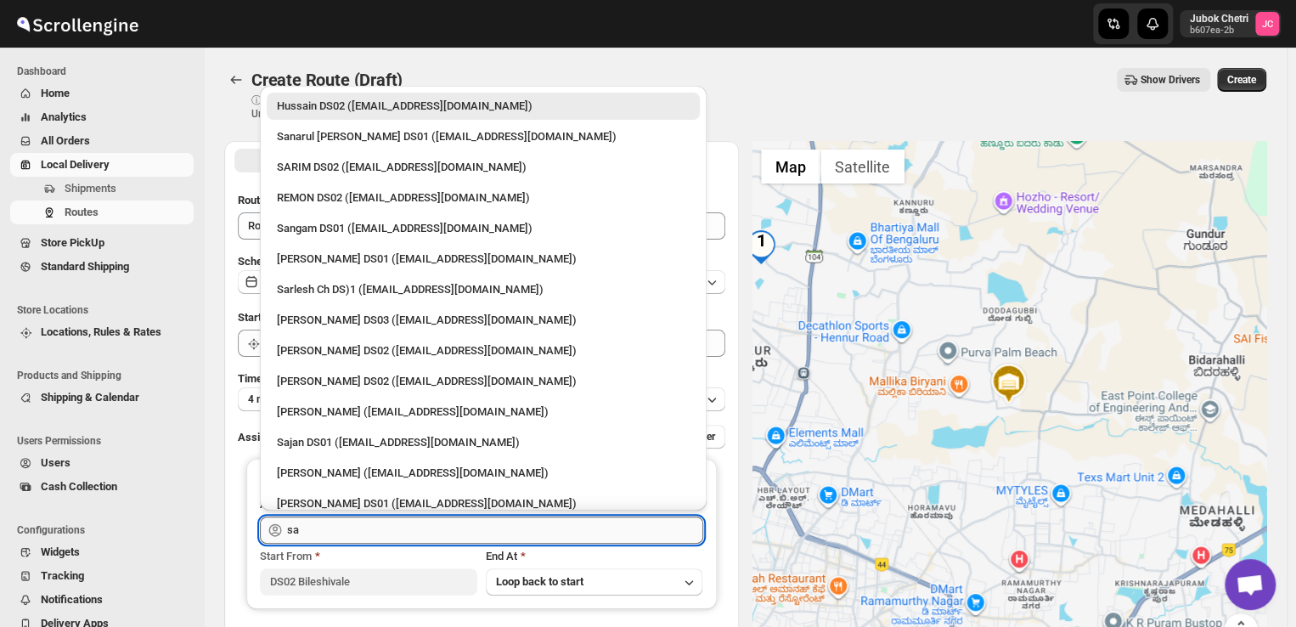
type input "s"
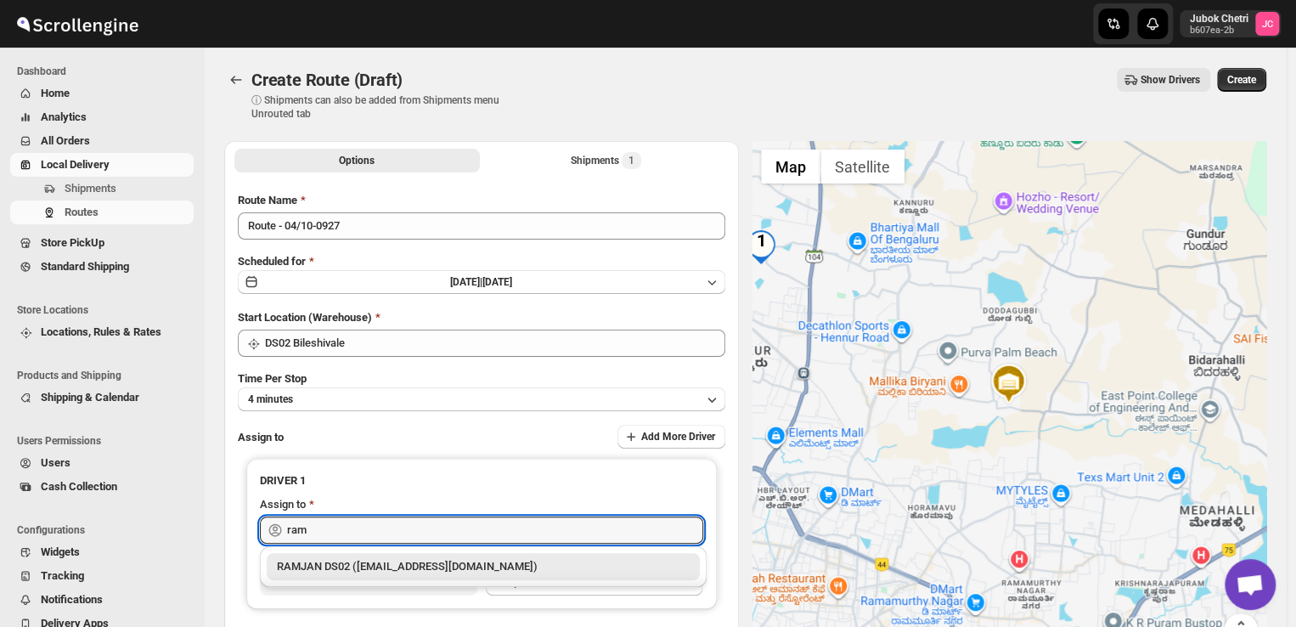
drag, startPoint x: 363, startPoint y: 563, endPoint x: 336, endPoint y: 561, distance: 27.2
click at [336, 561] on div "RAMJAN DS02 (rixatoc168@evoxury.com)" at bounding box center [483, 566] width 413 height 17
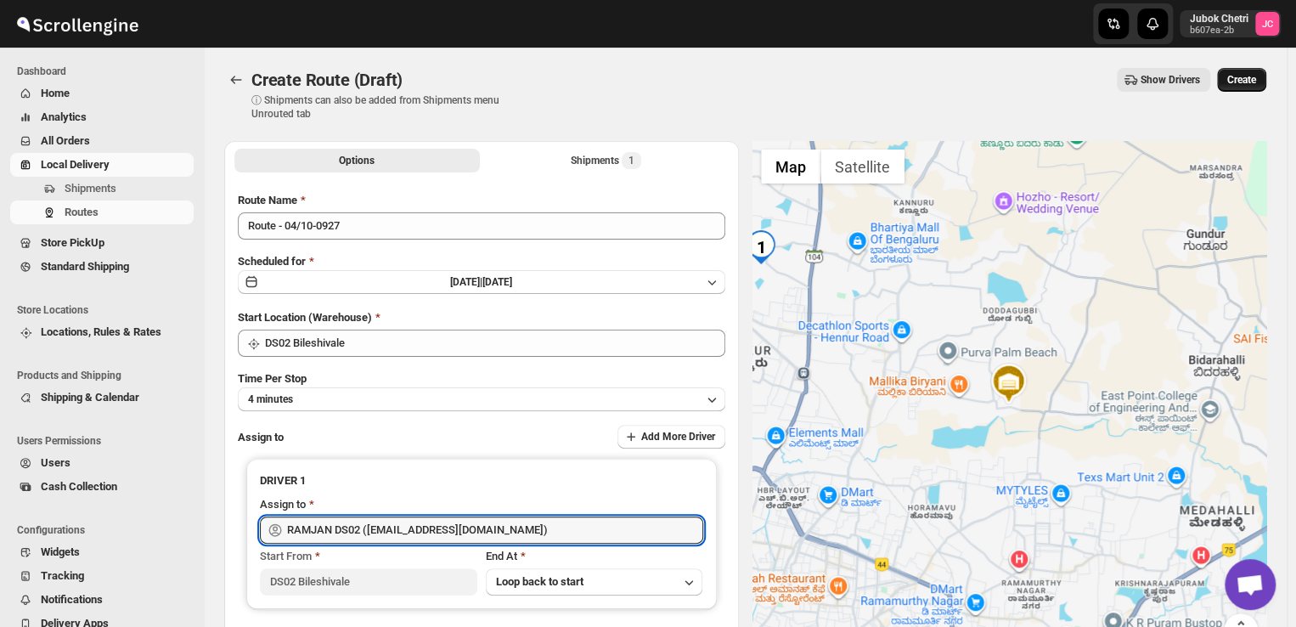
type input "RAMJAN DS02 (rixatoc168@evoxury.com)"
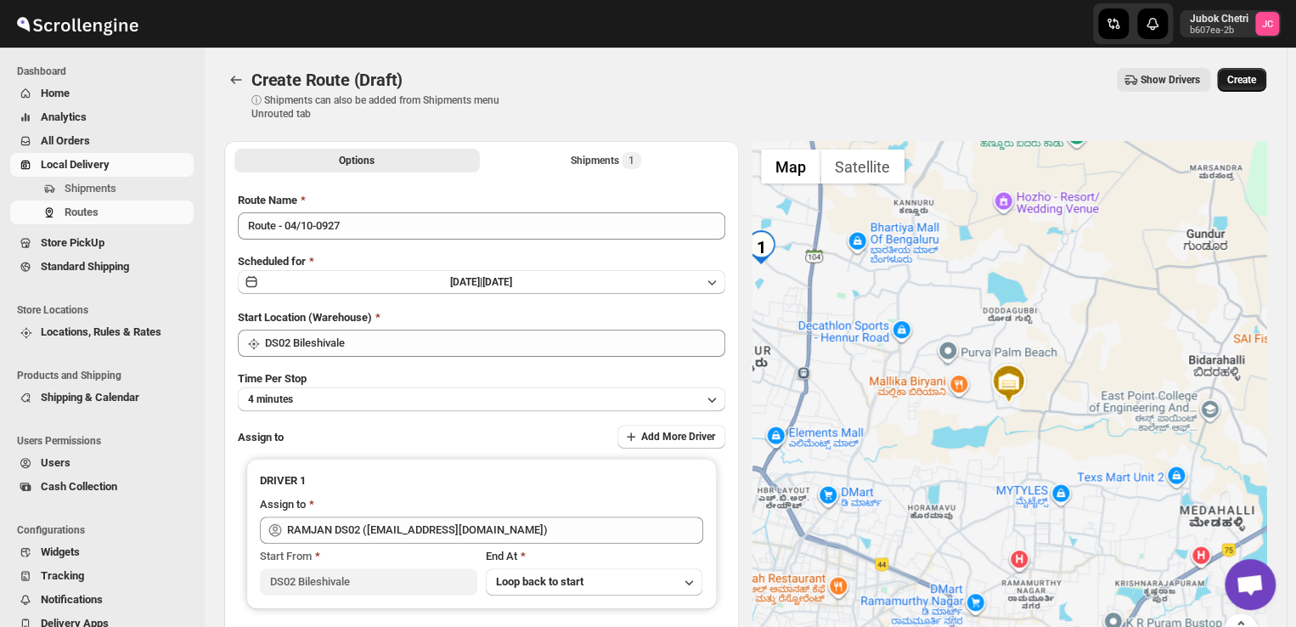
click at [1256, 76] on span "Create" at bounding box center [1241, 80] width 29 height 14
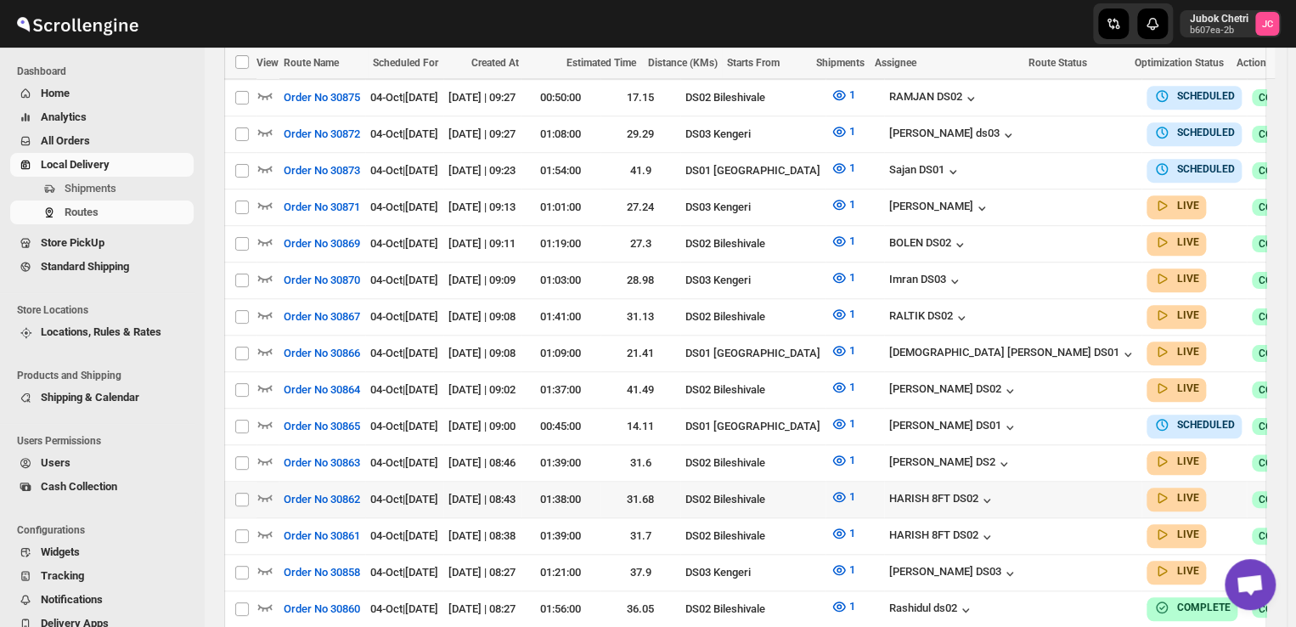
scroll to position [506, 0]
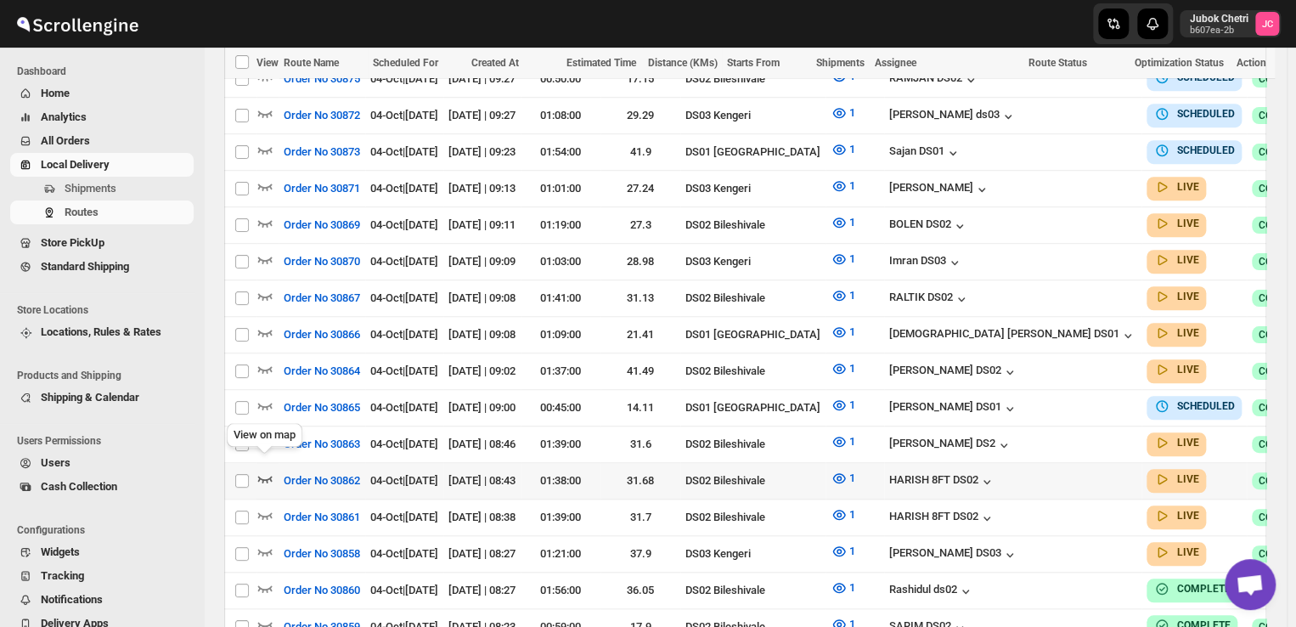
click at [267, 469] on icon "button" at bounding box center [264, 477] width 17 height 17
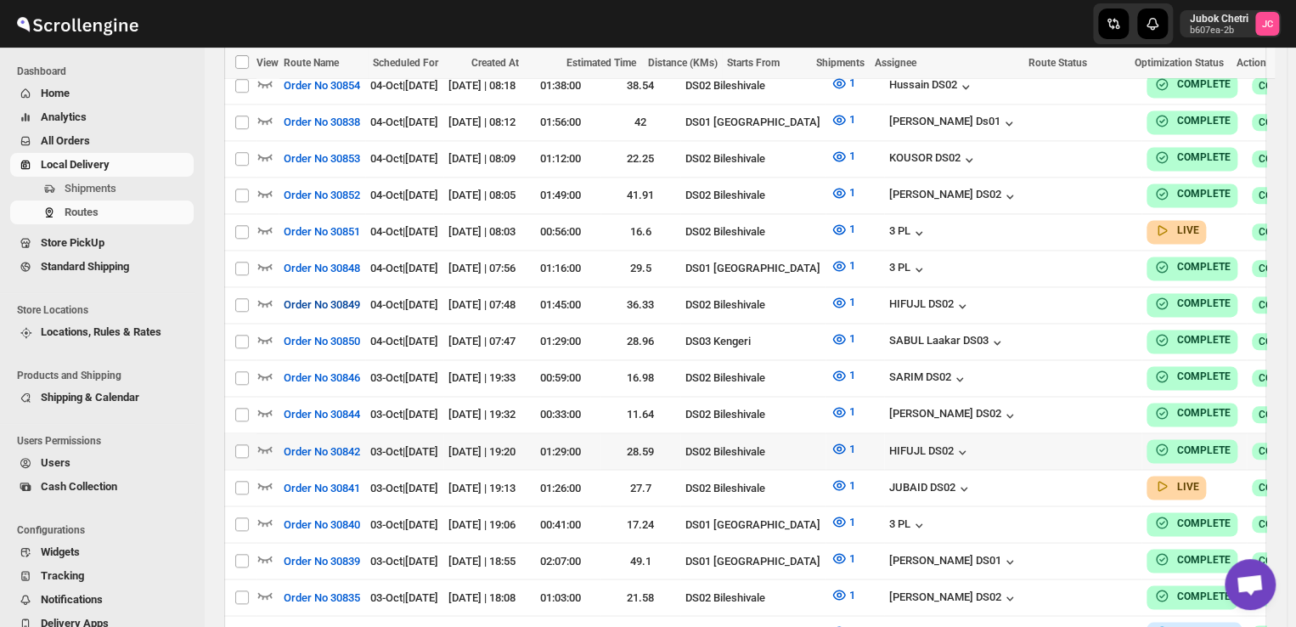
scroll to position [1175, 0]
click at [264, 476] on icon "button" at bounding box center [264, 484] width 17 height 17
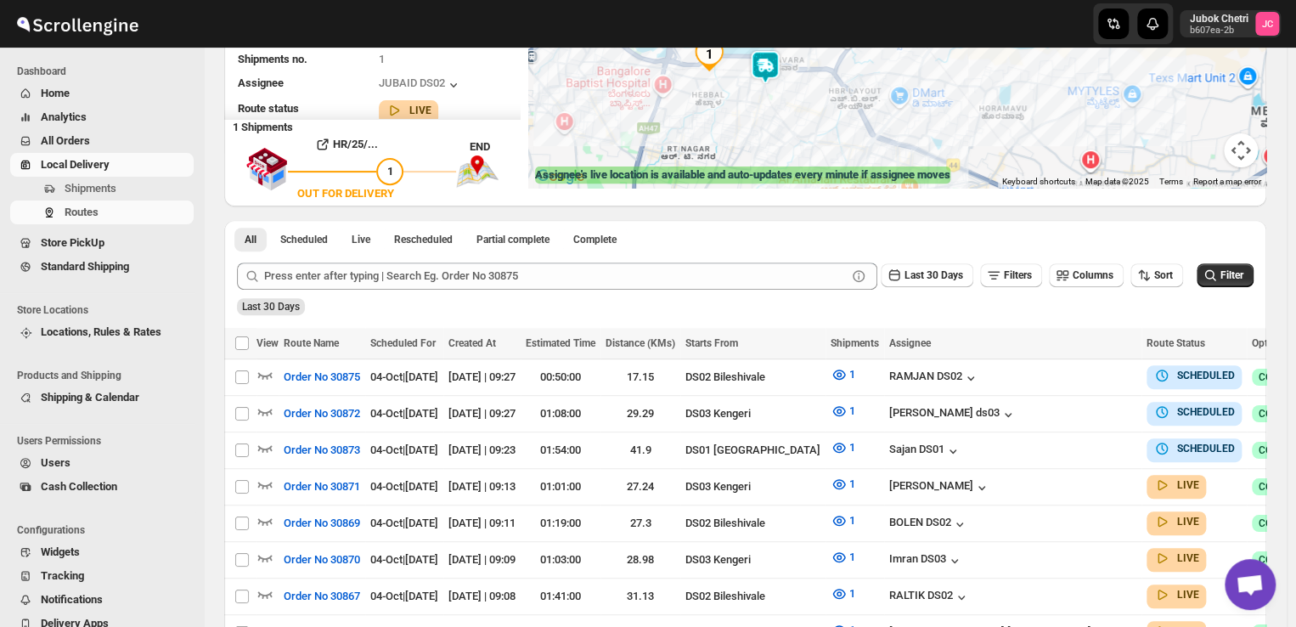
scroll to position [125, 0]
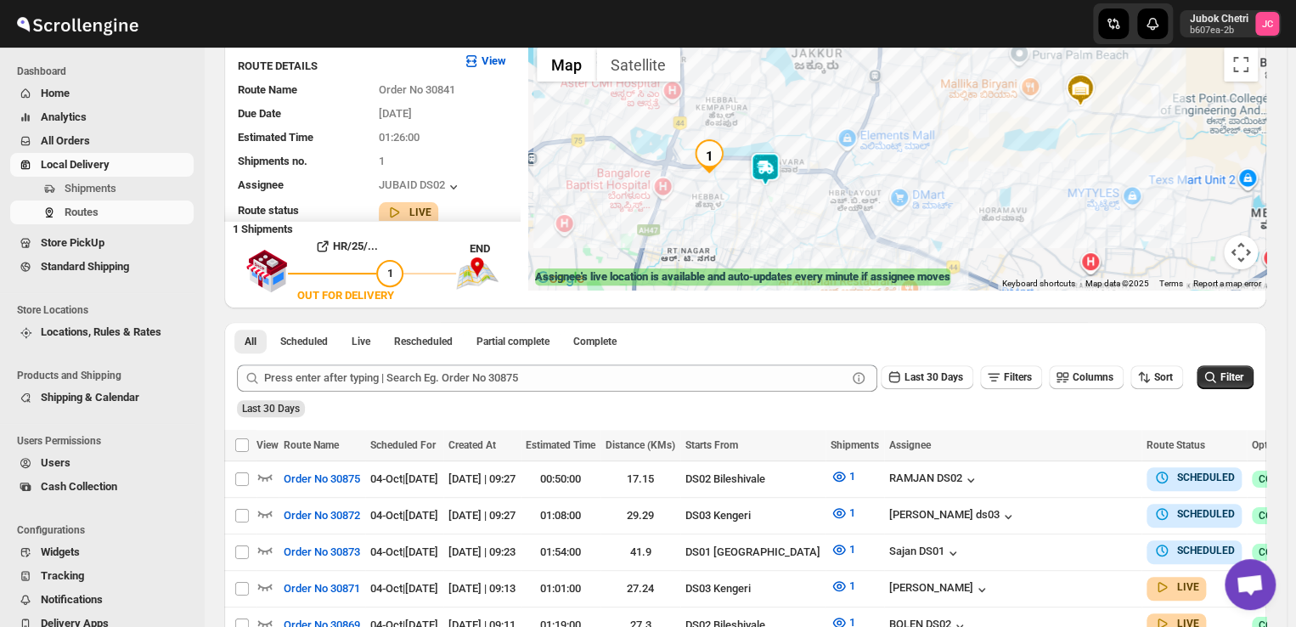
click at [778, 167] on img at bounding box center [765, 169] width 34 height 34
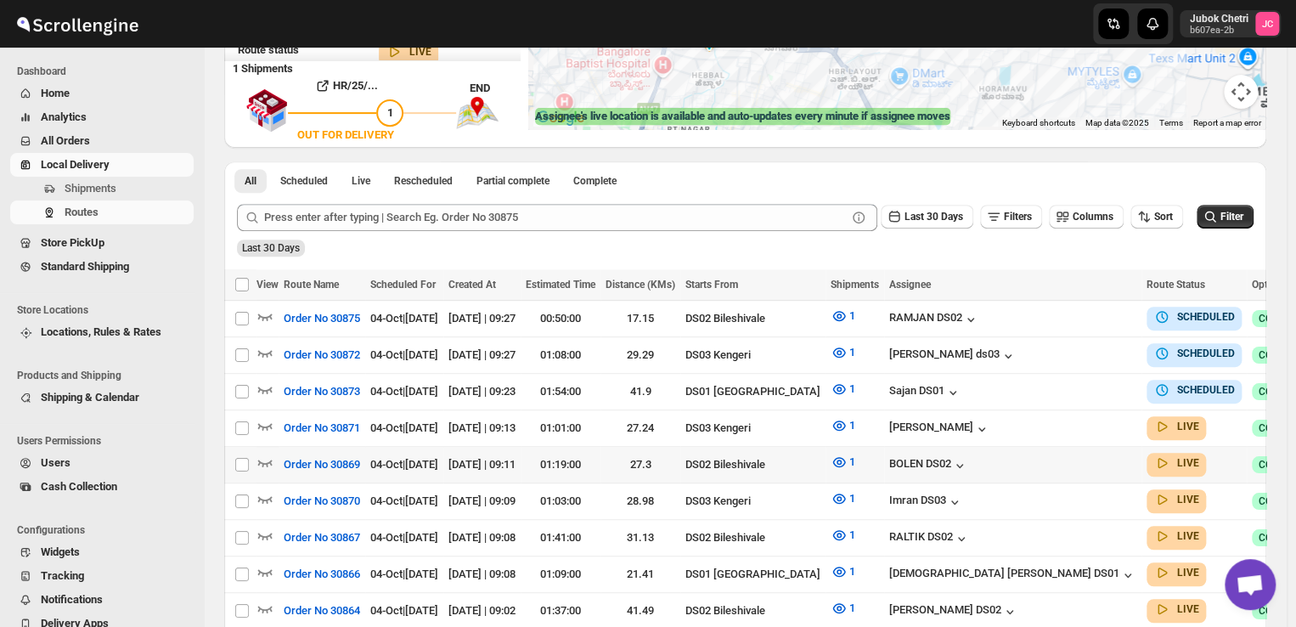
scroll to position [289, 0]
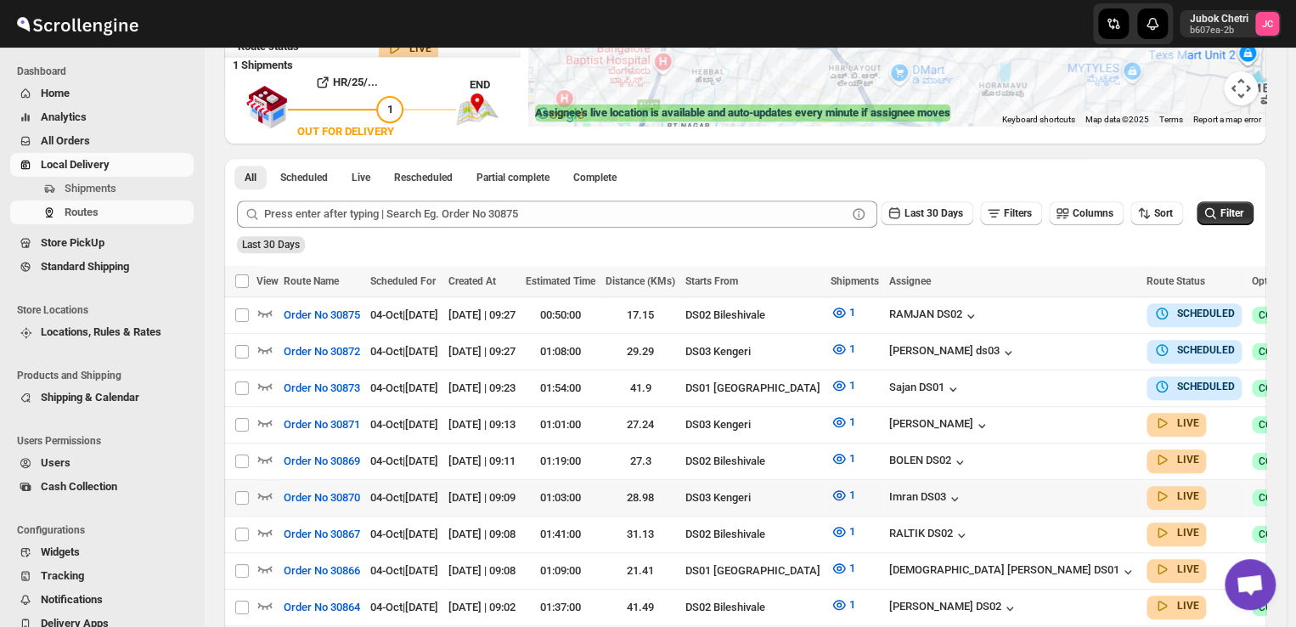
click at [416, 494] on span "04-Oct | Today" at bounding box center [404, 497] width 68 height 13
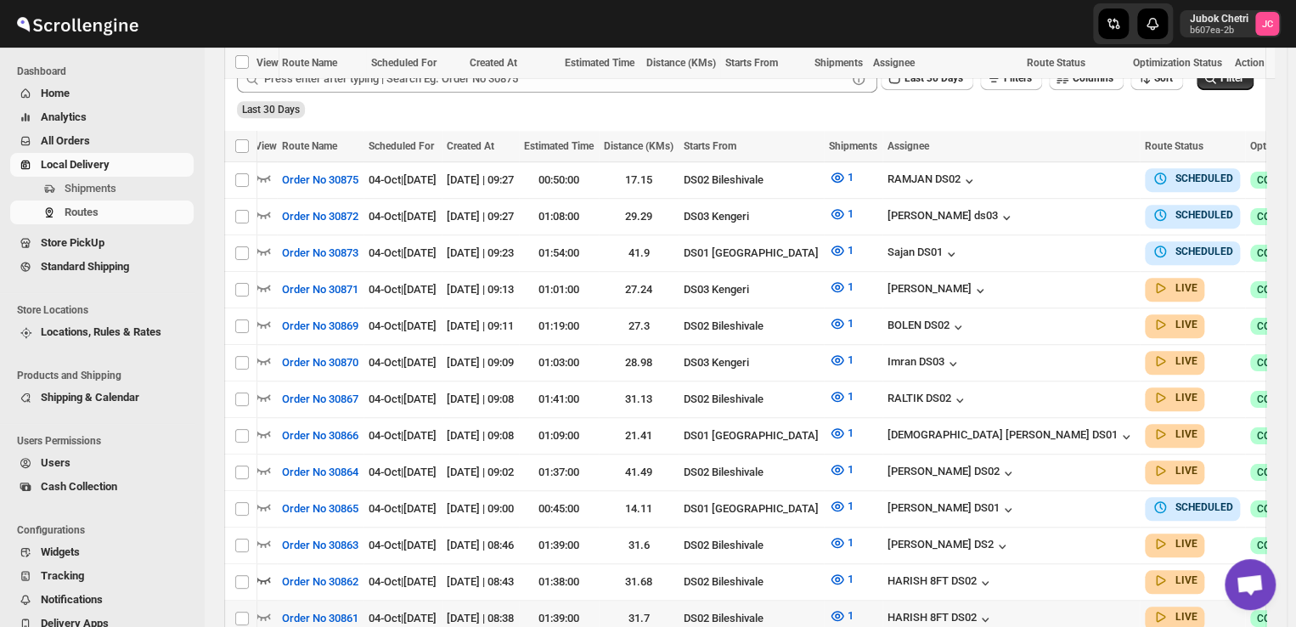
scroll to position [618, 0]
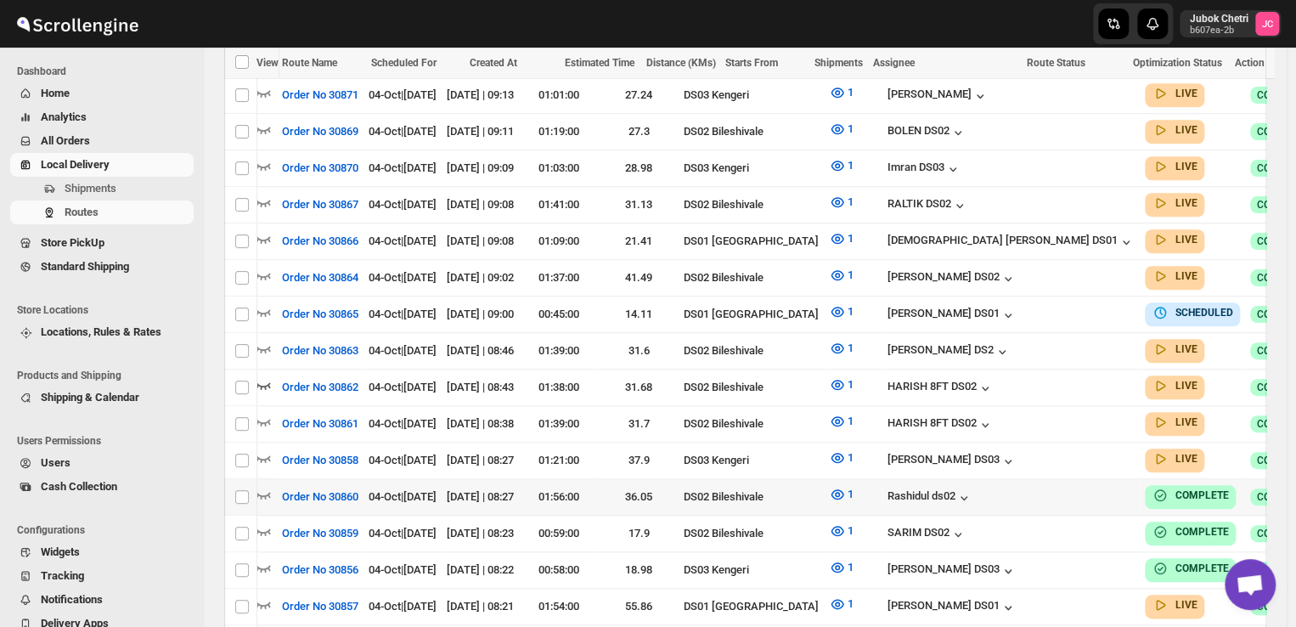
click at [416, 494] on td "04-Oct | Today" at bounding box center [402, 497] width 78 height 37
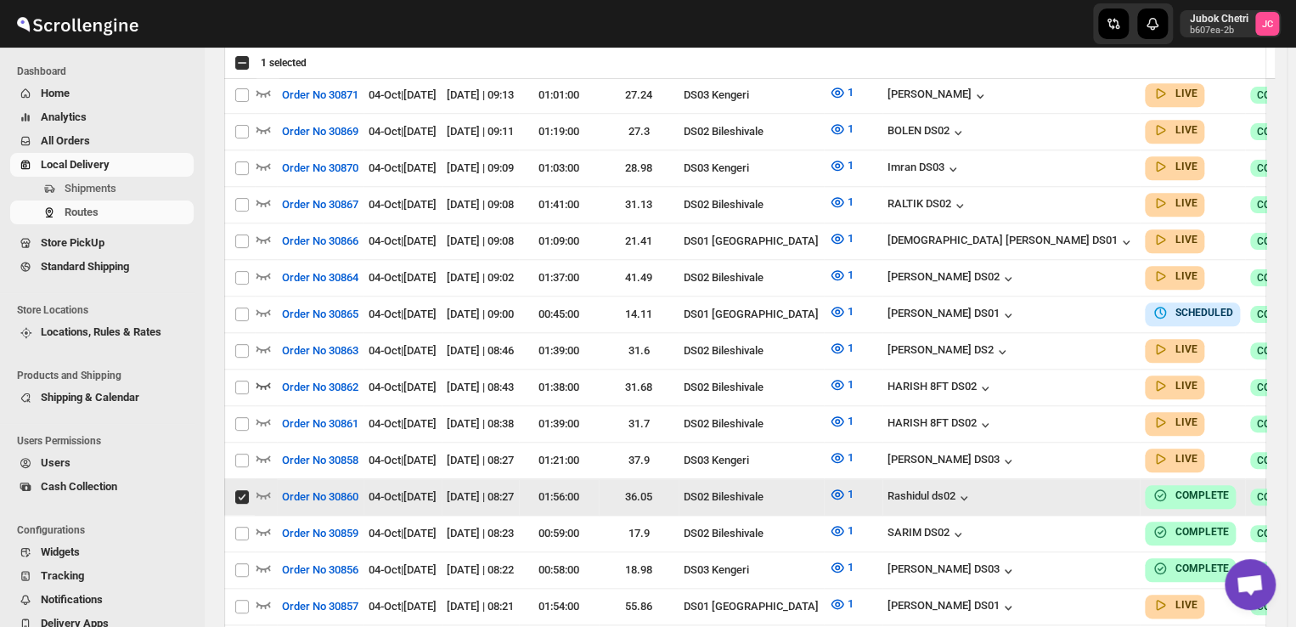
scroll to position [0, 0]
click at [243, 490] on input "Select route" at bounding box center [242, 497] width 14 height 14
checkbox input "false"
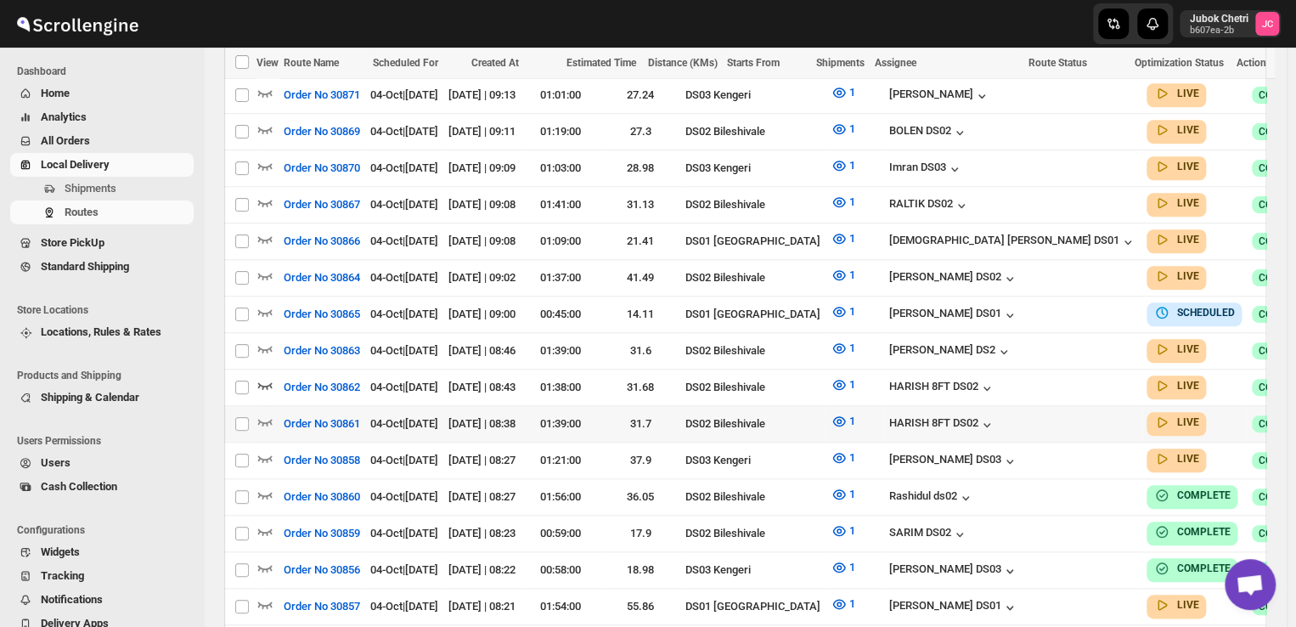
click at [261, 406] on td at bounding box center [267, 424] width 22 height 37
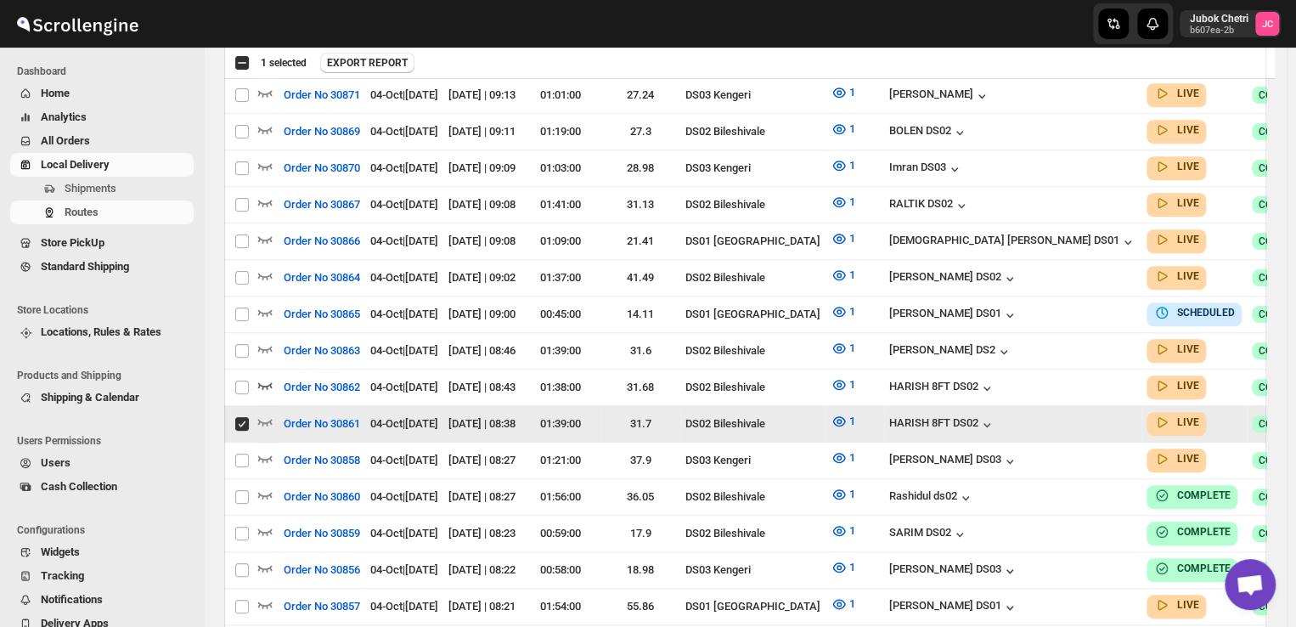
click at [244, 417] on input "Select route" at bounding box center [242, 424] width 14 height 14
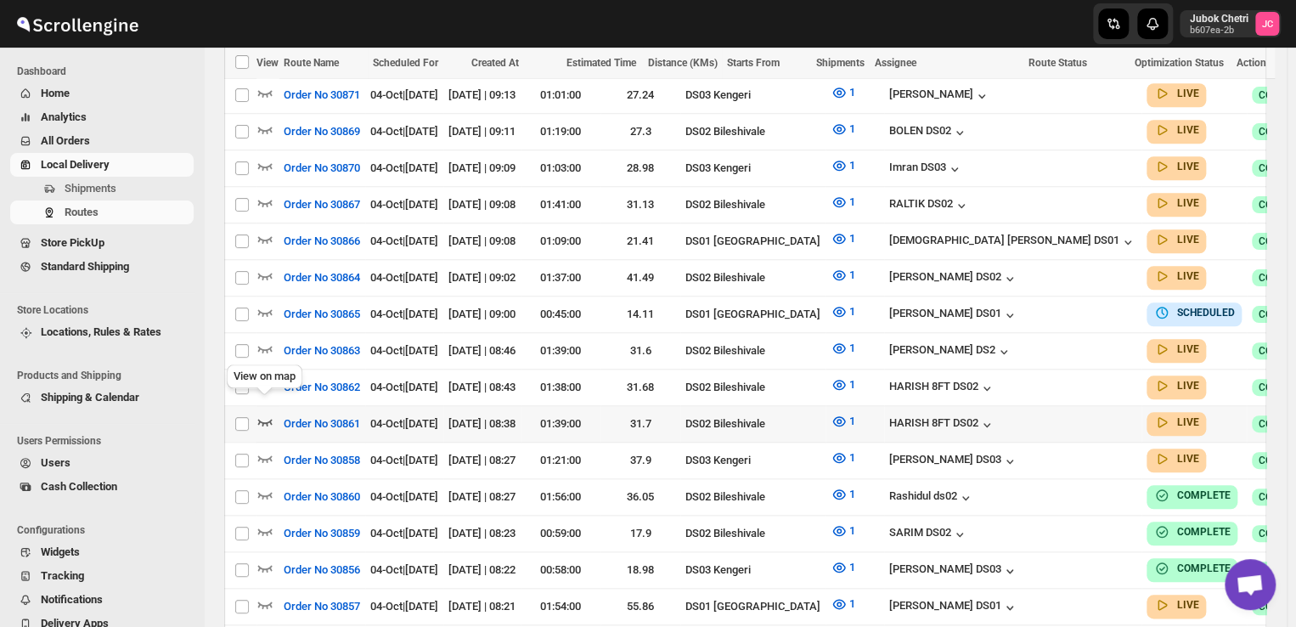
click at [265, 413] on icon "button" at bounding box center [264, 421] width 17 height 17
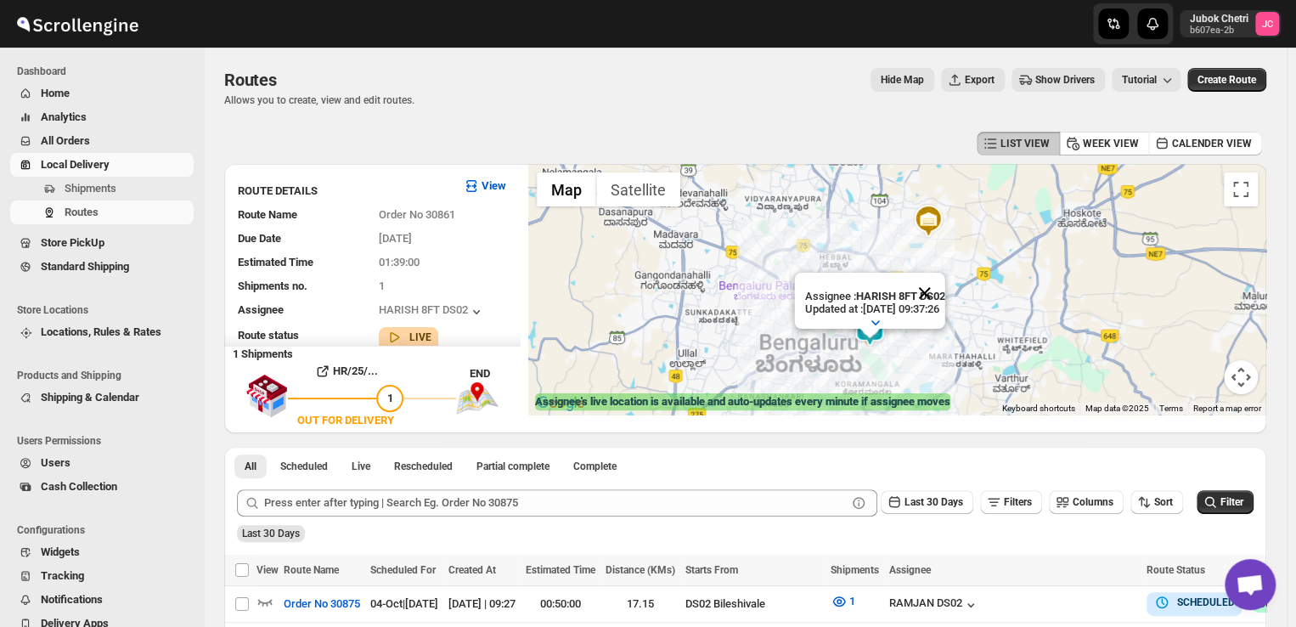
click at [945, 273] on button "Close" at bounding box center [924, 293] width 41 height 41
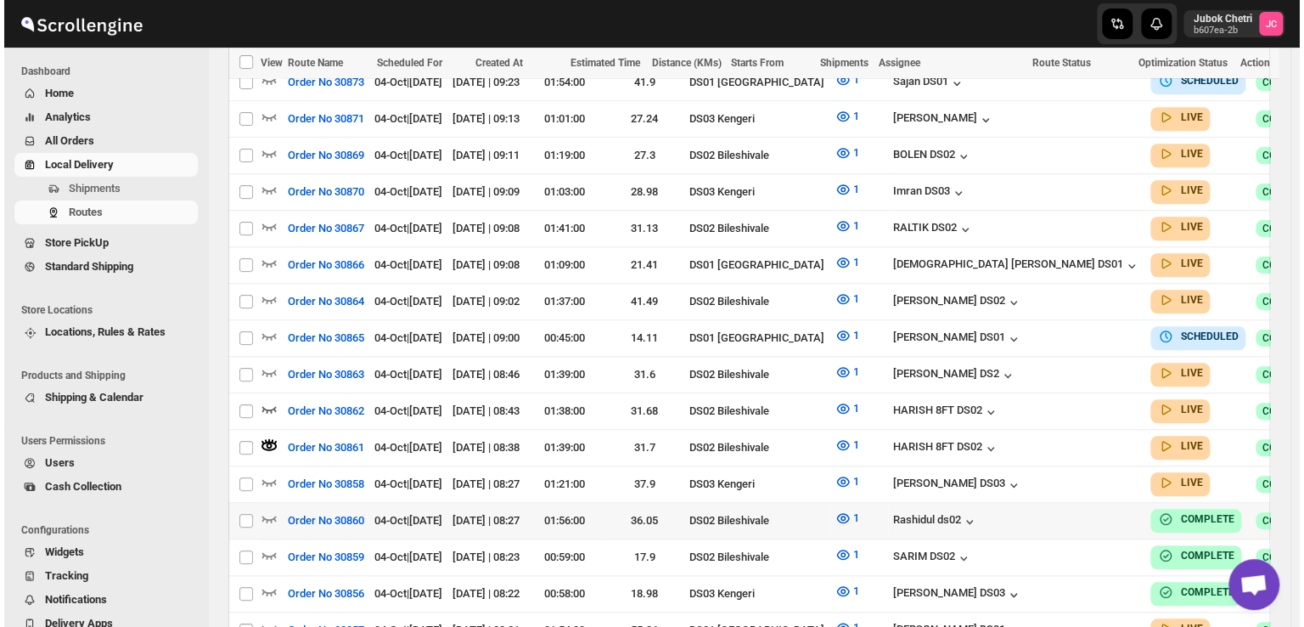
scroll to position [603, 0]
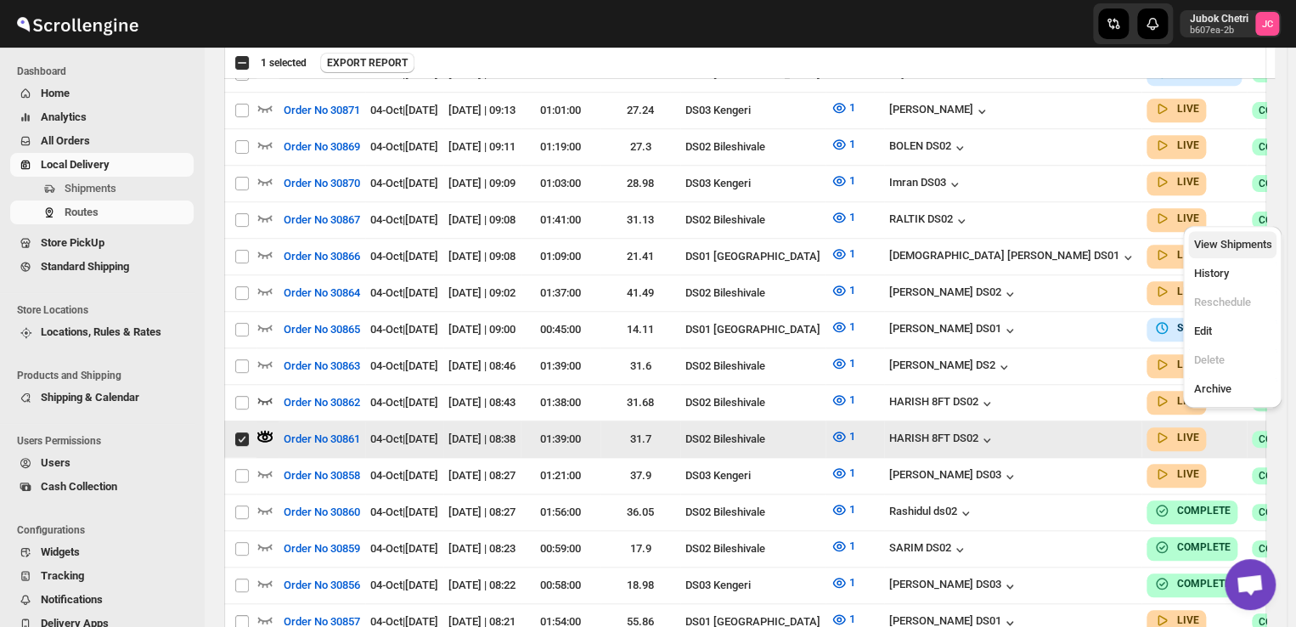
click at [1245, 236] on span "View Shipments" at bounding box center [1232, 244] width 78 height 17
checkbox input "false"
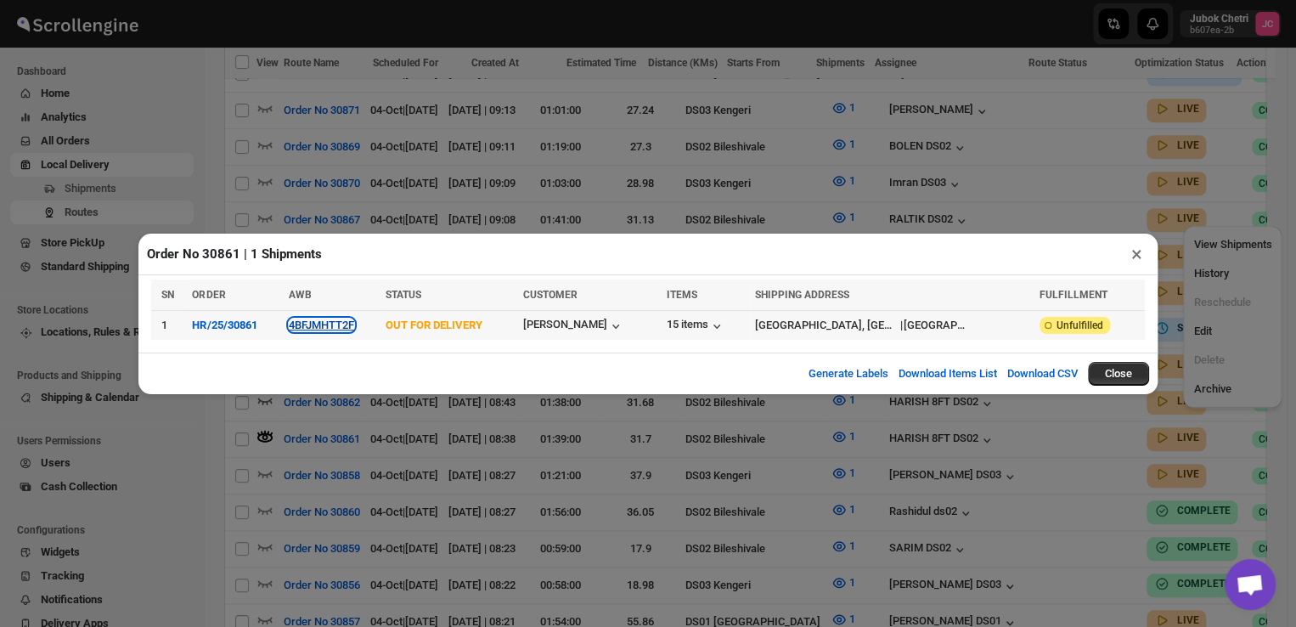
click at [342, 331] on button "4BFJMHTT2F" at bounding box center [321, 324] width 65 height 13
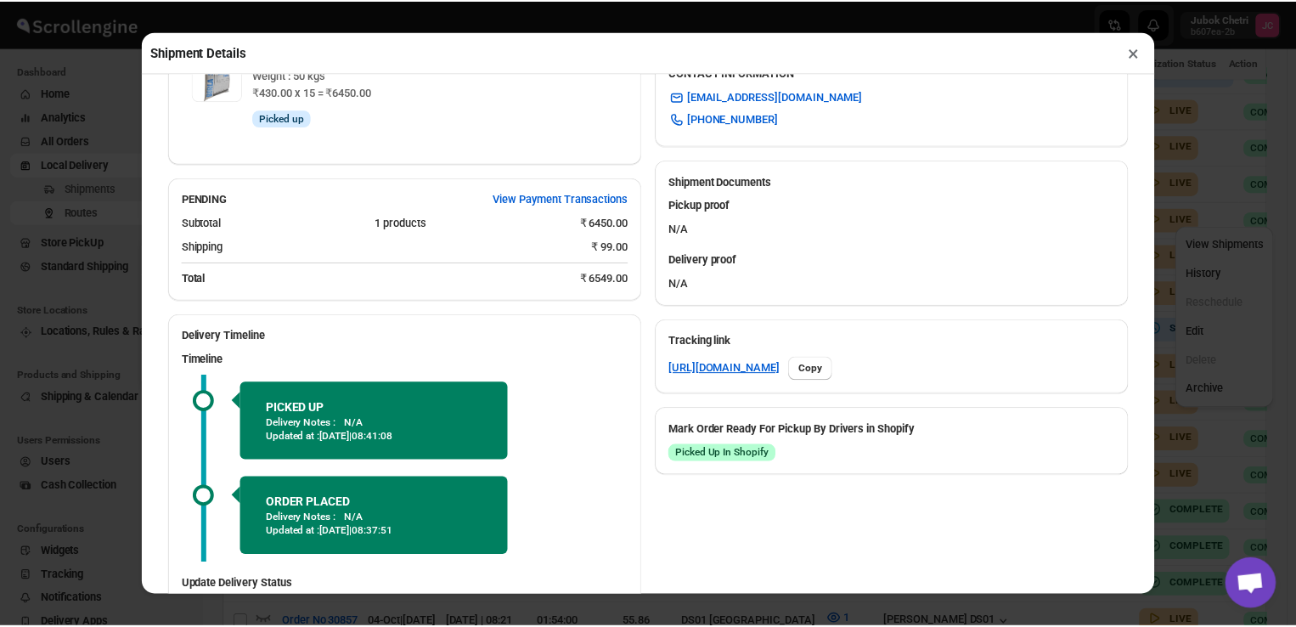
scroll to position [683, 0]
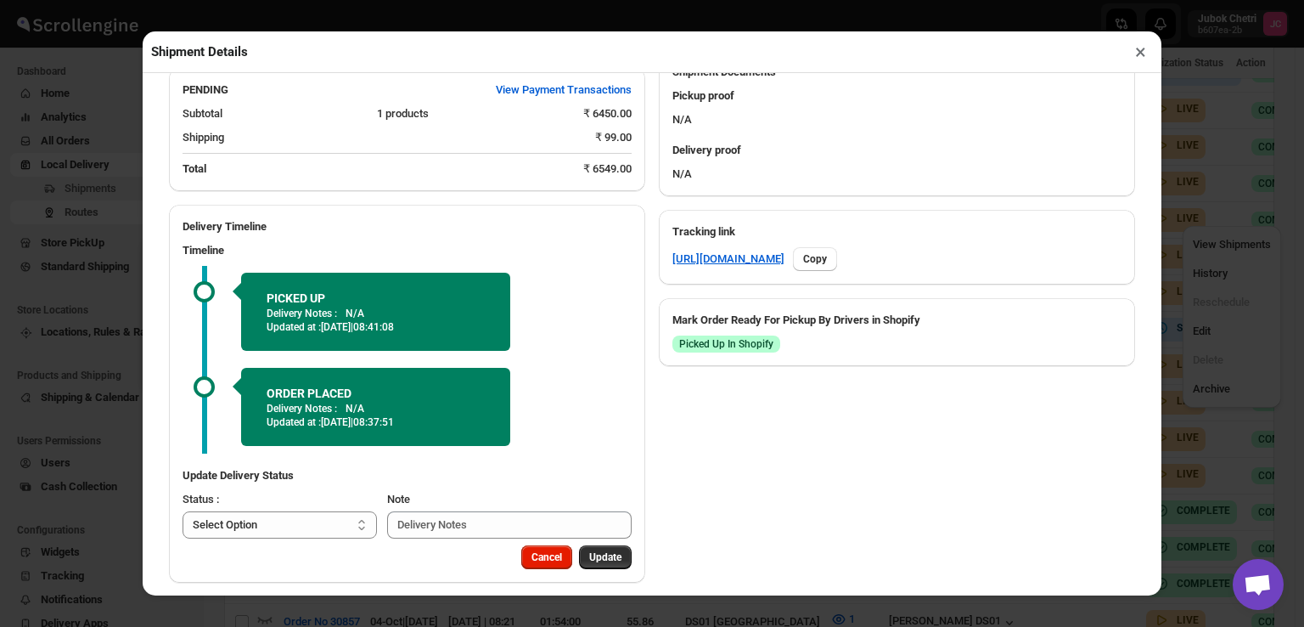
click at [100, 120] on div "Shipment Details × HR/25/30861 Awb : 4BFJMHTT2F DATE 04-Oct-25 | 08:37 Info OUT…" at bounding box center [652, 313] width 1304 height 627
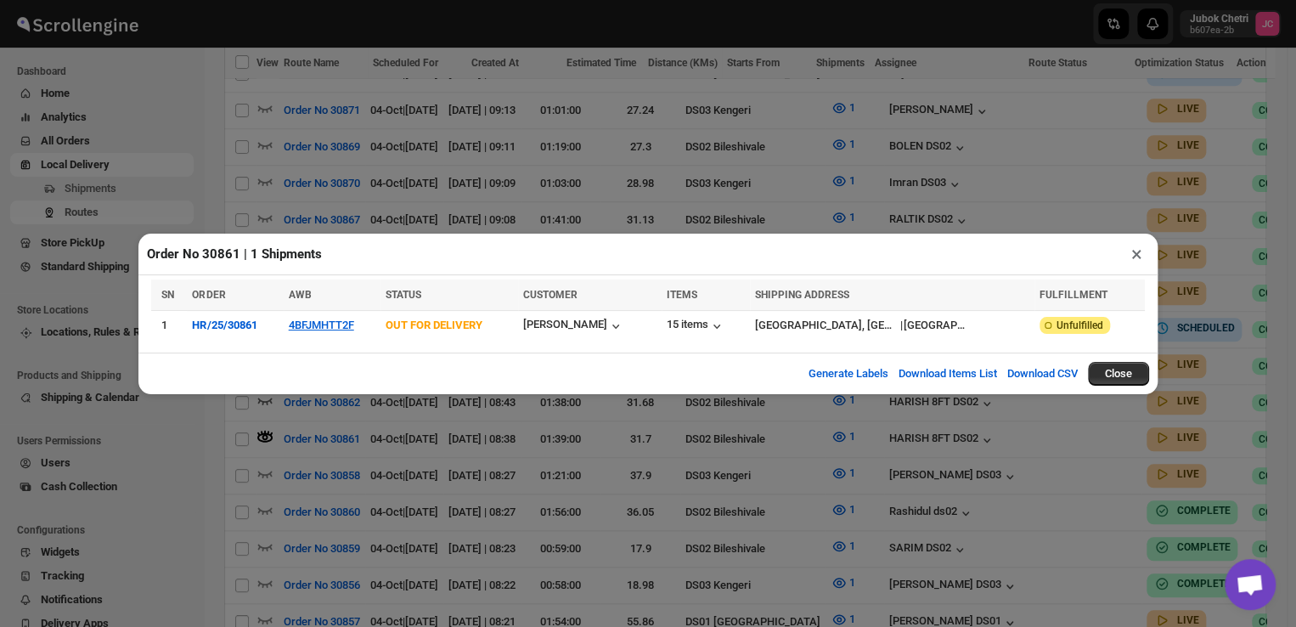
click at [1136, 252] on button "×" at bounding box center [1136, 254] width 25 height 24
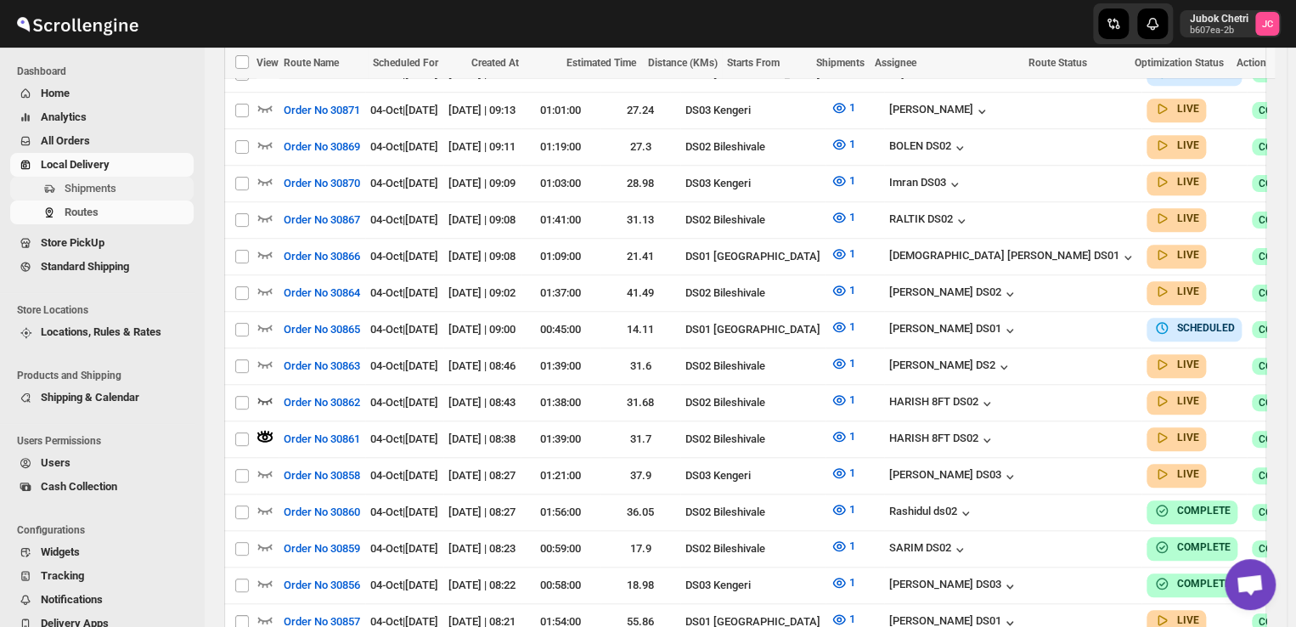
click at [98, 182] on span "Shipments" at bounding box center [91, 188] width 52 height 13
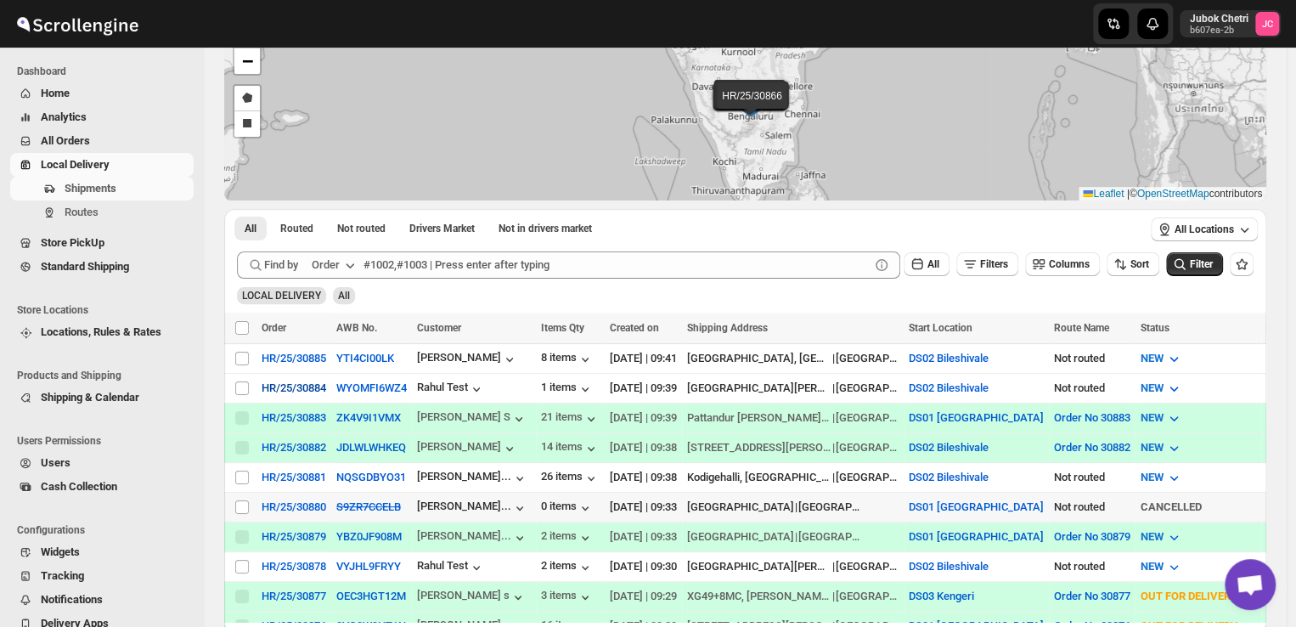
scroll to position [115, 0]
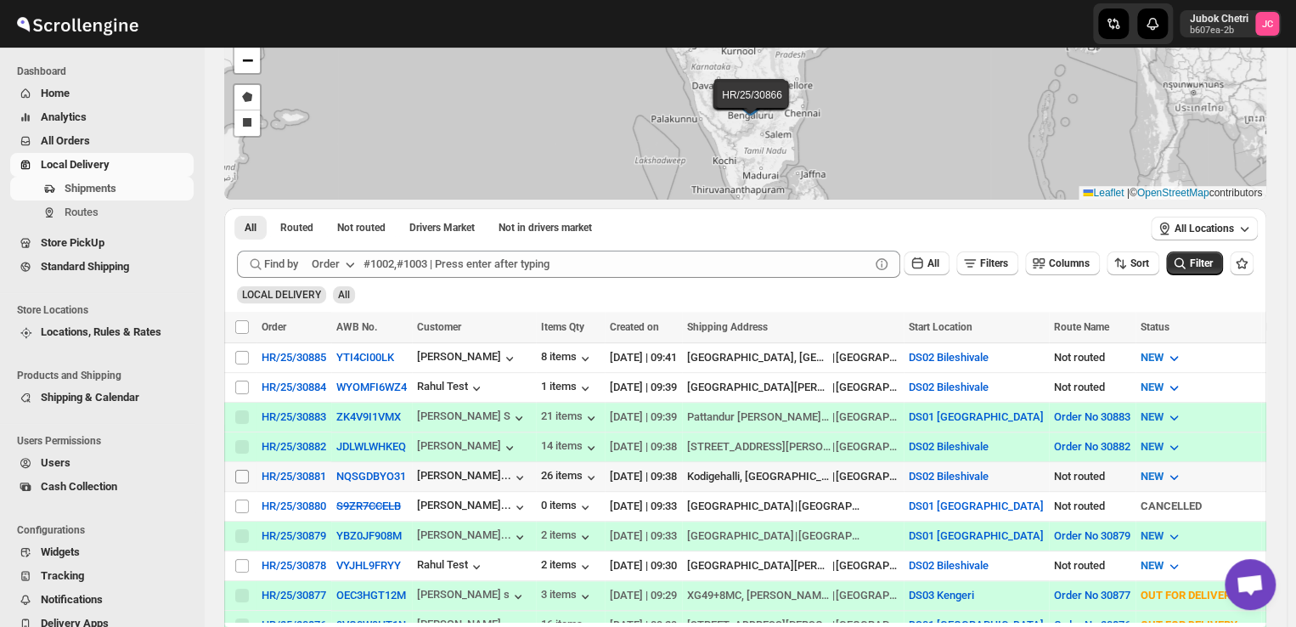
click at [235, 469] on input "Select shipment" at bounding box center [242, 476] width 14 height 14
checkbox input "true"
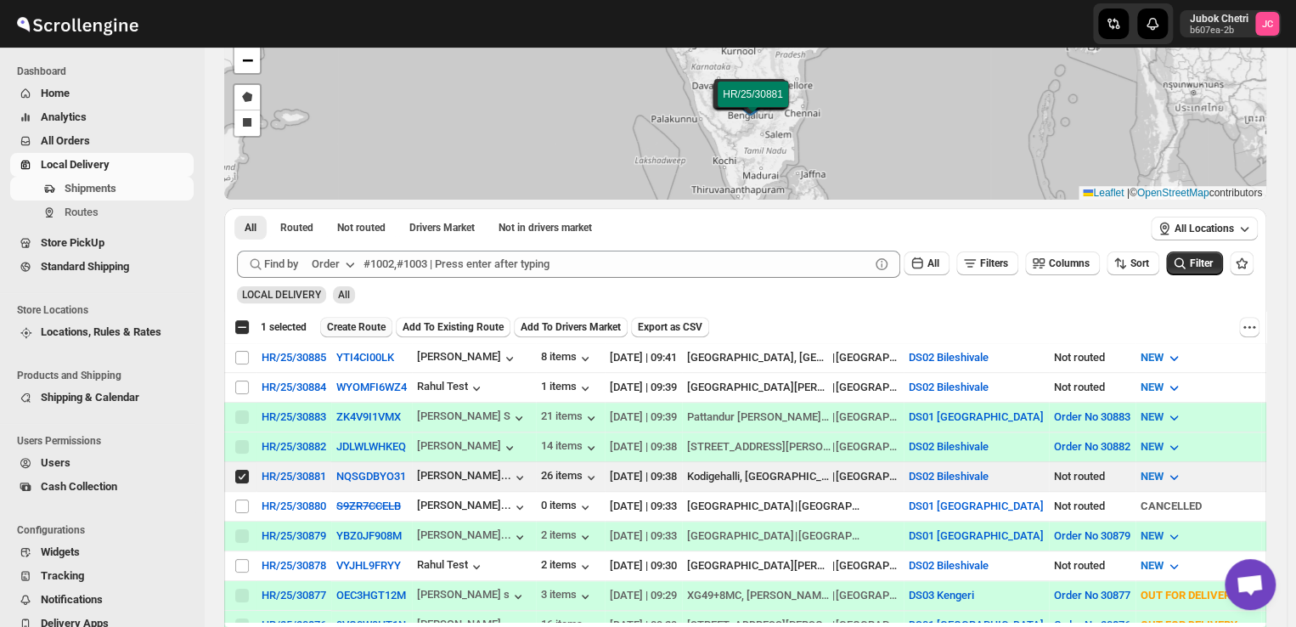
click at [370, 327] on span "Create Route" at bounding box center [356, 327] width 59 height 14
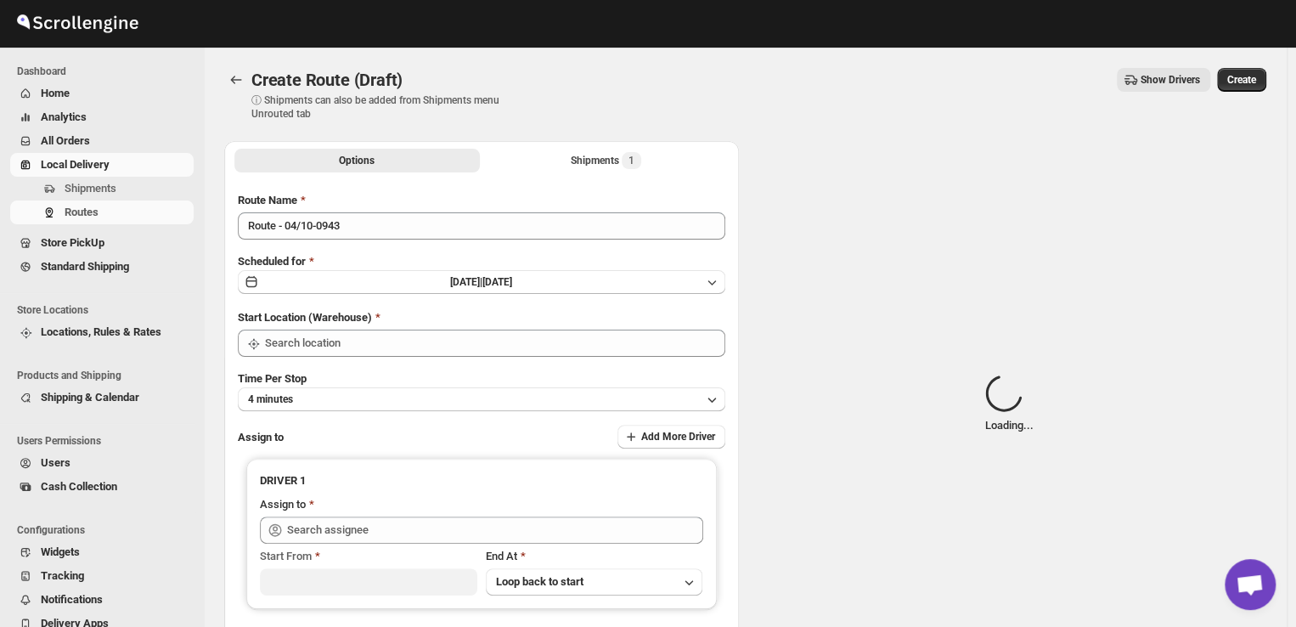
type input "DS02 Bileshivale"
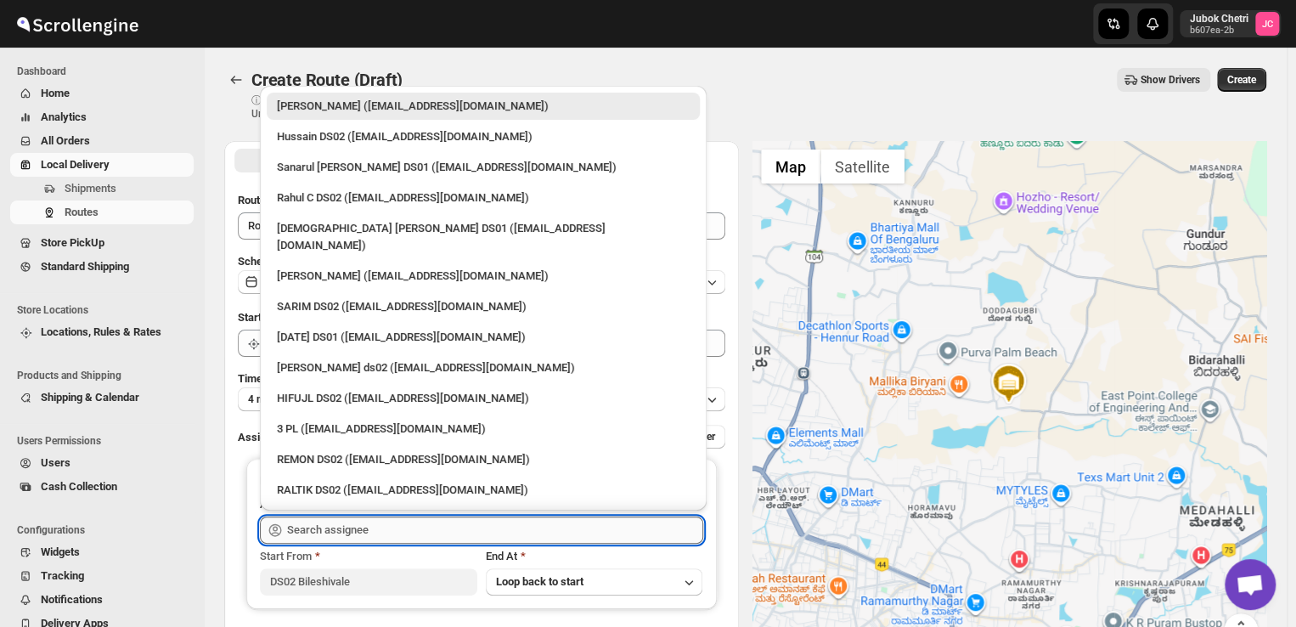
click at [333, 528] on input "text" at bounding box center [495, 529] width 416 height 27
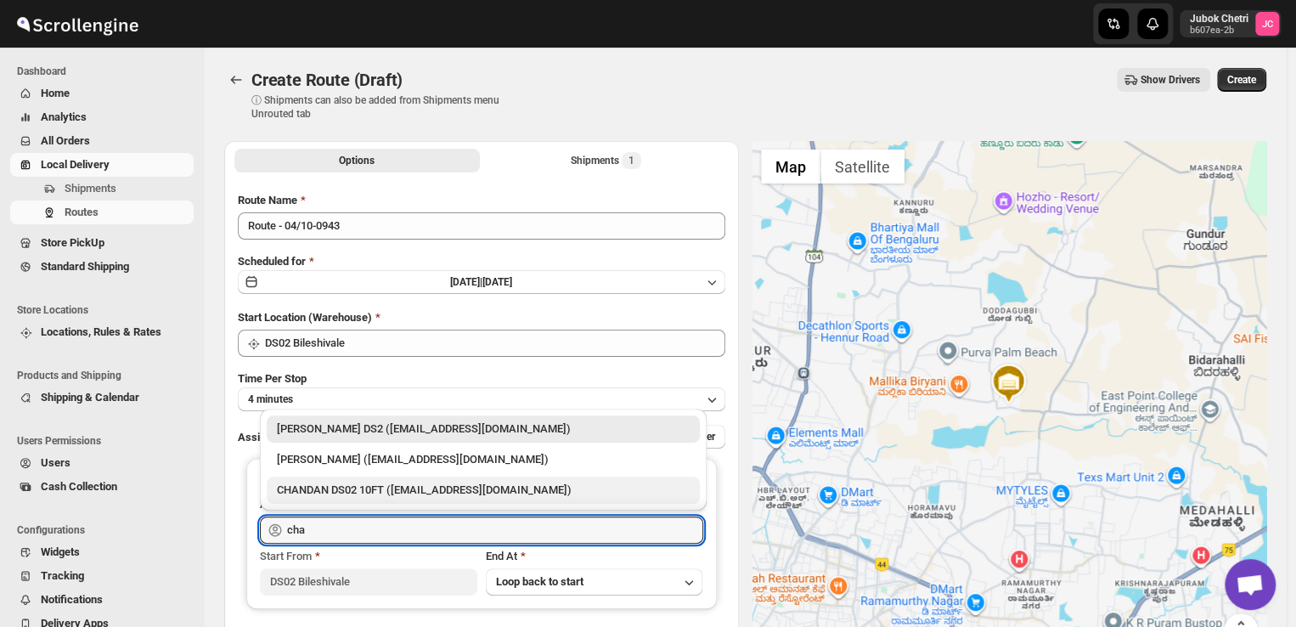
click at [365, 483] on div "CHANDAN DS02 10FT (repaco2238@bitmens.com)" at bounding box center [483, 489] width 413 height 17
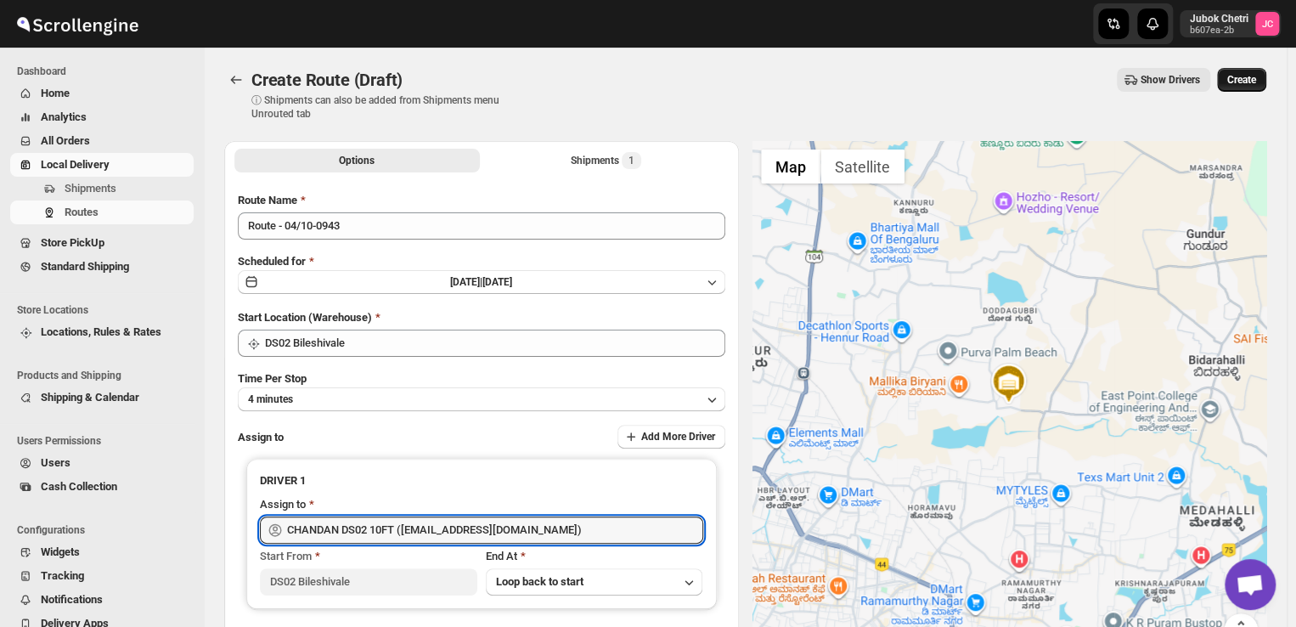
type input "CHANDAN DS02 10FT (repaco2238@bitmens.com)"
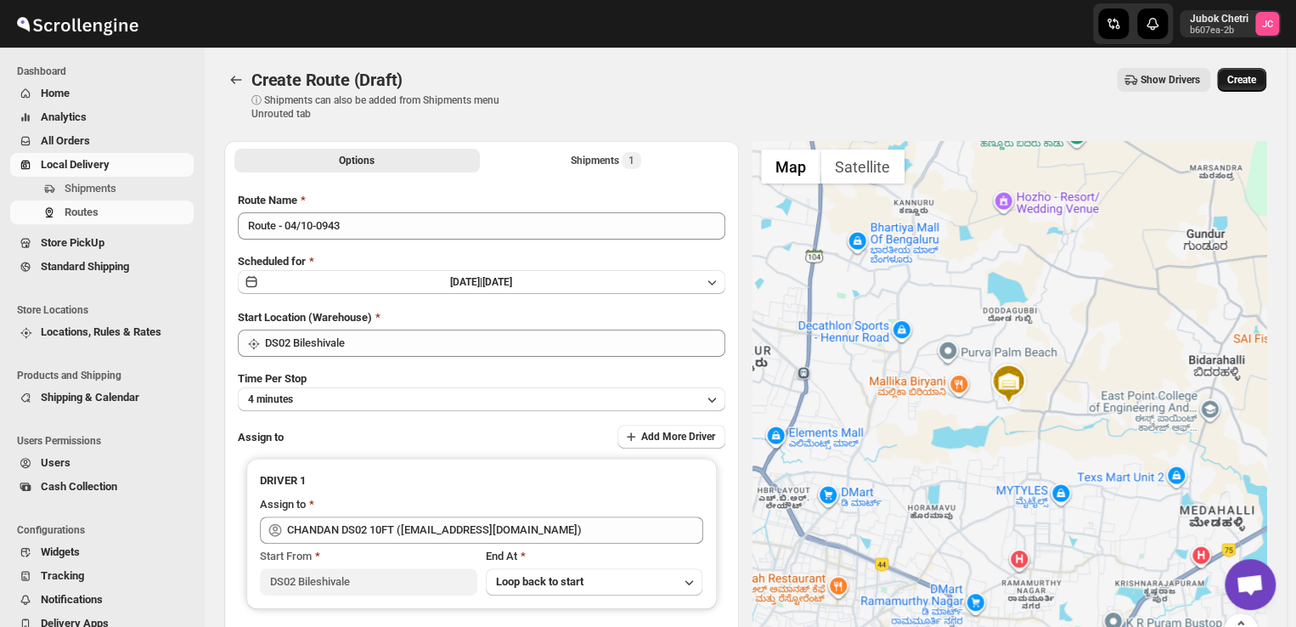
click at [1245, 77] on span "Create" at bounding box center [1241, 80] width 29 height 14
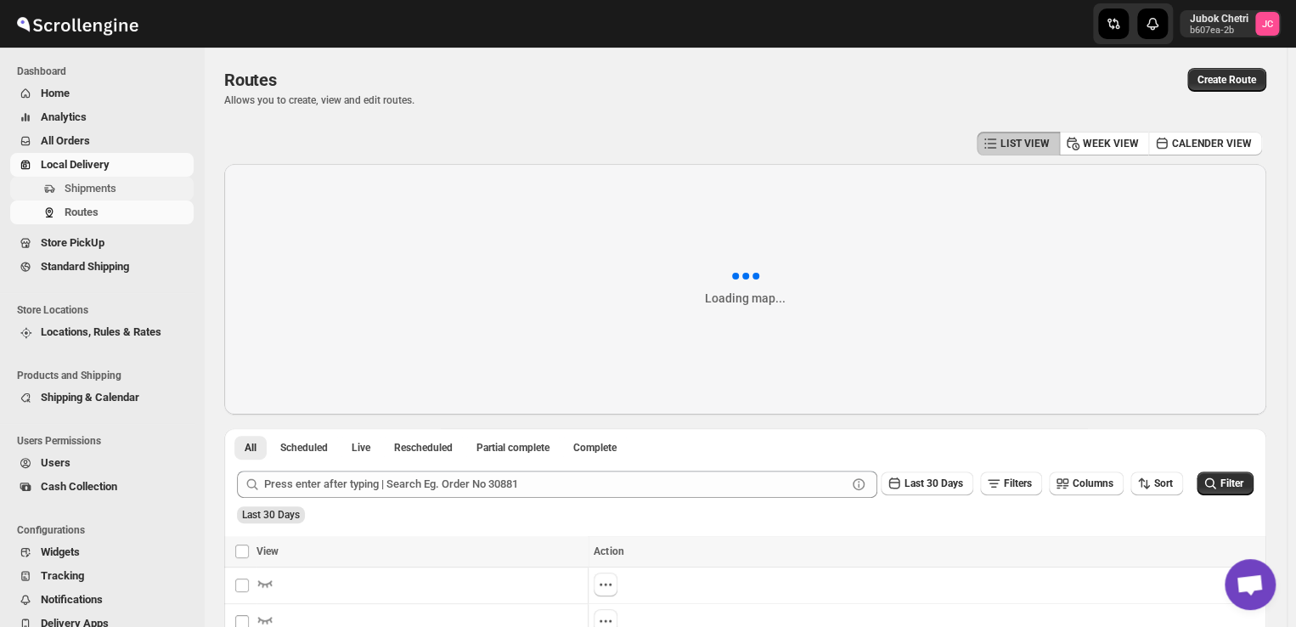
click at [88, 191] on span "Shipments" at bounding box center [91, 188] width 52 height 13
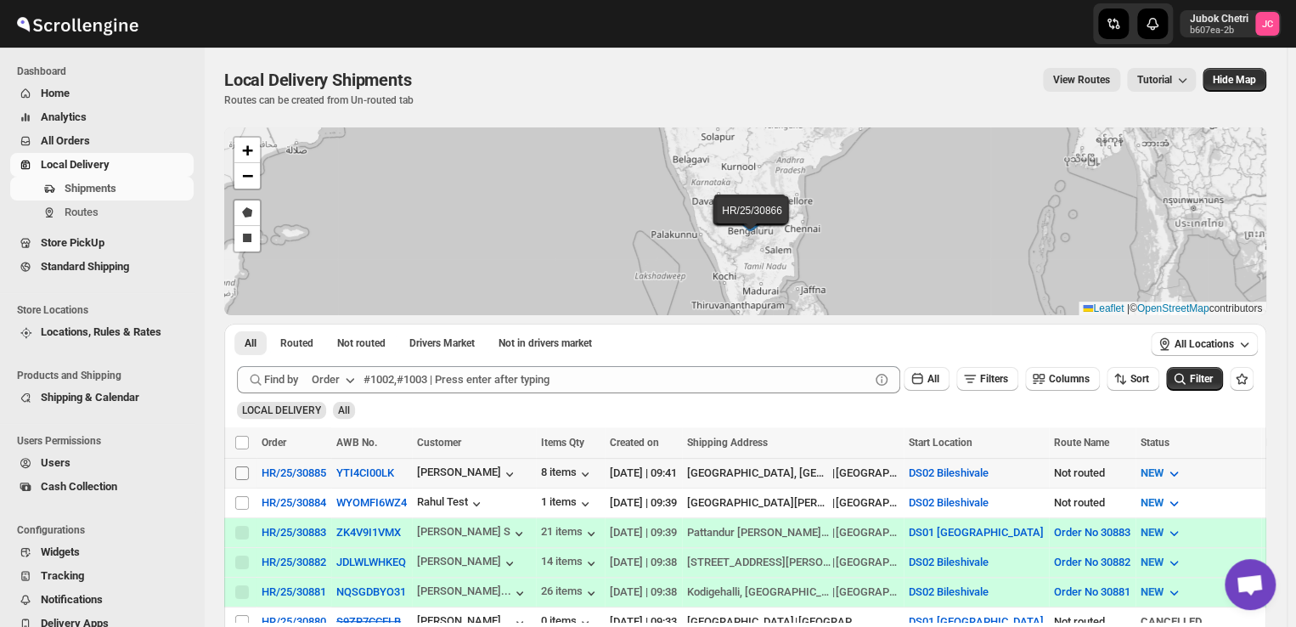
click at [242, 473] on input "Select shipment" at bounding box center [242, 473] width 14 height 14
checkbox input "true"
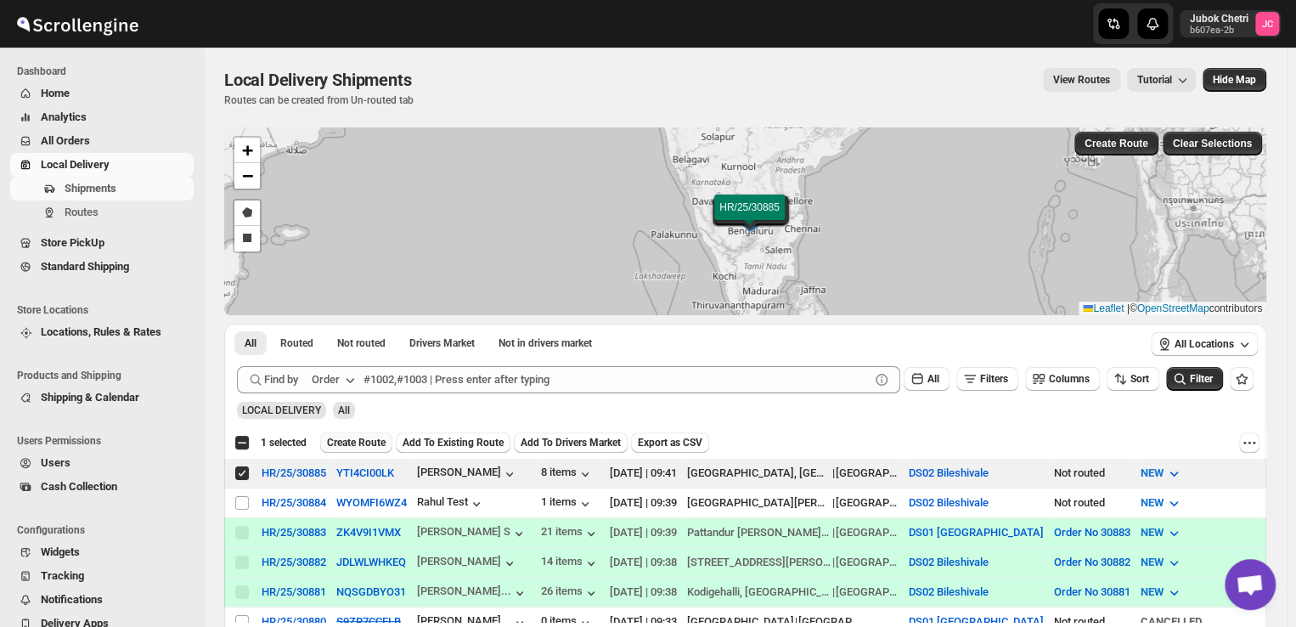
click at [384, 437] on span "Create Route" at bounding box center [356, 443] width 59 height 14
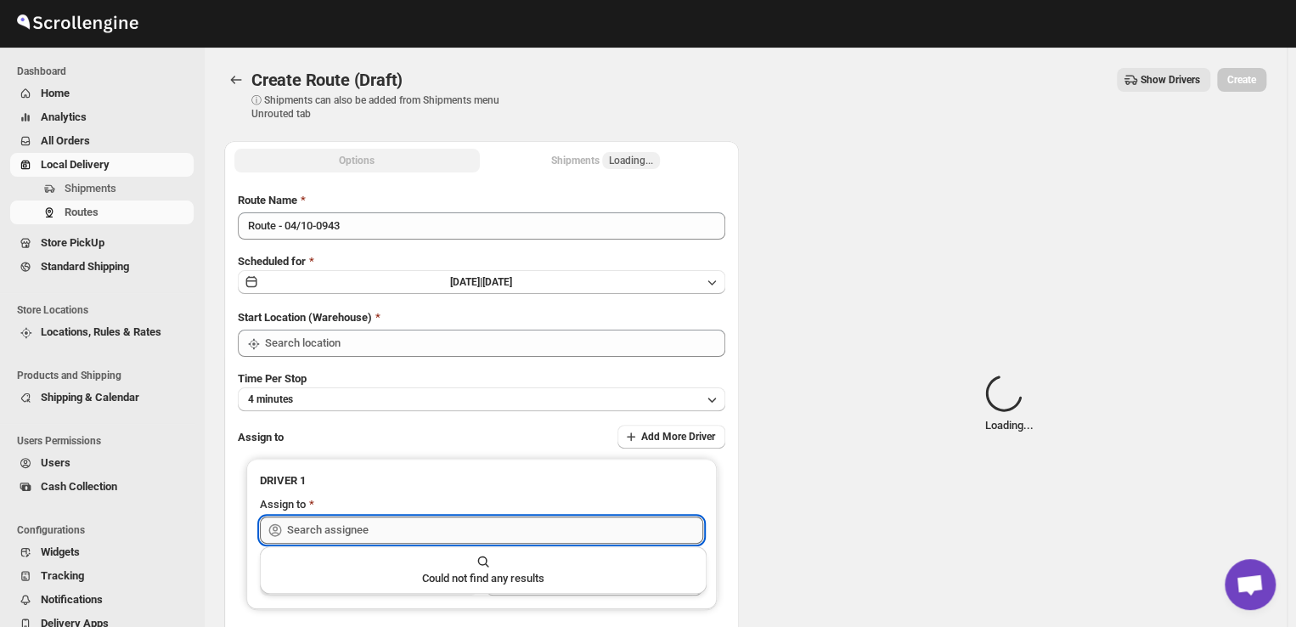
click at [332, 534] on input "text" at bounding box center [495, 529] width 416 height 27
type input "kou"
type input "DS02 Bileshivale"
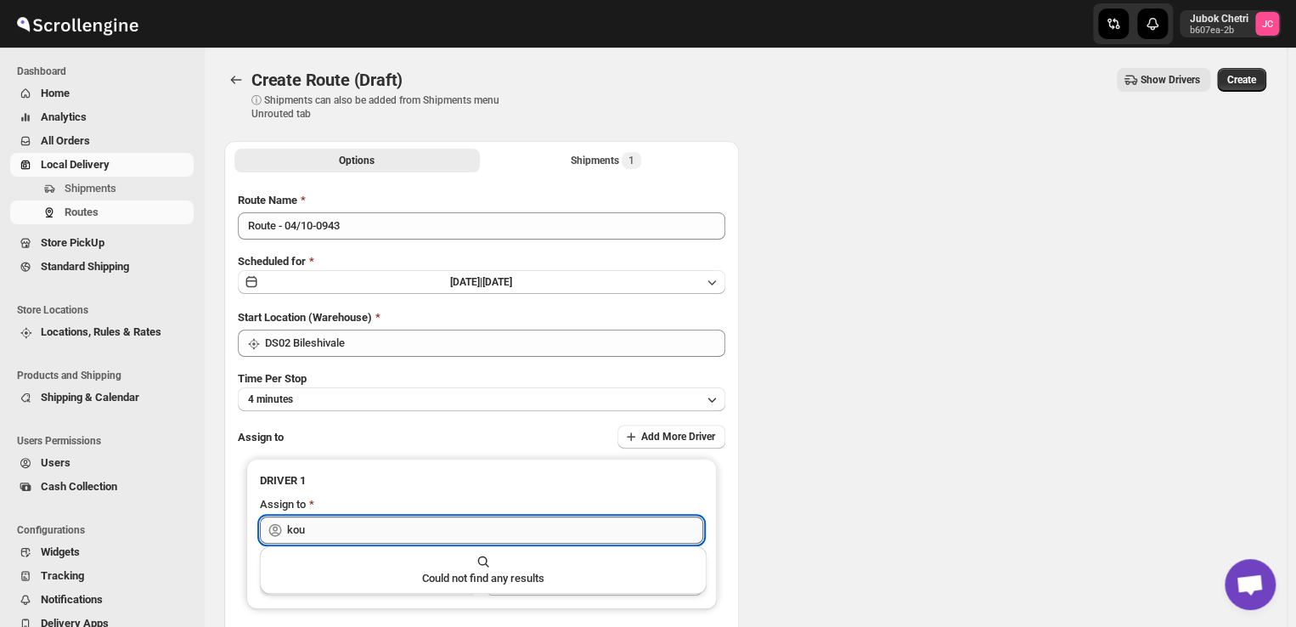
type input "DS02 Bileshivale"
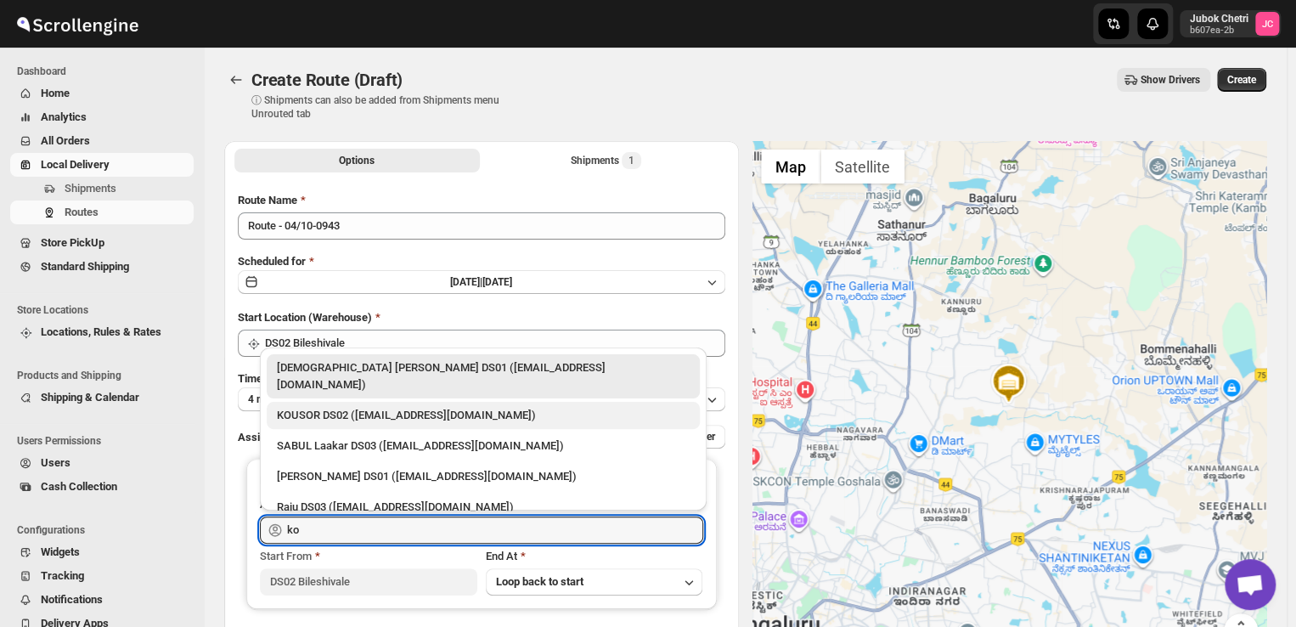
click at [375, 407] on div "KOUSOR DS02 (xivebi6567@decodewp.com)" at bounding box center [483, 415] width 413 height 17
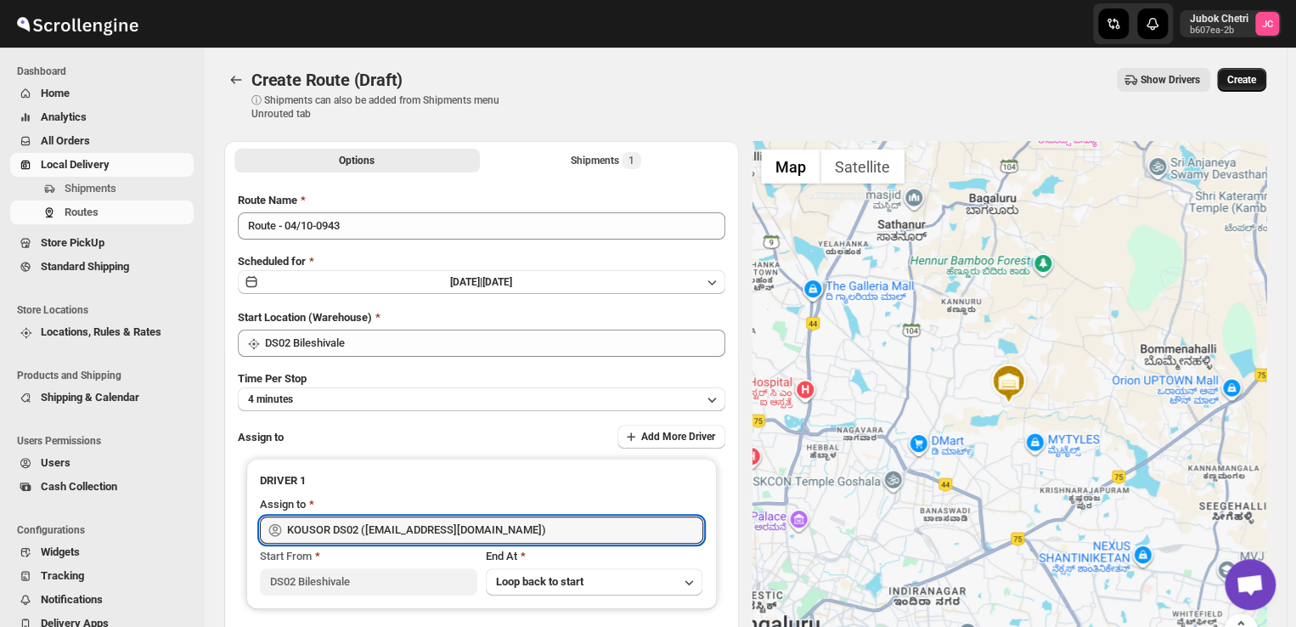
type input "KOUSOR DS02 (xivebi6567@decodewp.com)"
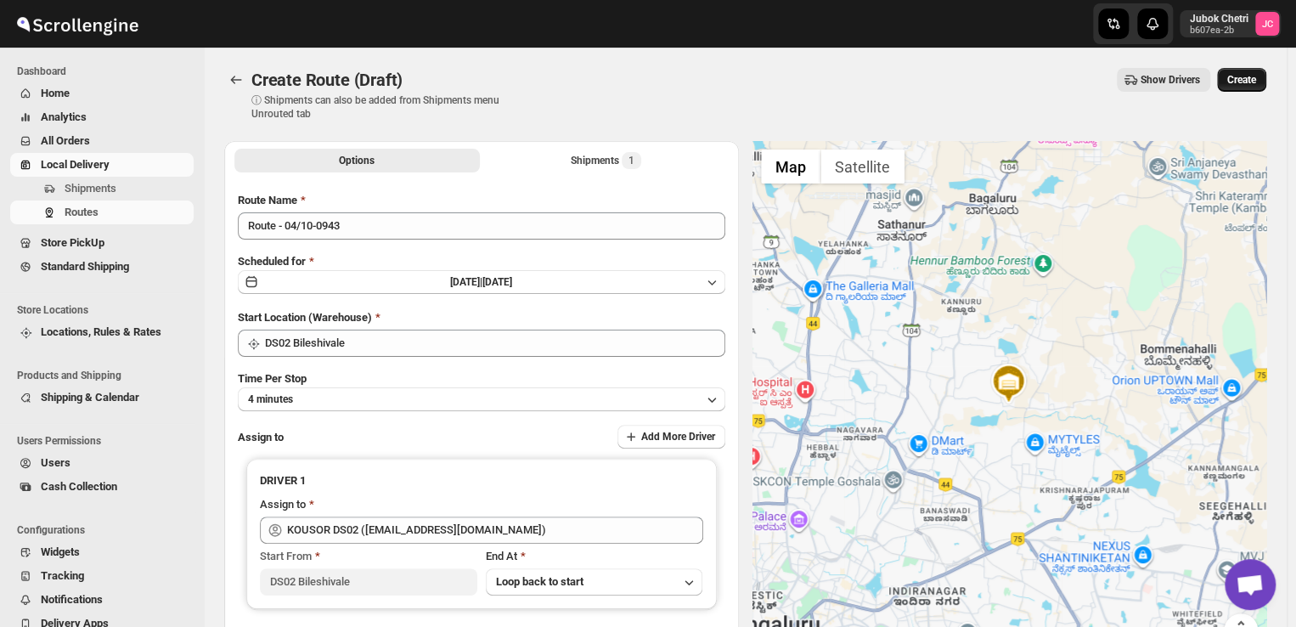
click at [1240, 79] on span "Create" at bounding box center [1241, 80] width 29 height 14
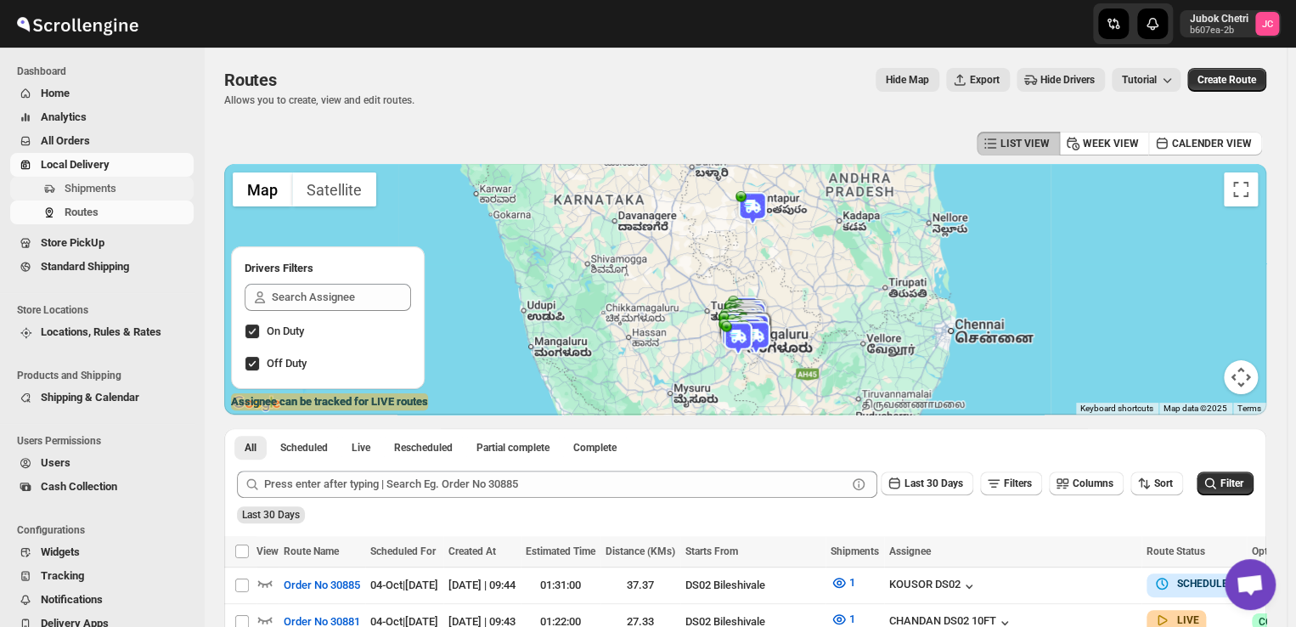
click at [109, 188] on span "Shipments" at bounding box center [91, 188] width 52 height 13
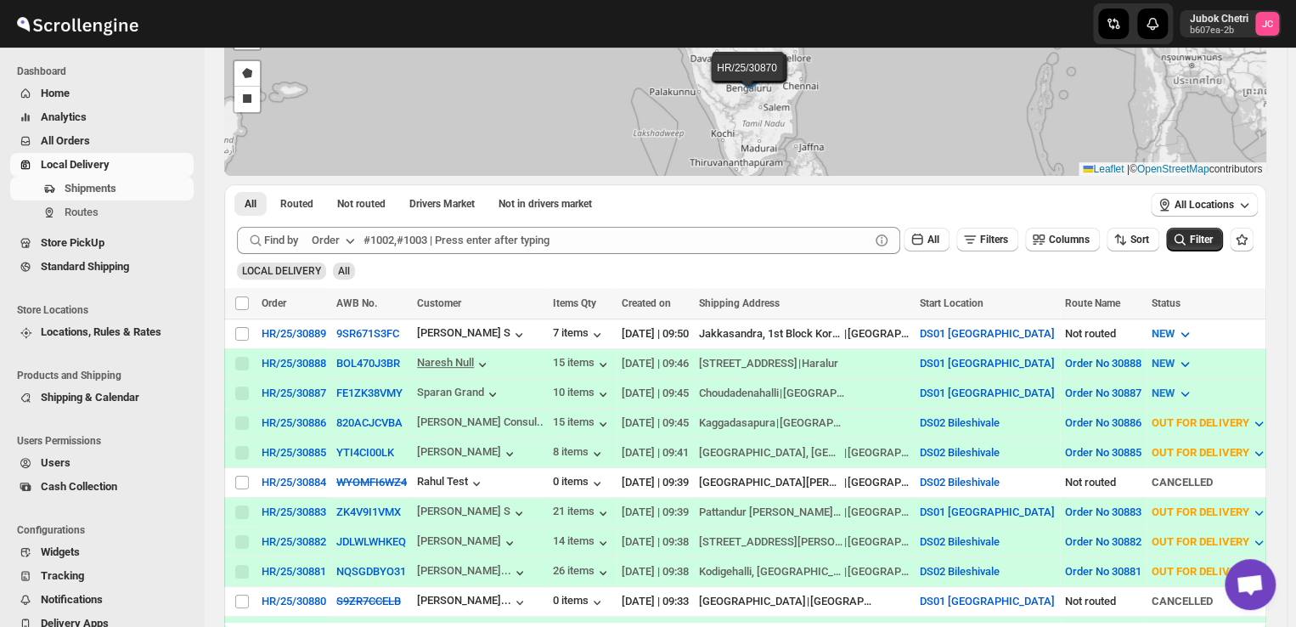
scroll to position [138, 0]
click at [93, 213] on span "Routes" at bounding box center [82, 211] width 34 height 13
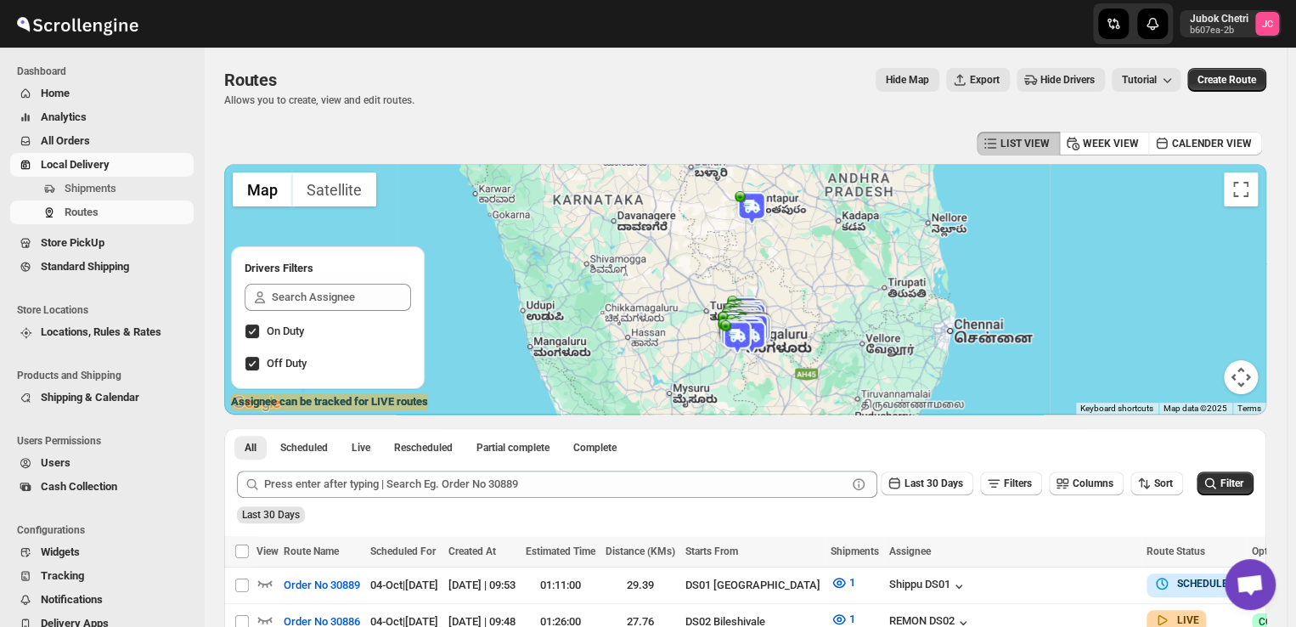
drag, startPoint x: 319, startPoint y: 192, endPoint x: 78, endPoint y: -37, distance: 332.7
click at [78, 0] on html "Skip to content Jubok Chetri b607ea-2b JC Dashboard Home Analytics All Orders L…" at bounding box center [648, 313] width 1296 height 627
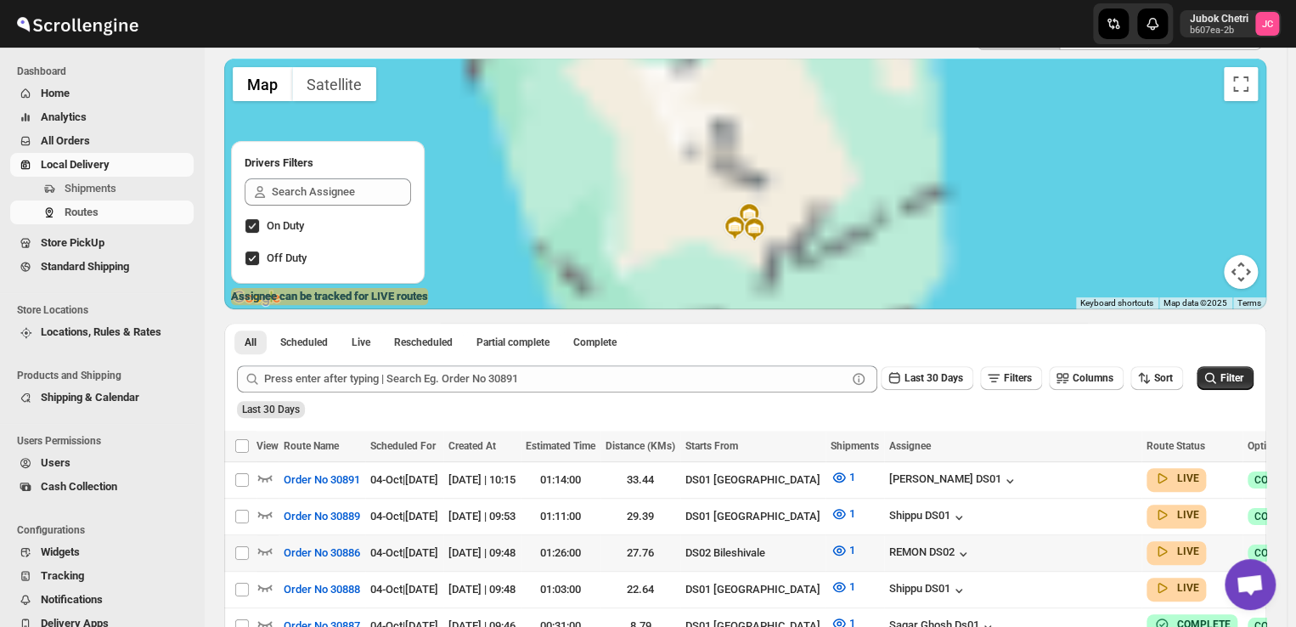
scroll to position [109, 0]
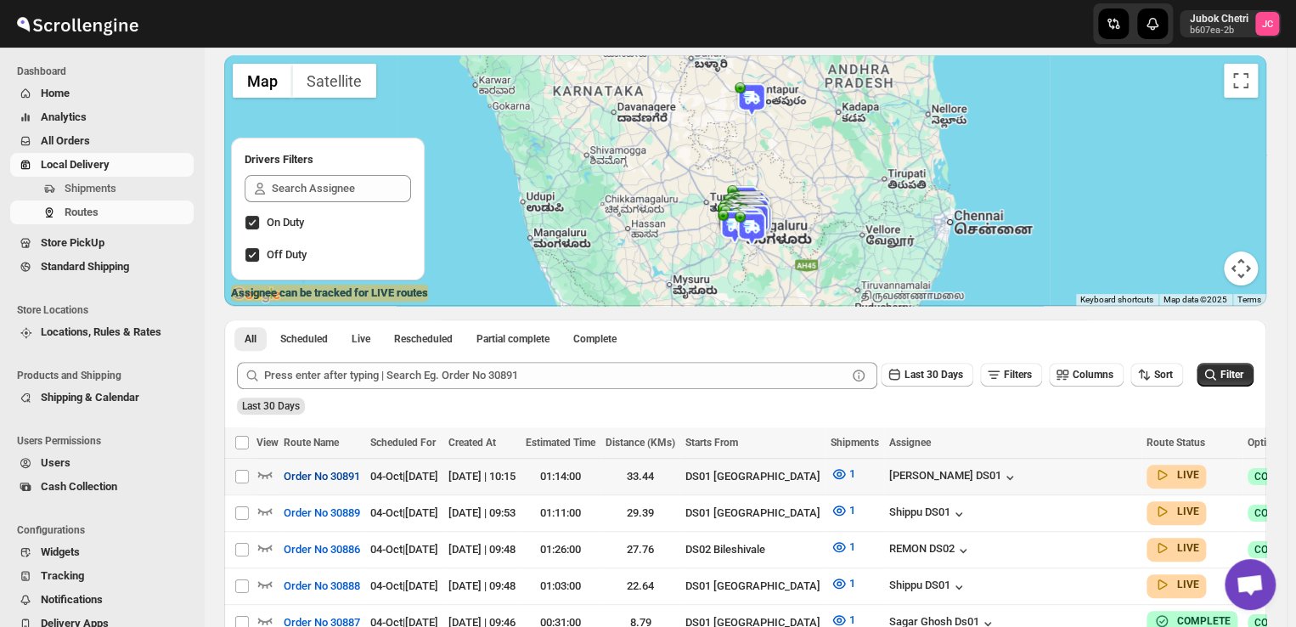
click at [309, 477] on span "Order No 30891" at bounding box center [322, 476] width 76 height 17
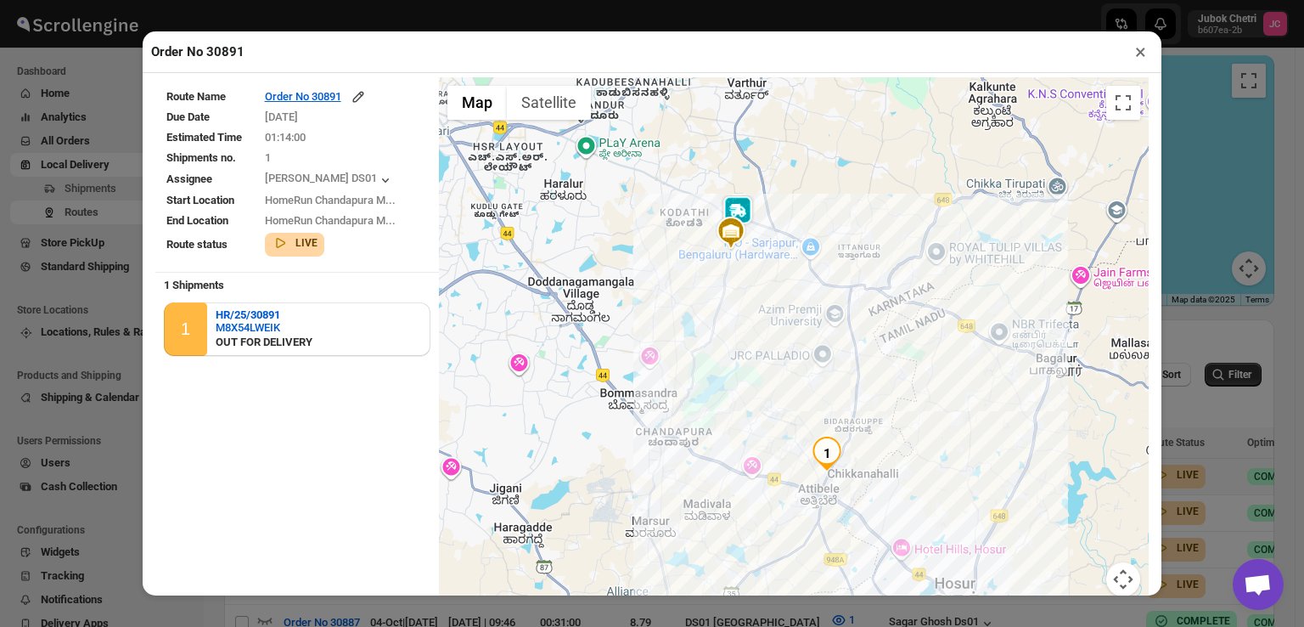
click at [1141, 52] on button "×" at bounding box center [1140, 52] width 25 height 24
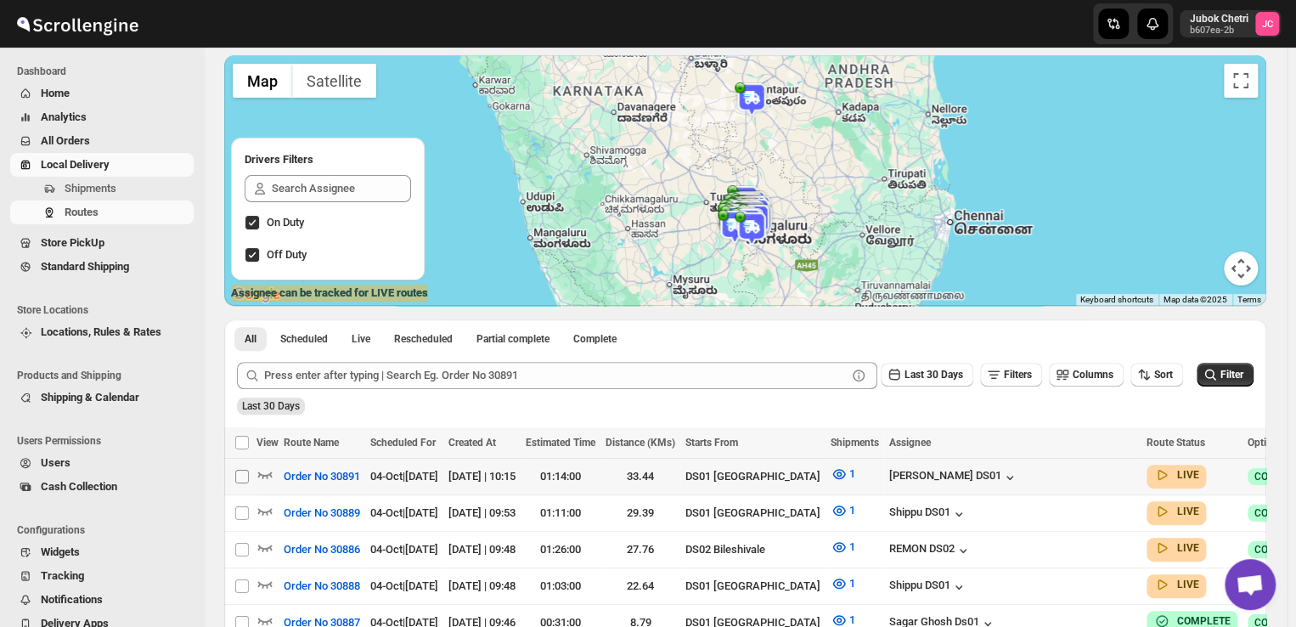
click at [245, 469] on input "Select route" at bounding box center [242, 476] width 14 height 14
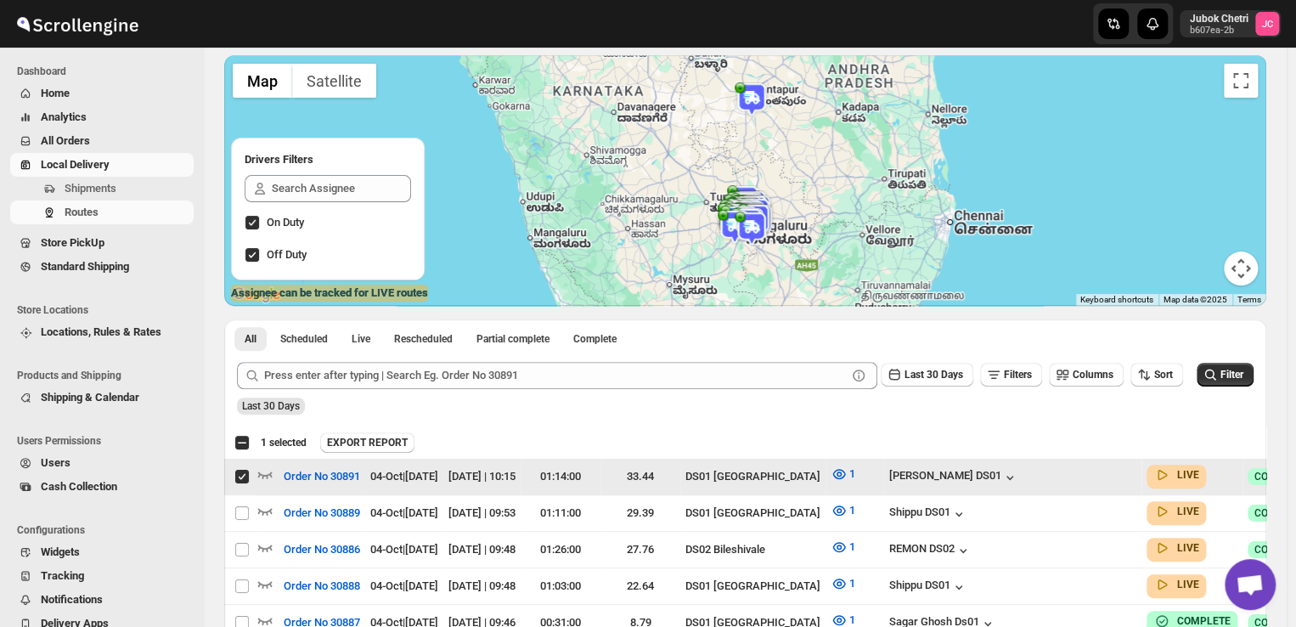
click at [239, 475] on input "Select route" at bounding box center [242, 476] width 14 height 14
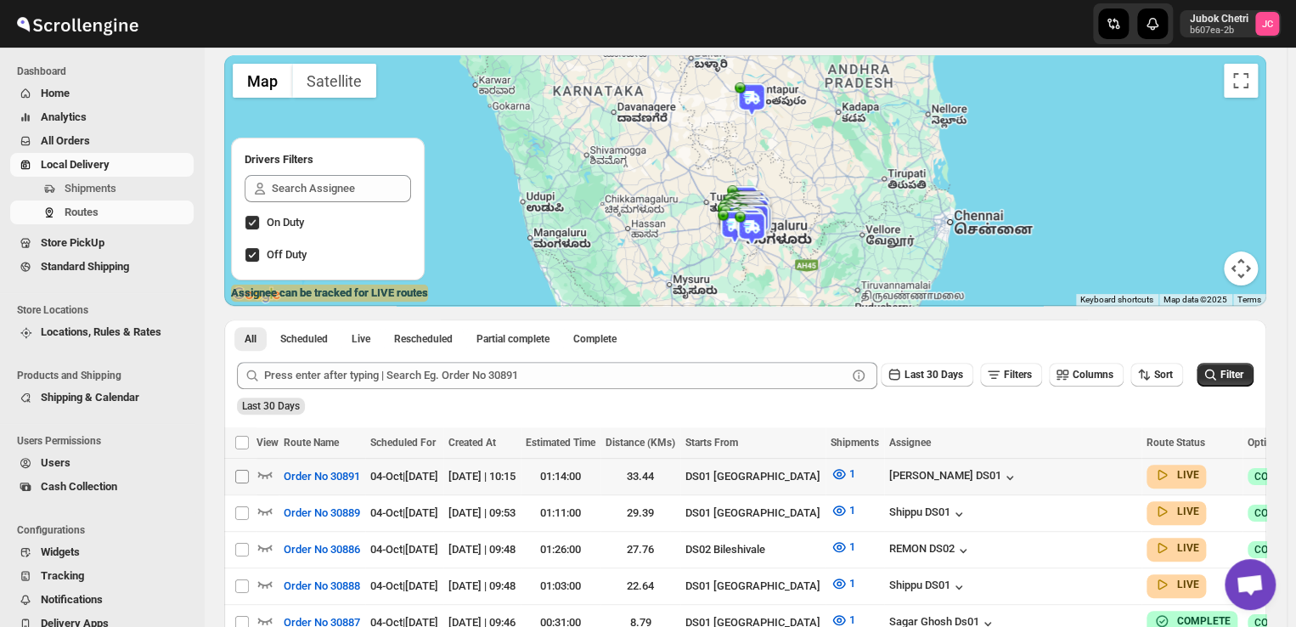
click at [239, 475] on input "Select route" at bounding box center [242, 476] width 14 height 14
checkbox input "true"
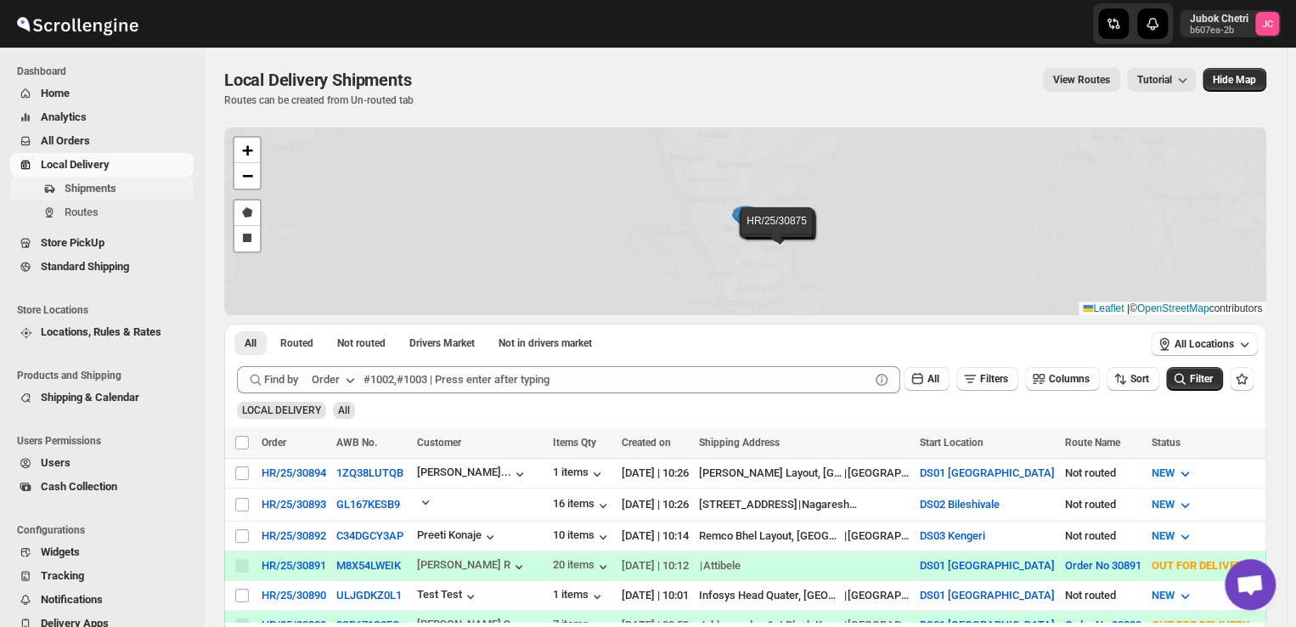
click at [125, 190] on span "Shipments" at bounding box center [128, 188] width 126 height 17
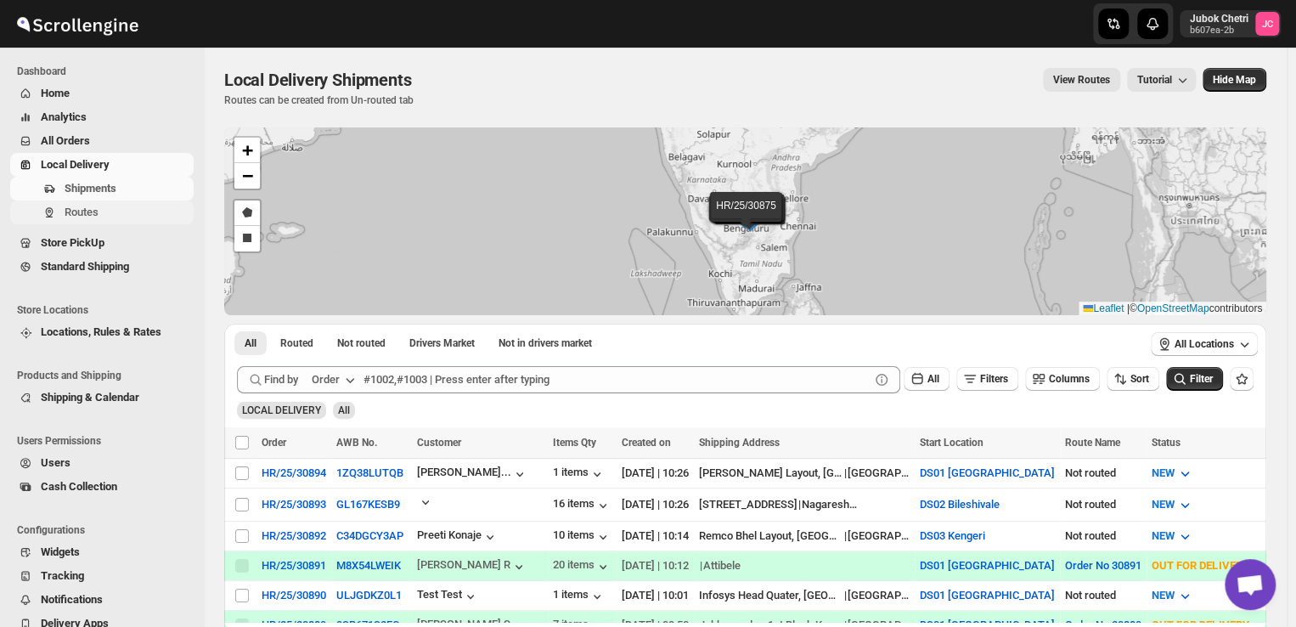
click at [99, 207] on span "Routes" at bounding box center [128, 212] width 126 height 17
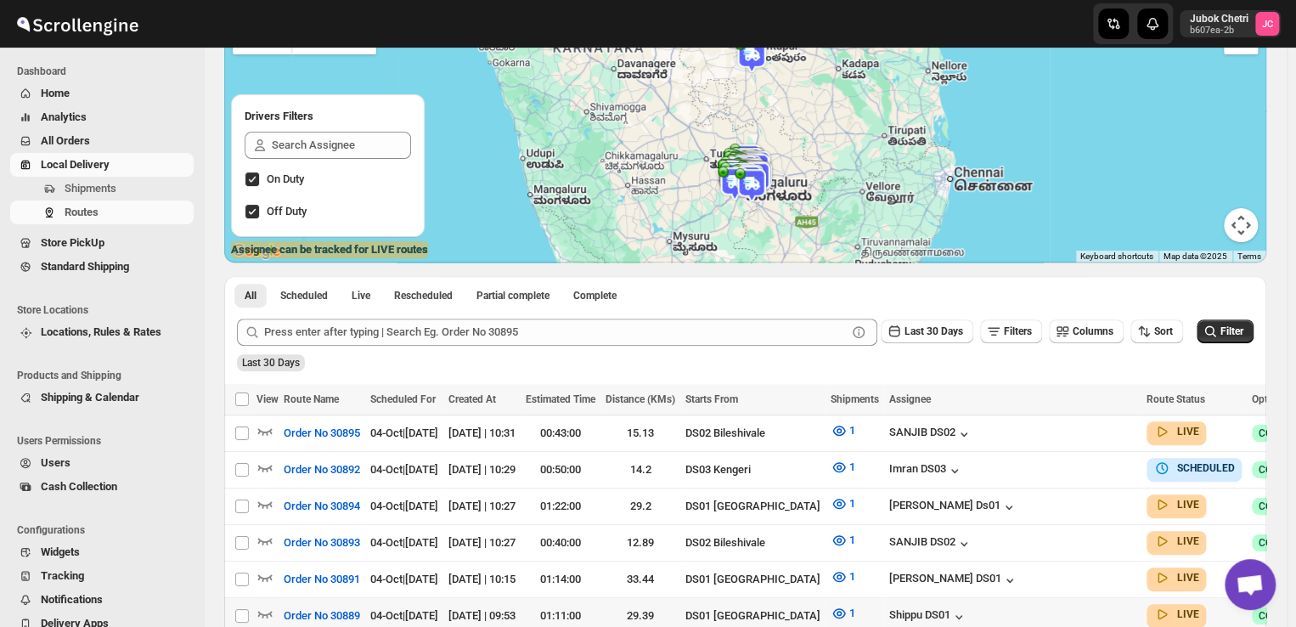
scroll to position [209, 0]
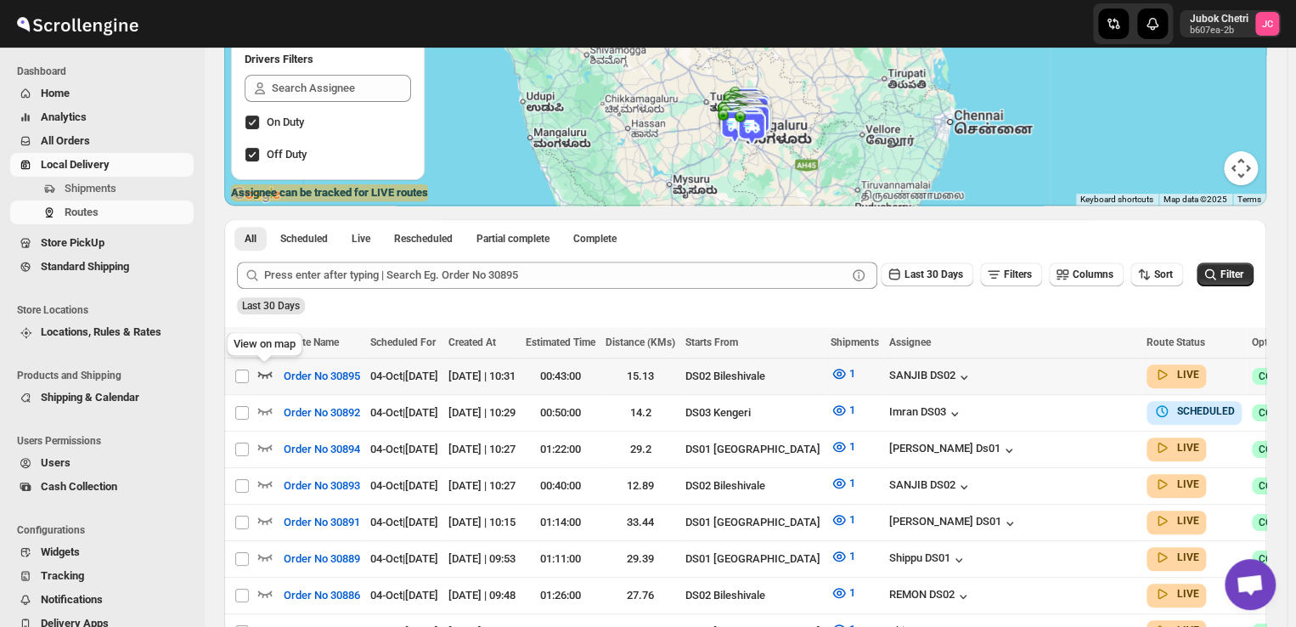
click at [262, 371] on icon "button" at bounding box center [264, 373] width 17 height 17
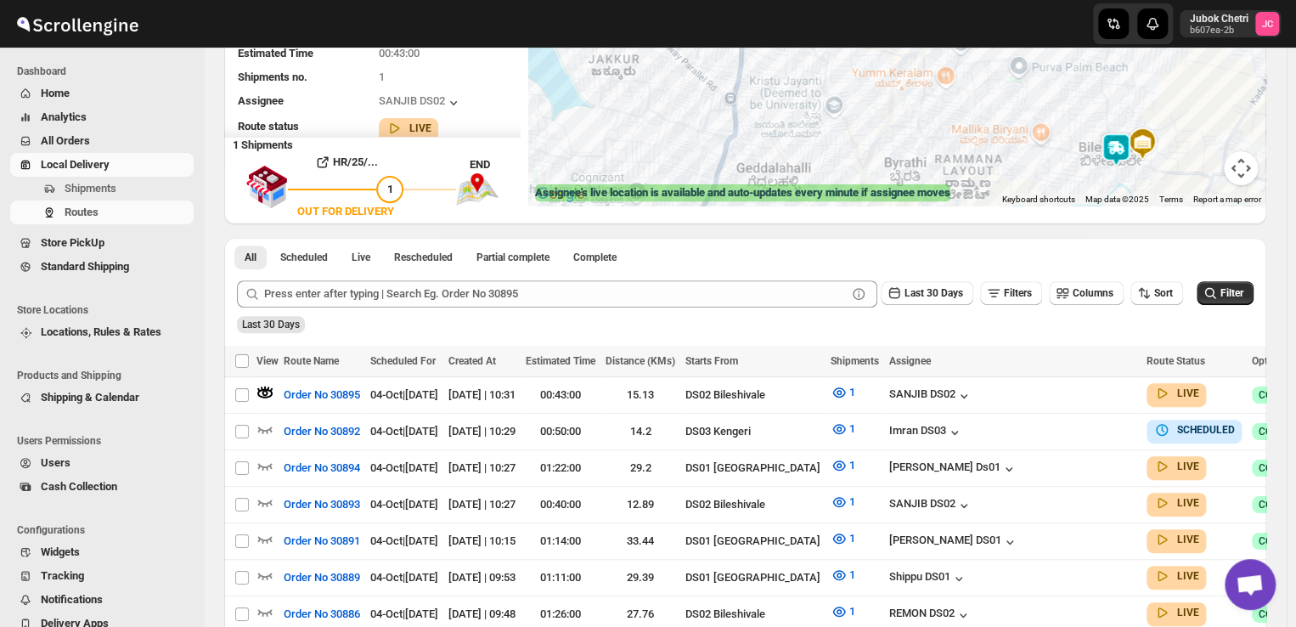
click at [768, 125] on div at bounding box center [897, 80] width 738 height 250
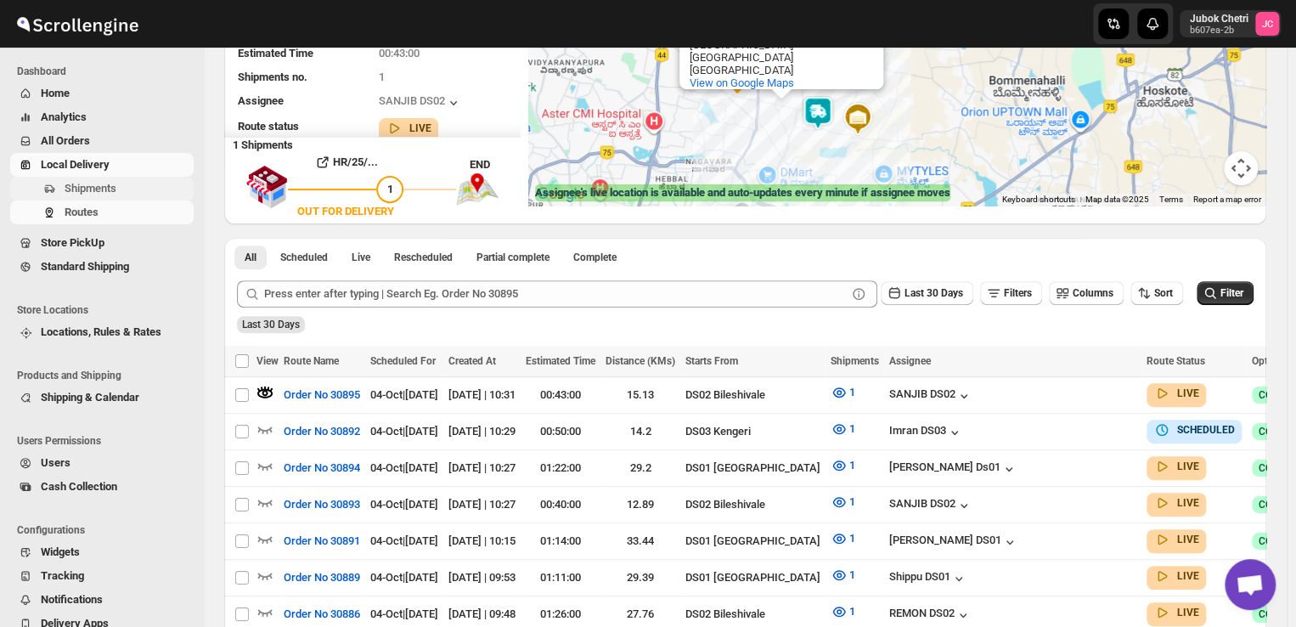
click at [112, 183] on span "Shipments" at bounding box center [91, 188] width 52 height 13
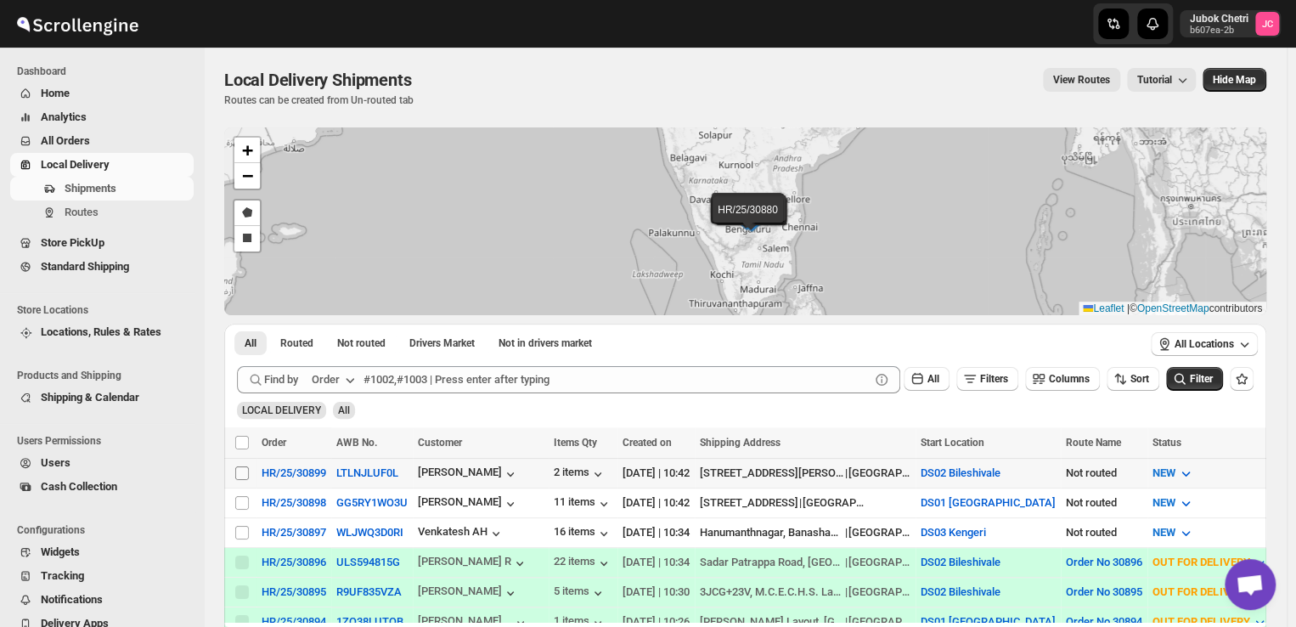
click at [245, 471] on input "Select shipment" at bounding box center [242, 473] width 14 height 14
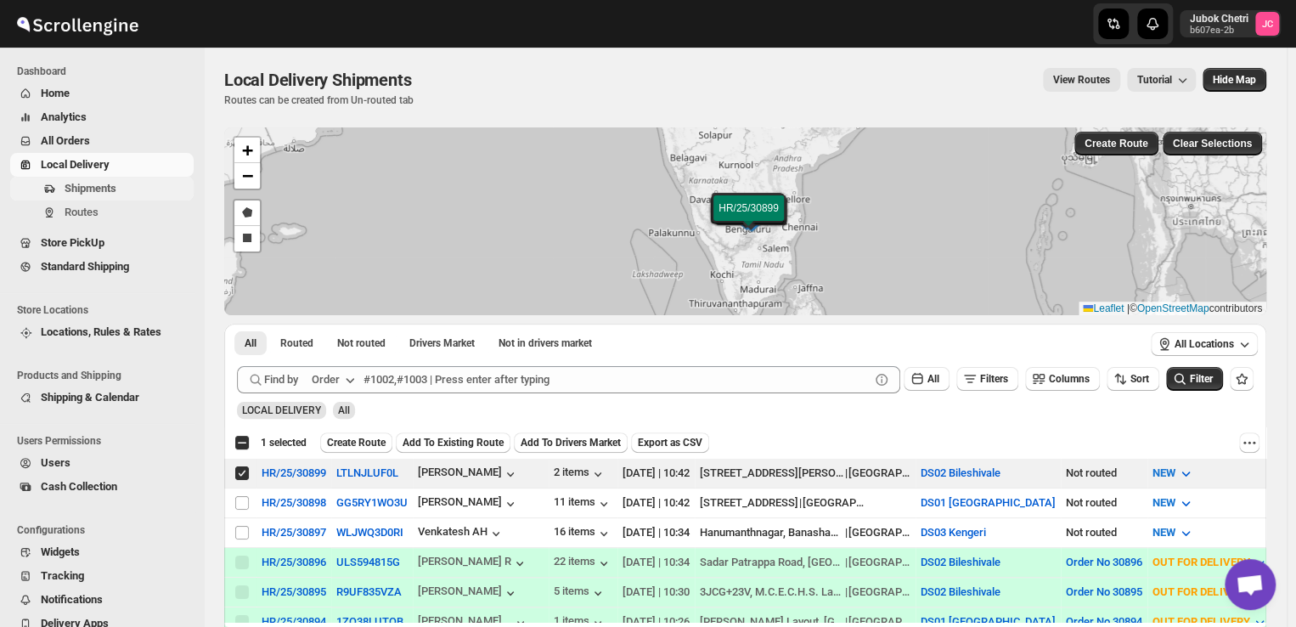
click at [133, 177] on button "Shipments" at bounding box center [101, 189] width 183 height 24
click at [237, 466] on input "Select shipment" at bounding box center [242, 473] width 14 height 14
checkbox input "false"
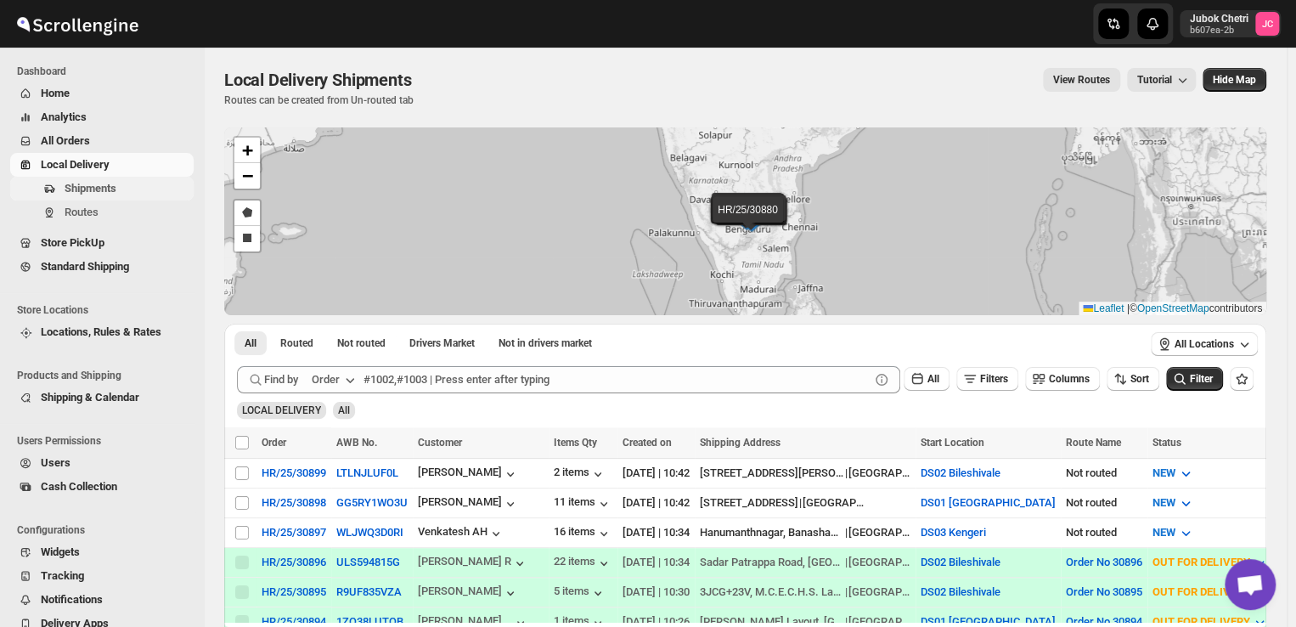
click at [99, 185] on span "Shipments" at bounding box center [91, 188] width 52 height 13
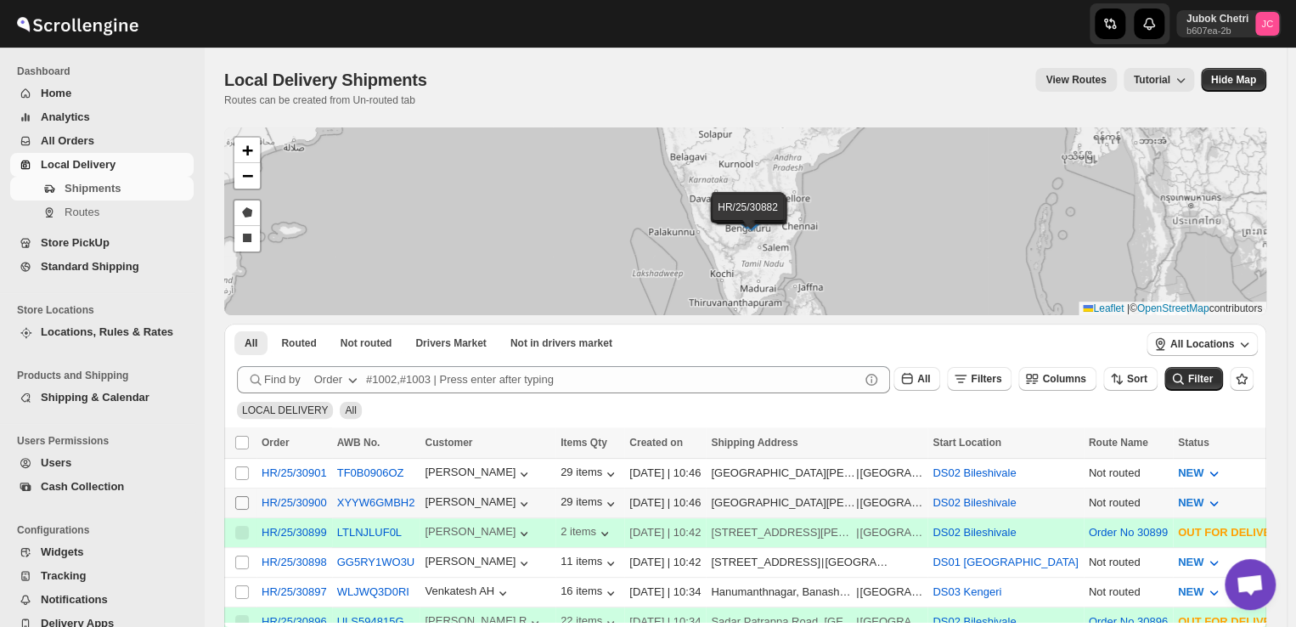
click at [241, 500] on input "Select shipment" at bounding box center [242, 503] width 14 height 14
checkbox input "true"
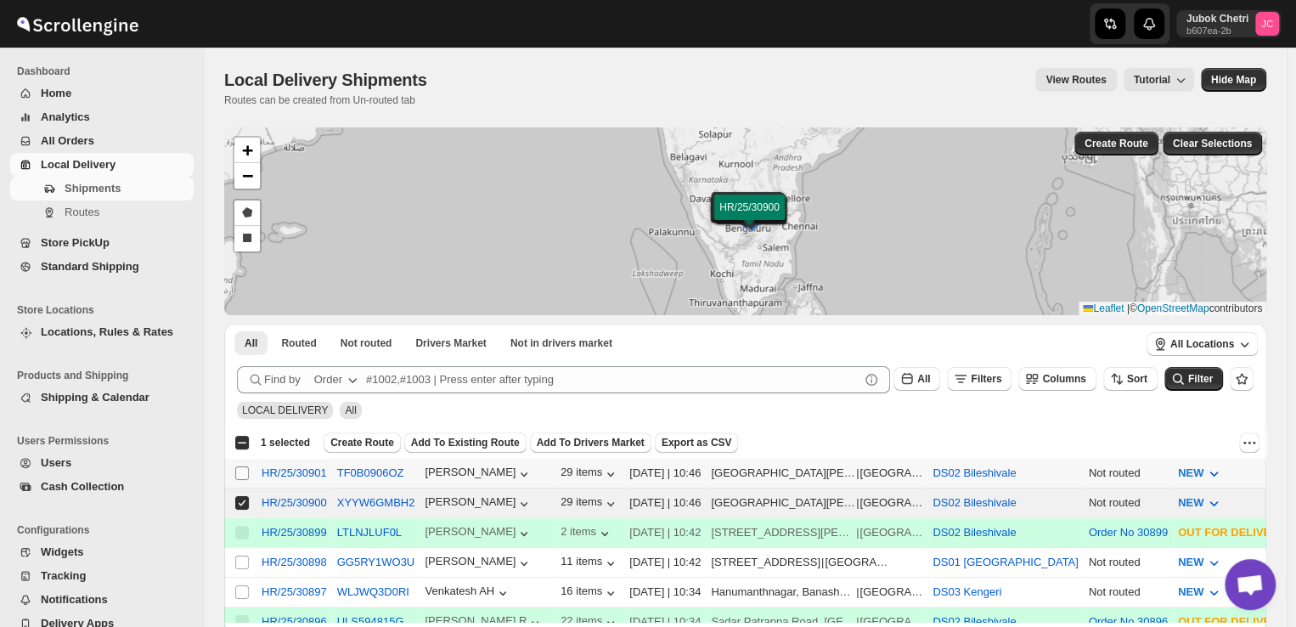
click at [242, 471] on input "Select shipment" at bounding box center [242, 473] width 14 height 14
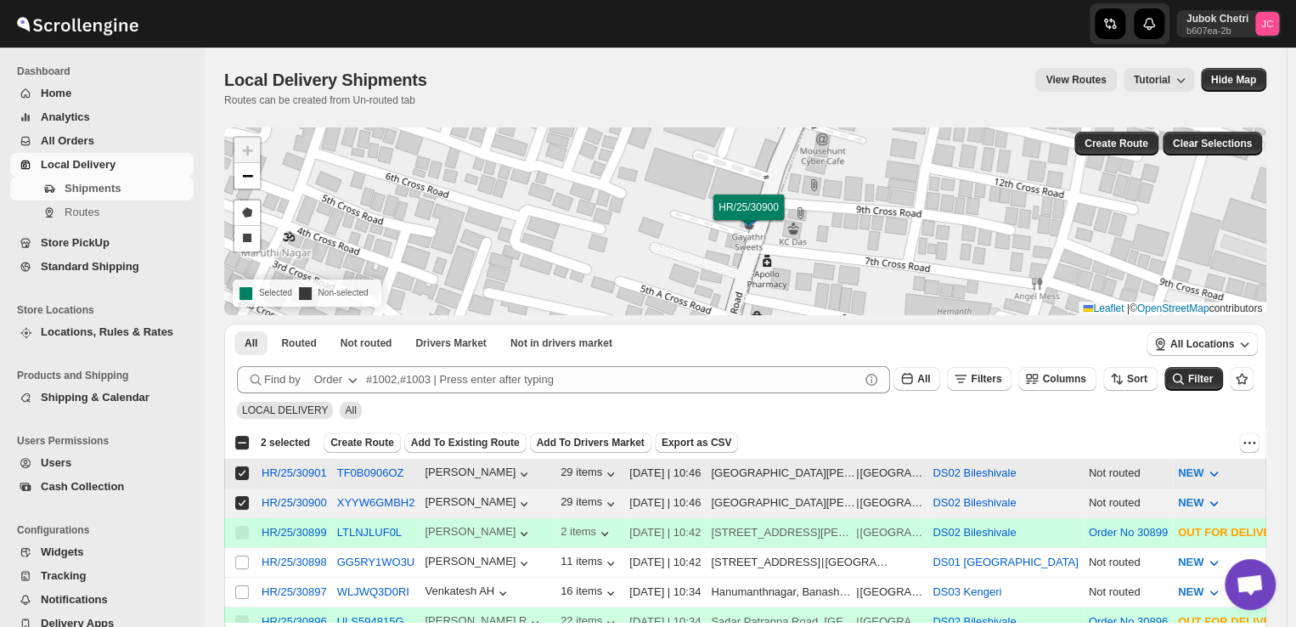
click at [238, 469] on input "Select shipment" at bounding box center [242, 473] width 14 height 14
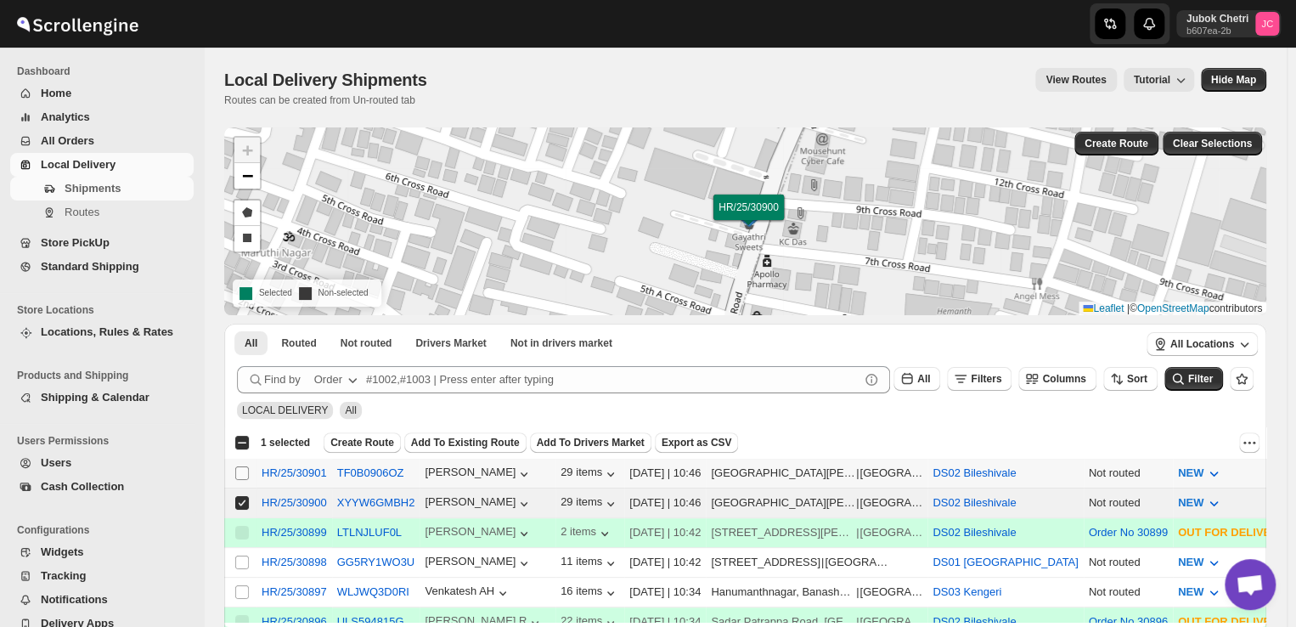
click at [238, 470] on input "Select shipment" at bounding box center [242, 473] width 14 height 14
checkbox input "true"
click at [349, 439] on span "Create Route" at bounding box center [362, 443] width 64 height 14
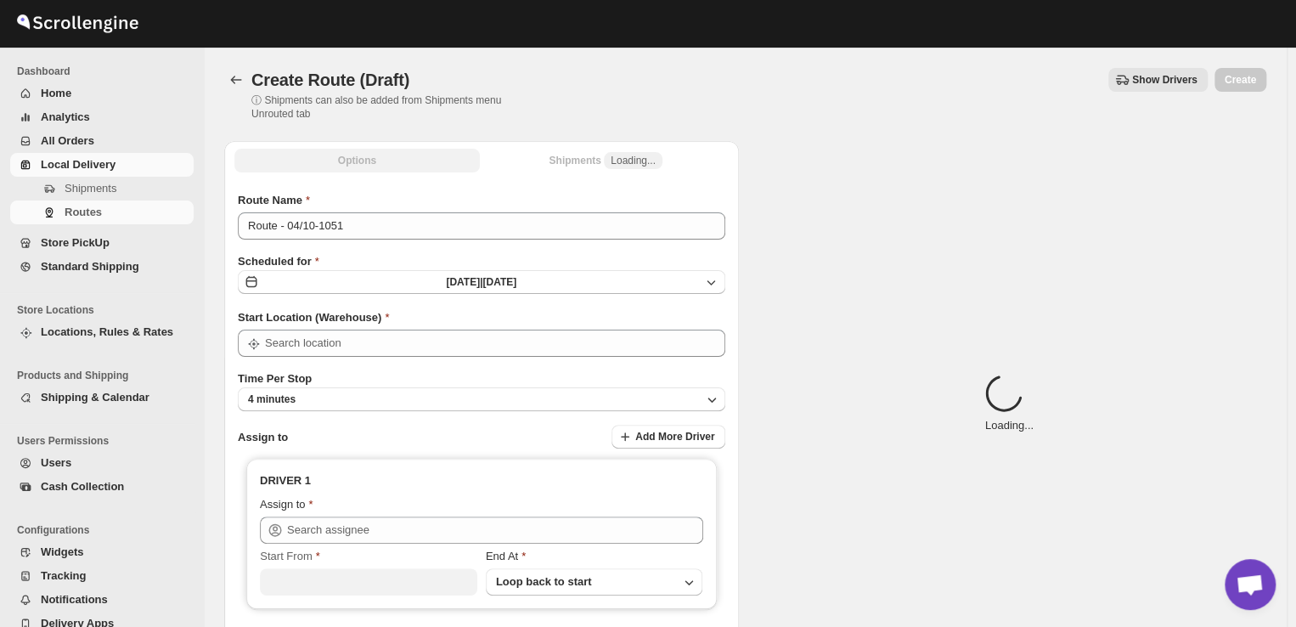
type input "DS02 Bileshivale"
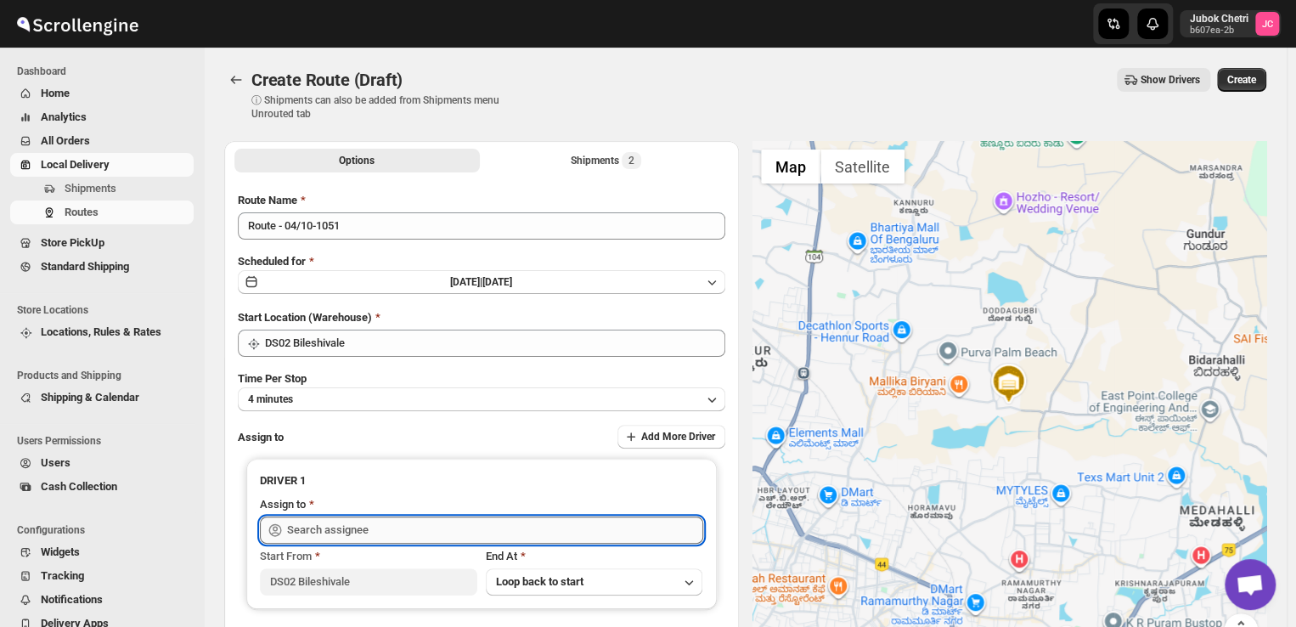
click at [414, 527] on input "text" at bounding box center [495, 529] width 416 height 27
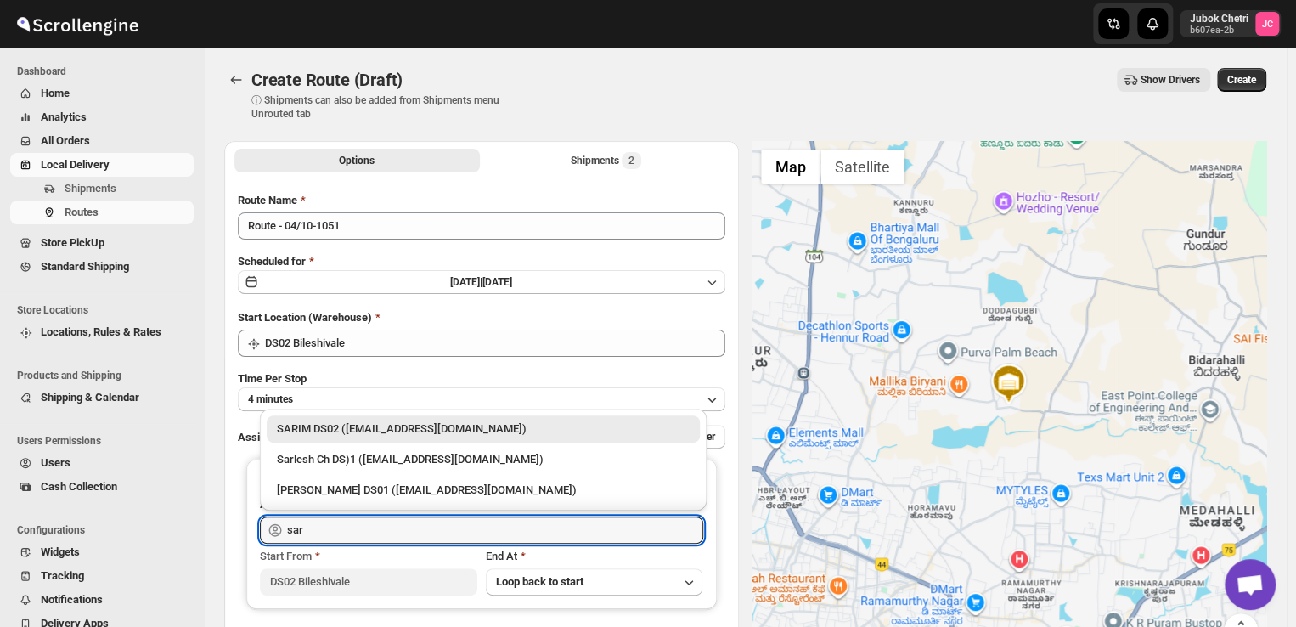
click at [446, 428] on div "SARIM DS02 ([EMAIL_ADDRESS][DOMAIN_NAME])" at bounding box center [483, 428] width 413 height 17
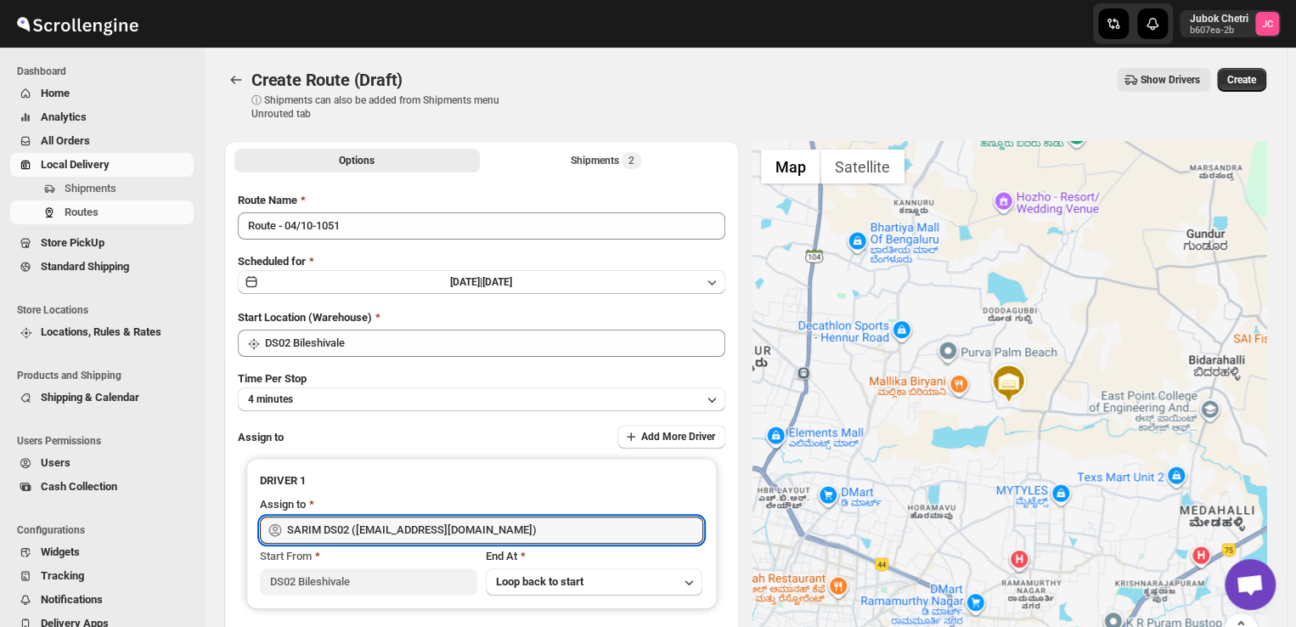
type input "SARIM DS02 ([EMAIL_ADDRESS][DOMAIN_NAME])"
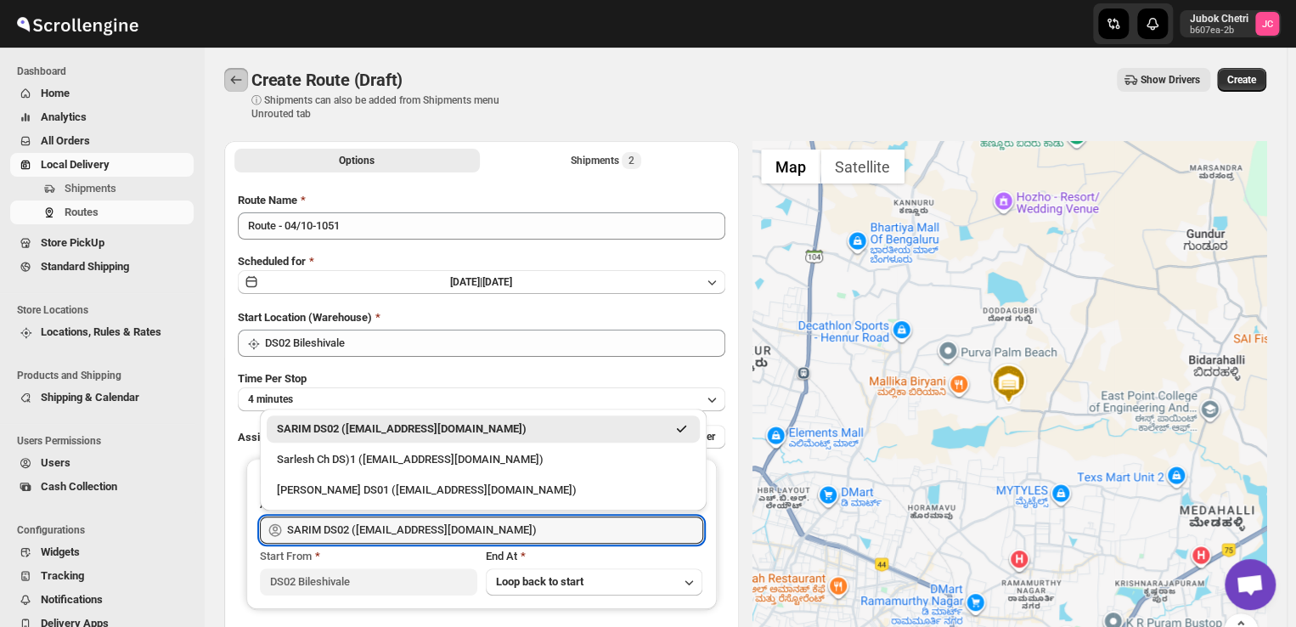
click at [236, 86] on icon "Routes" at bounding box center [236, 79] width 17 height 17
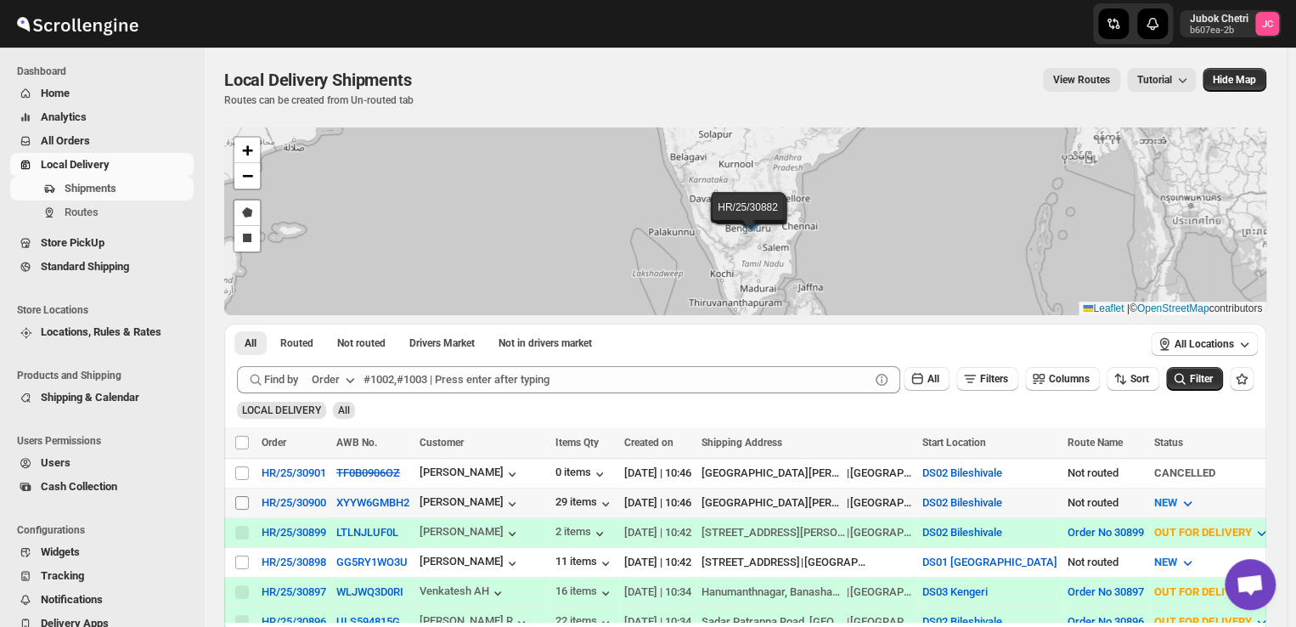
click at [240, 502] on input "Select shipment" at bounding box center [242, 503] width 14 height 14
checkbox input "true"
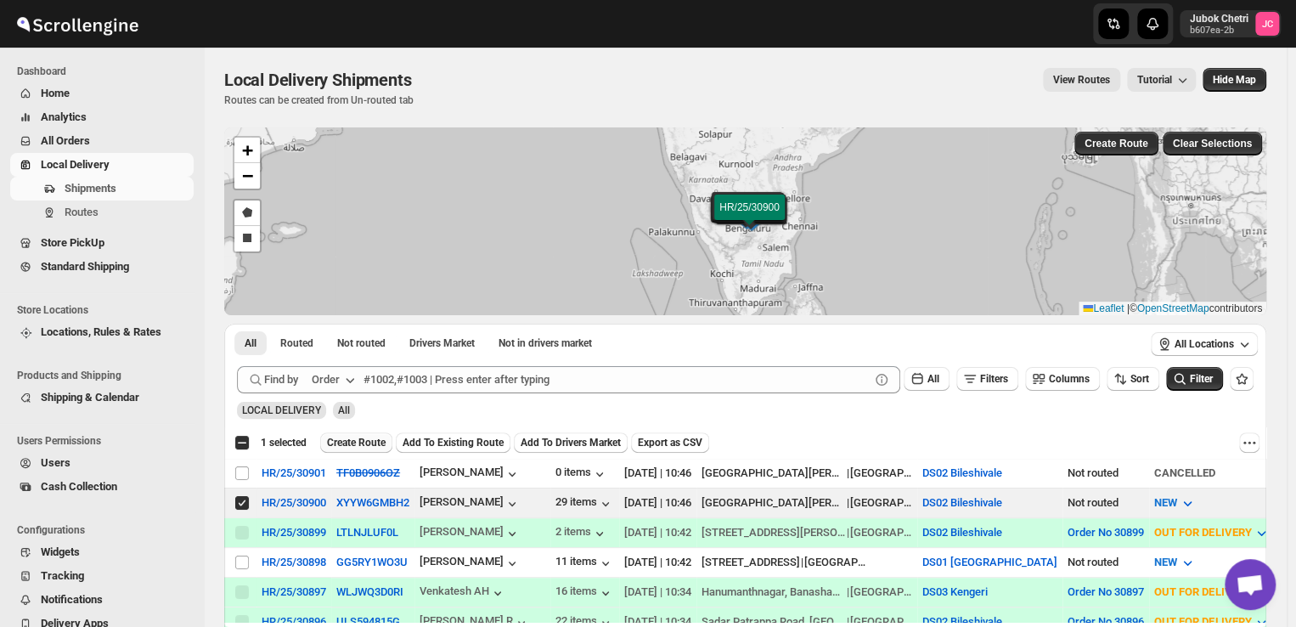
click at [356, 437] on span "Create Route" at bounding box center [356, 443] width 59 height 14
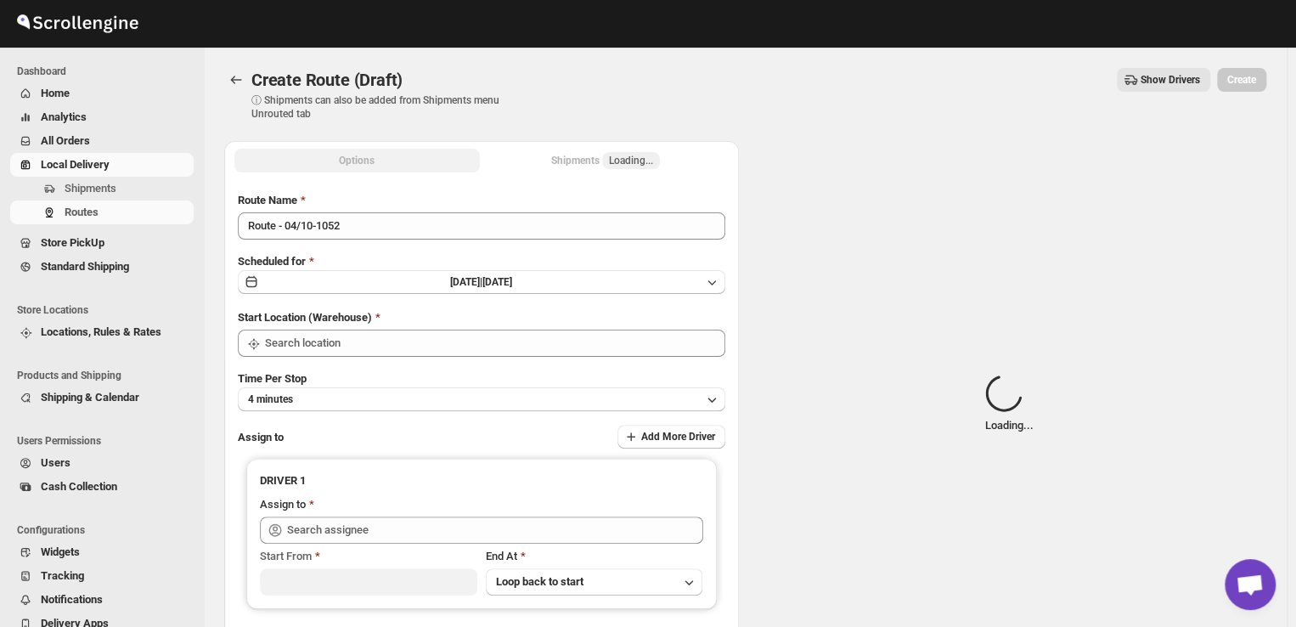
type input "DS02 Bileshivale"
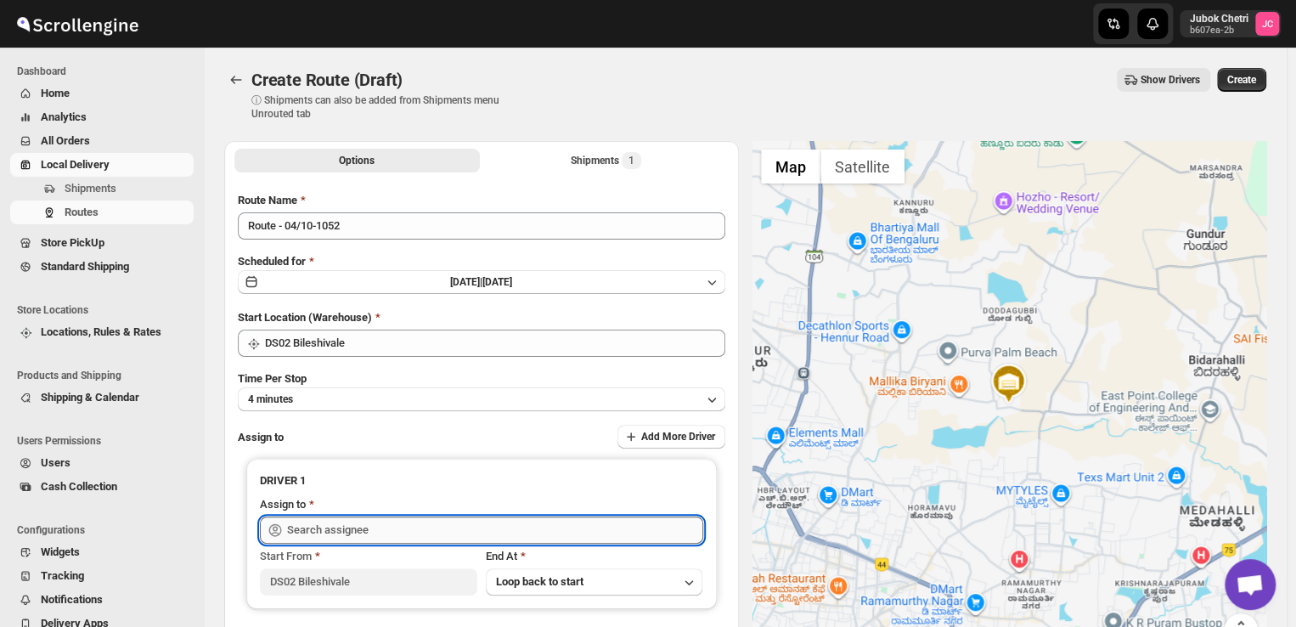
click at [367, 519] on input "text" at bounding box center [495, 529] width 416 height 27
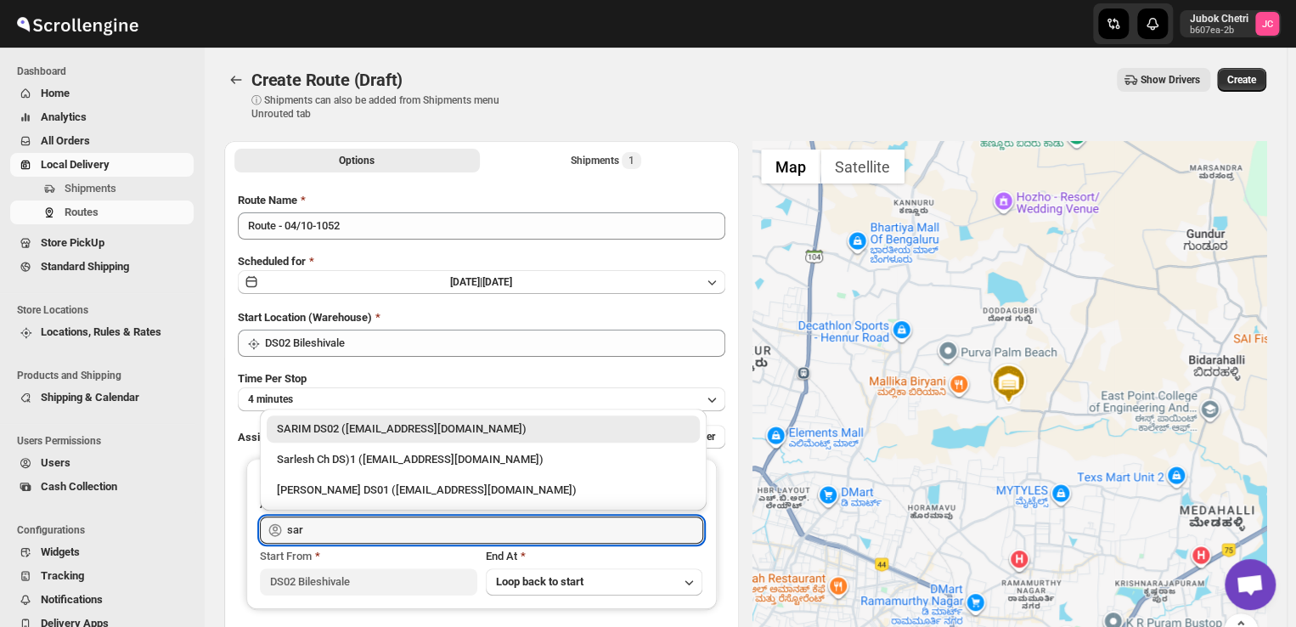
click at [360, 429] on div "SARIM DS02 ([EMAIL_ADDRESS][DOMAIN_NAME])" at bounding box center [483, 428] width 413 height 17
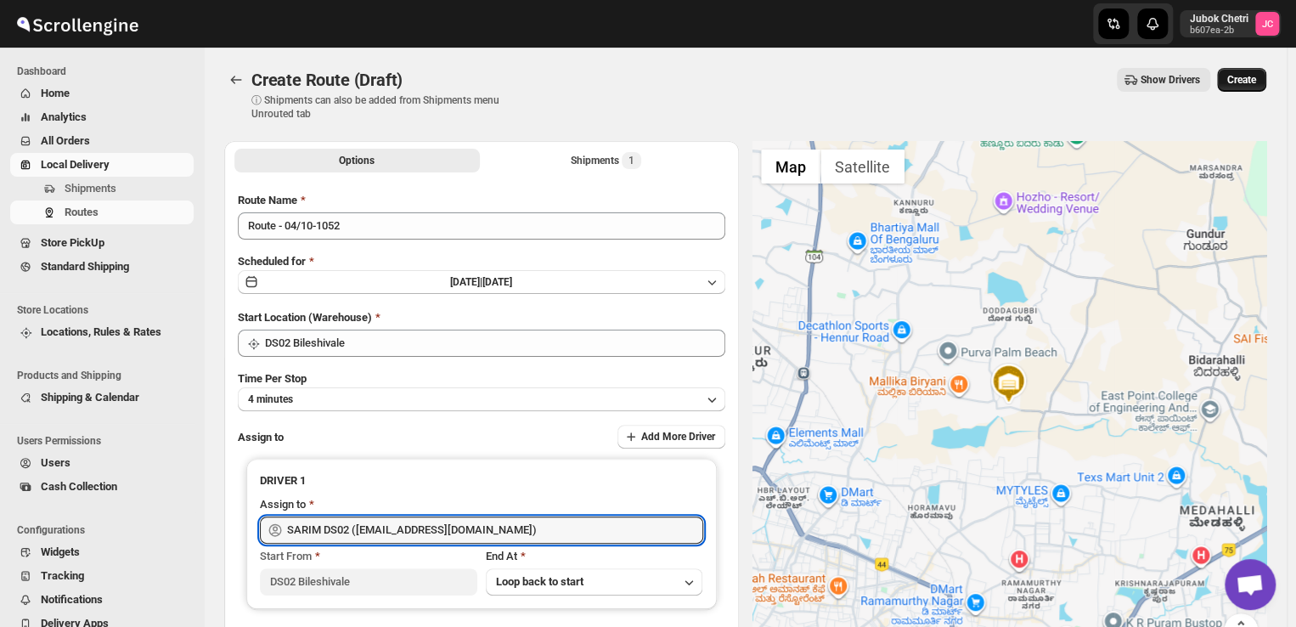
type input "SARIM DS02 ([EMAIL_ADDRESS][DOMAIN_NAME])"
click at [1256, 77] on span "Create" at bounding box center [1241, 80] width 29 height 14
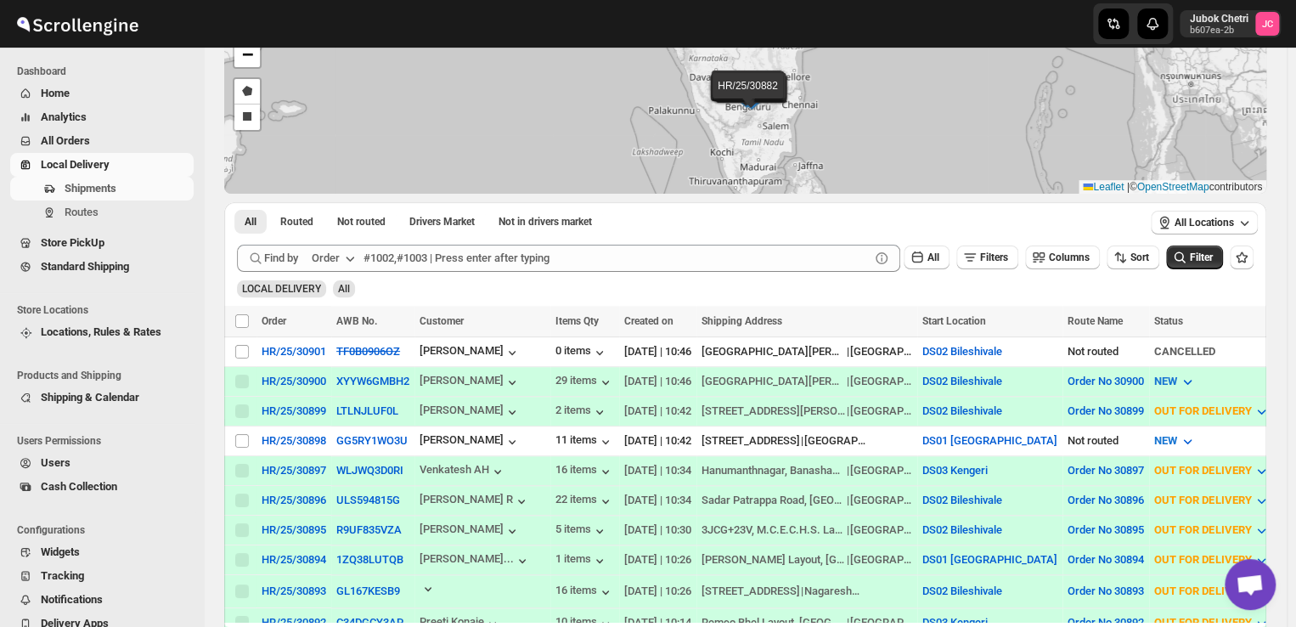
scroll to position [125, 0]
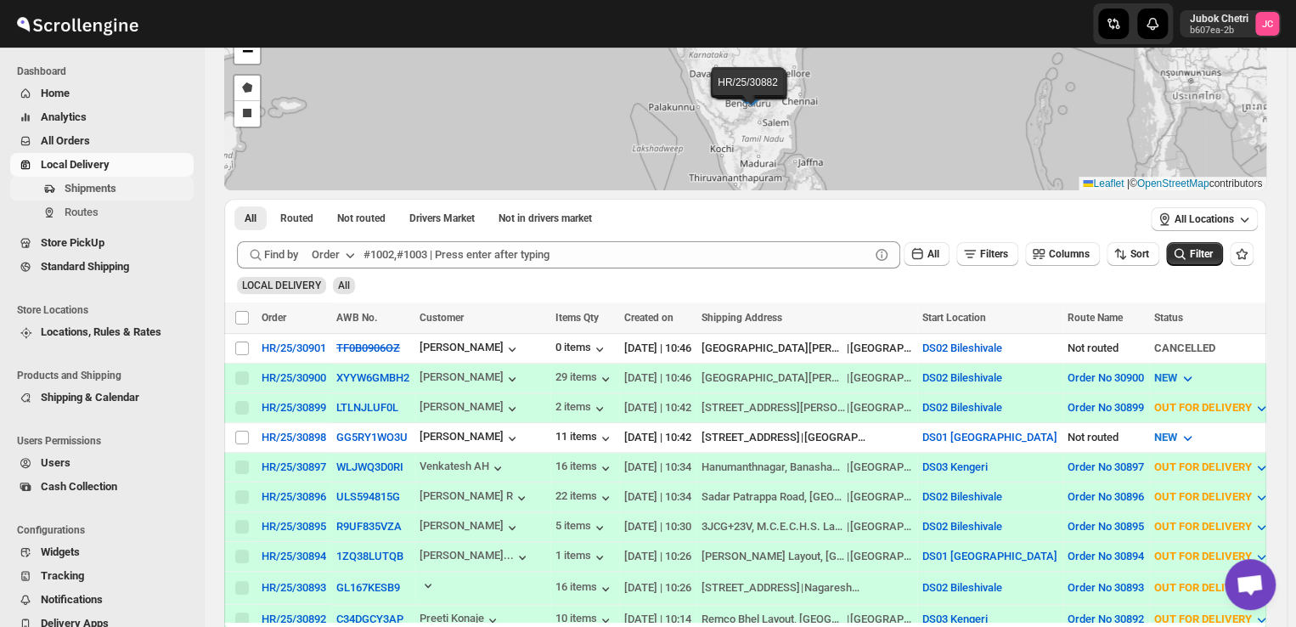
click at [110, 183] on span "Shipments" at bounding box center [91, 188] width 52 height 13
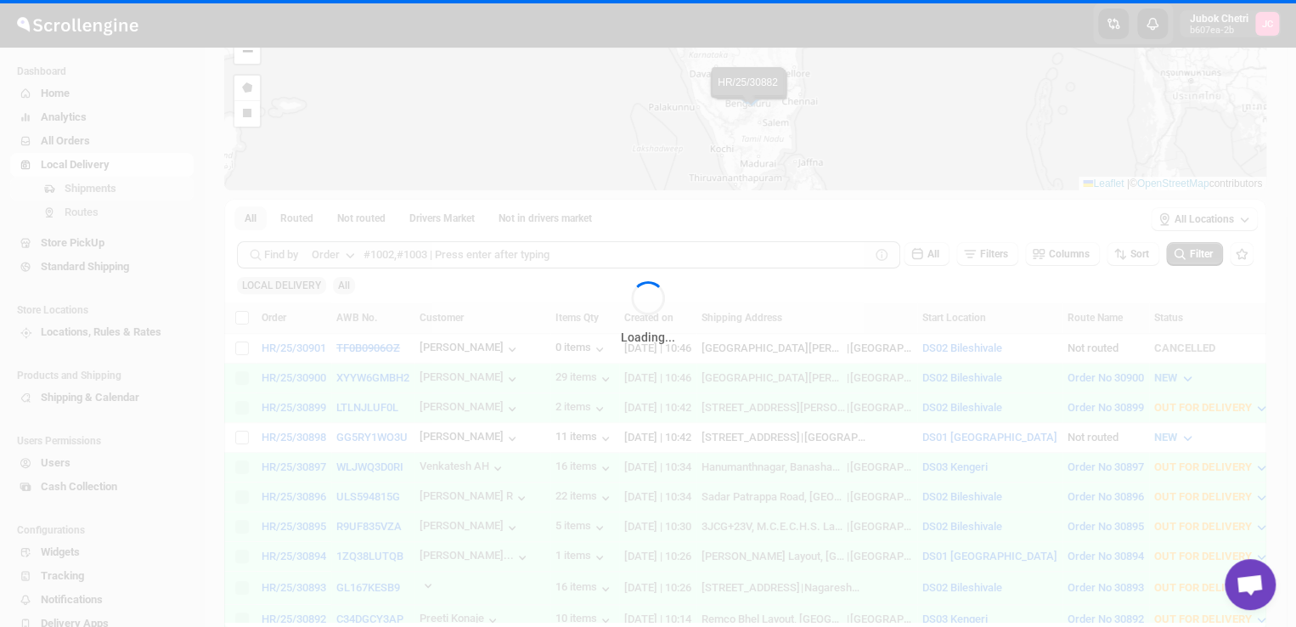
scroll to position [0, 0]
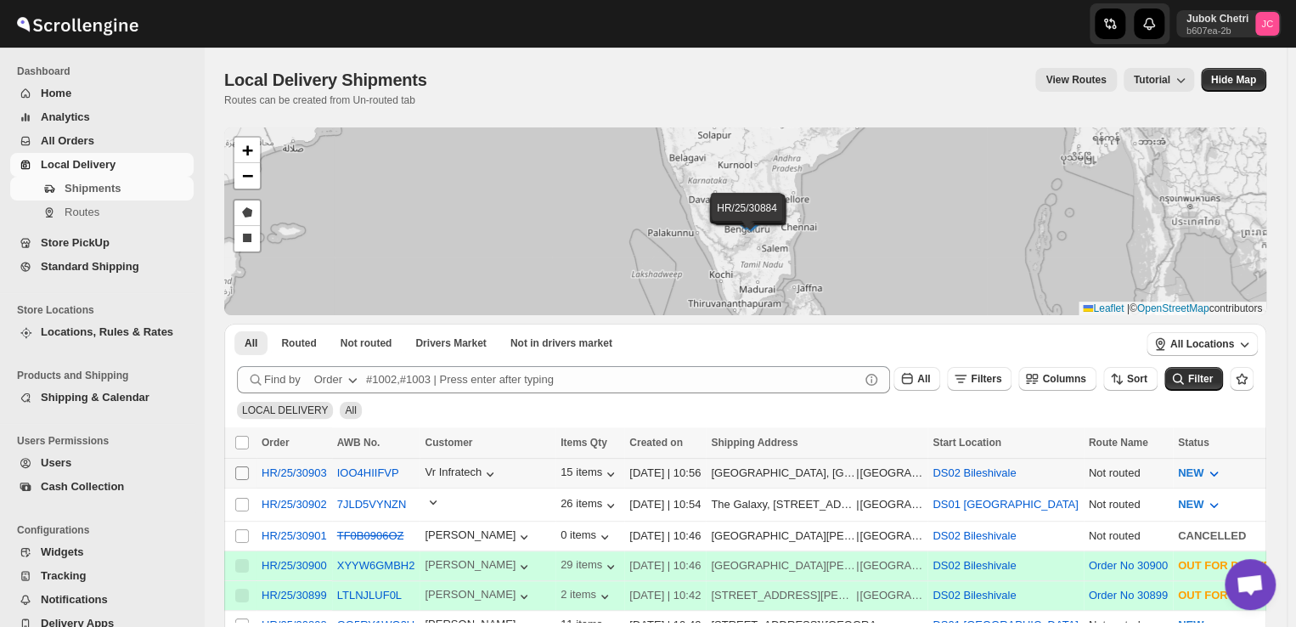
click at [241, 471] on input "Select shipment" at bounding box center [242, 473] width 14 height 14
checkbox input "true"
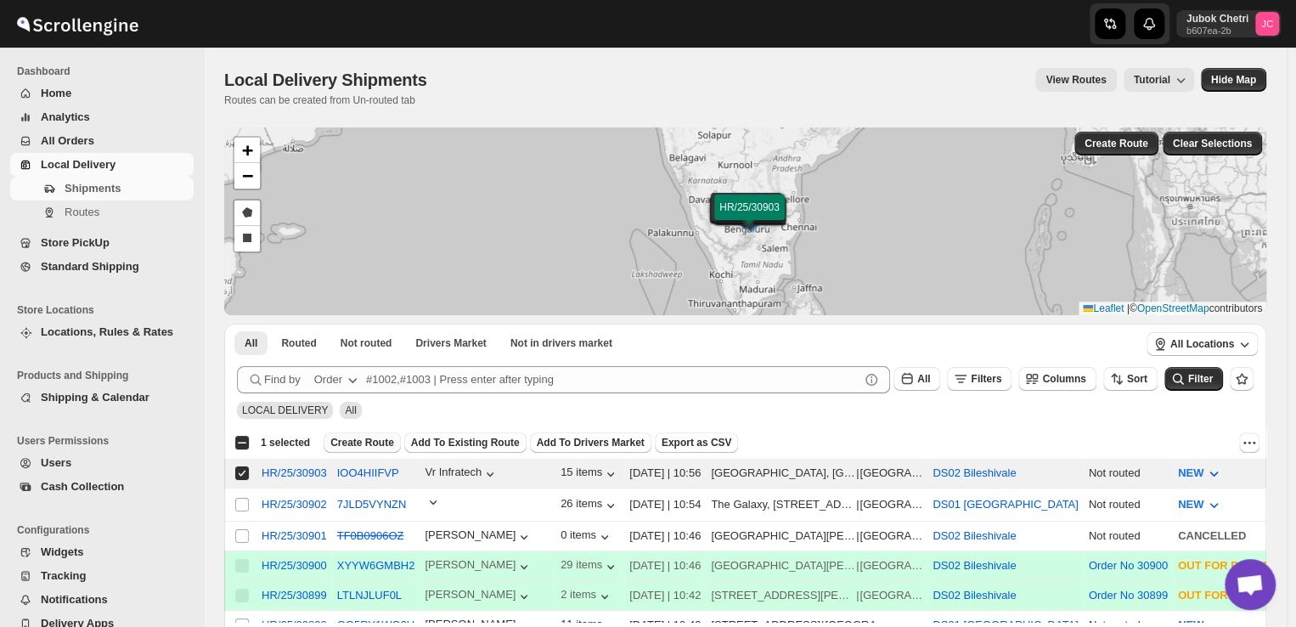
click at [355, 440] on span "Create Route" at bounding box center [362, 443] width 64 height 14
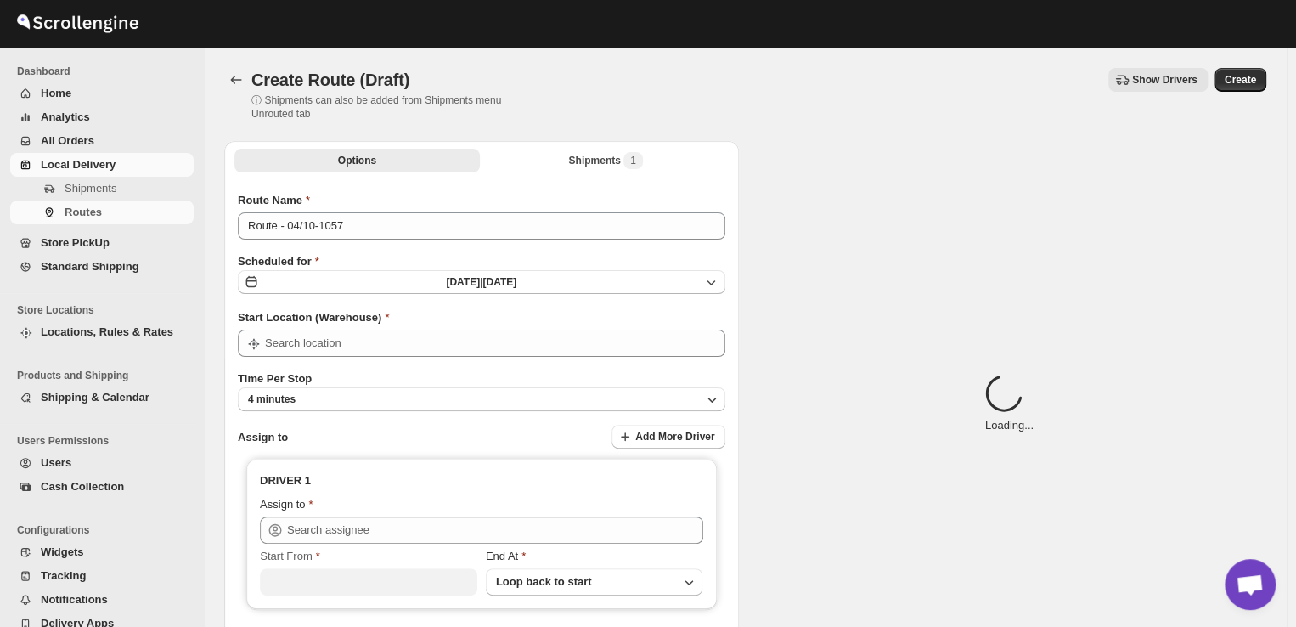
type input "DS02 Bileshivale"
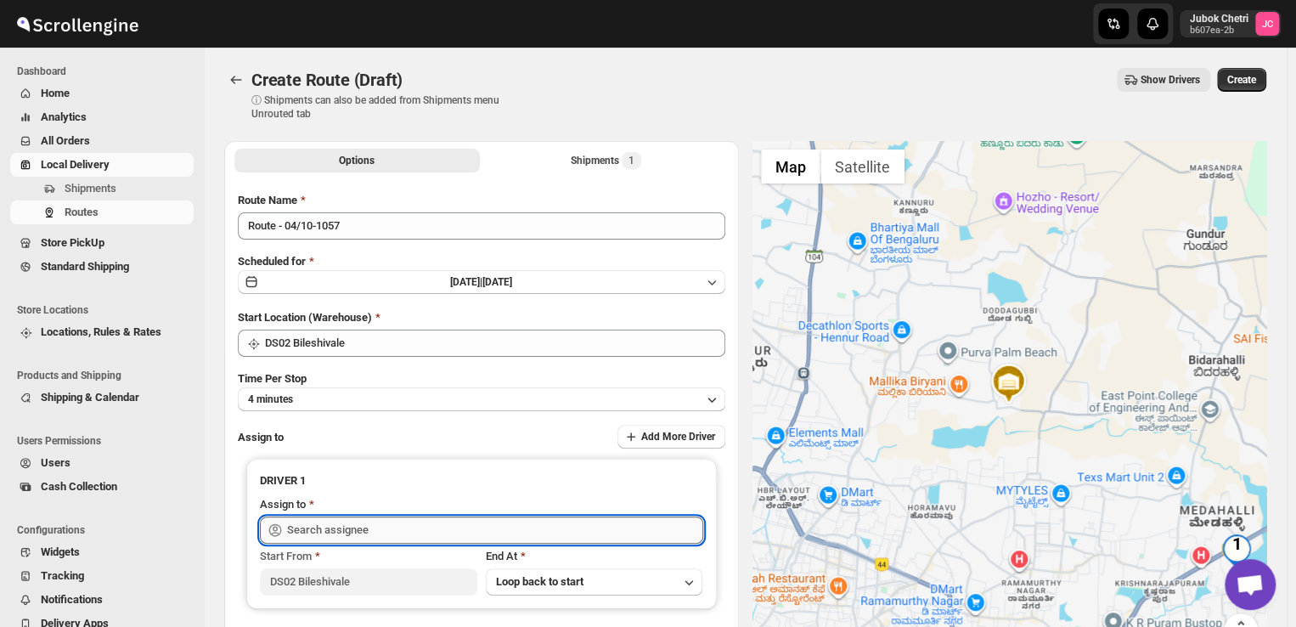
click at [370, 531] on input "text" at bounding box center [495, 529] width 416 height 27
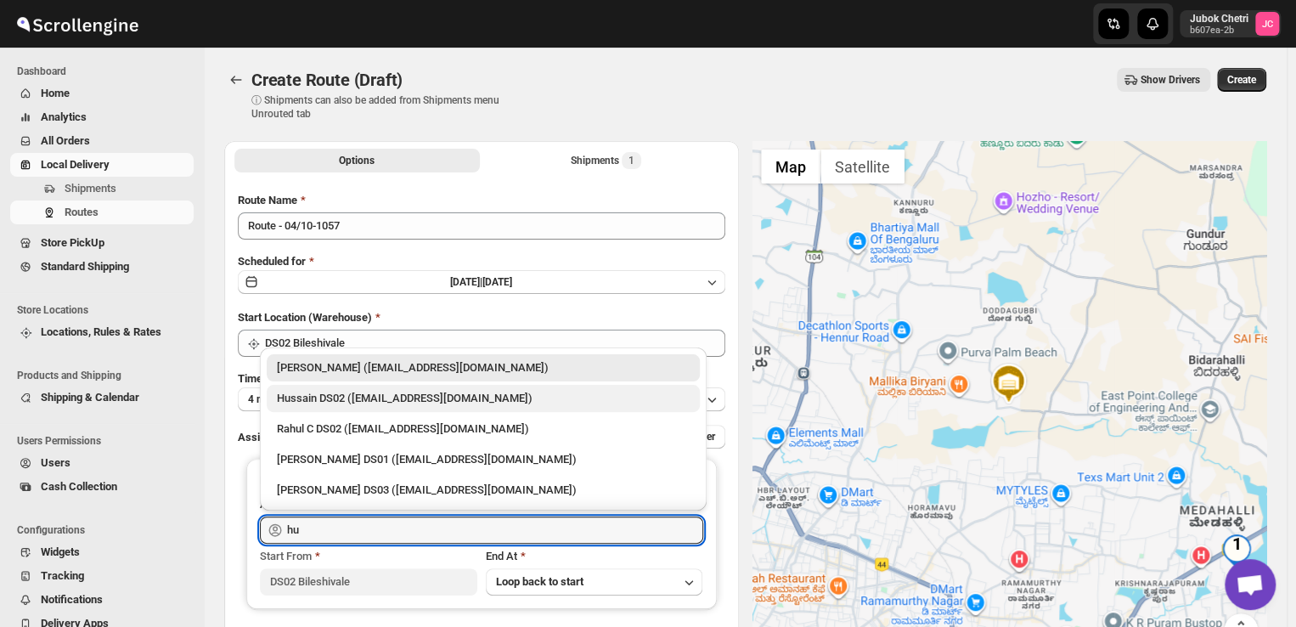
click at [351, 400] on div "Hussain DS02 ([EMAIL_ADDRESS][DOMAIN_NAME])" at bounding box center [483, 398] width 413 height 17
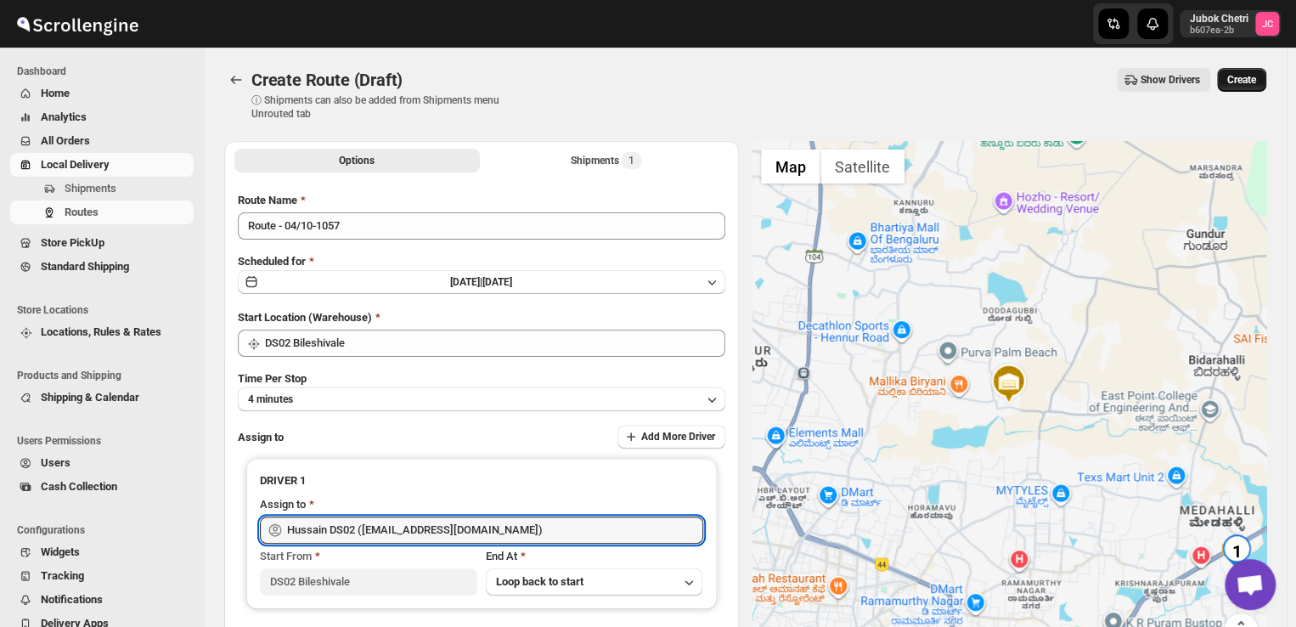
type input "Hussain DS02 ([EMAIL_ADDRESS][DOMAIN_NAME])"
click at [1248, 82] on span "Create" at bounding box center [1241, 80] width 29 height 14
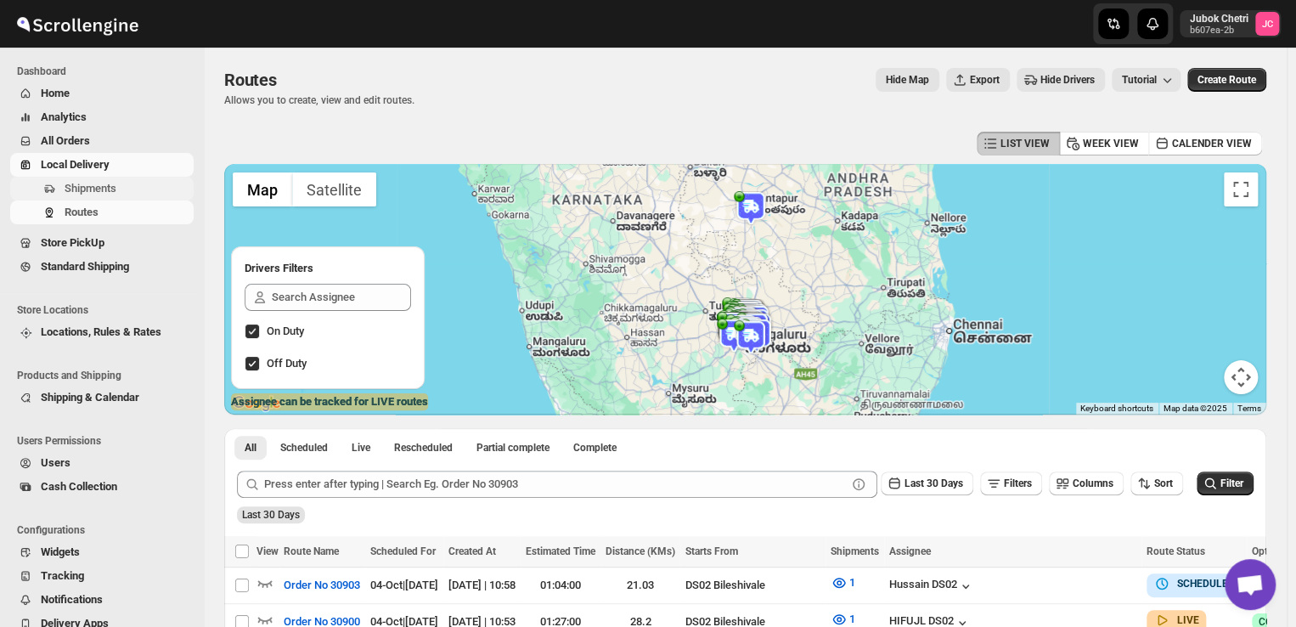
click at [117, 190] on span "Shipments" at bounding box center [128, 188] width 126 height 17
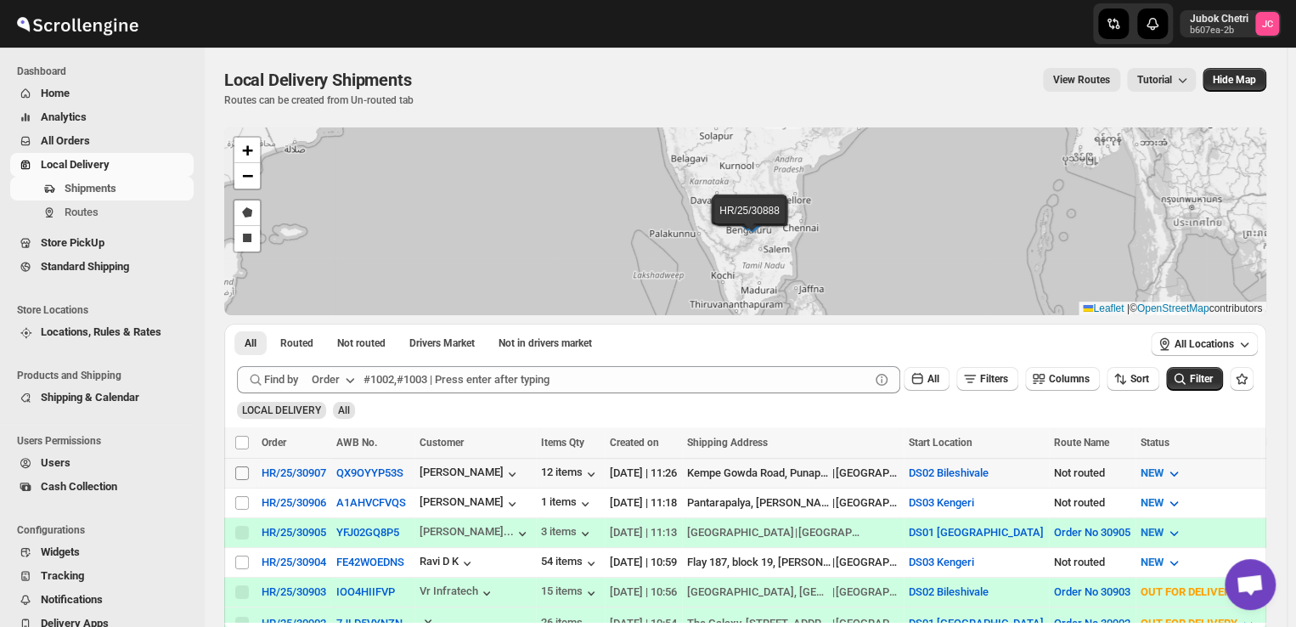
click at [245, 470] on input "Select shipment" at bounding box center [242, 473] width 14 height 14
checkbox input "true"
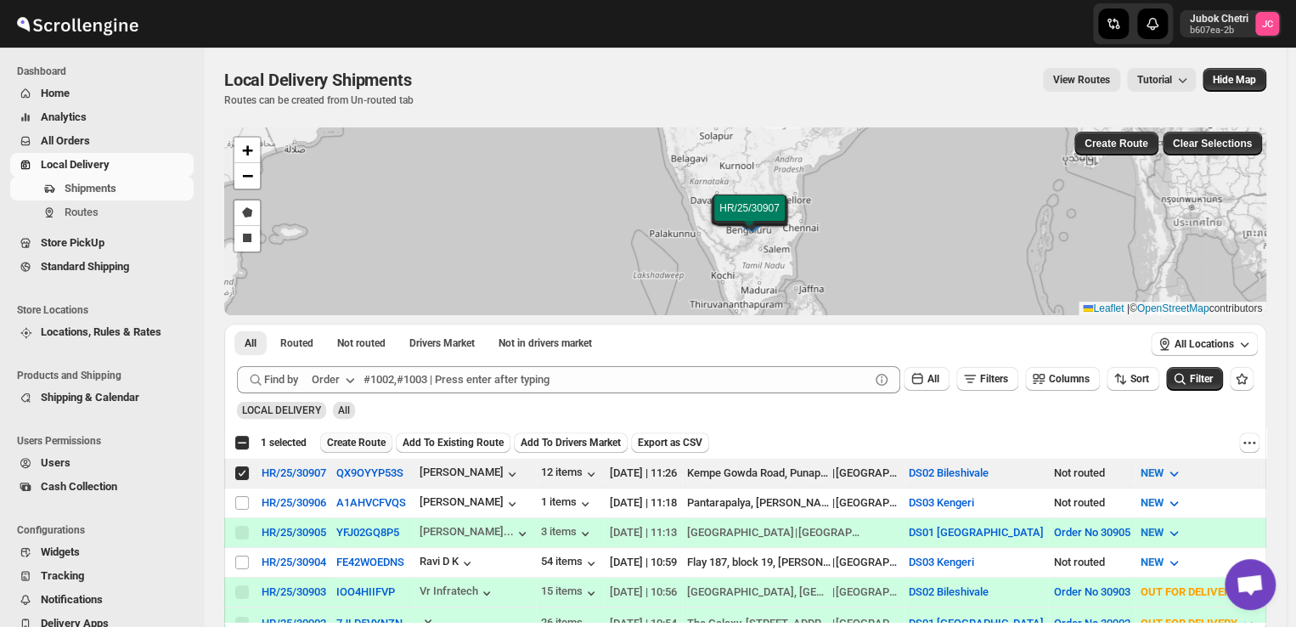
click at [360, 439] on span "Create Route" at bounding box center [356, 443] width 59 height 14
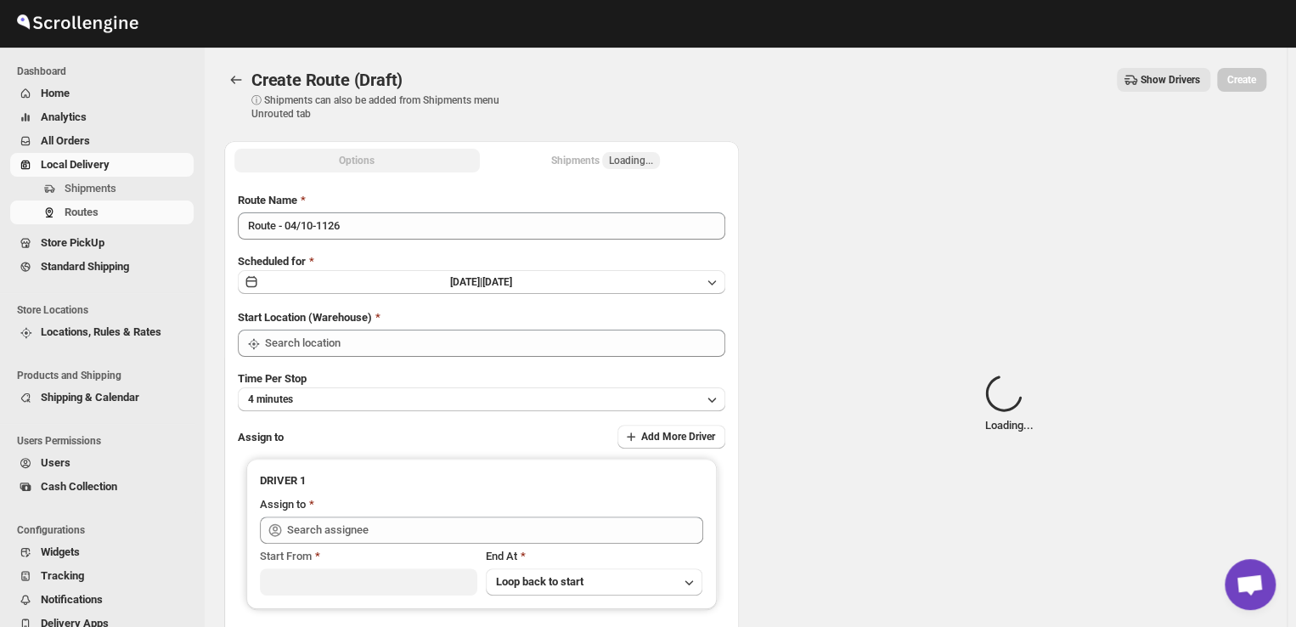
type input "DS02 Bileshivale"
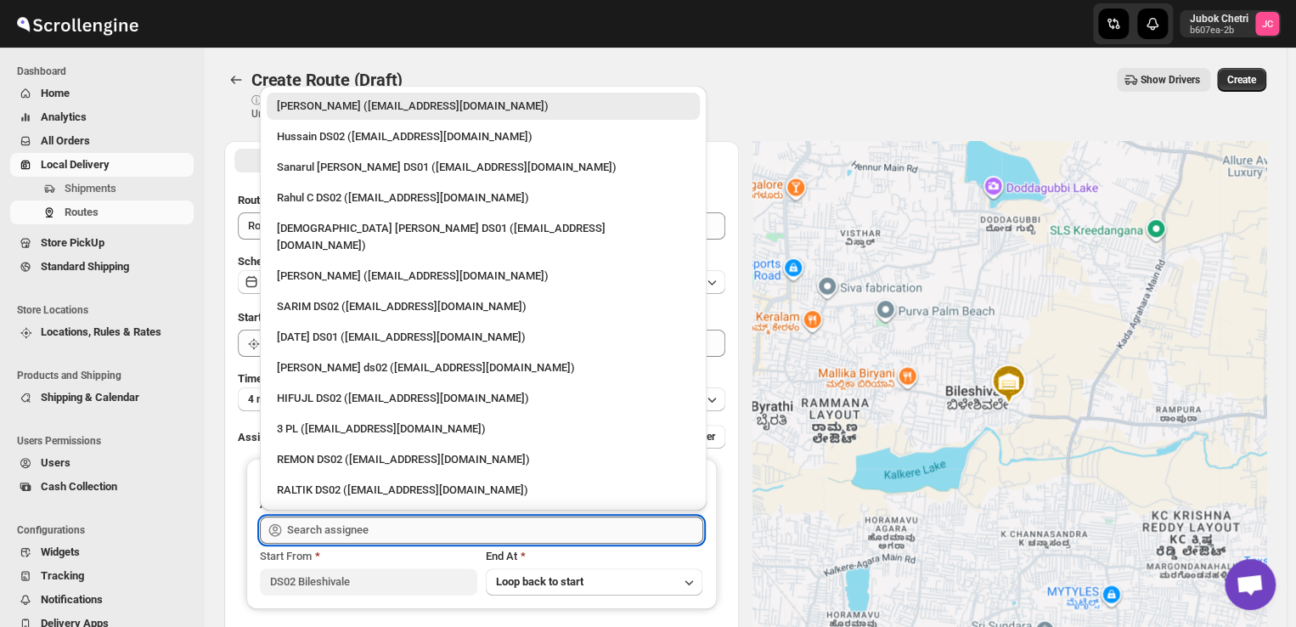
click at [466, 520] on input "text" at bounding box center [495, 529] width 416 height 27
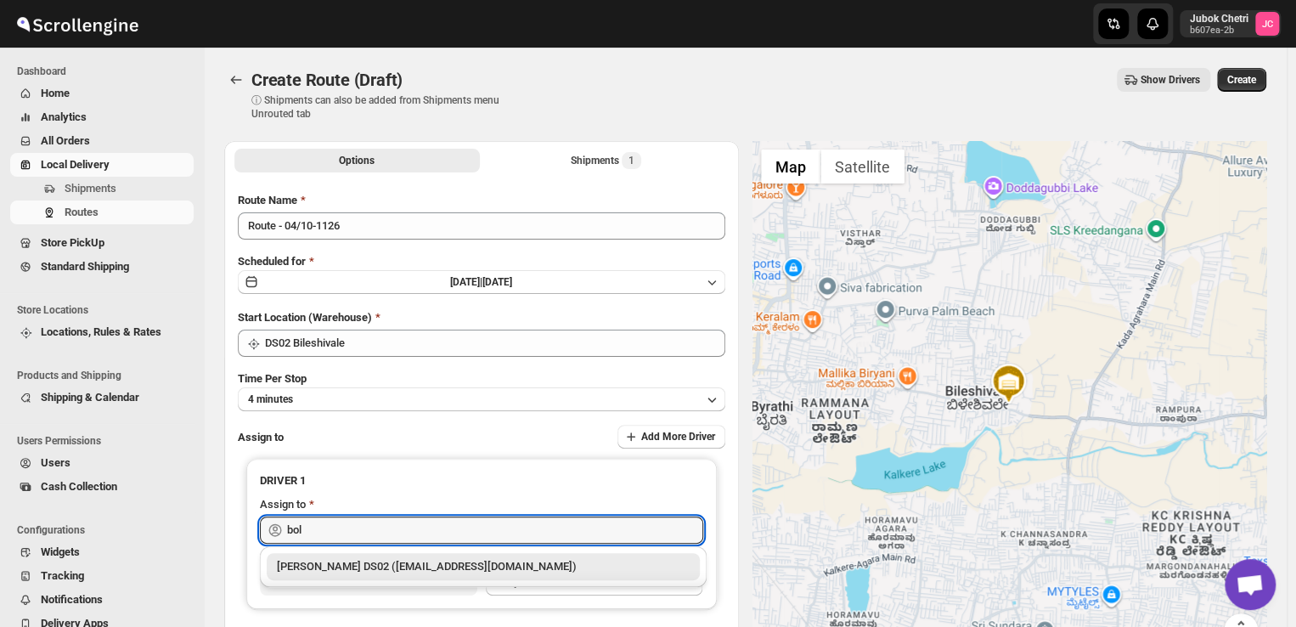
click at [374, 566] on div "BOLEN DS02 (wihof21751@coasah.com)" at bounding box center [483, 566] width 413 height 17
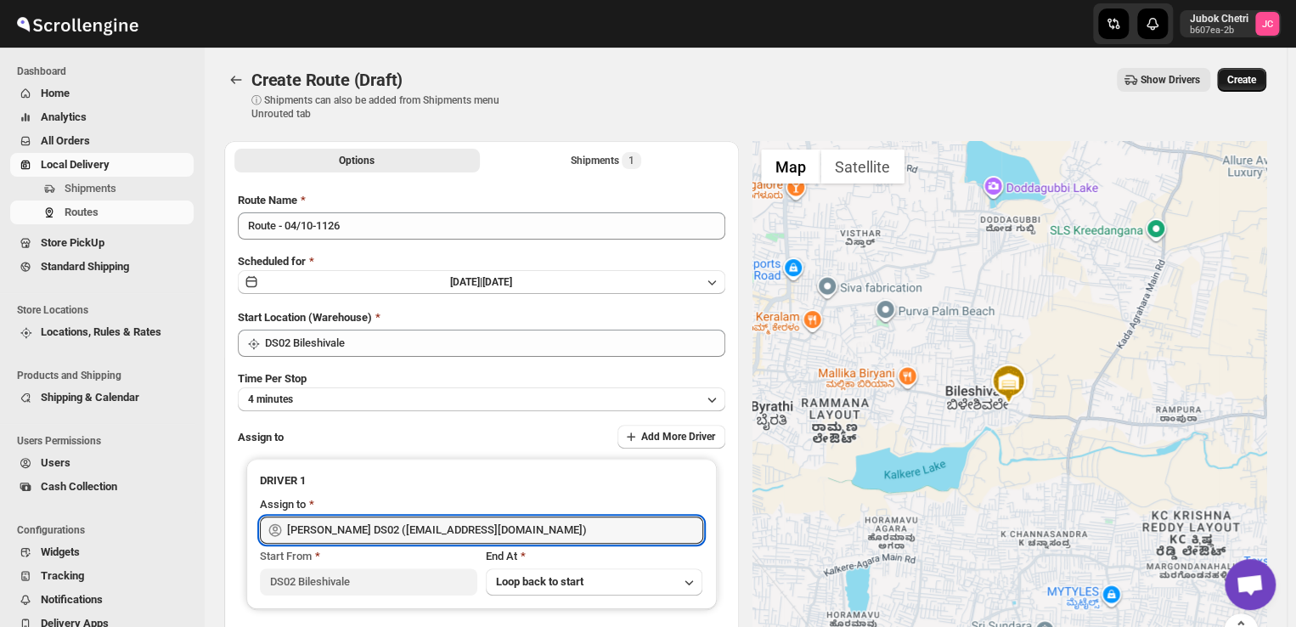
type input "BOLEN DS02 (wihof21751@coasah.com)"
click at [1254, 78] on span "Create" at bounding box center [1241, 80] width 29 height 14
